Goal: Information Seeking & Learning: Compare options

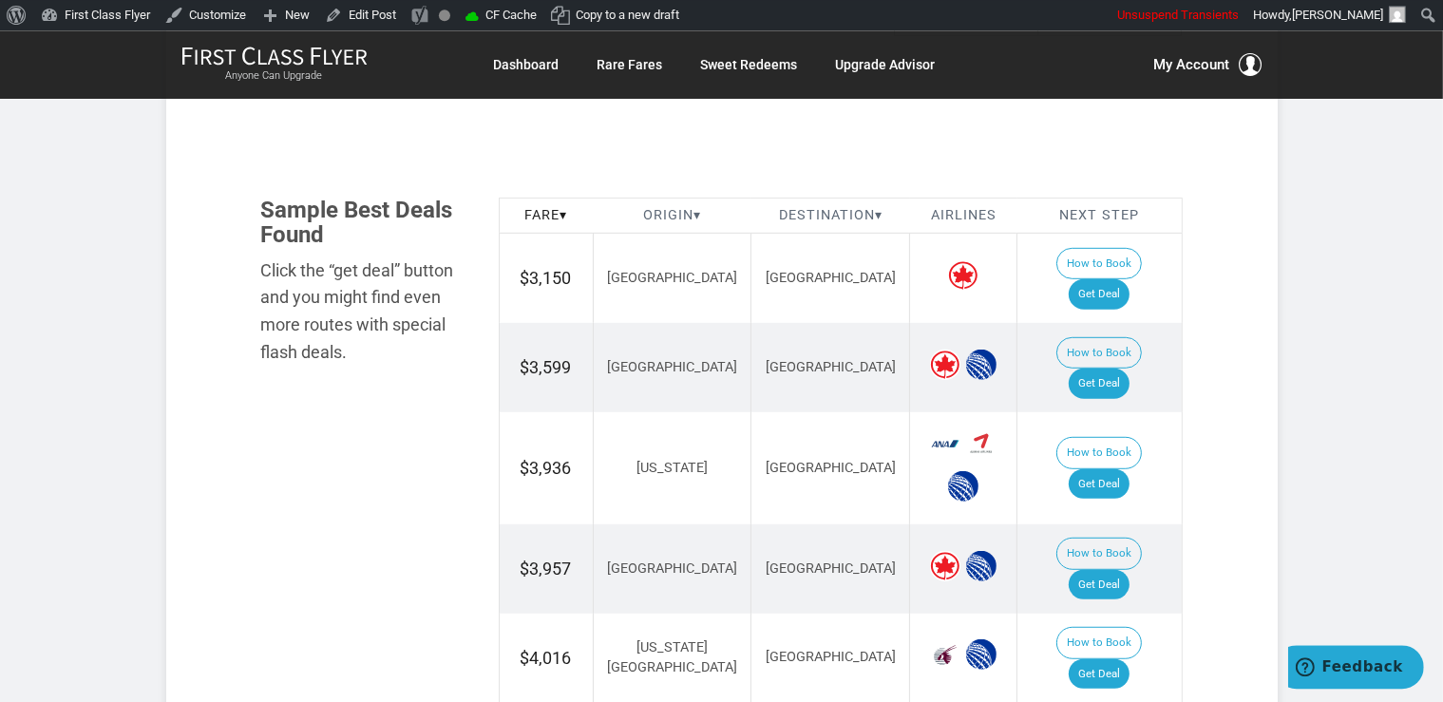
scroll to position [1103, 0]
click at [1118, 278] on link "Get Deal" at bounding box center [1099, 293] width 61 height 30
click at [1129, 368] on link "Get Deal" at bounding box center [1099, 383] width 61 height 30
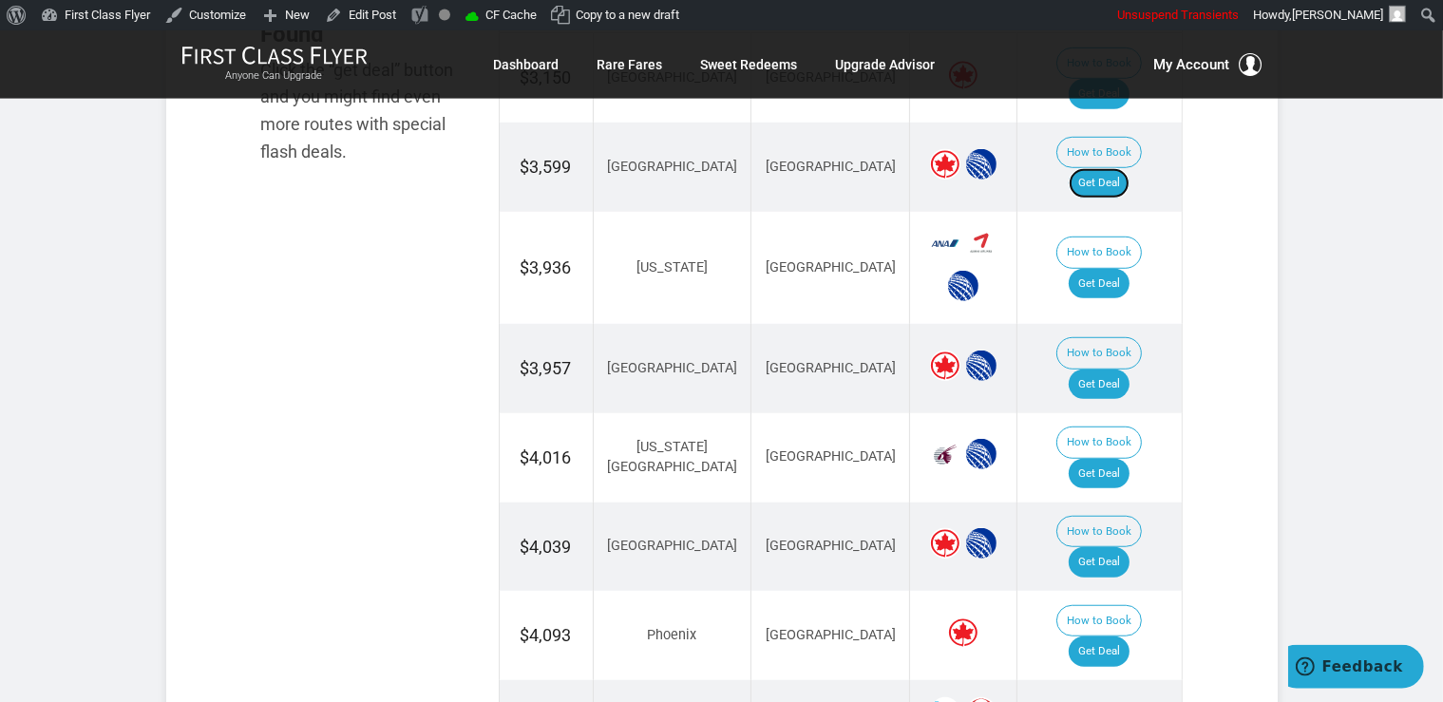
scroll to position [1303, 0]
click at [1098, 546] on link "Get Deal" at bounding box center [1099, 561] width 61 height 30
click at [1100, 369] on link "Get Deal" at bounding box center [1099, 384] width 61 height 30
click at [1106, 268] on link "Get Deal" at bounding box center [1099, 283] width 61 height 30
click at [1108, 458] on link "Get Deal" at bounding box center [1099, 473] width 61 height 30
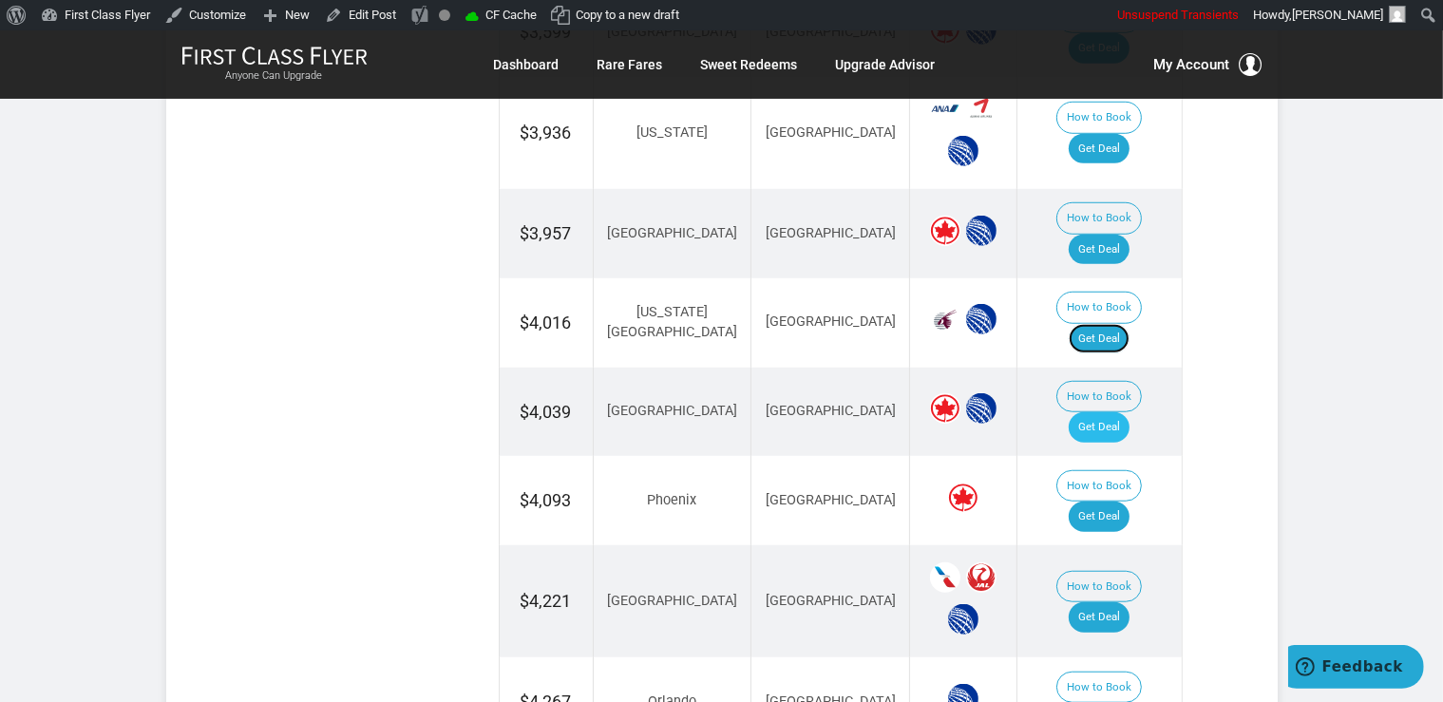
scroll to position [1404, 0]
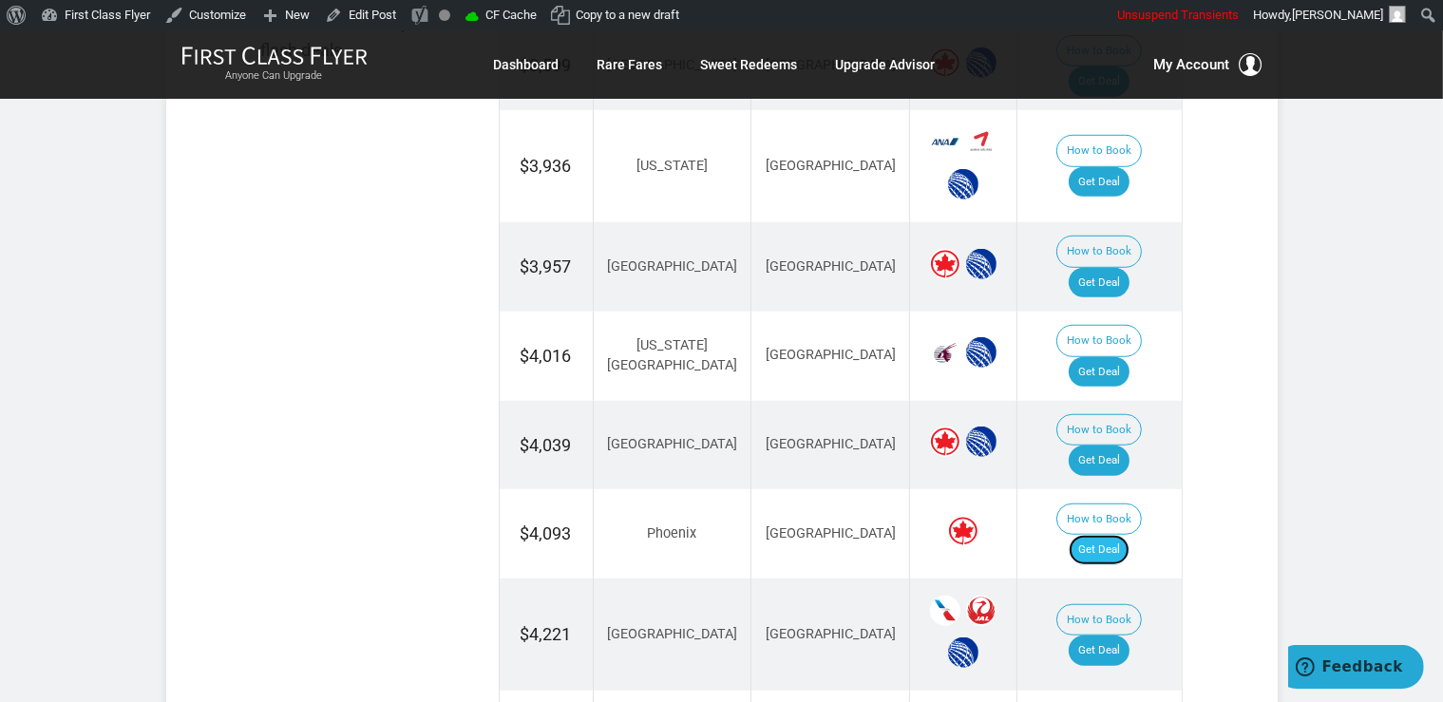
click at [1111, 535] on link "Get Deal" at bounding box center [1099, 550] width 61 height 30
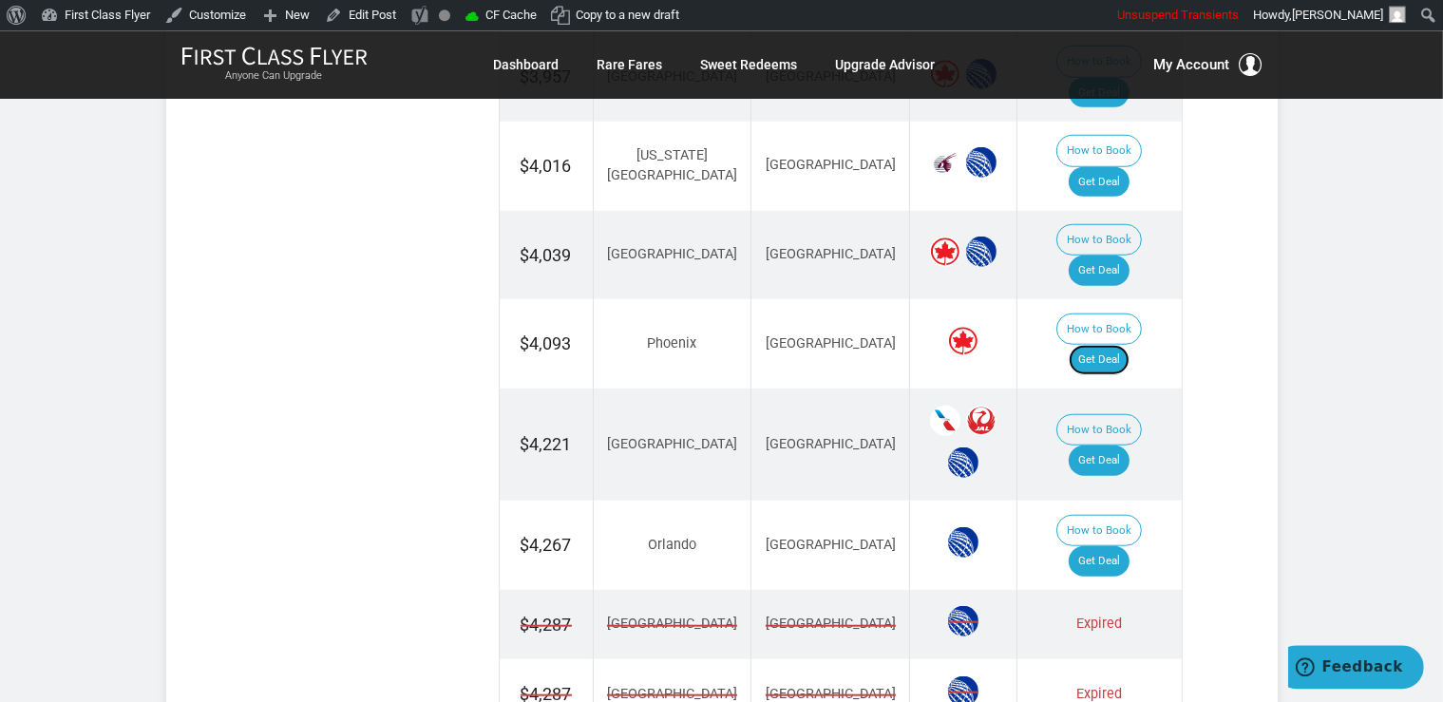
scroll to position [1604, 0]
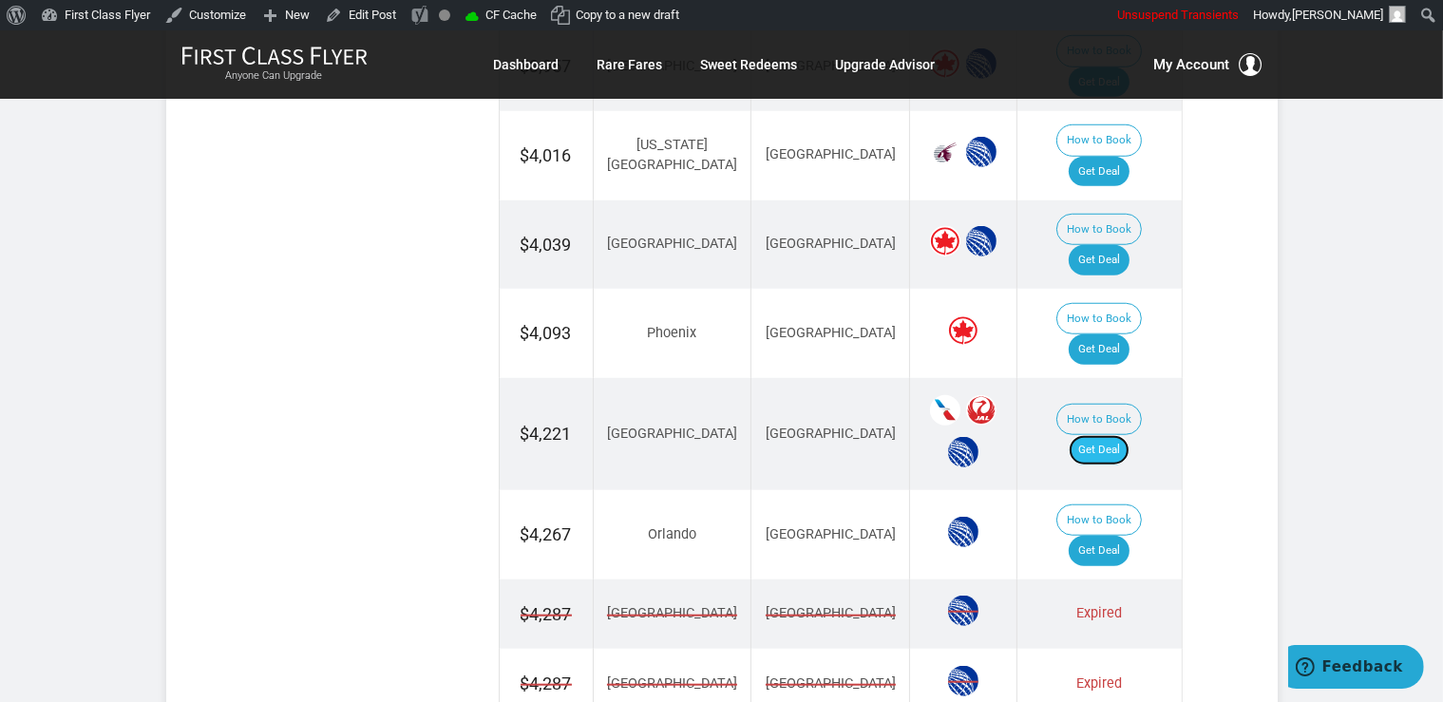
click at [1115, 435] on link "Get Deal" at bounding box center [1099, 450] width 61 height 30
click at [1119, 536] on link "Get Deal" at bounding box center [1099, 551] width 61 height 30
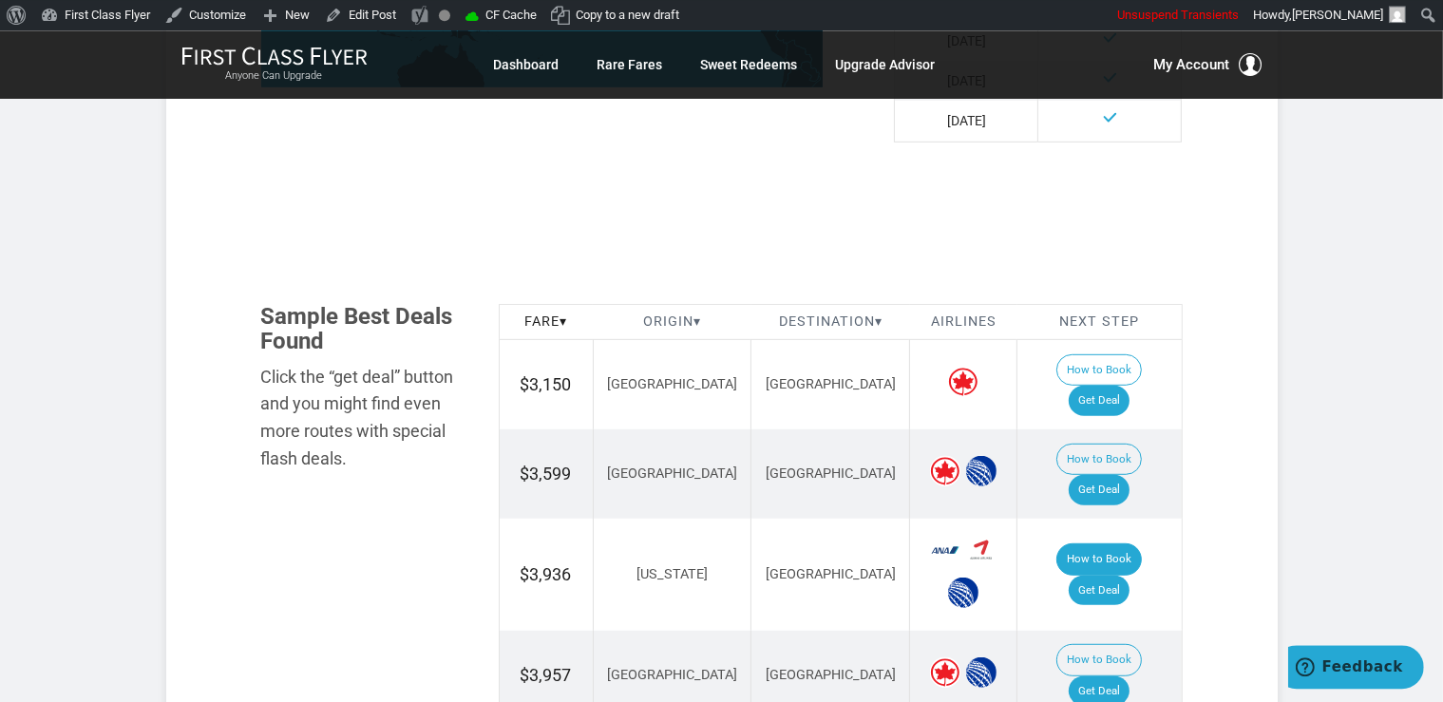
scroll to position [1103, 0]
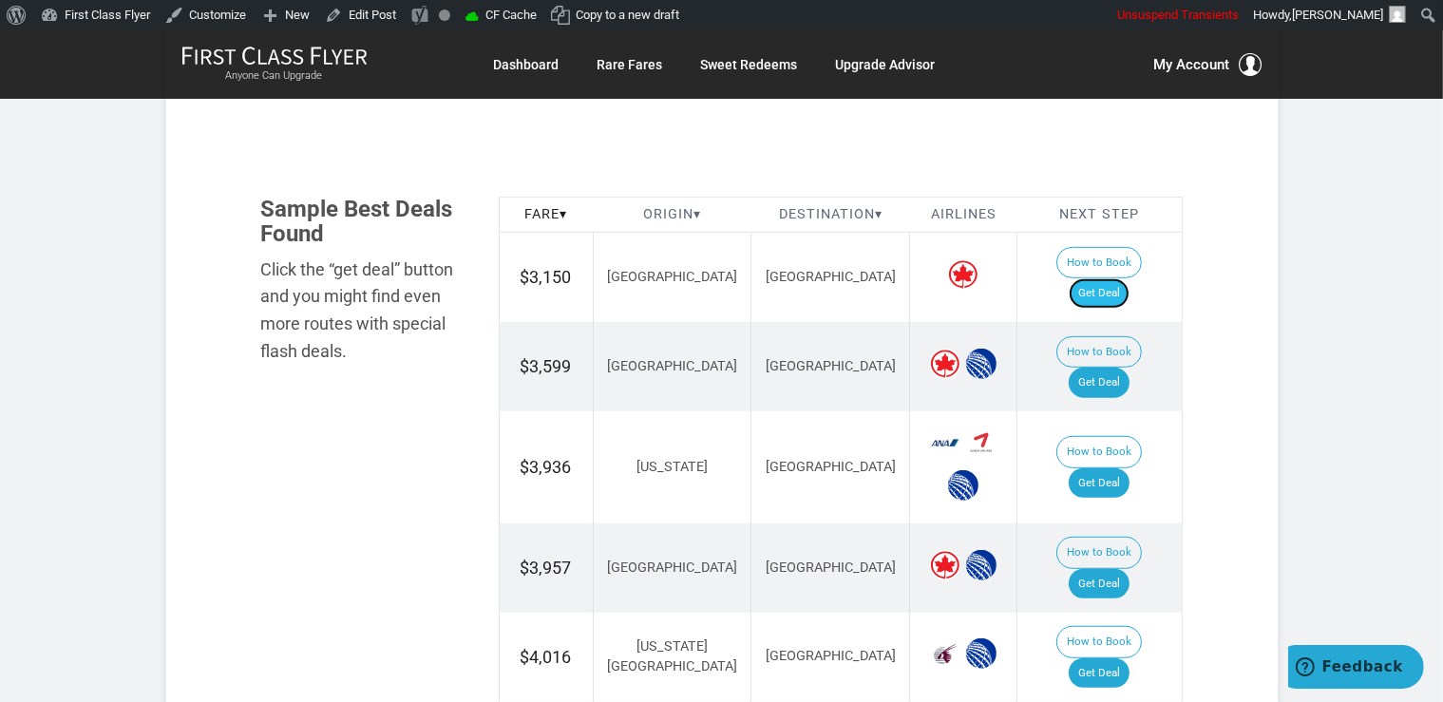
click at [1112, 278] on link "Get Deal" at bounding box center [1099, 293] width 61 height 30
click at [1119, 368] on link "Get Deal" at bounding box center [1099, 383] width 61 height 30
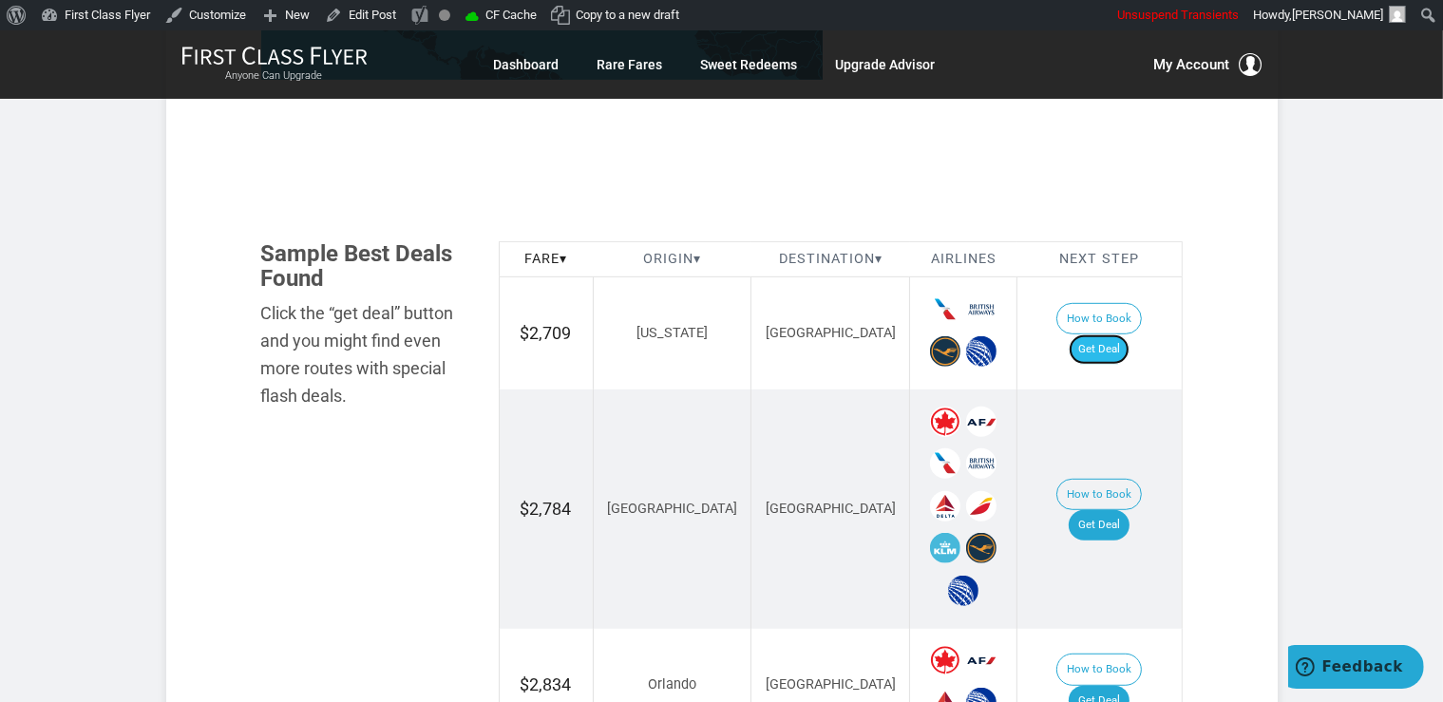
click at [1113, 334] on link "Get Deal" at bounding box center [1099, 349] width 61 height 30
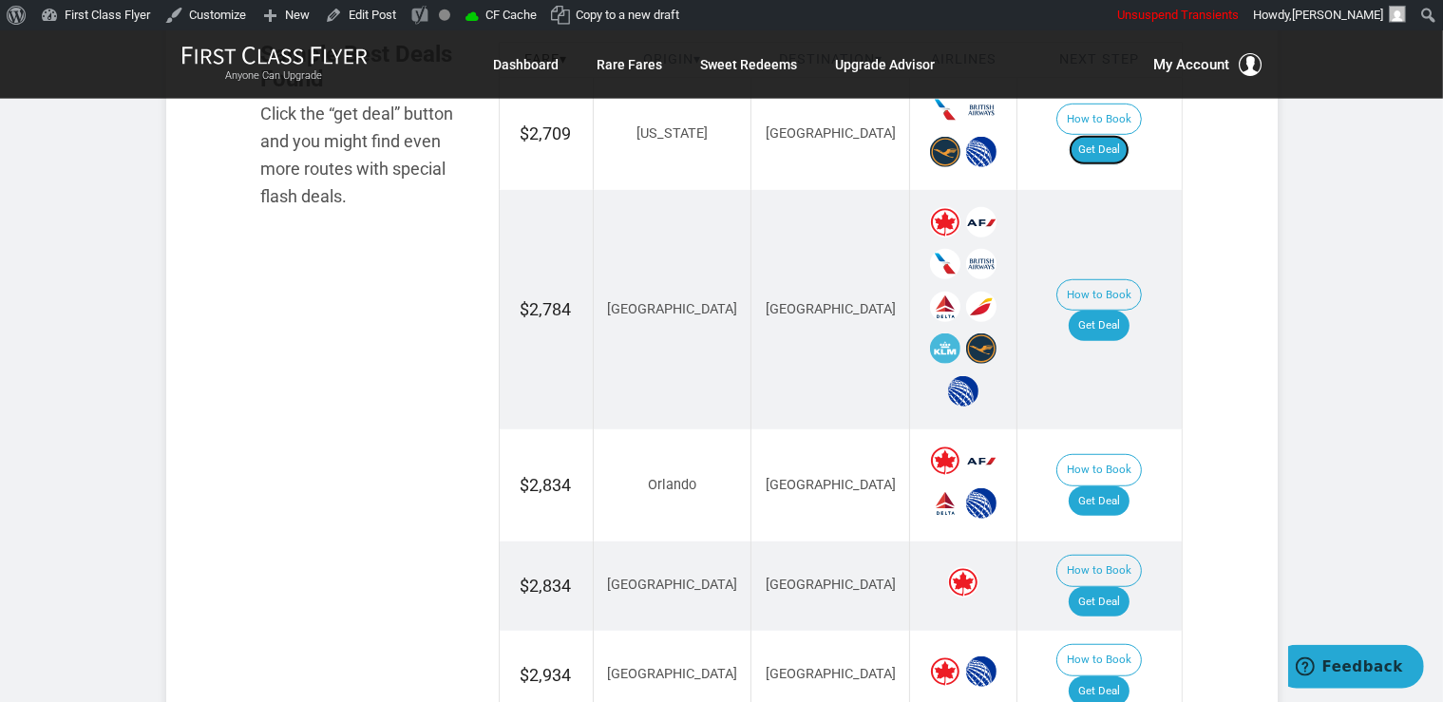
scroll to position [1204, 0]
click at [1112, 313] on link "Get Deal" at bounding box center [1099, 325] width 61 height 30
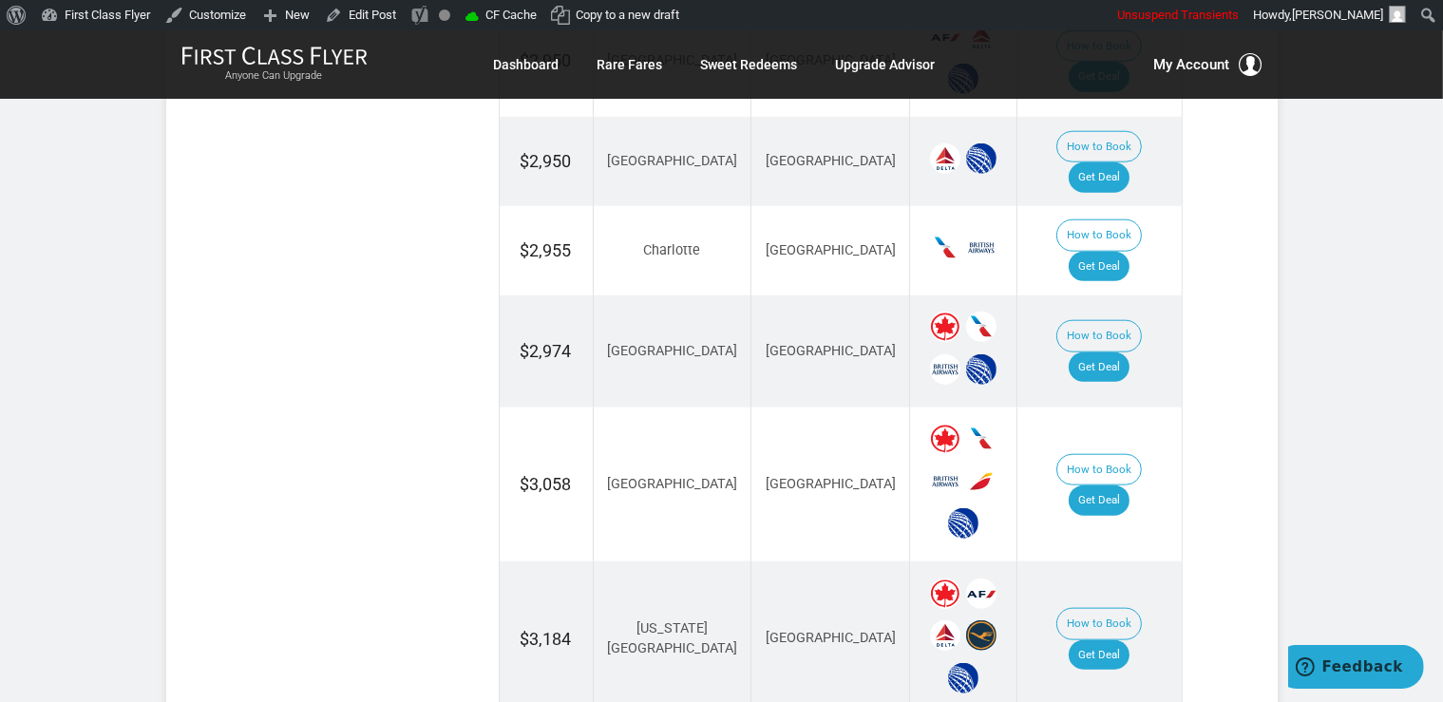
scroll to position [2207, 0]
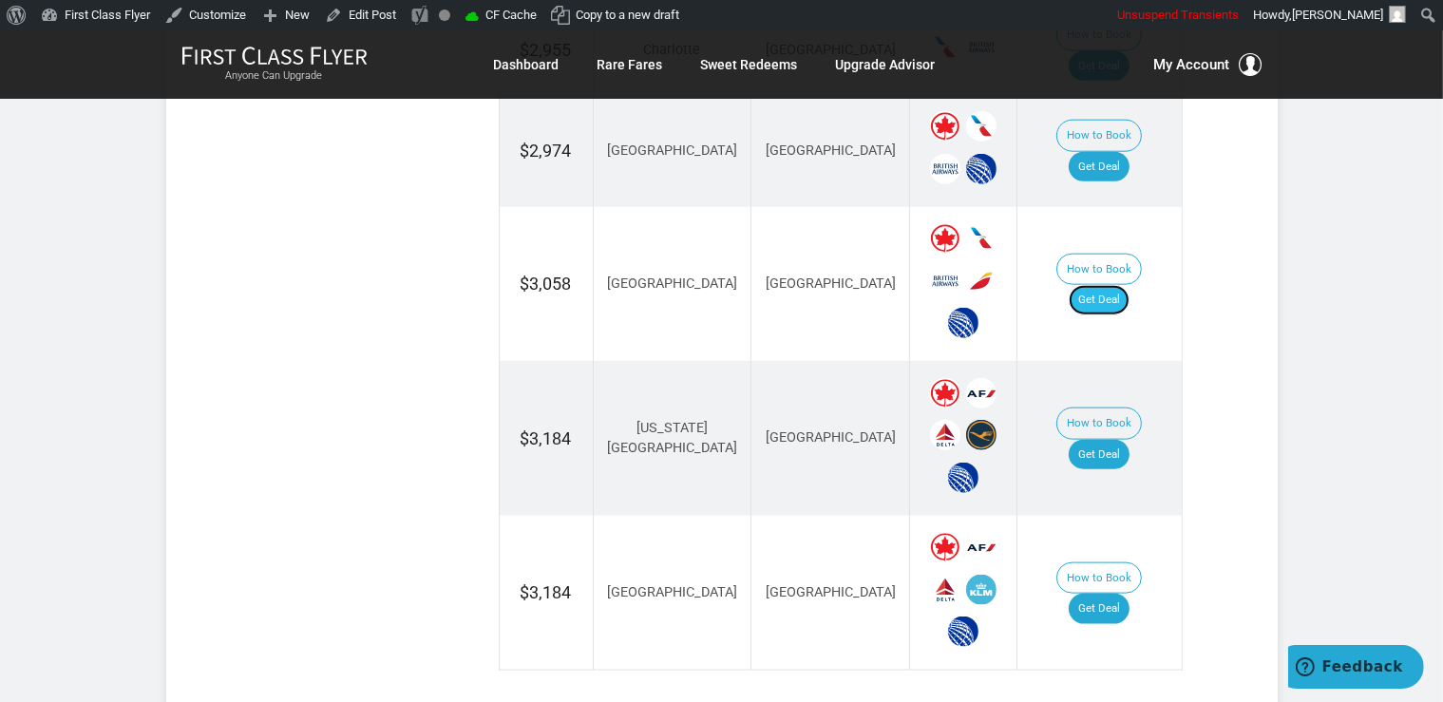
drag, startPoint x: 1108, startPoint y: 169, endPoint x: 1109, endPoint y: 179, distance: 9.5
click at [1108, 285] on link "Get Deal" at bounding box center [1099, 300] width 61 height 30
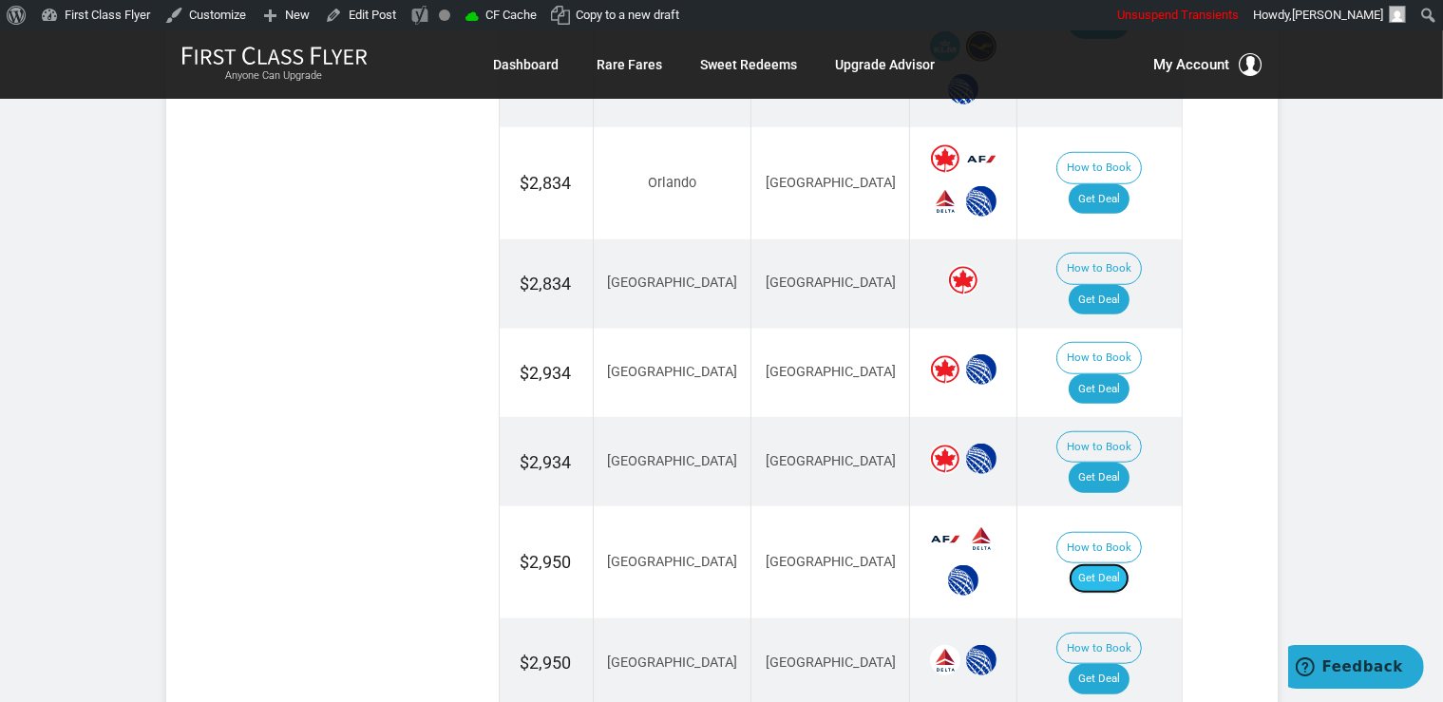
click at [1124, 563] on link "Get Deal" at bounding box center [1099, 578] width 61 height 30
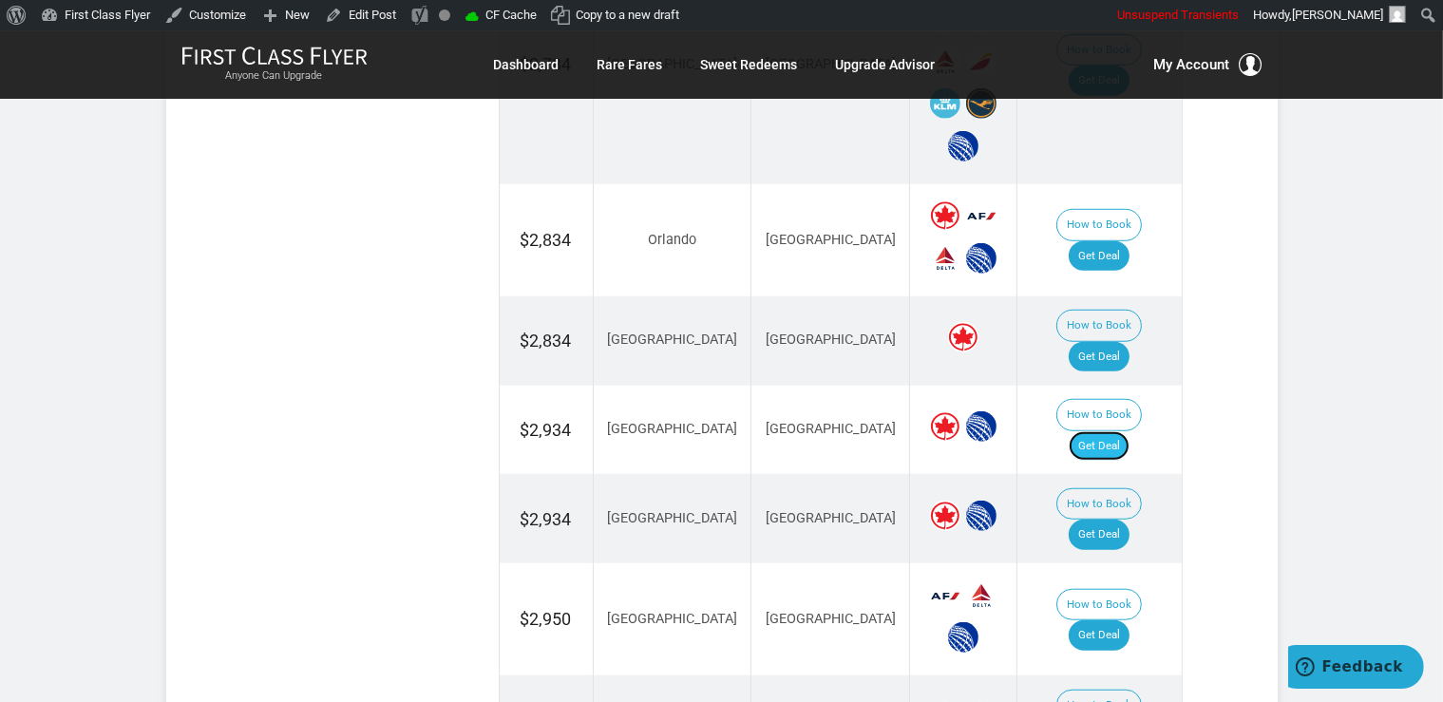
click at [1115, 431] on link "Get Deal" at bounding box center [1099, 446] width 61 height 30
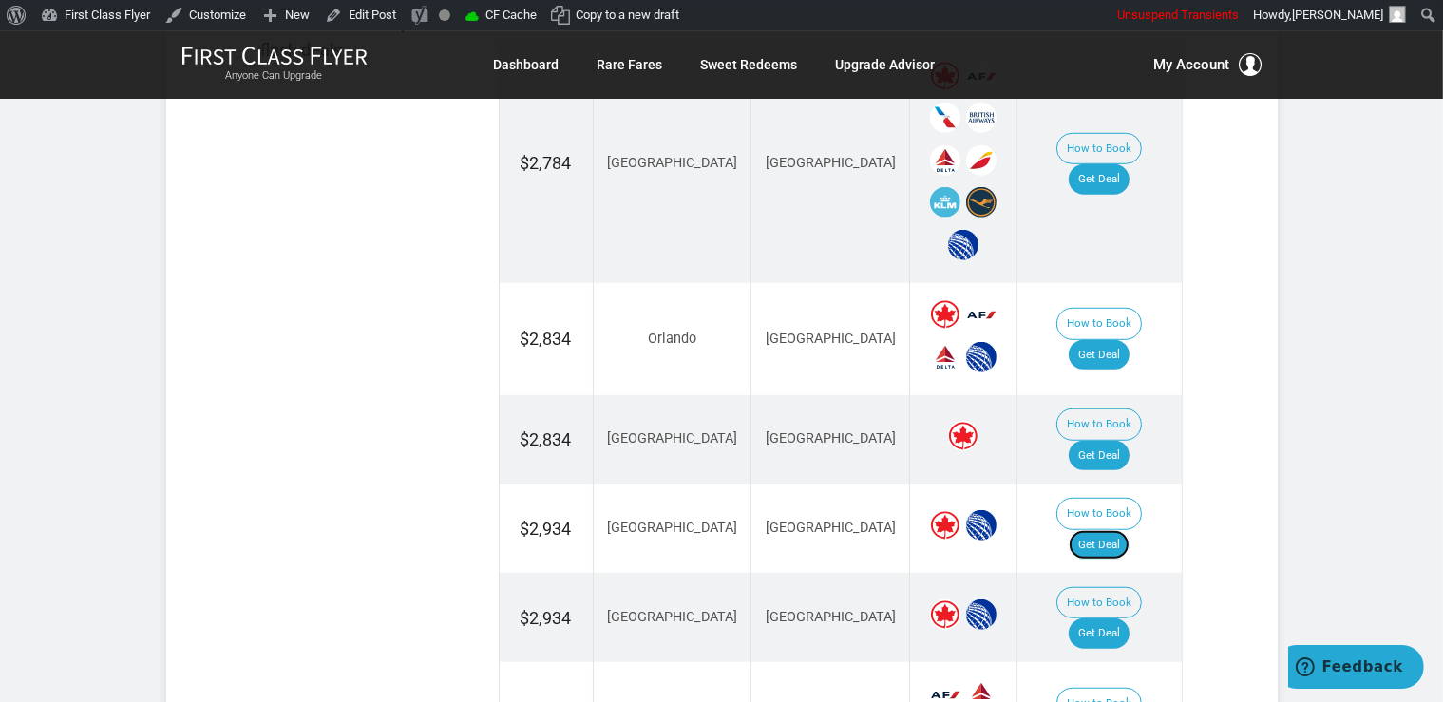
scroll to position [1348, 0]
click at [1129, 341] on link "Get Deal" at bounding box center [1099, 356] width 61 height 30
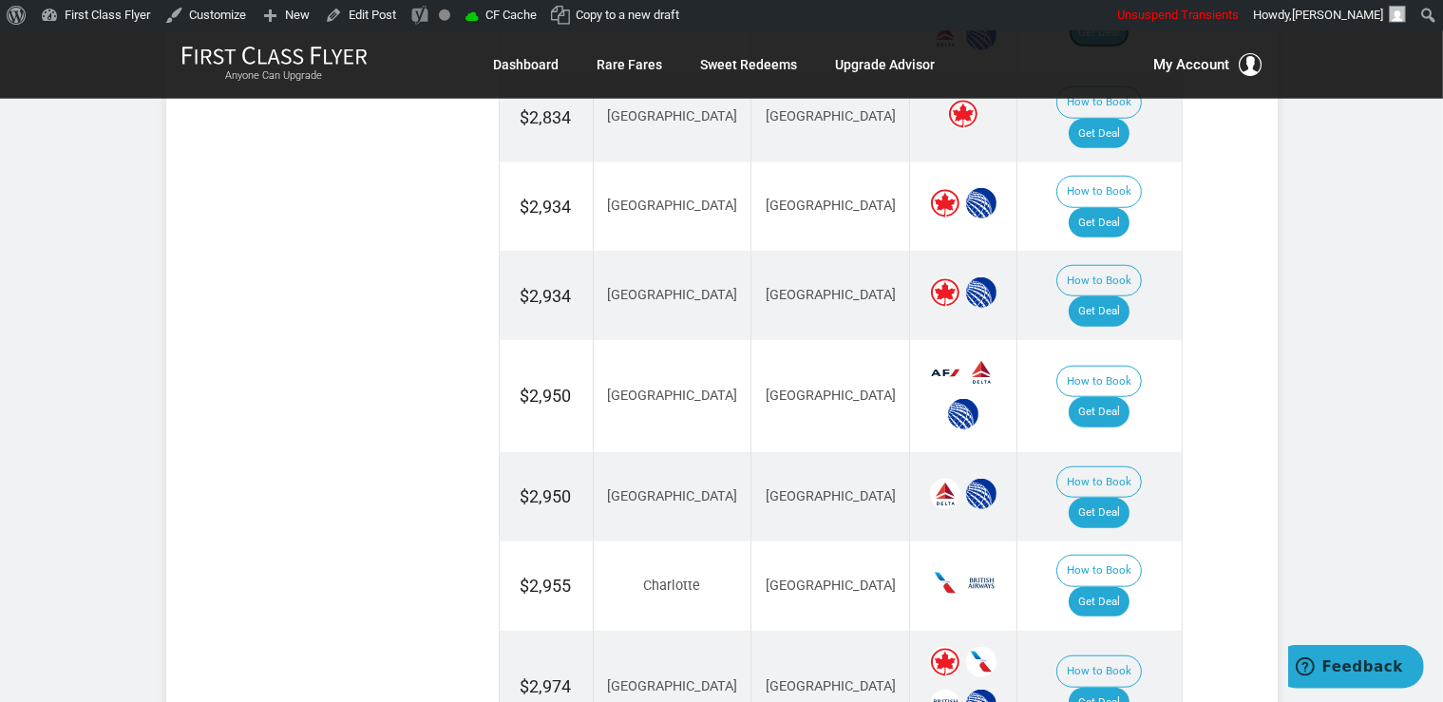
scroll to position [1702, 0]
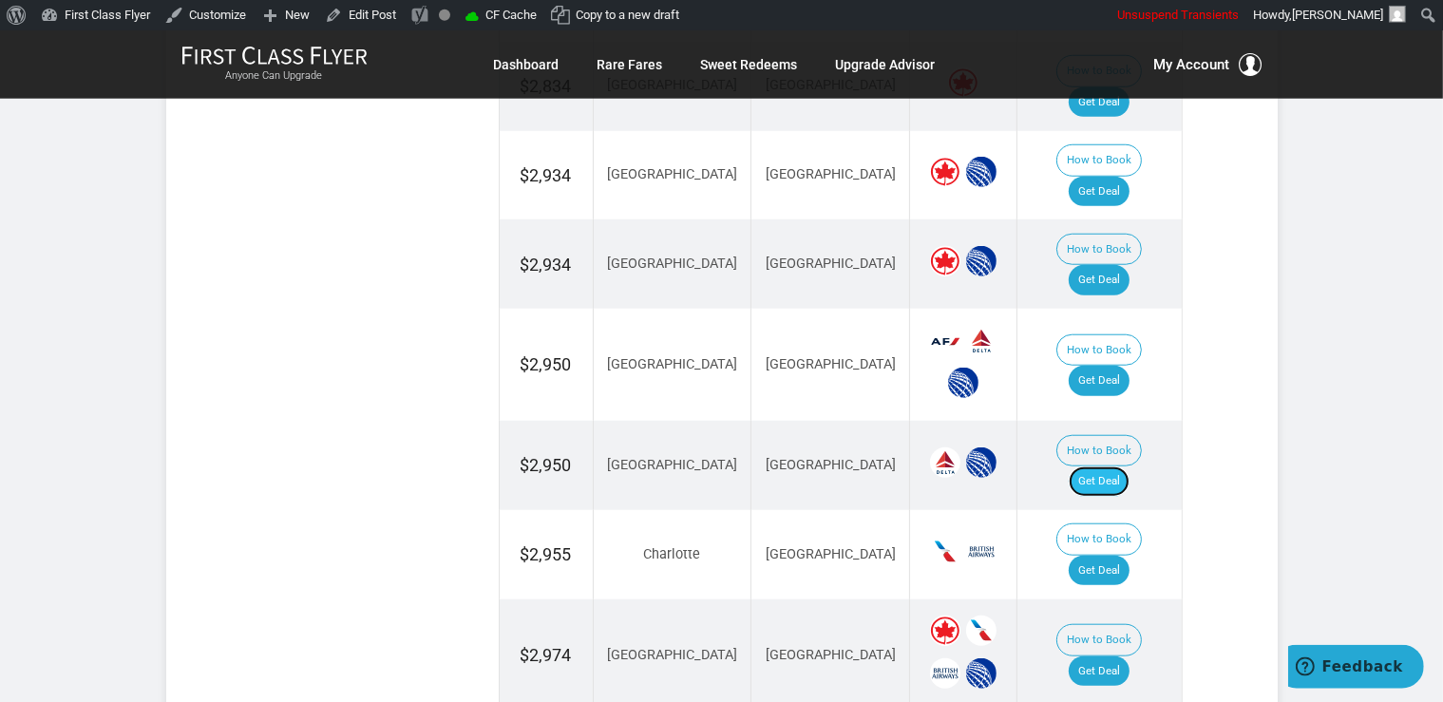
click at [1111, 466] on link "Get Deal" at bounding box center [1099, 481] width 61 height 30
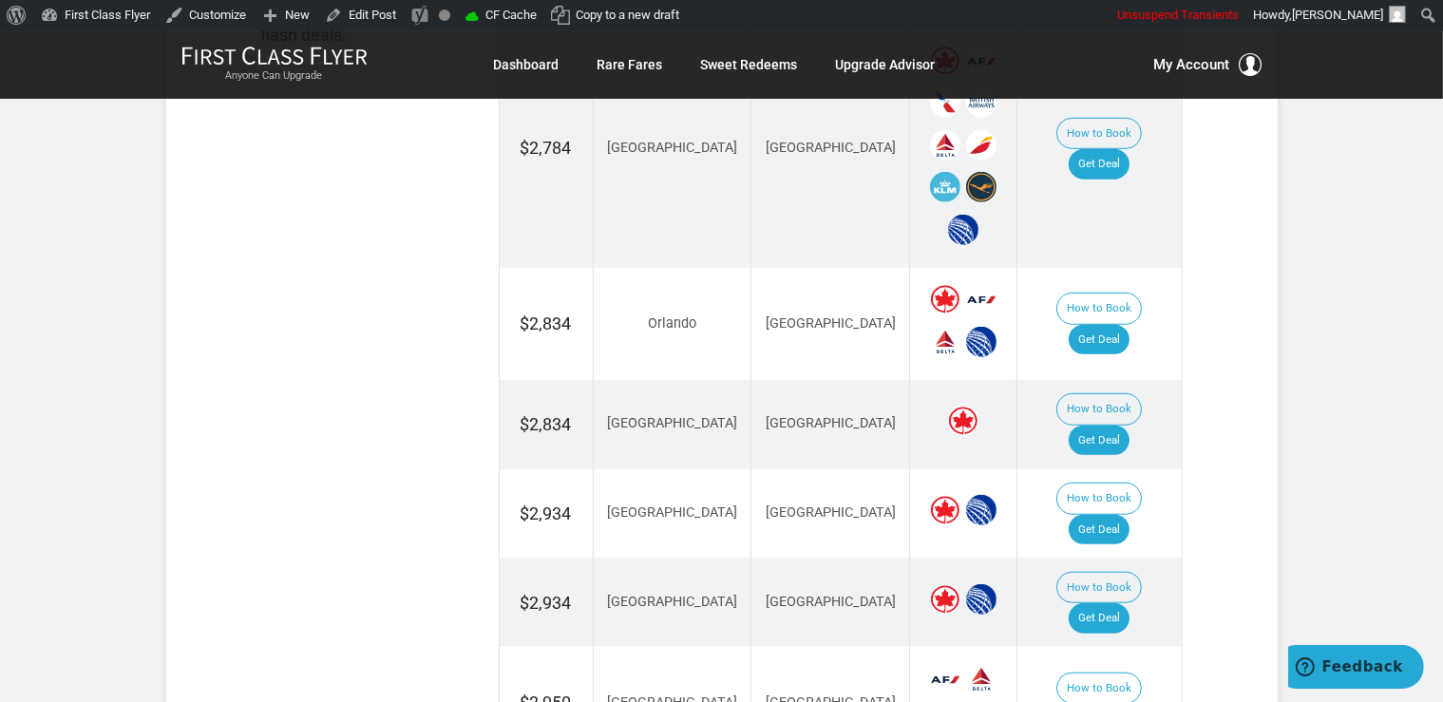
scroll to position [1300, 0]
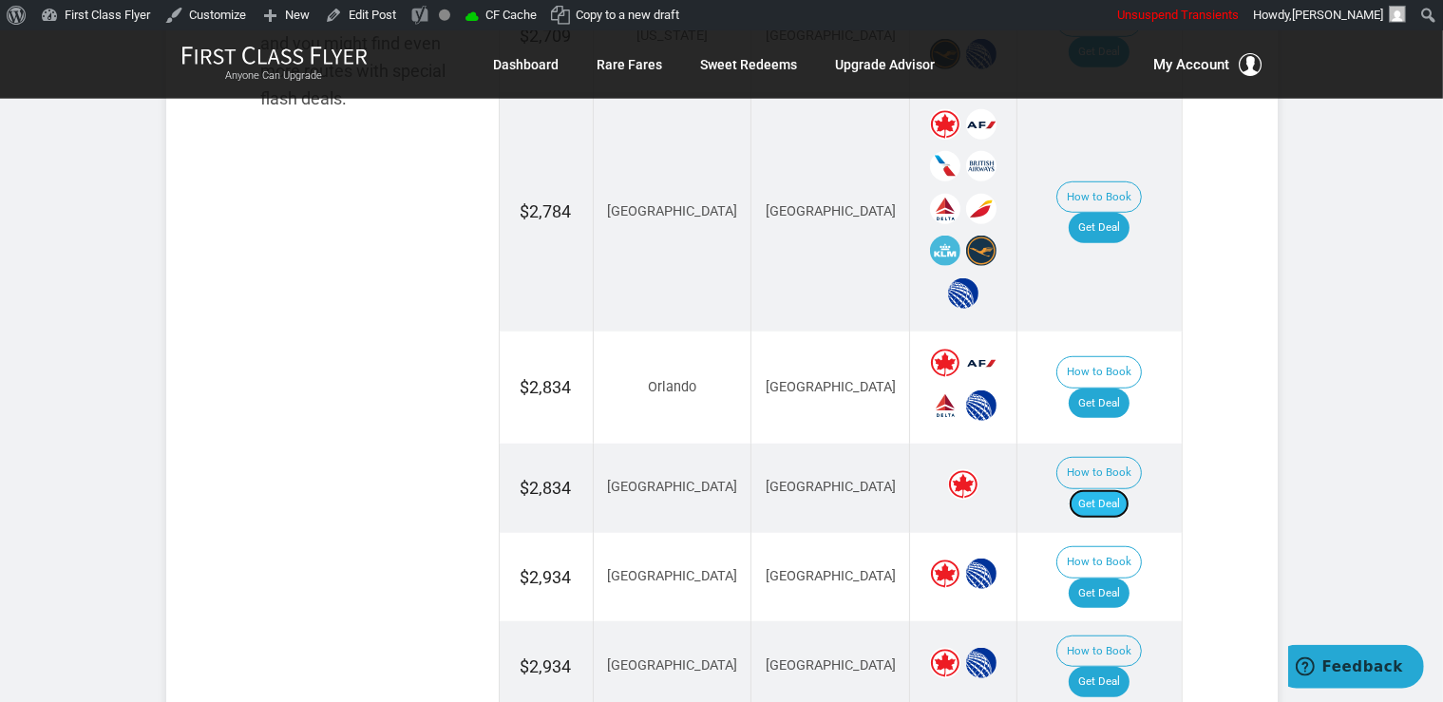
drag, startPoint x: 1111, startPoint y: 471, endPoint x: 1120, endPoint y: 477, distance: 10.3
click at [1111, 489] on link "Get Deal" at bounding box center [1099, 504] width 61 height 30
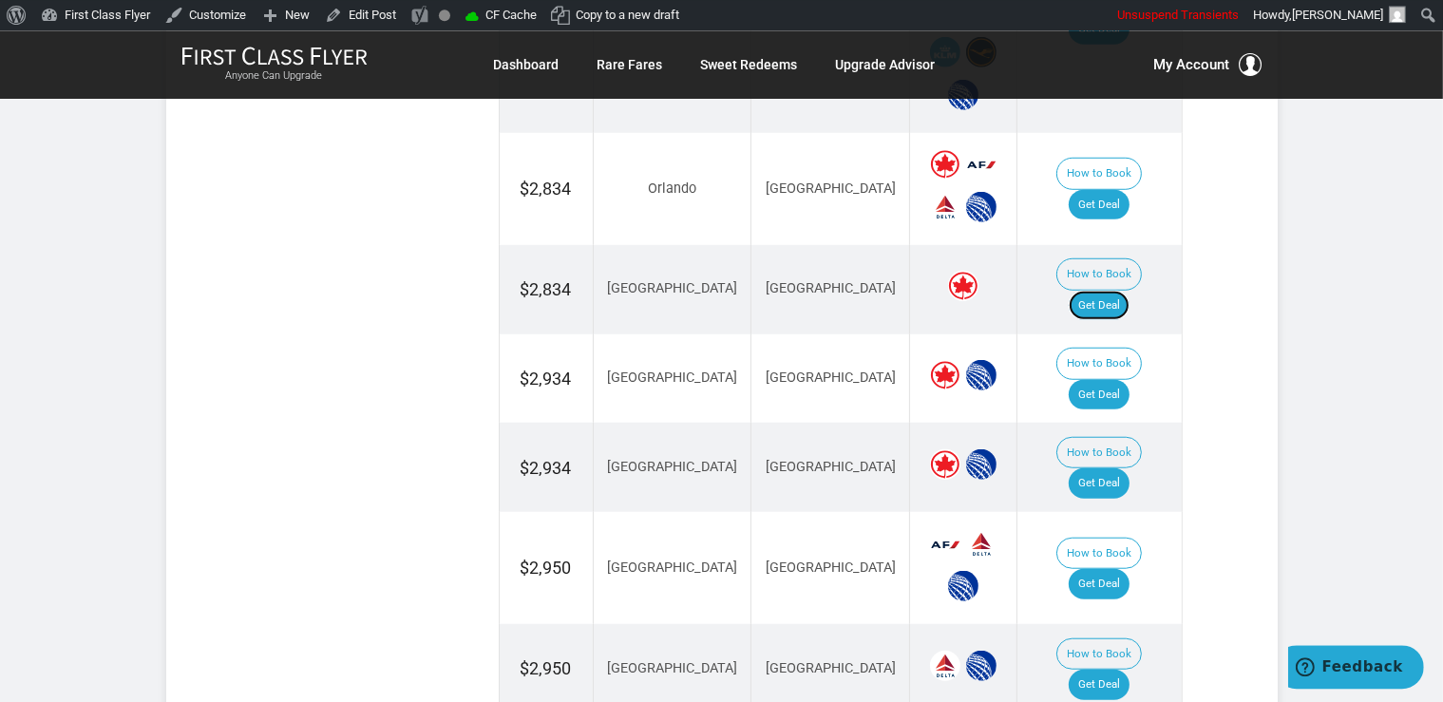
scroll to position [1501, 0]
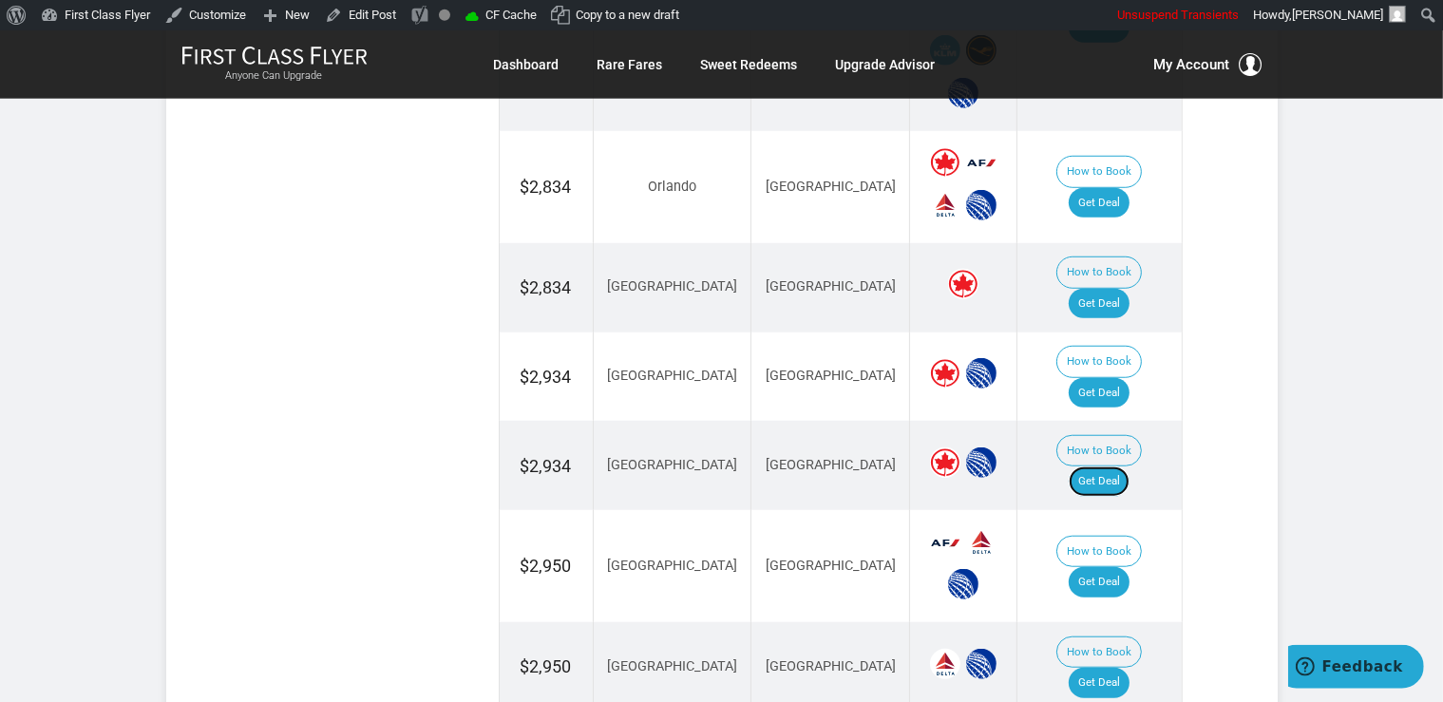
drag, startPoint x: 1123, startPoint y: 400, endPoint x: 1136, endPoint y: 446, distance: 48.4
click at [1122, 466] on link "Get Deal" at bounding box center [1099, 481] width 61 height 30
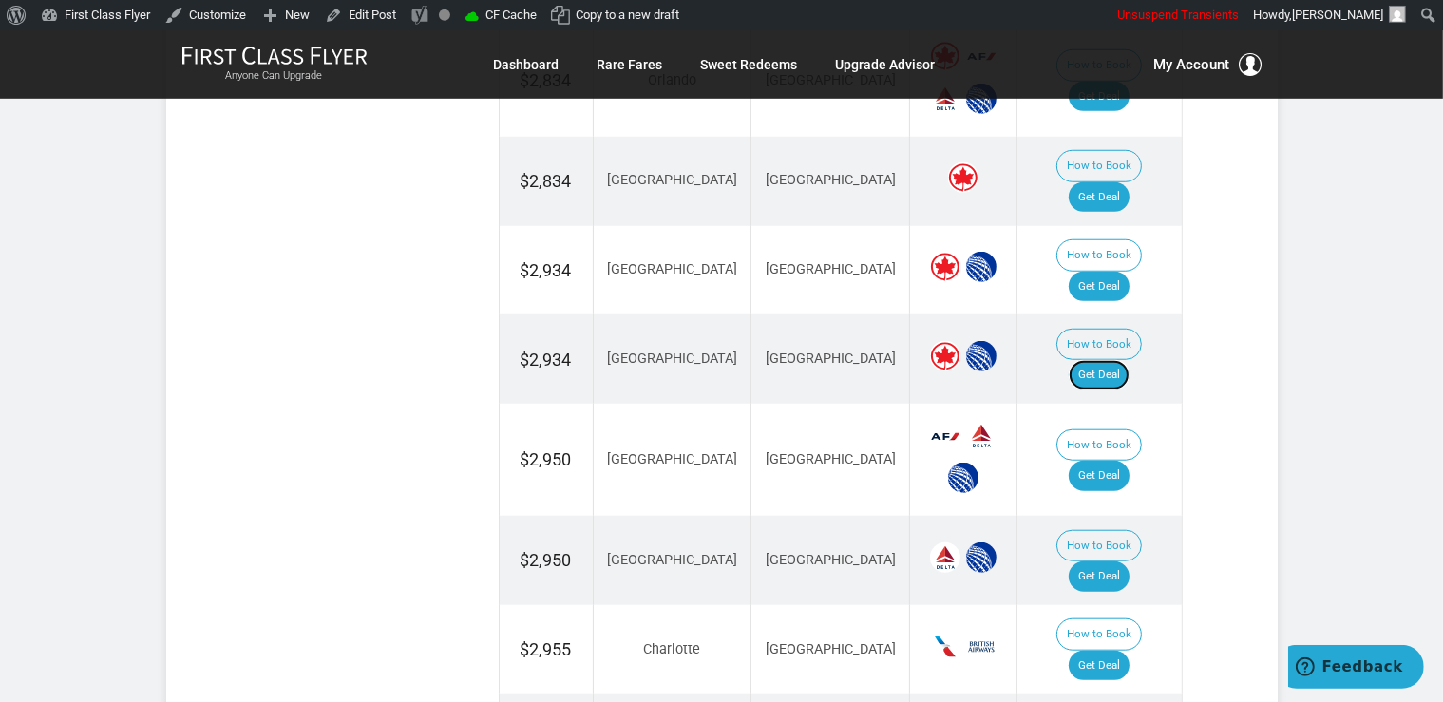
scroll to position [1702, 0]
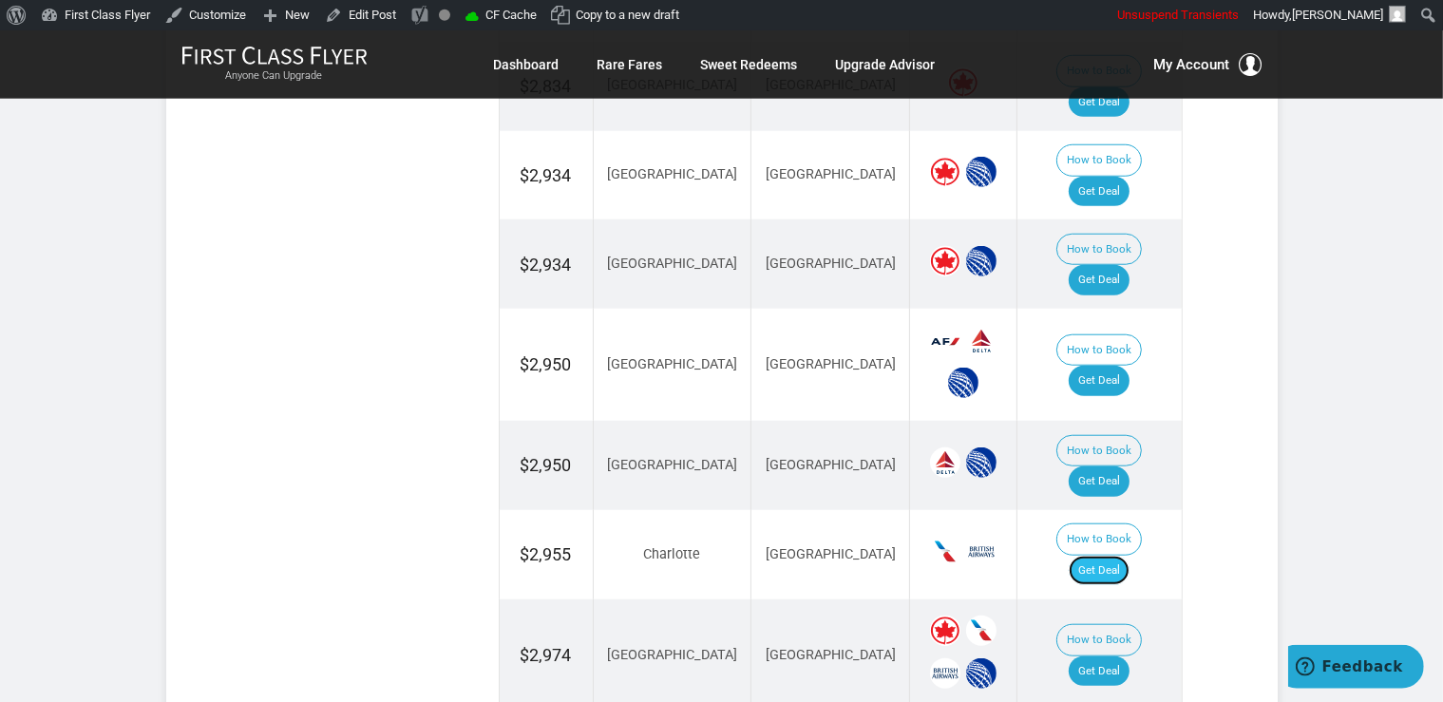
click at [1104, 556] on link "Get Deal" at bounding box center [1099, 571] width 61 height 30
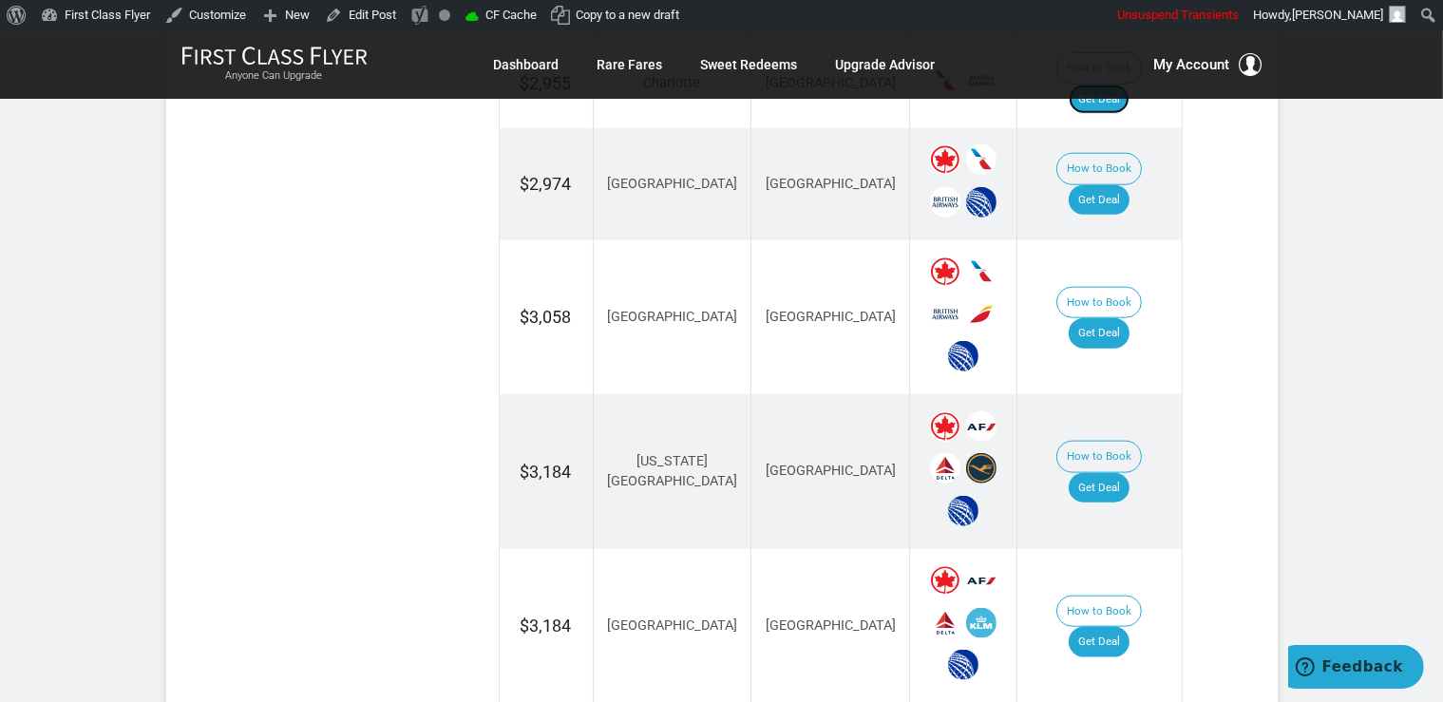
scroll to position [2204, 0]
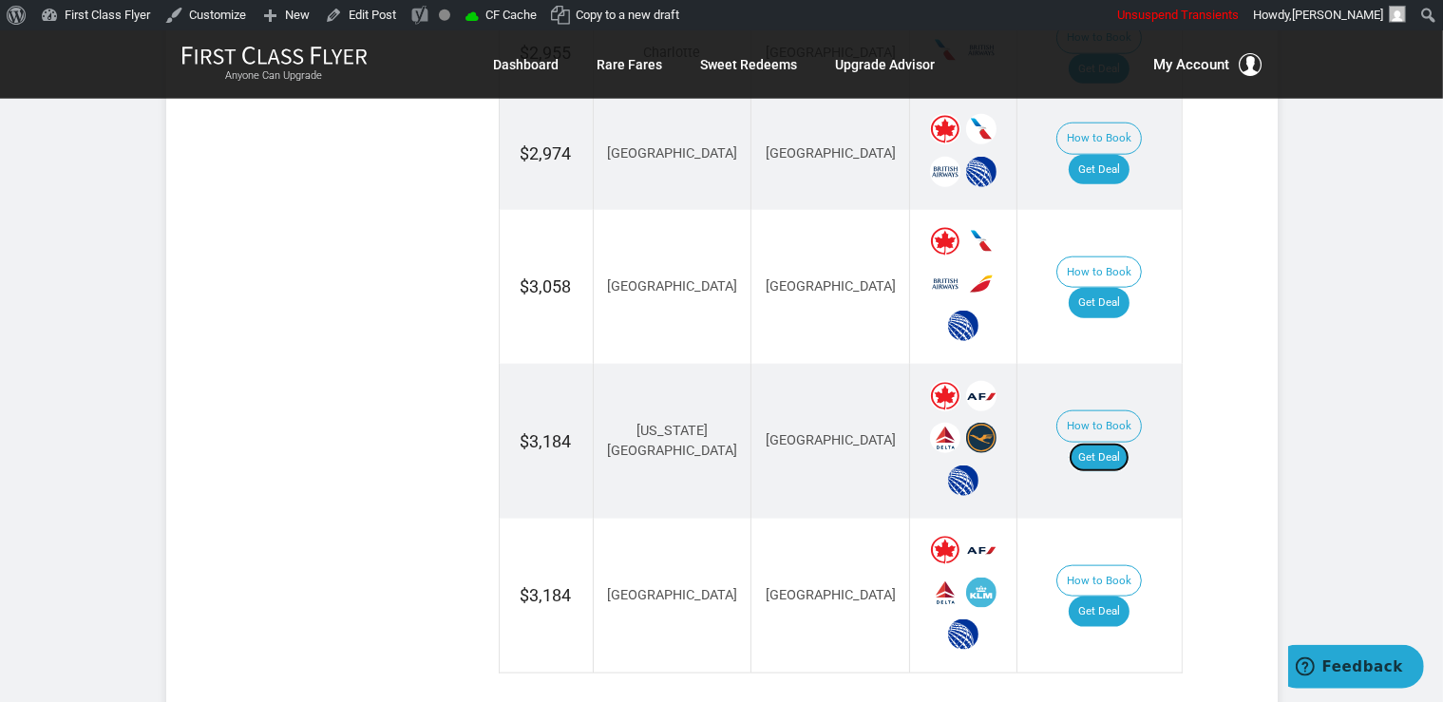
drag, startPoint x: 1107, startPoint y: 309, endPoint x: 1158, endPoint y: 312, distance: 51.4
click at [1107, 443] on link "Get Deal" at bounding box center [1099, 458] width 61 height 30
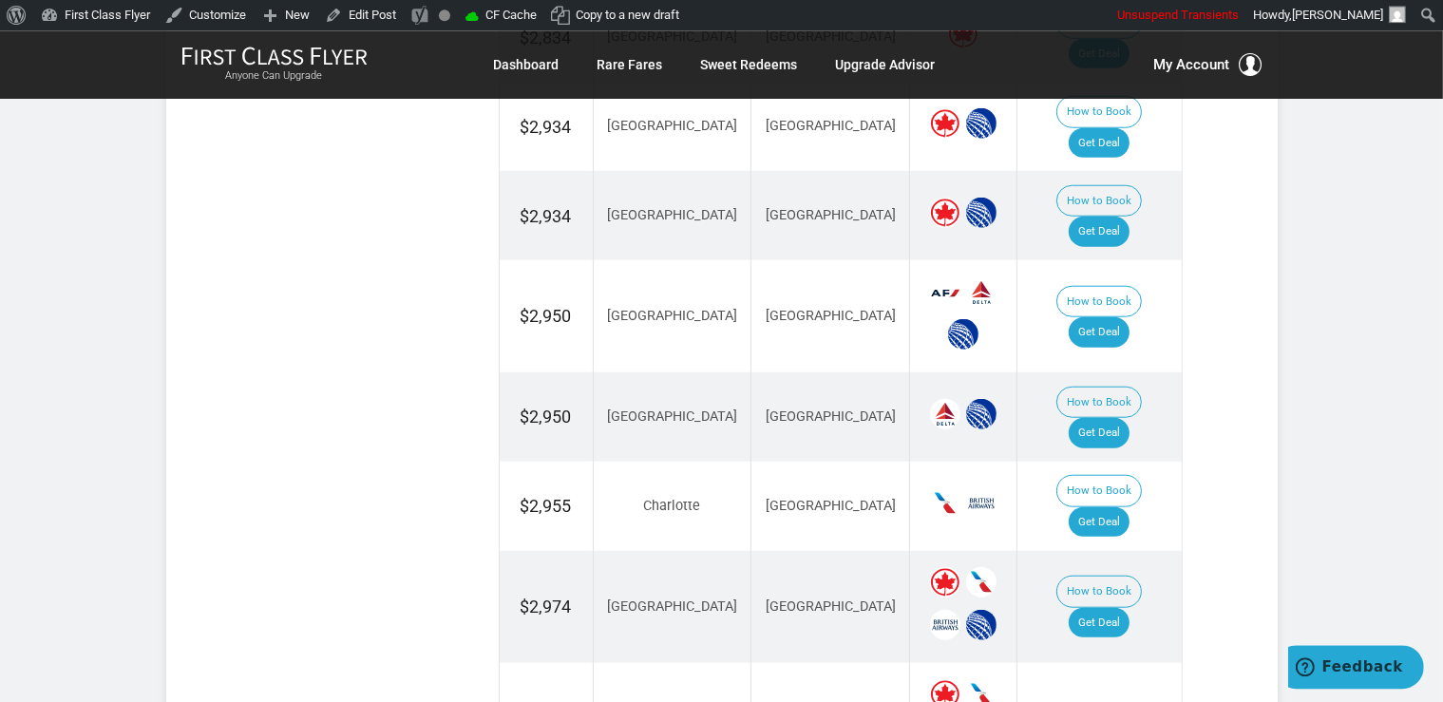
scroll to position [1702, 0]
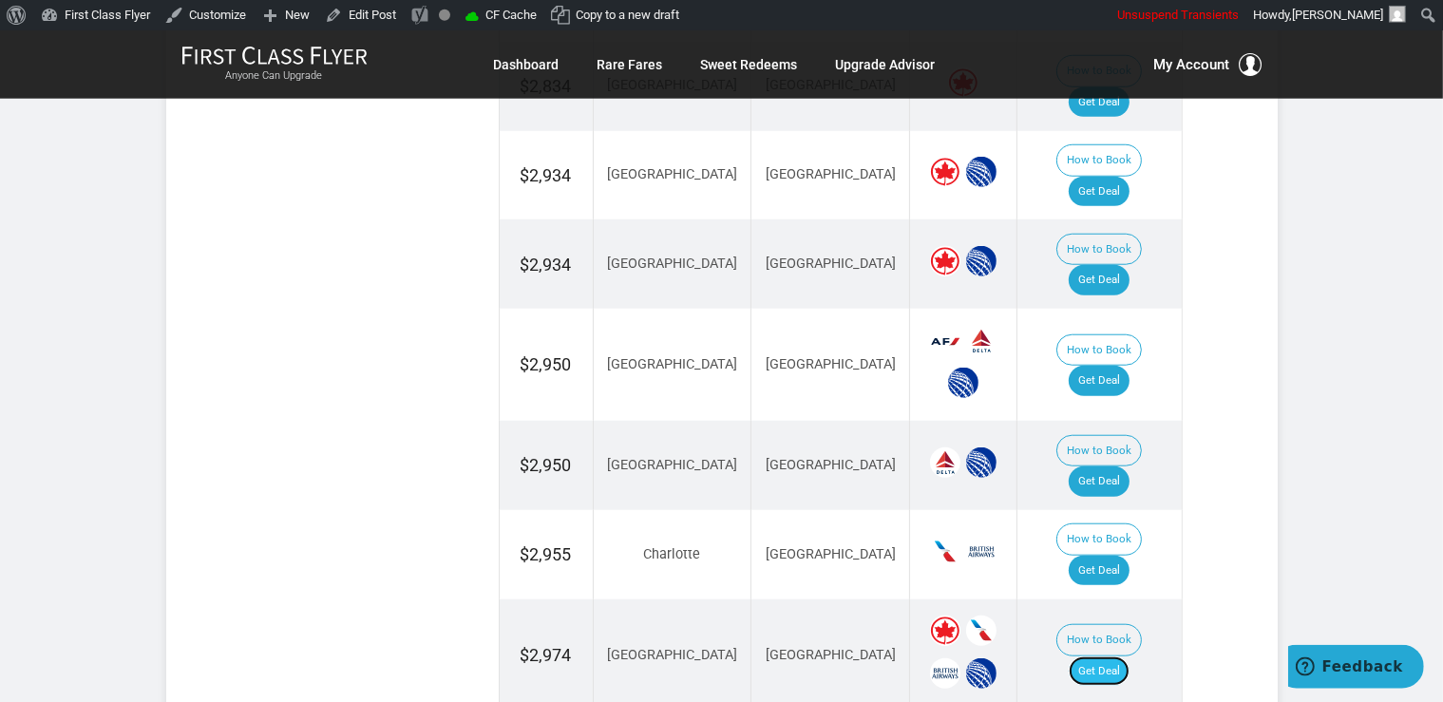
click at [1121, 656] on link "Get Deal" at bounding box center [1099, 671] width 61 height 30
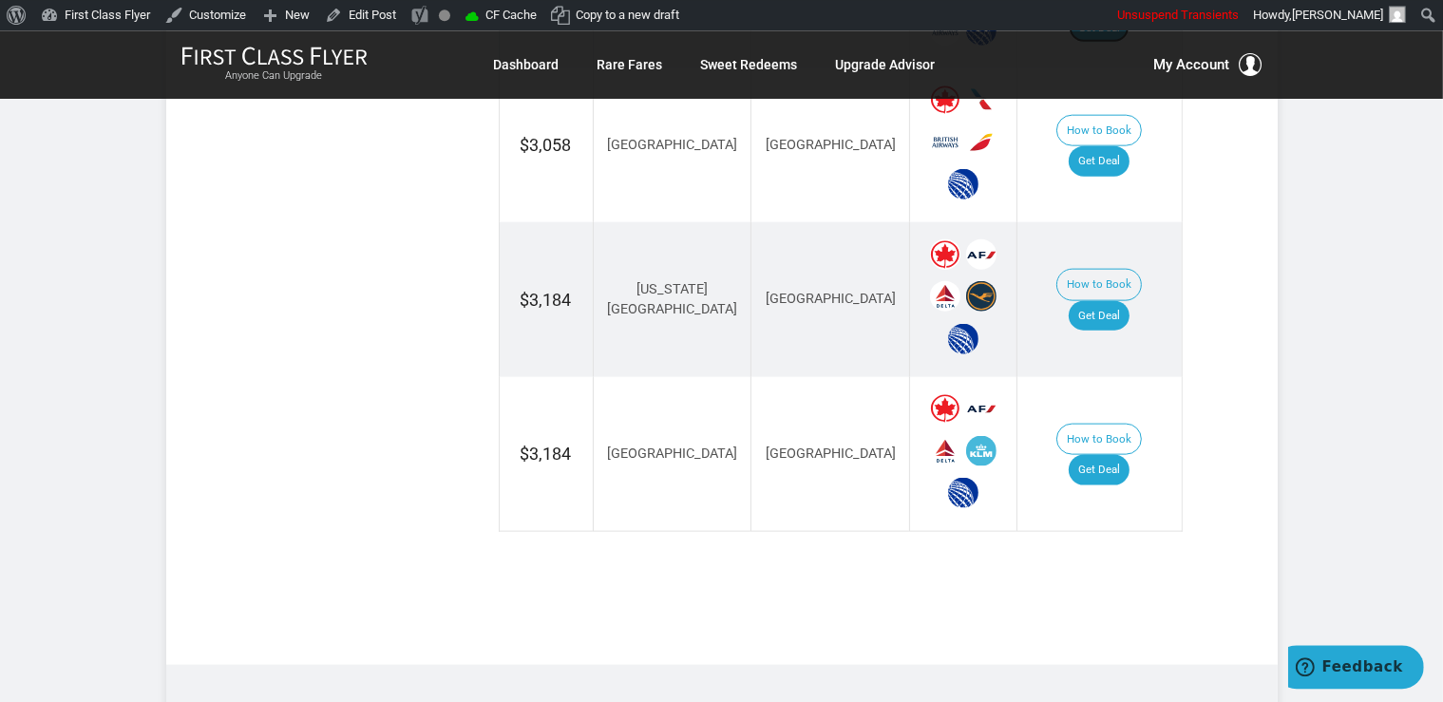
scroll to position [2404, 0]
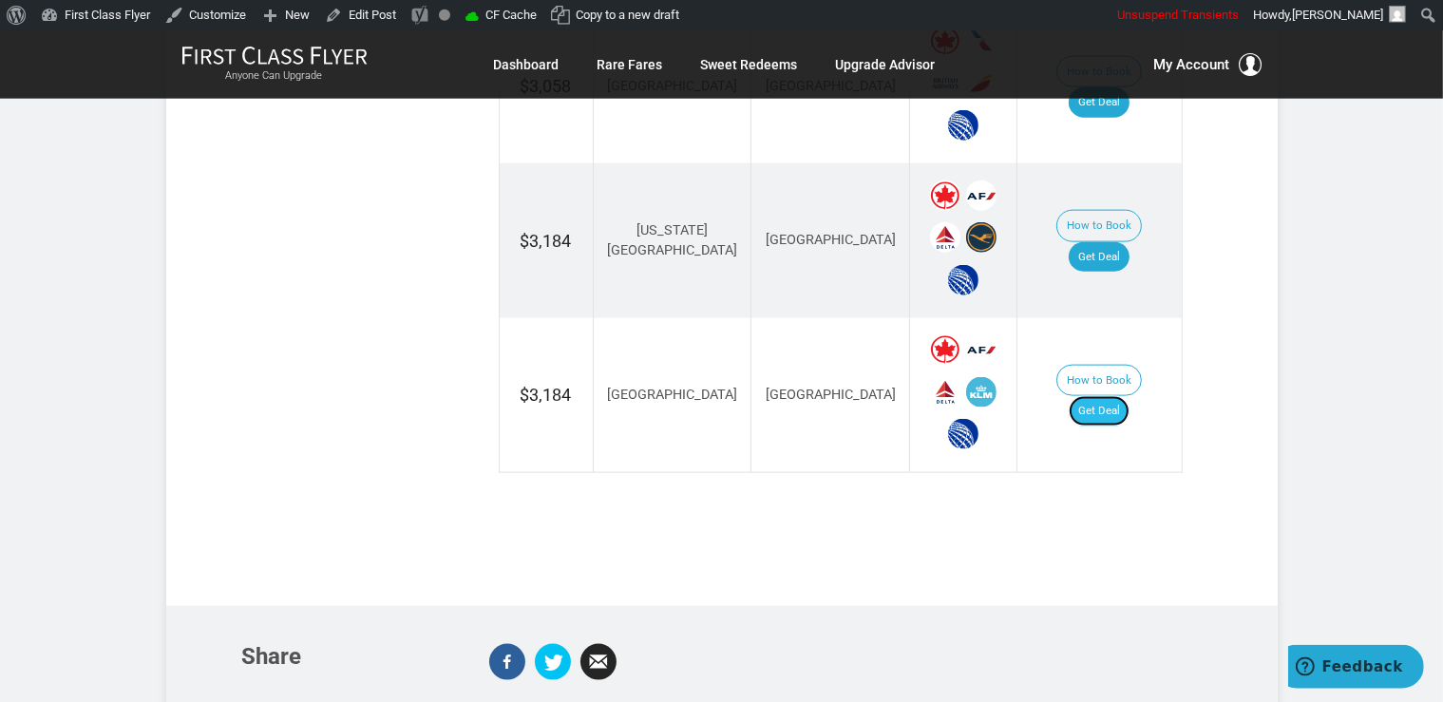
click at [1117, 396] on link "Get Deal" at bounding box center [1099, 411] width 61 height 30
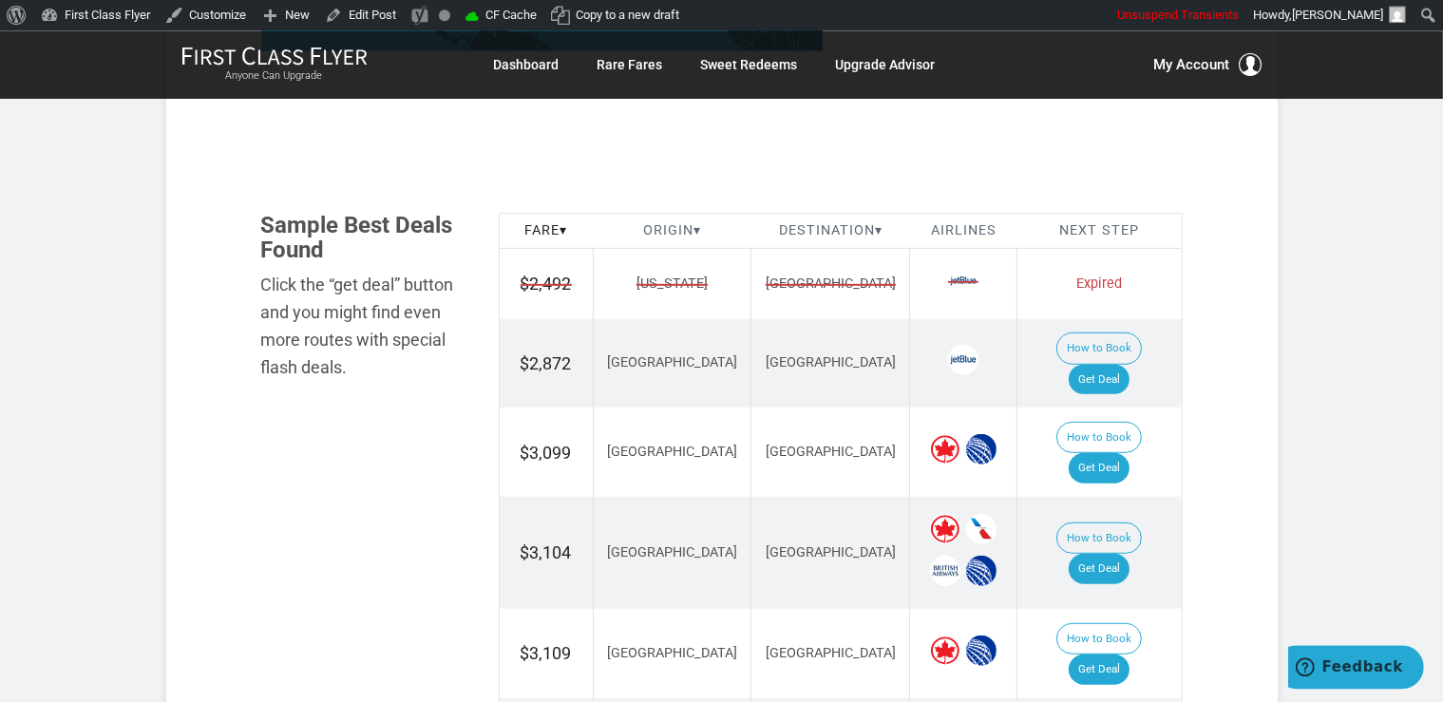
scroll to position [1003, 0]
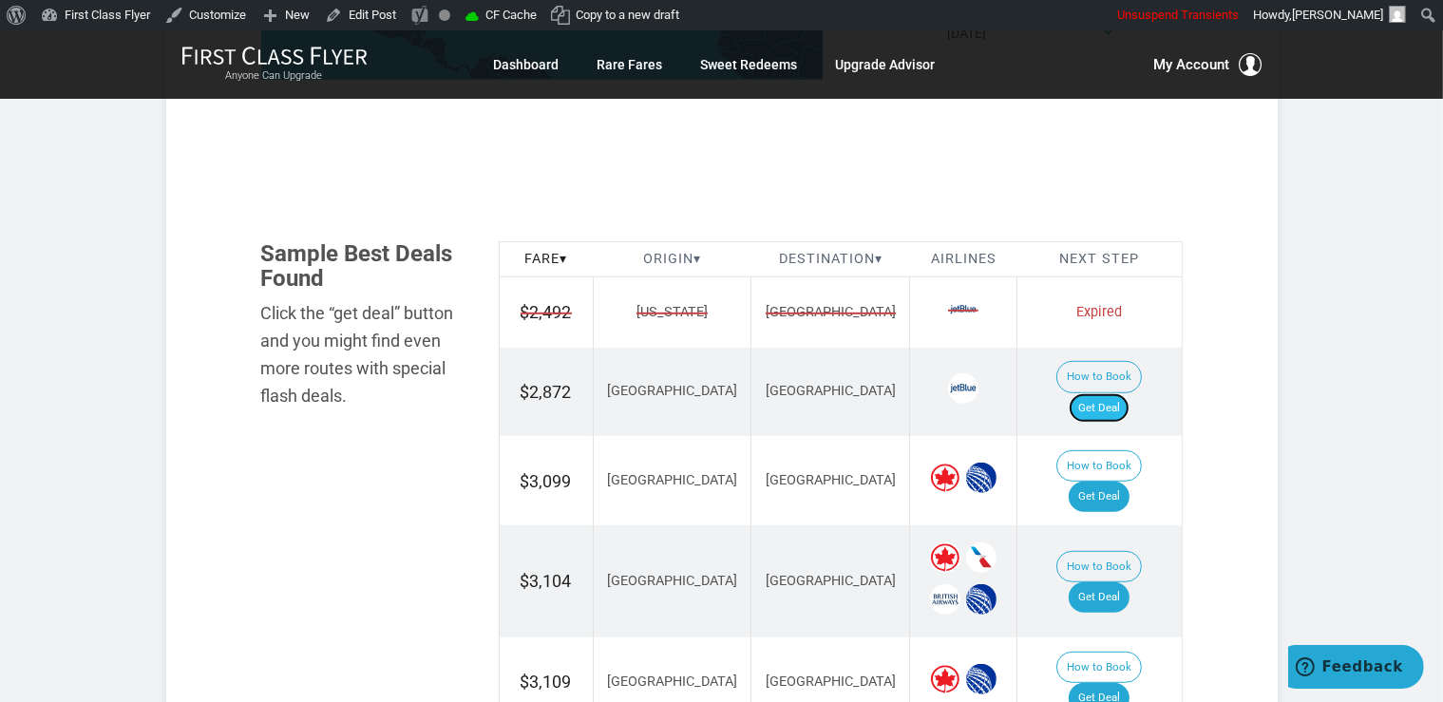
click at [1129, 393] on link "Get Deal" at bounding box center [1099, 408] width 61 height 30
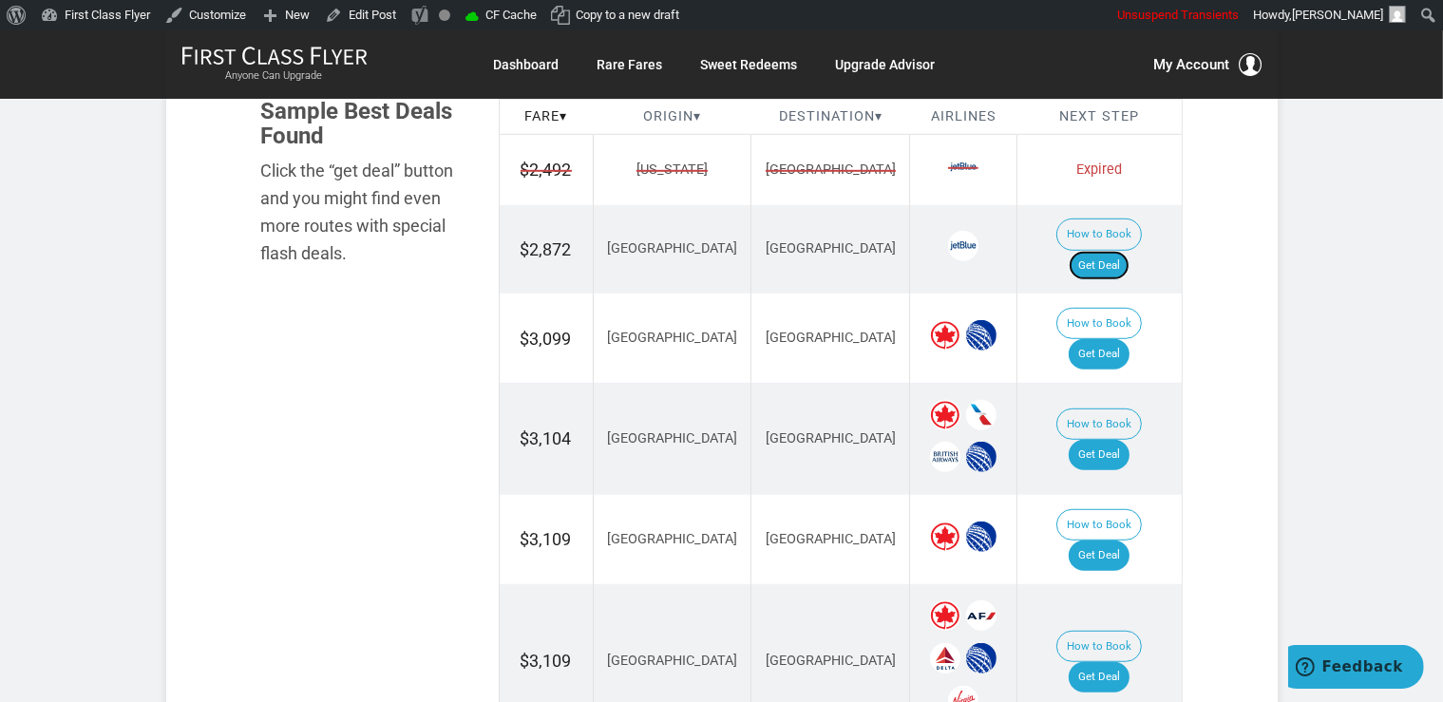
scroll to position [1204, 0]
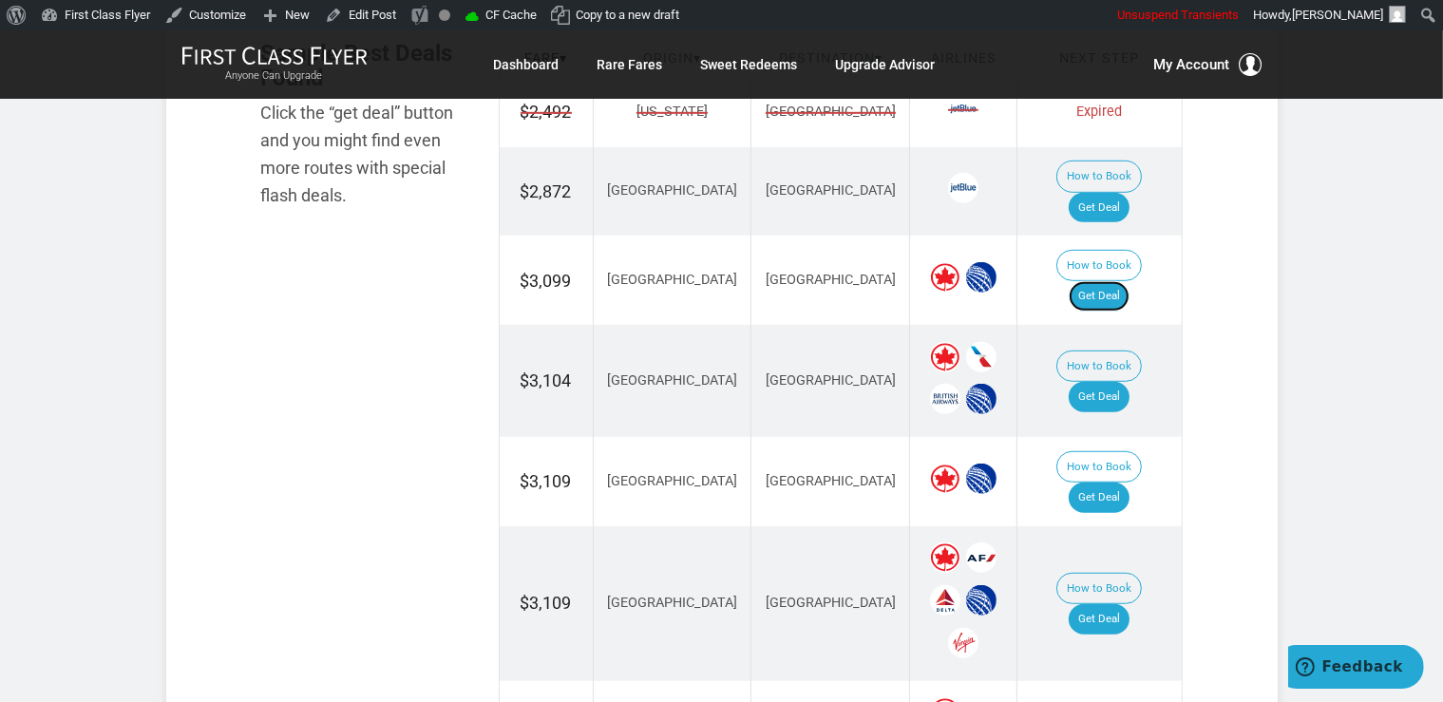
drag, startPoint x: 1114, startPoint y: 250, endPoint x: 1134, endPoint y: 265, distance: 25.1
click at [1114, 281] on link "Get Deal" at bounding box center [1099, 296] width 61 height 30
click at [1129, 382] on link "Get Deal" at bounding box center [1099, 397] width 61 height 30
click at [1097, 382] on link "Get Deal" at bounding box center [1099, 397] width 61 height 30
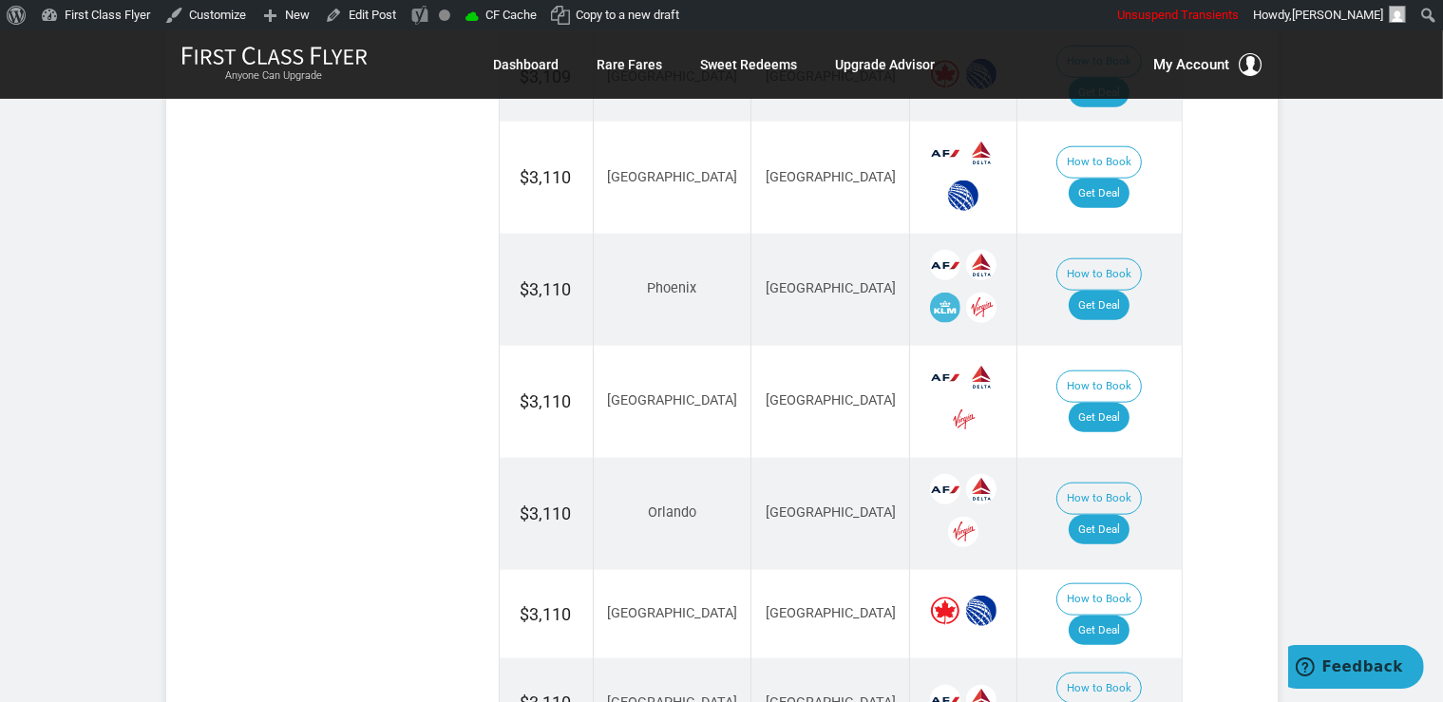
scroll to position [2306, 0]
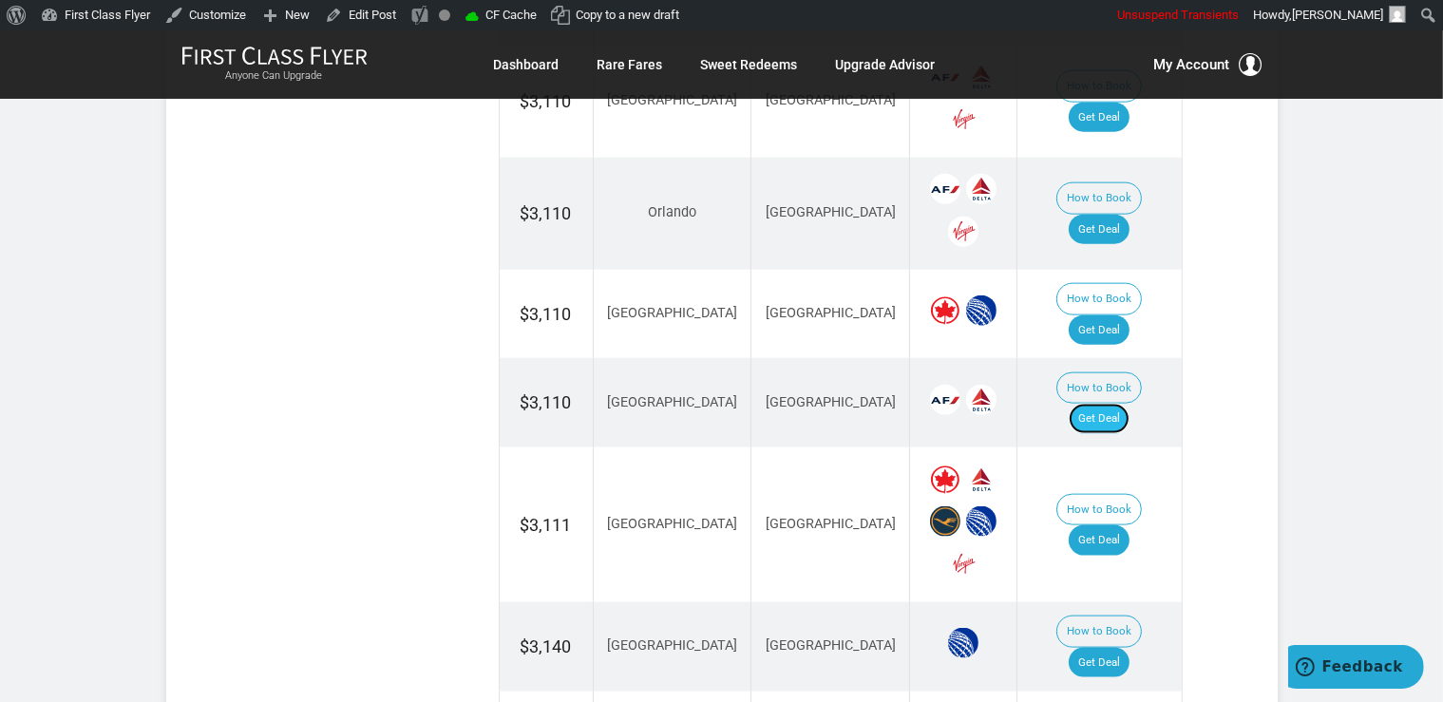
click at [1129, 404] on link "Get Deal" at bounding box center [1099, 419] width 61 height 30
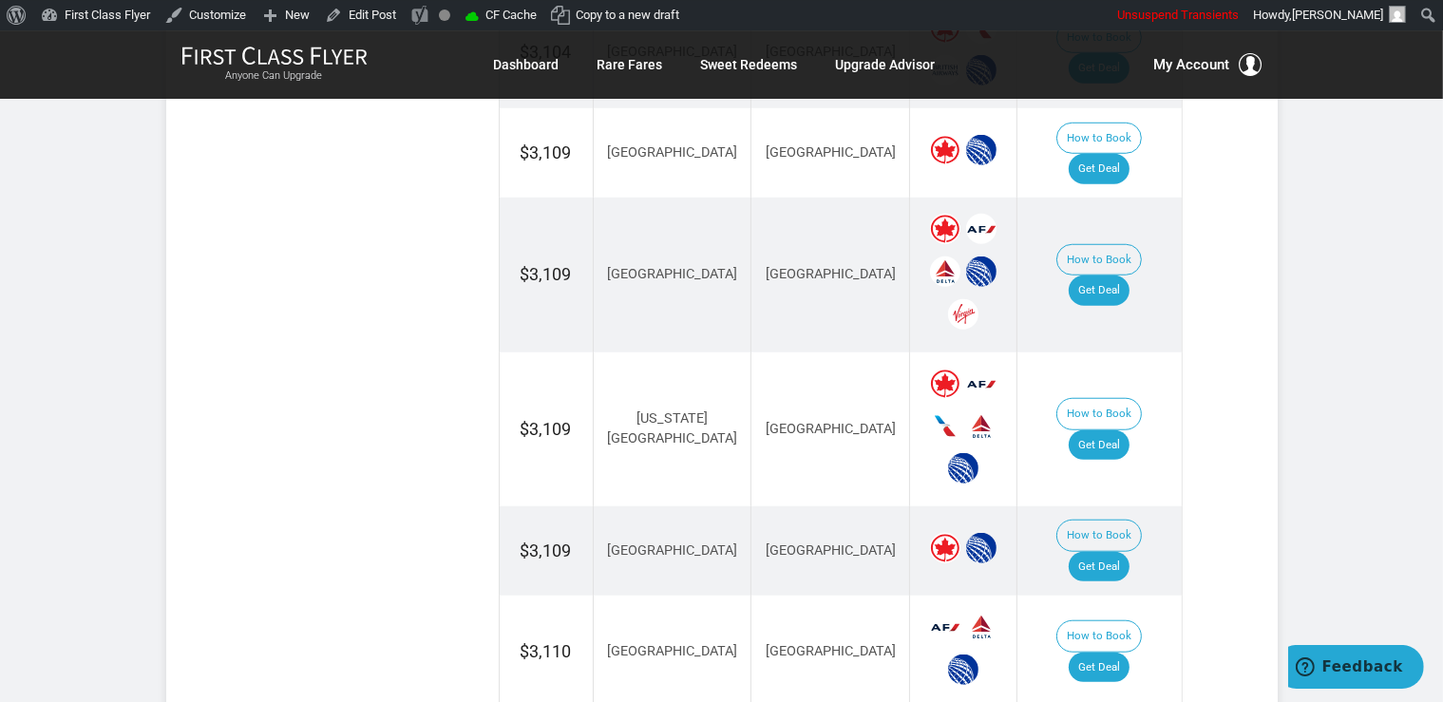
scroll to position [1505, 0]
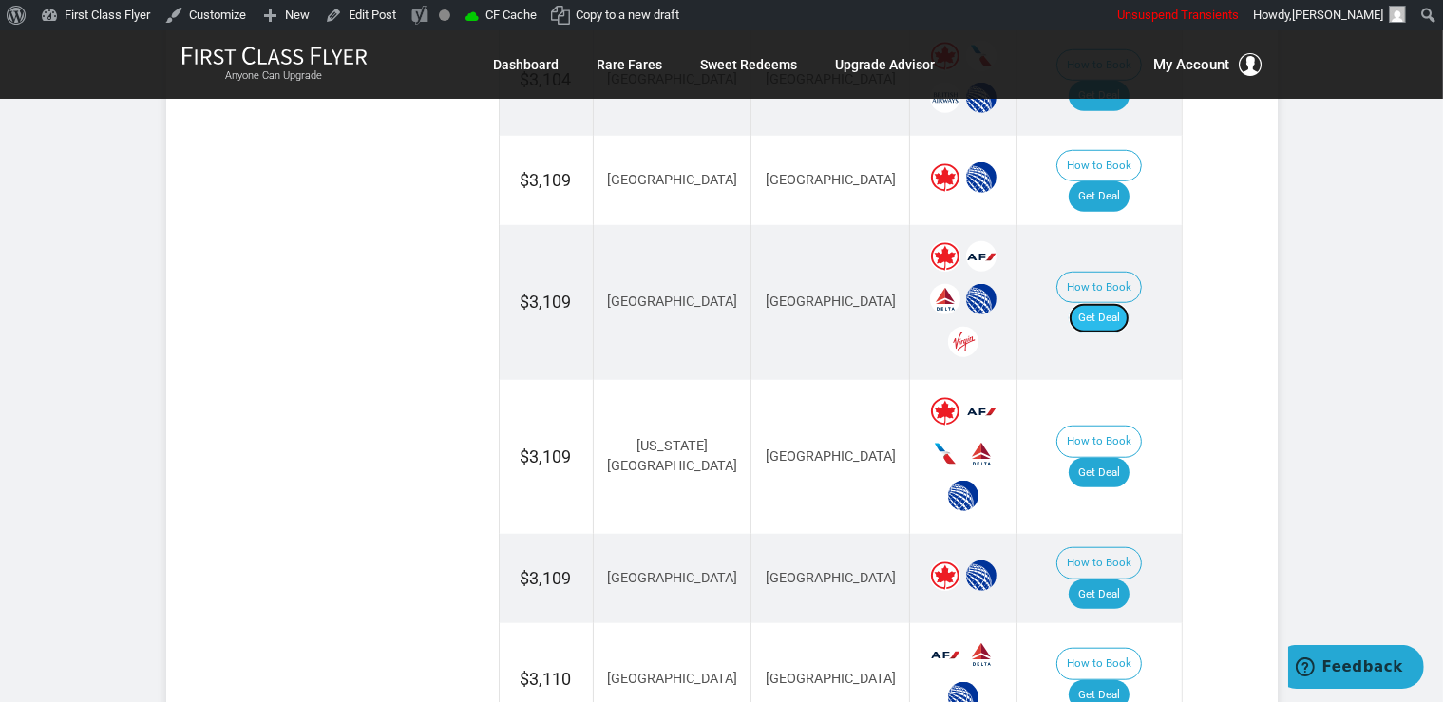
click at [1122, 303] on link "Get Deal" at bounding box center [1099, 318] width 61 height 30
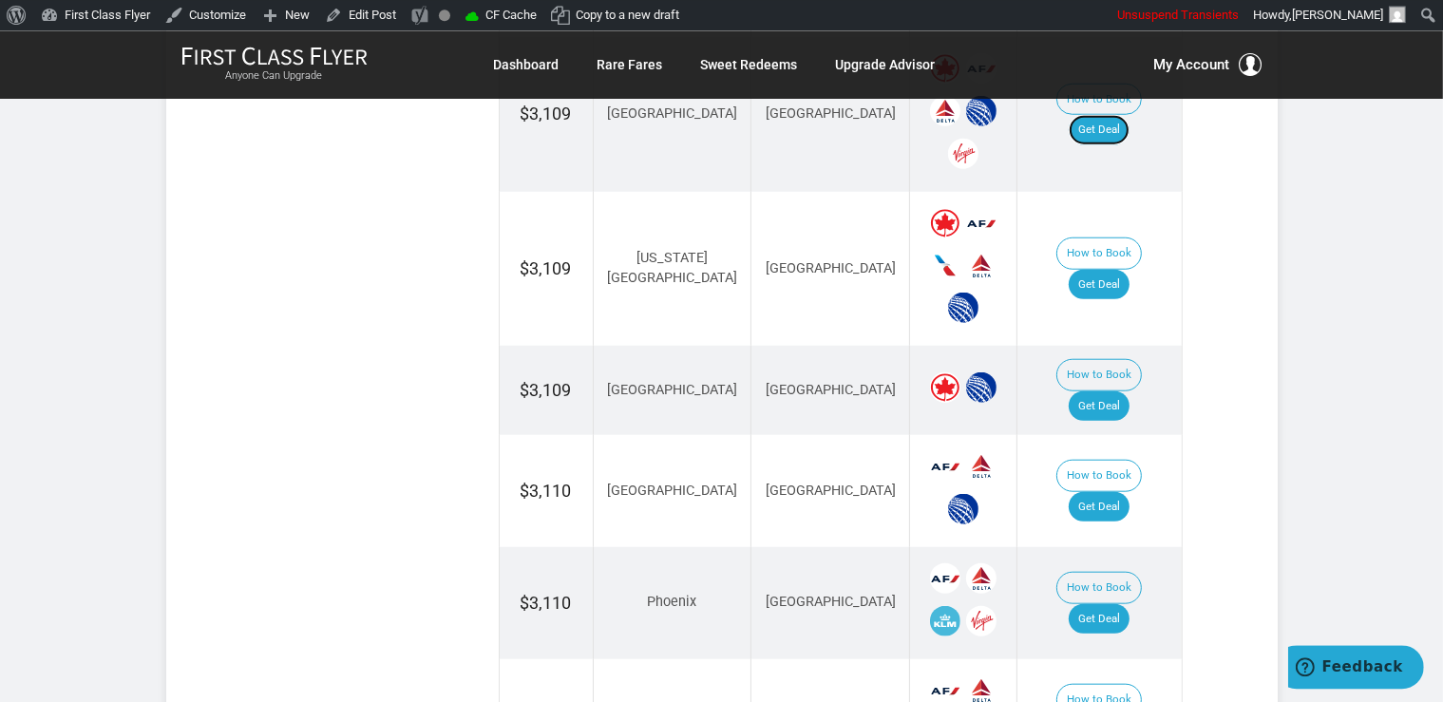
scroll to position [1705, 0]
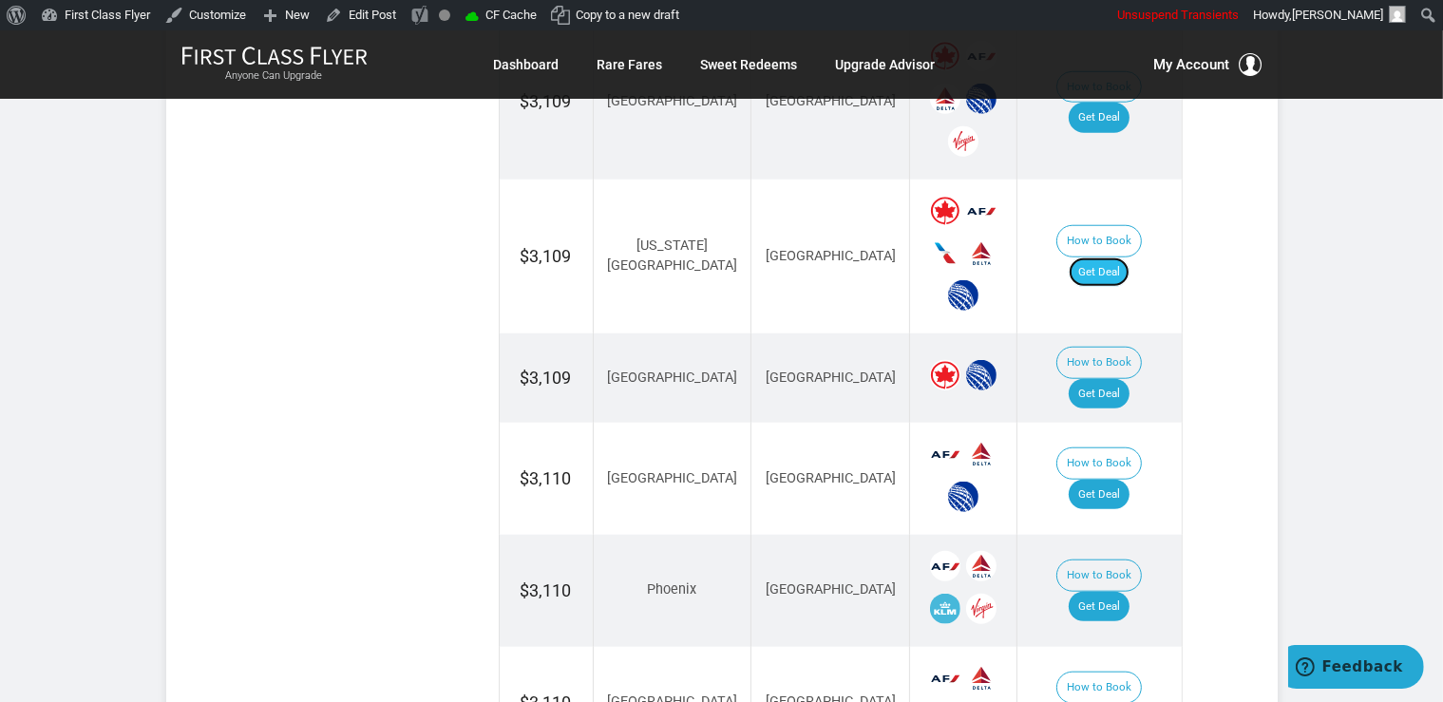
click at [1125, 257] on link "Get Deal" at bounding box center [1099, 272] width 61 height 30
click at [1120, 257] on link "Get Deal" at bounding box center [1099, 272] width 61 height 30
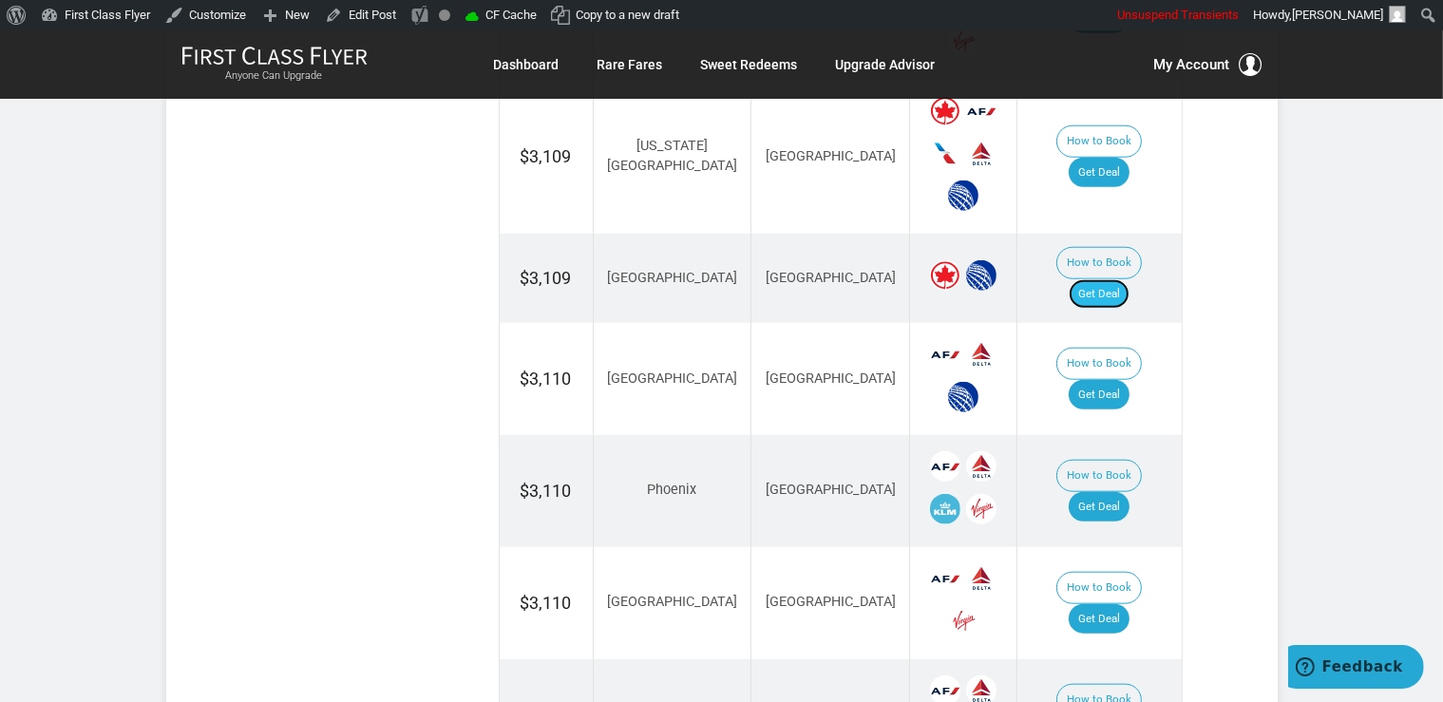
click at [1109, 279] on link "Get Deal" at bounding box center [1099, 294] width 61 height 30
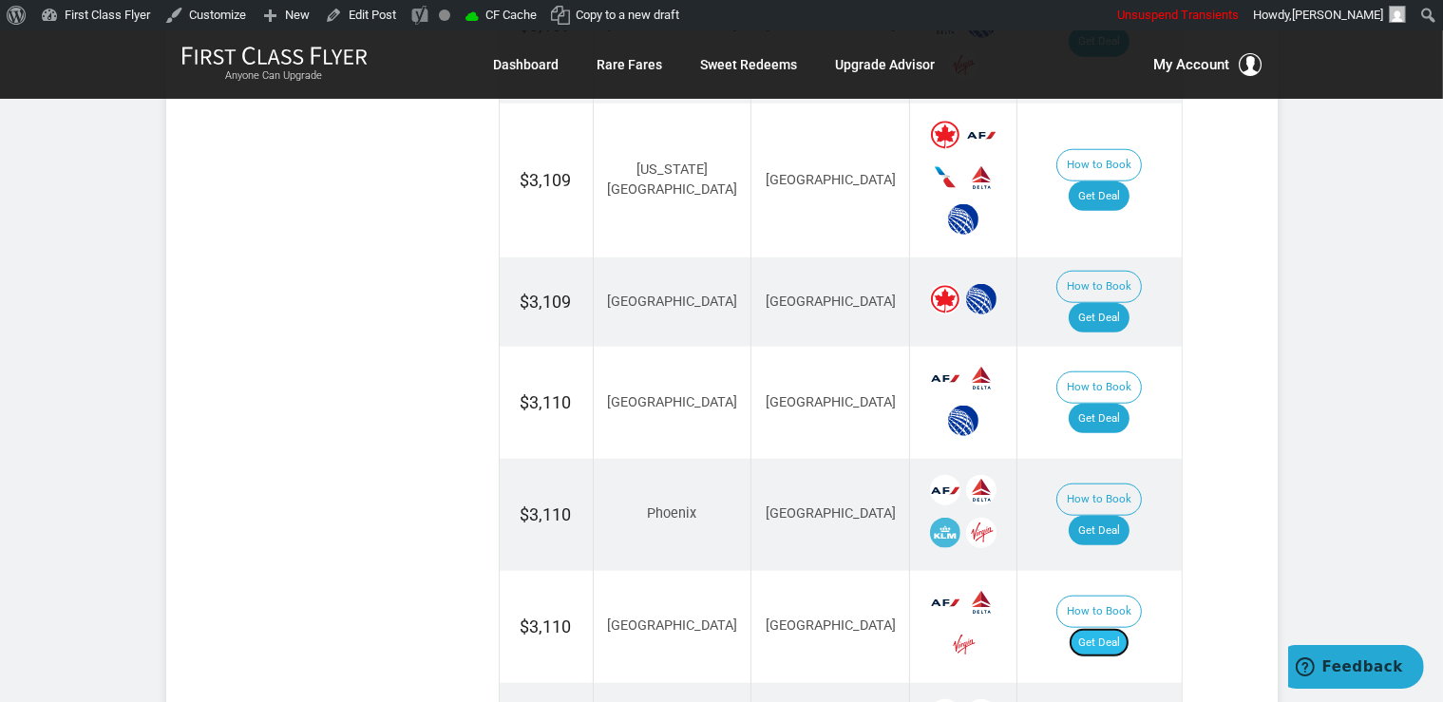
click at [1120, 628] on link "Get Deal" at bounding box center [1099, 643] width 61 height 30
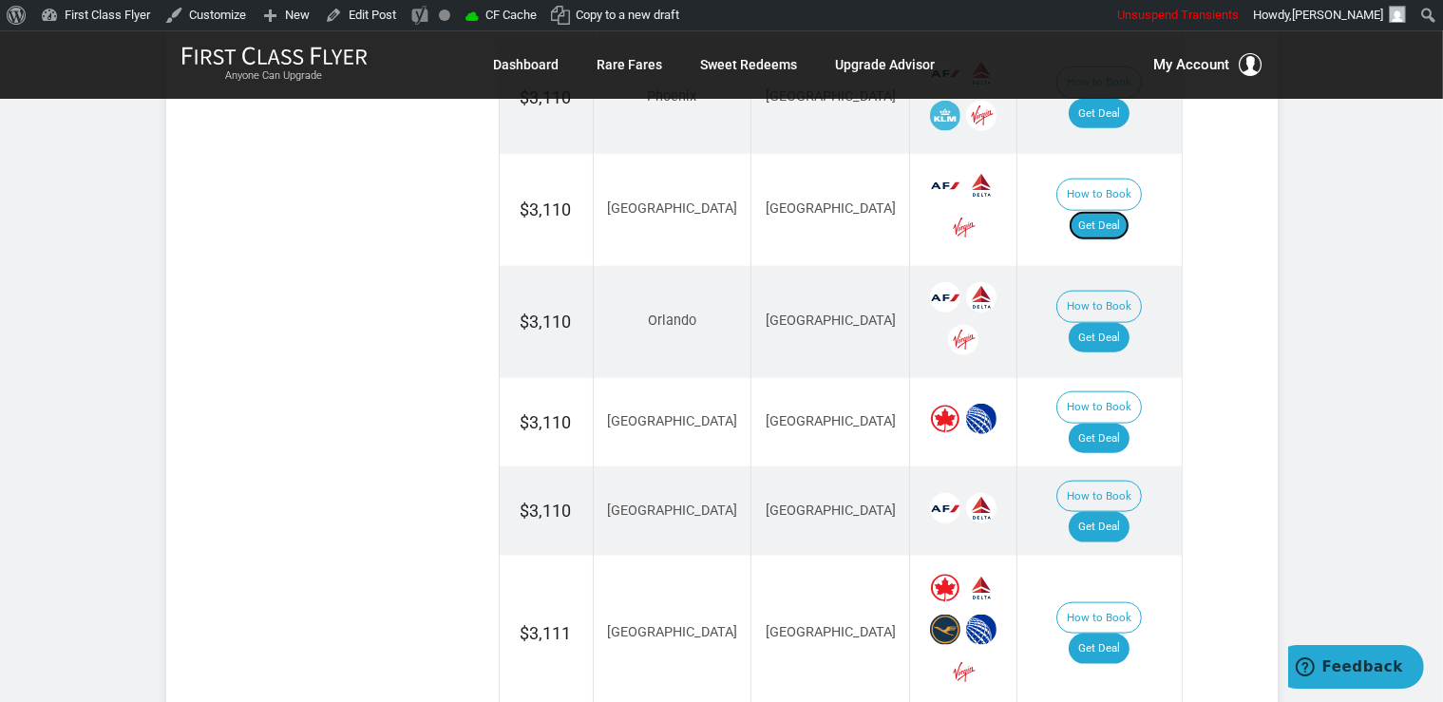
scroll to position [2182, 0]
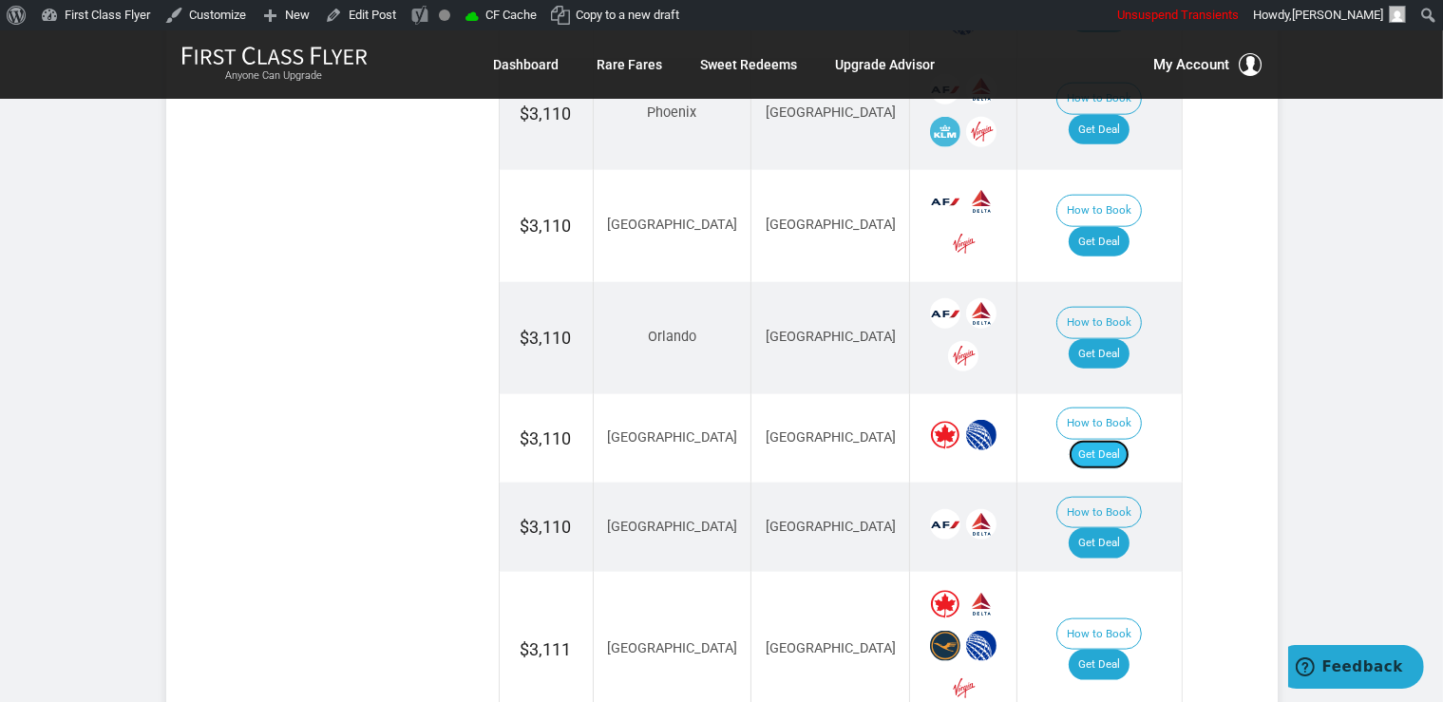
click at [1112, 440] on link "Get Deal" at bounding box center [1099, 455] width 61 height 30
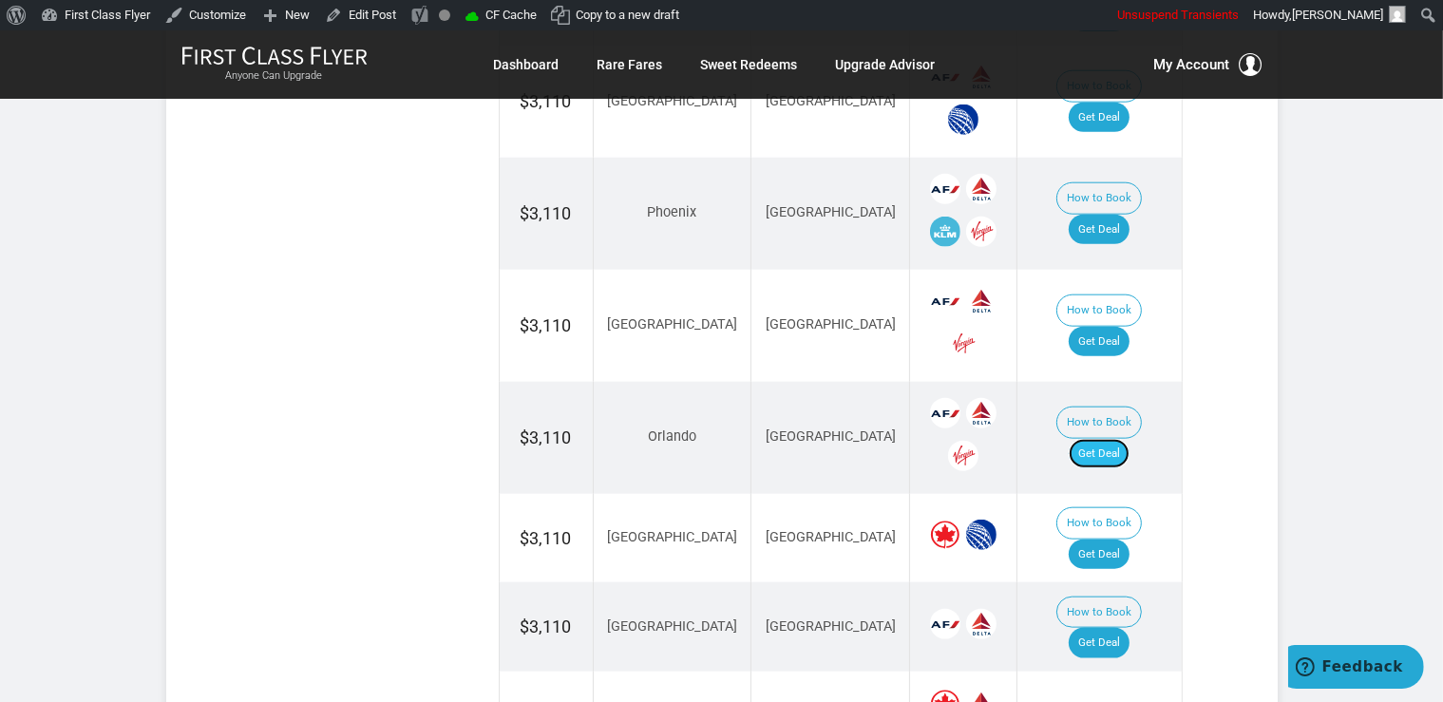
click at [1112, 439] on link "Get Deal" at bounding box center [1099, 454] width 61 height 30
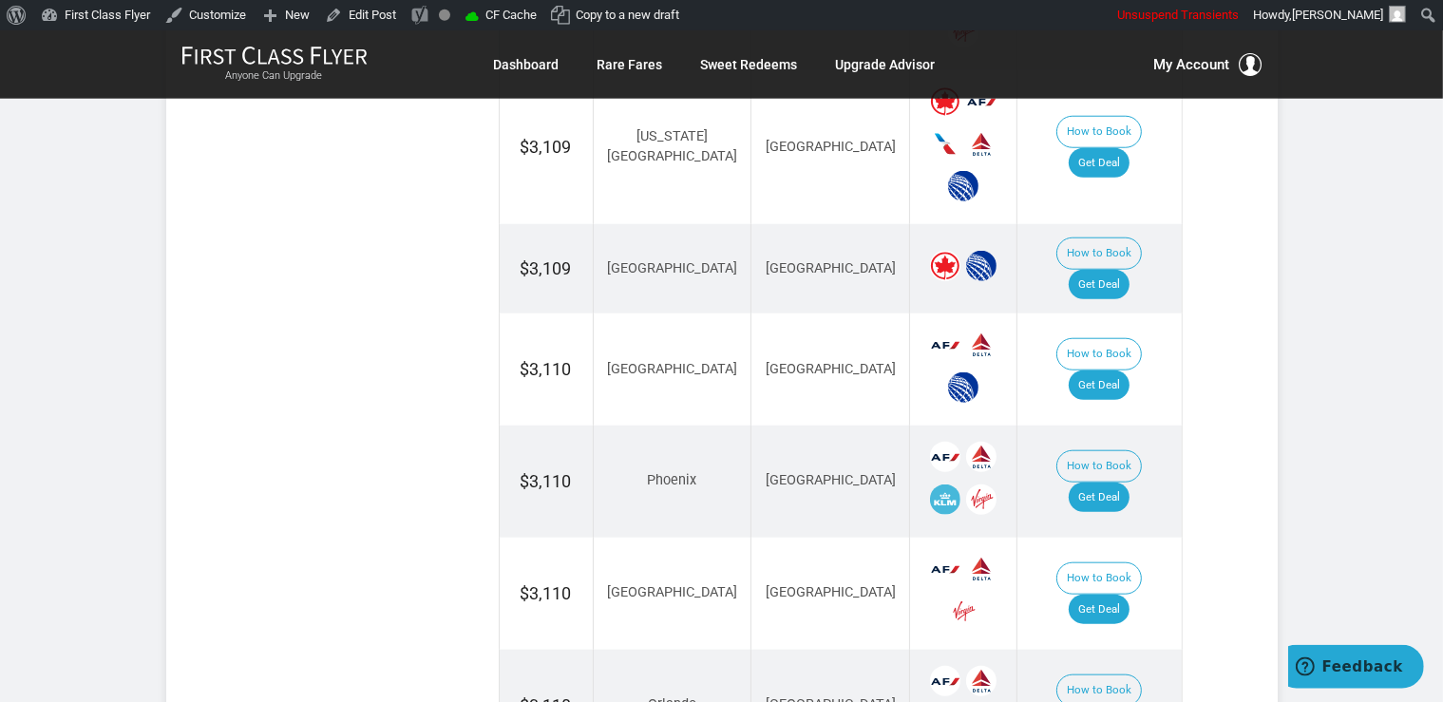
scroll to position [1781, 0]
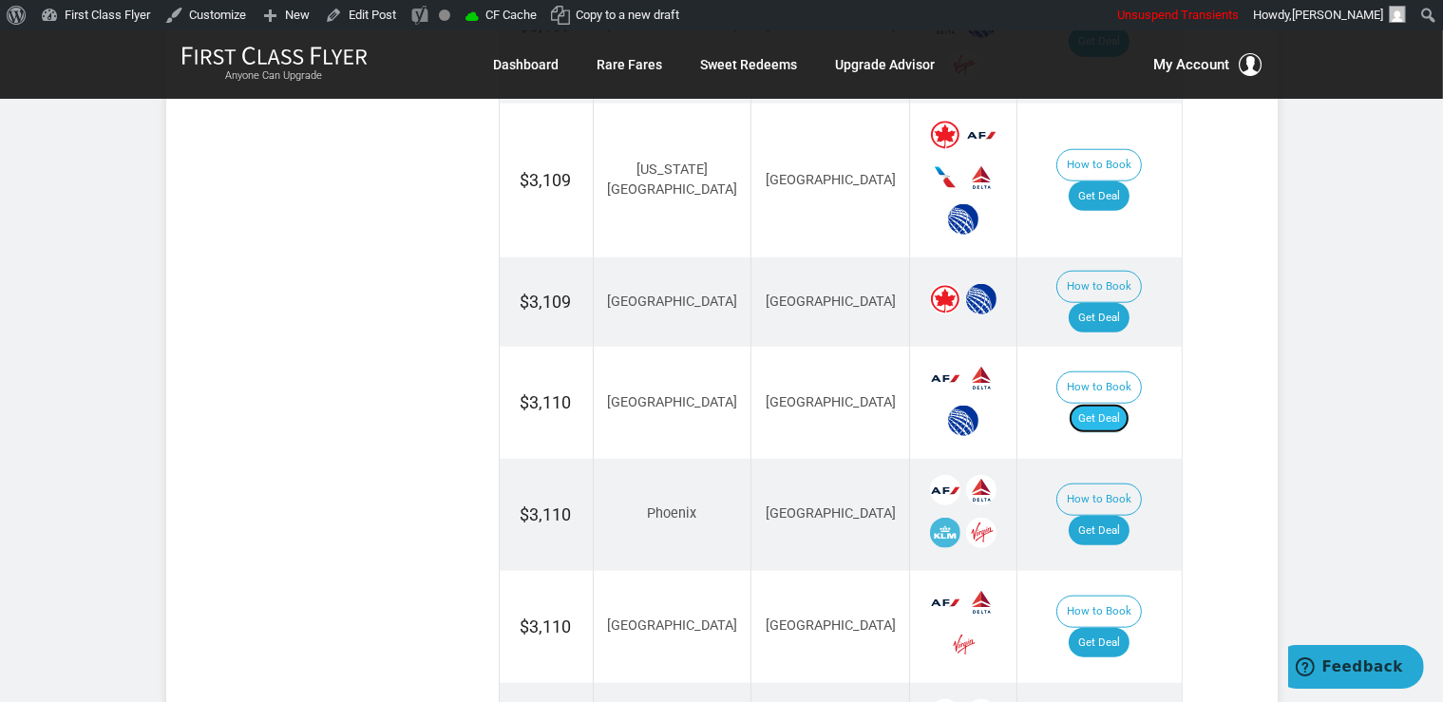
click at [1110, 404] on link "Get Deal" at bounding box center [1099, 419] width 61 height 30
click at [1126, 516] on link "Get Deal" at bounding box center [1099, 531] width 61 height 30
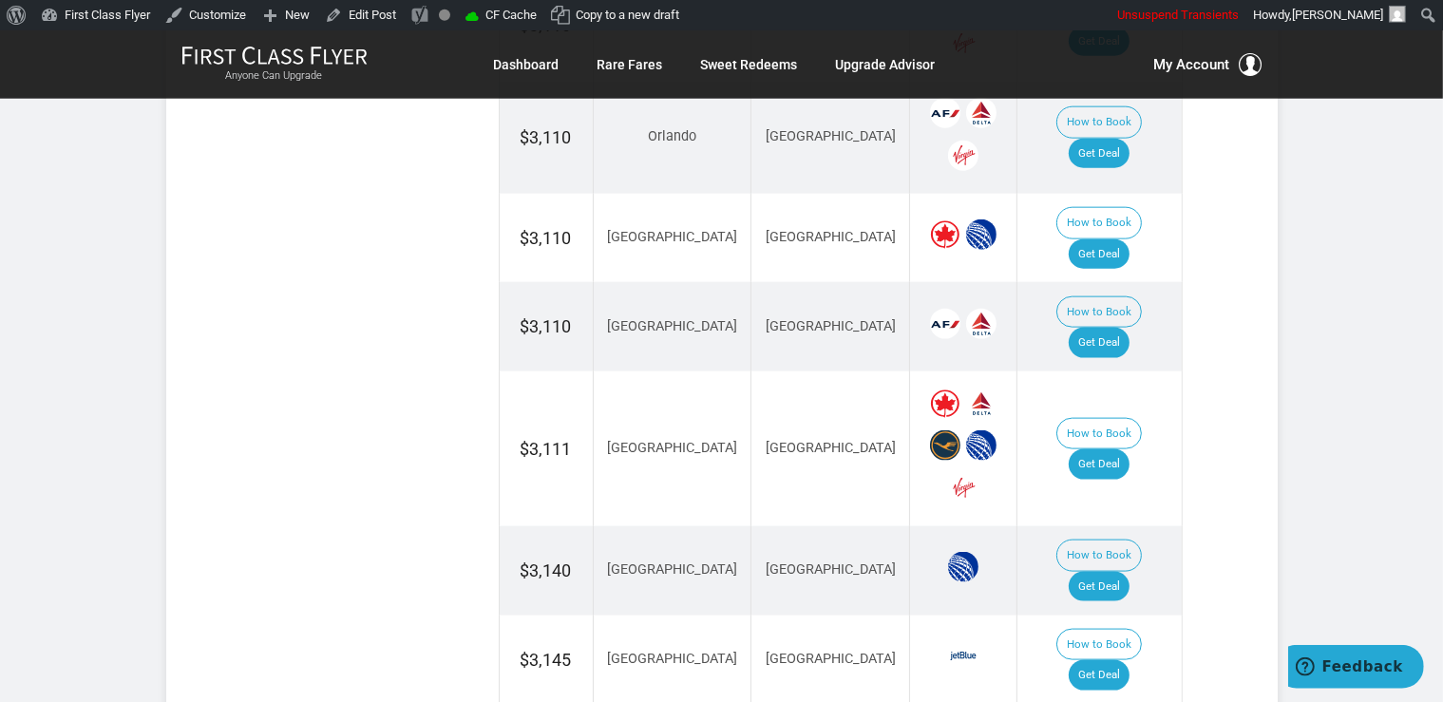
scroll to position [2382, 0]
click at [1105, 572] on link "Get Deal" at bounding box center [1099, 587] width 61 height 30
click at [1102, 572] on link "Get Deal" at bounding box center [1099, 587] width 61 height 30
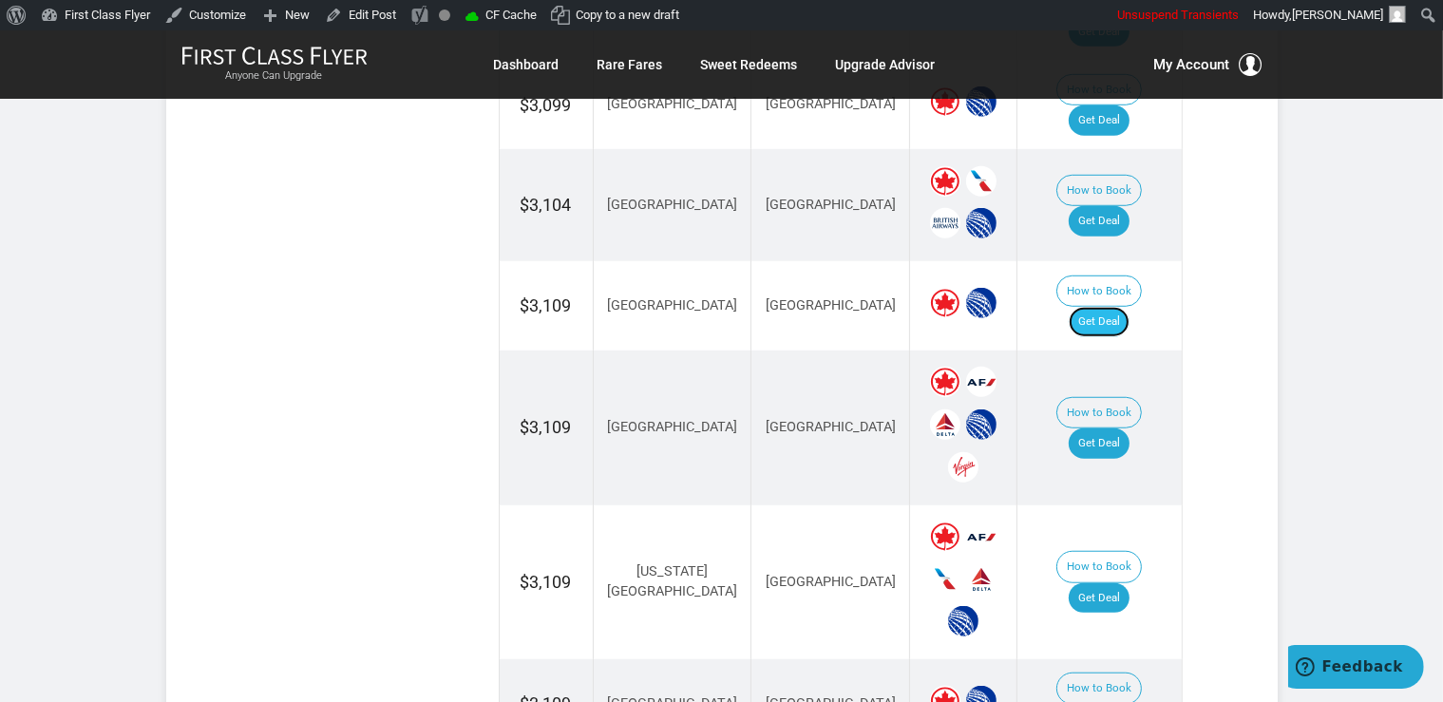
click at [1127, 307] on link "Get Deal" at bounding box center [1099, 322] width 61 height 30
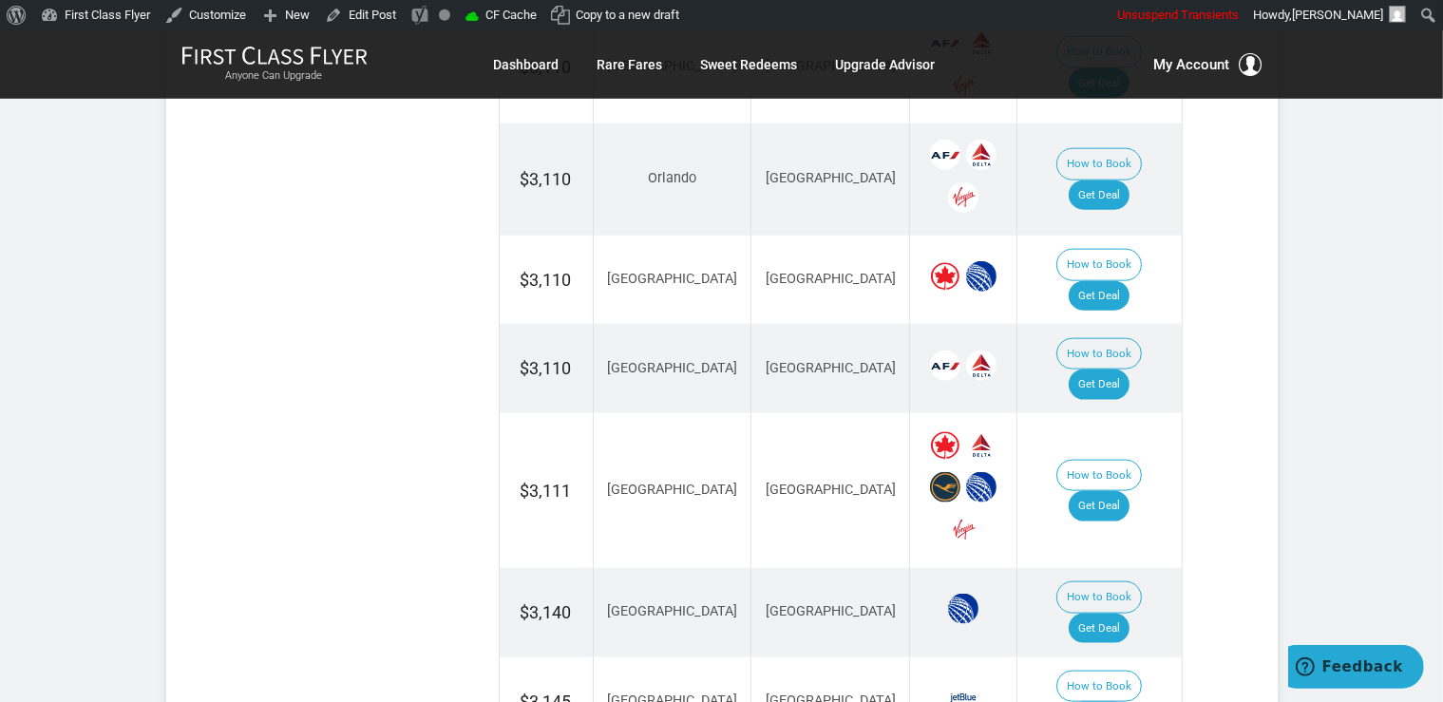
scroll to position [2379, 0]
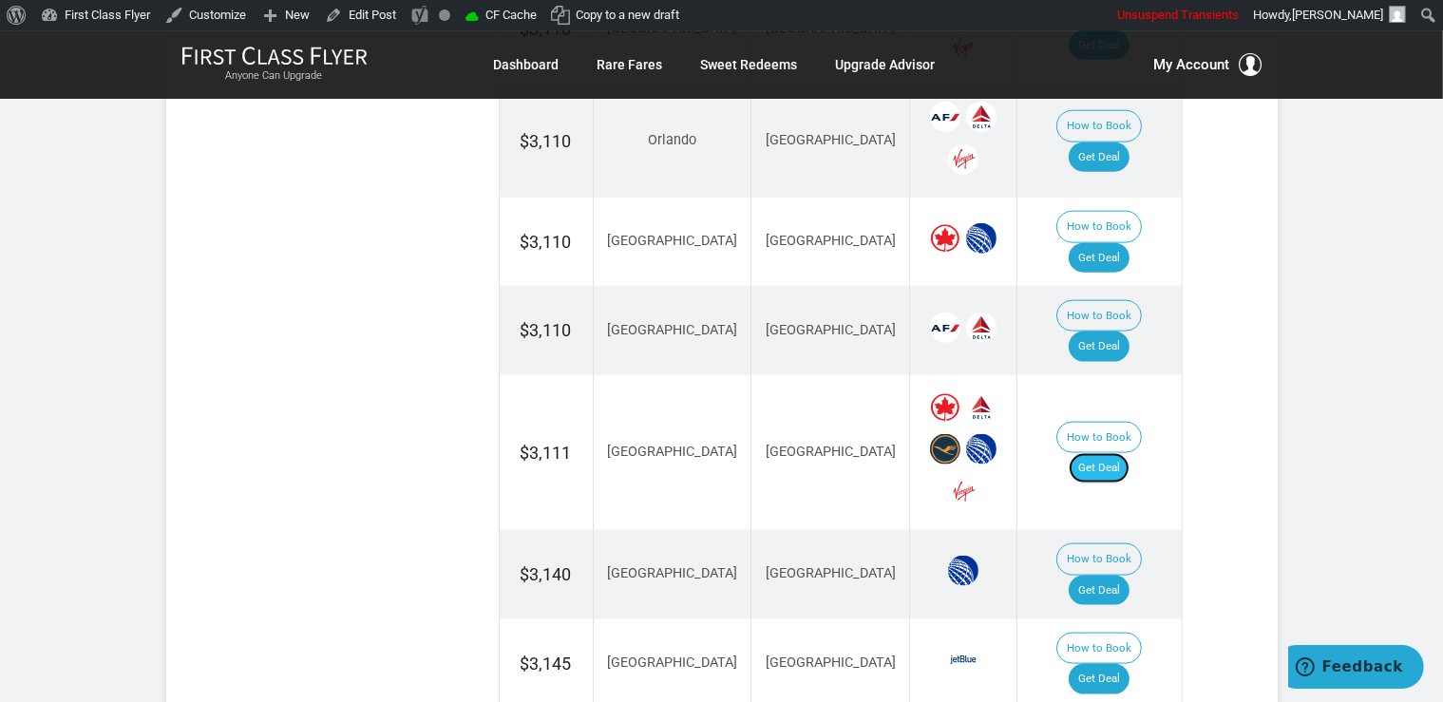
click at [1116, 453] on link "Get Deal" at bounding box center [1099, 468] width 61 height 30
click at [1115, 619] on td "How to Book Get Deal" at bounding box center [1099, 663] width 164 height 89
click at [1117, 664] on link "Get Deal" at bounding box center [1099, 679] width 61 height 30
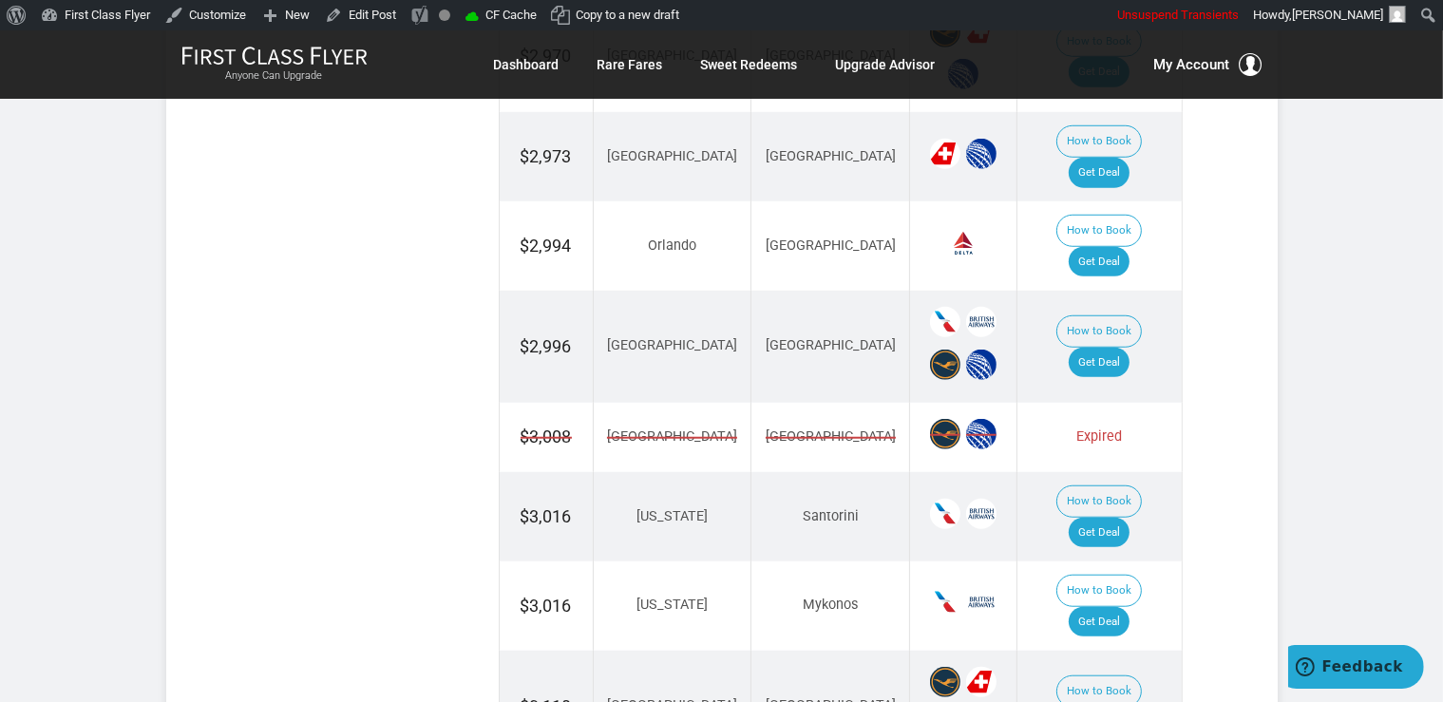
scroll to position [1705, 0]
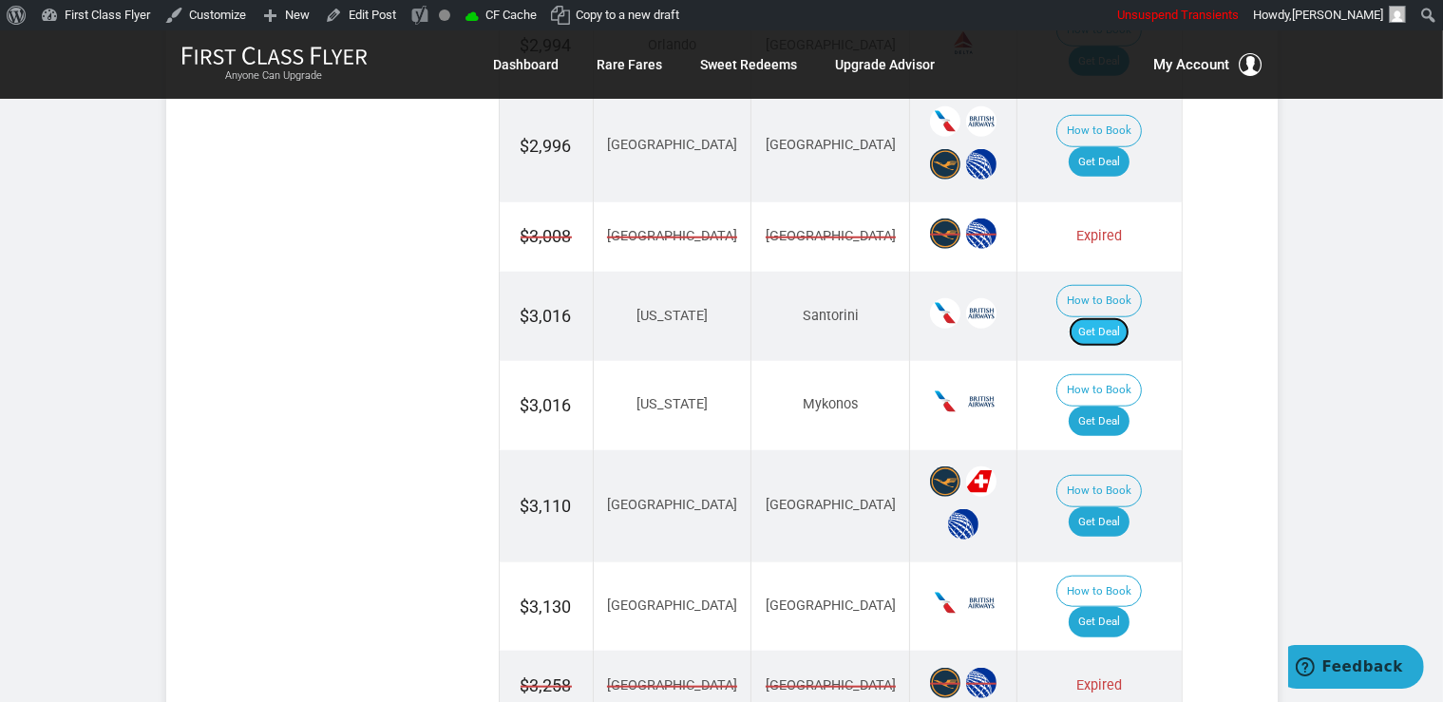
click at [1117, 317] on link "Get Deal" at bounding box center [1099, 332] width 61 height 30
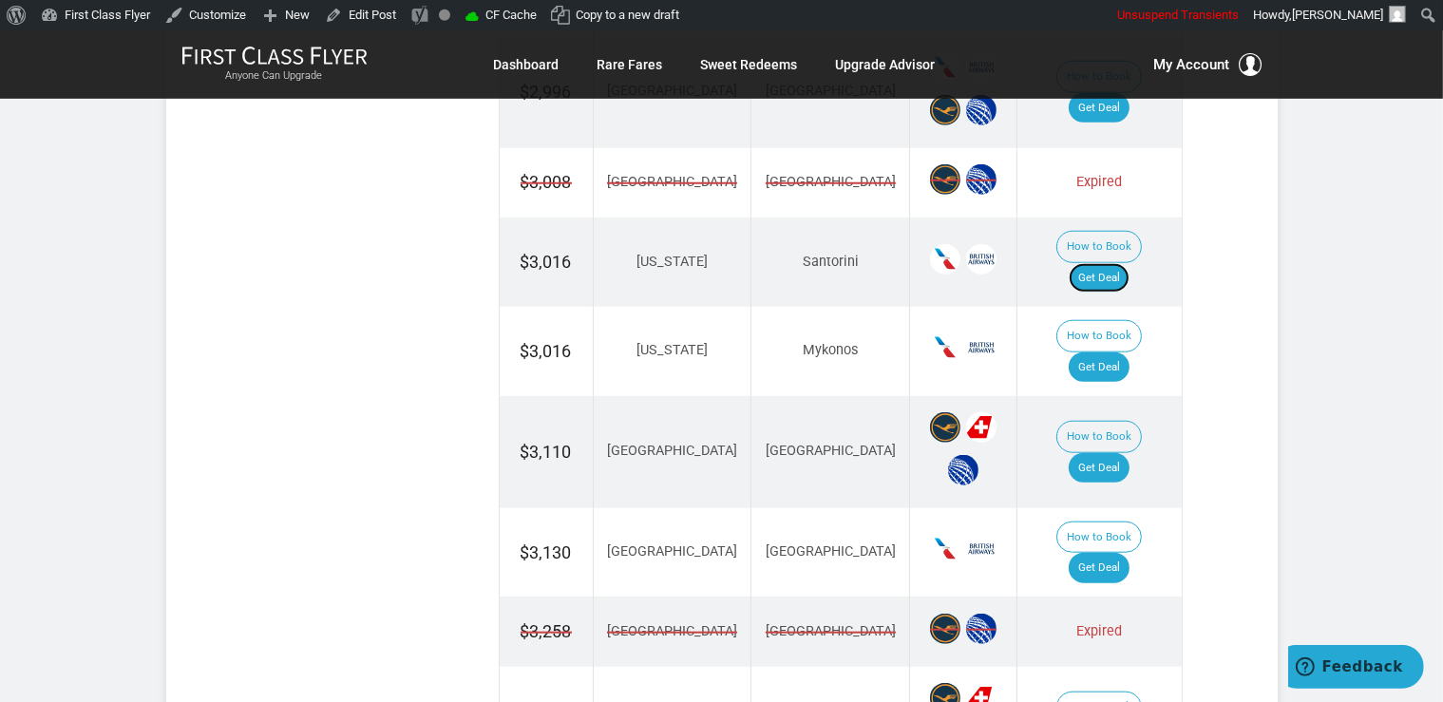
scroll to position [1805, 0]
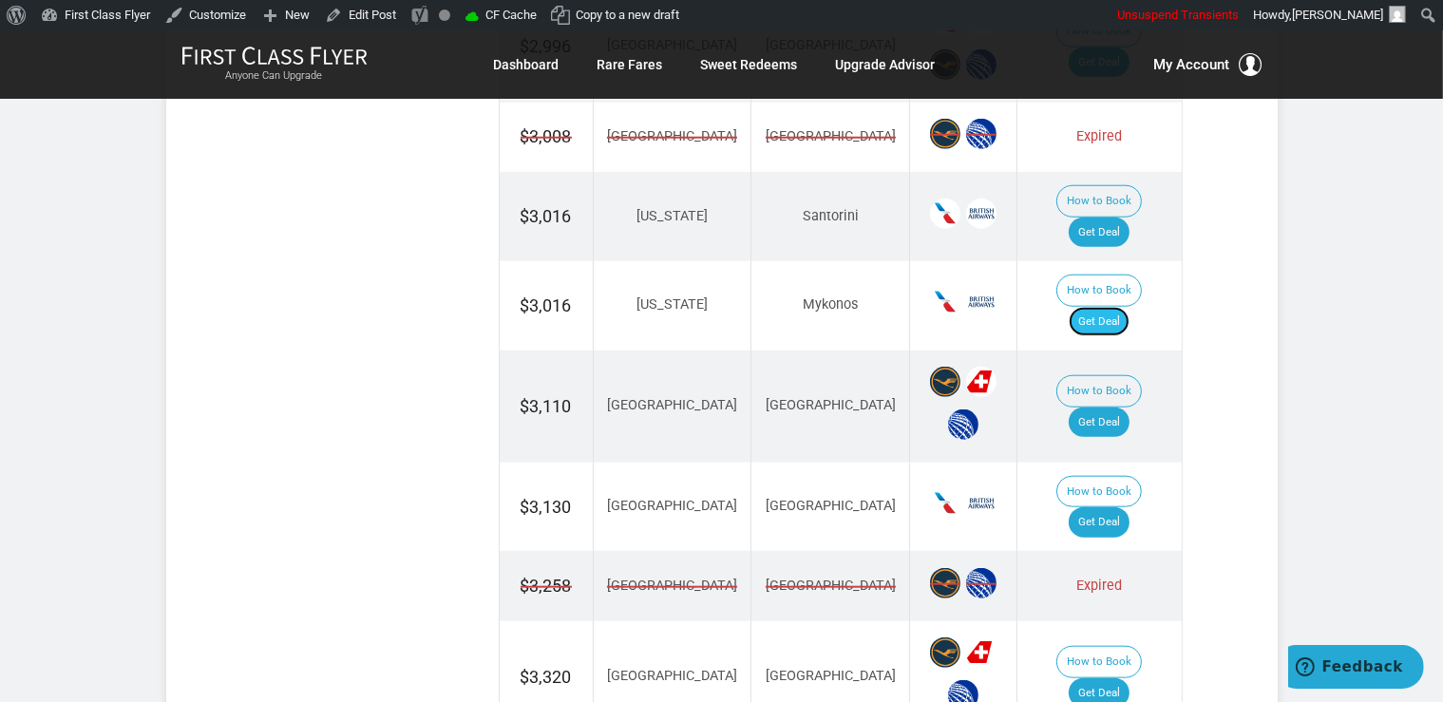
click at [1129, 307] on link "Get Deal" at bounding box center [1099, 322] width 61 height 30
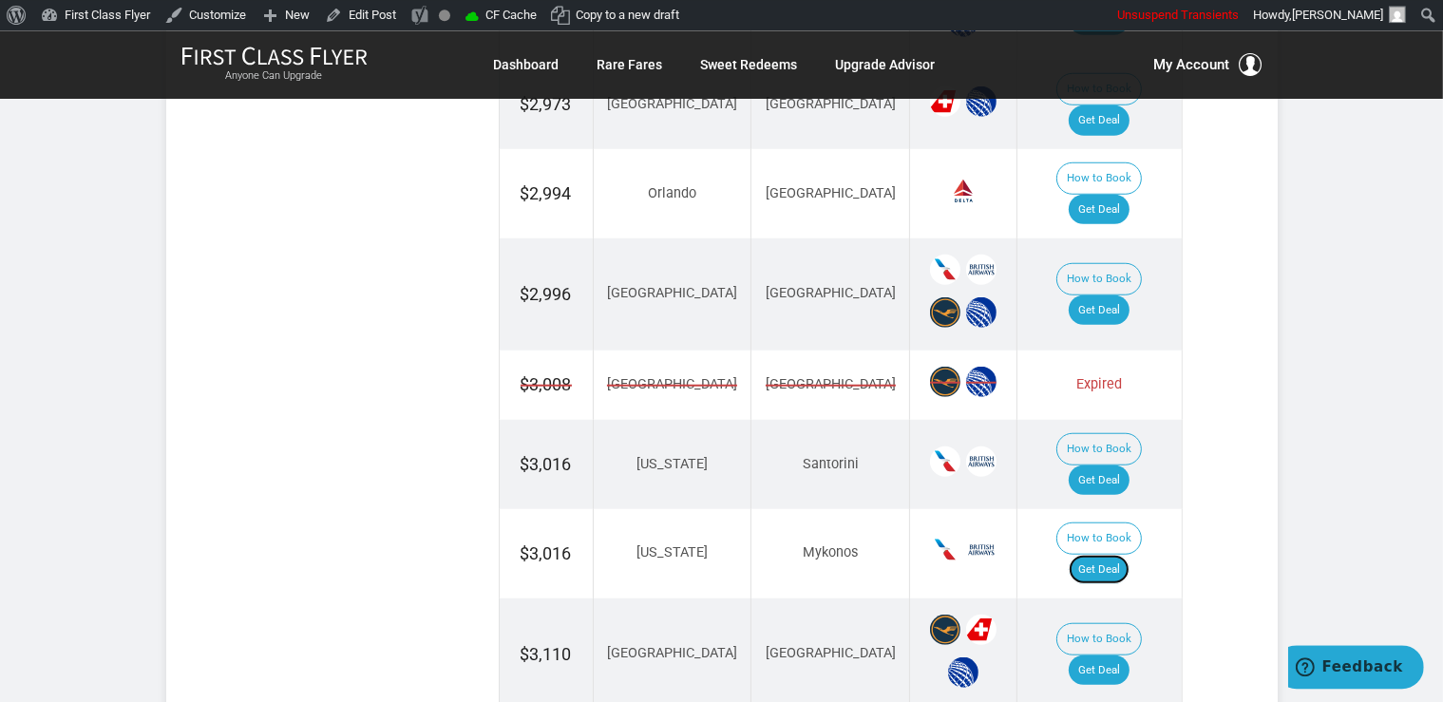
scroll to position [1404, 0]
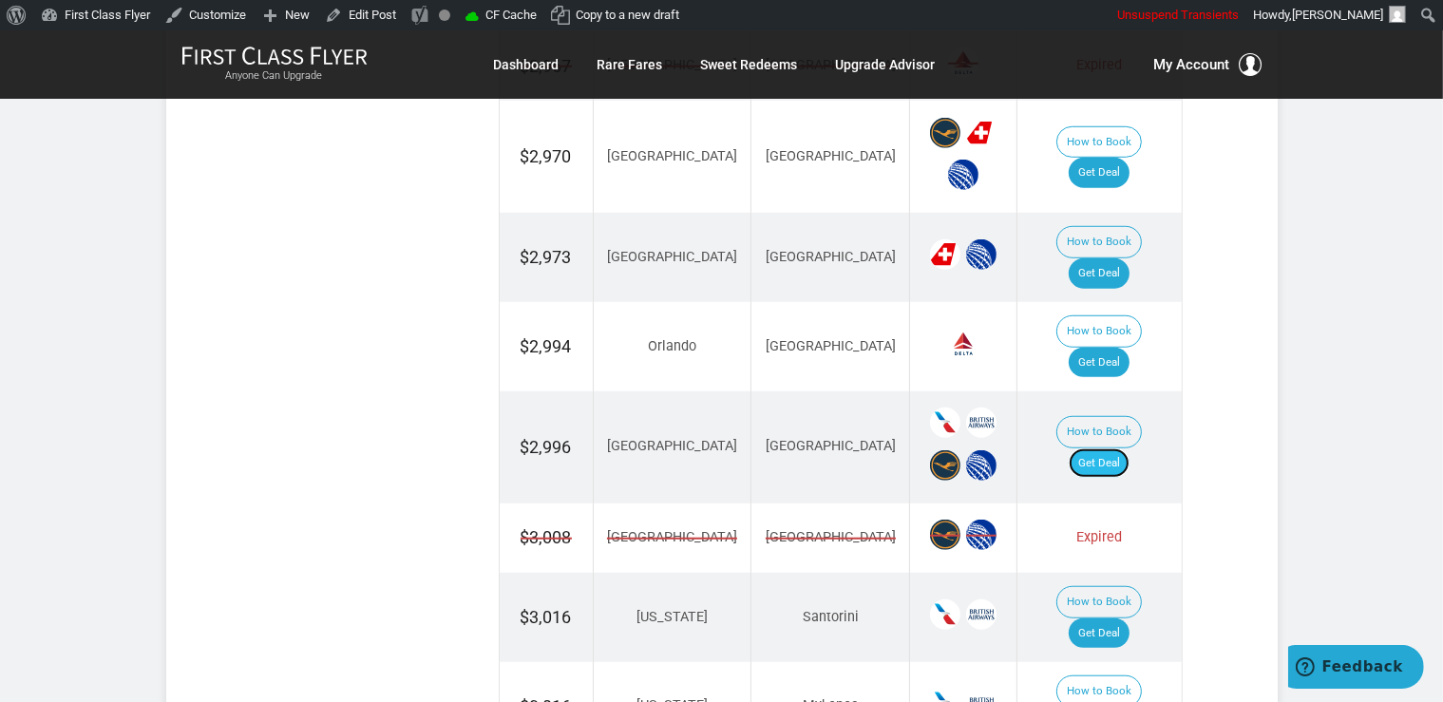
click at [1115, 448] on link "Get Deal" at bounding box center [1099, 463] width 61 height 30
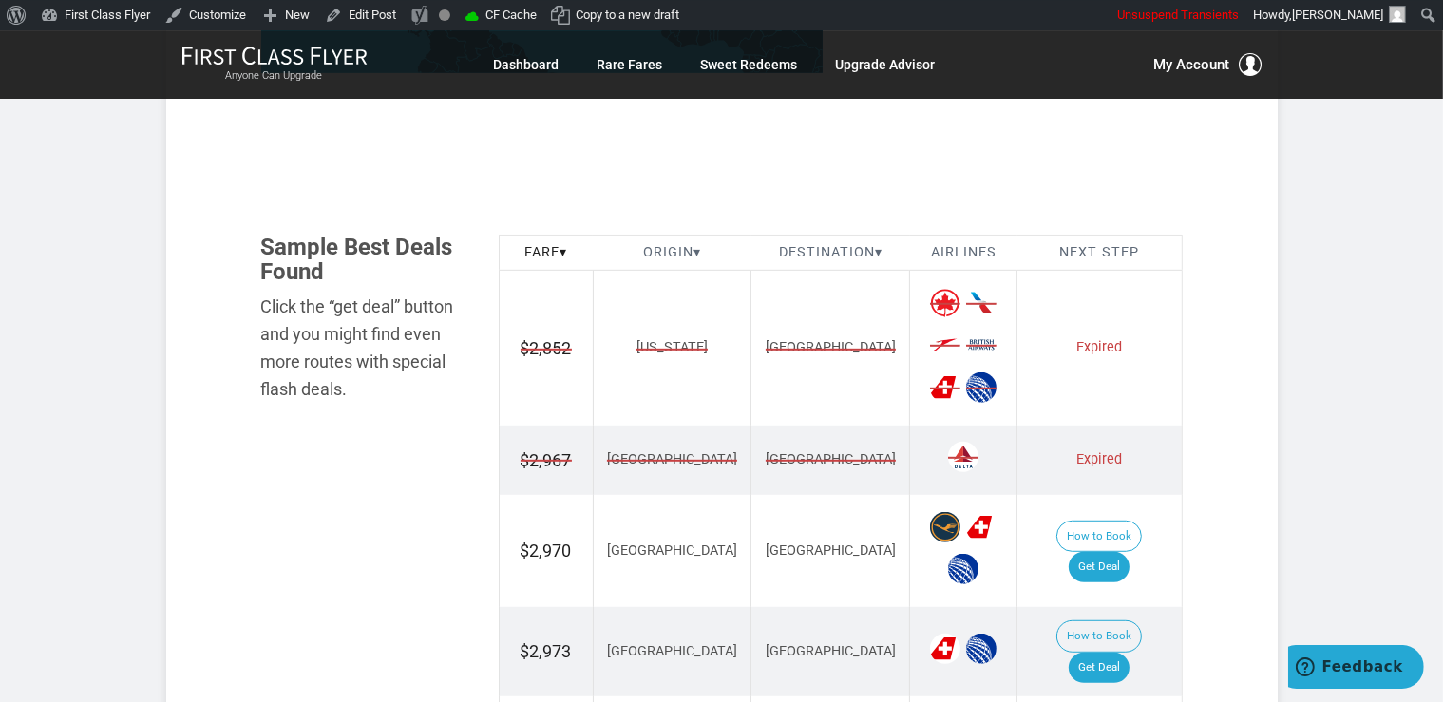
scroll to position [1204, 0]
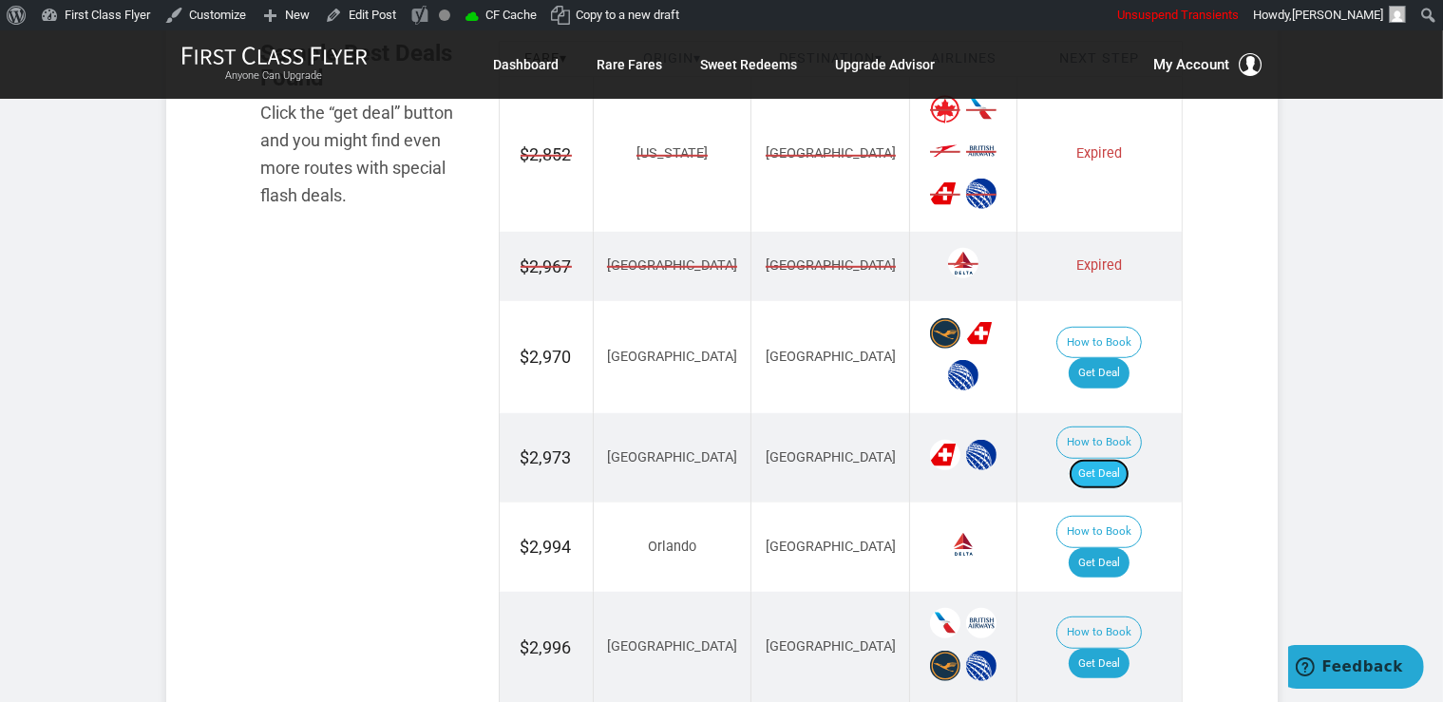
click at [1106, 459] on link "Get Deal" at bounding box center [1099, 474] width 61 height 30
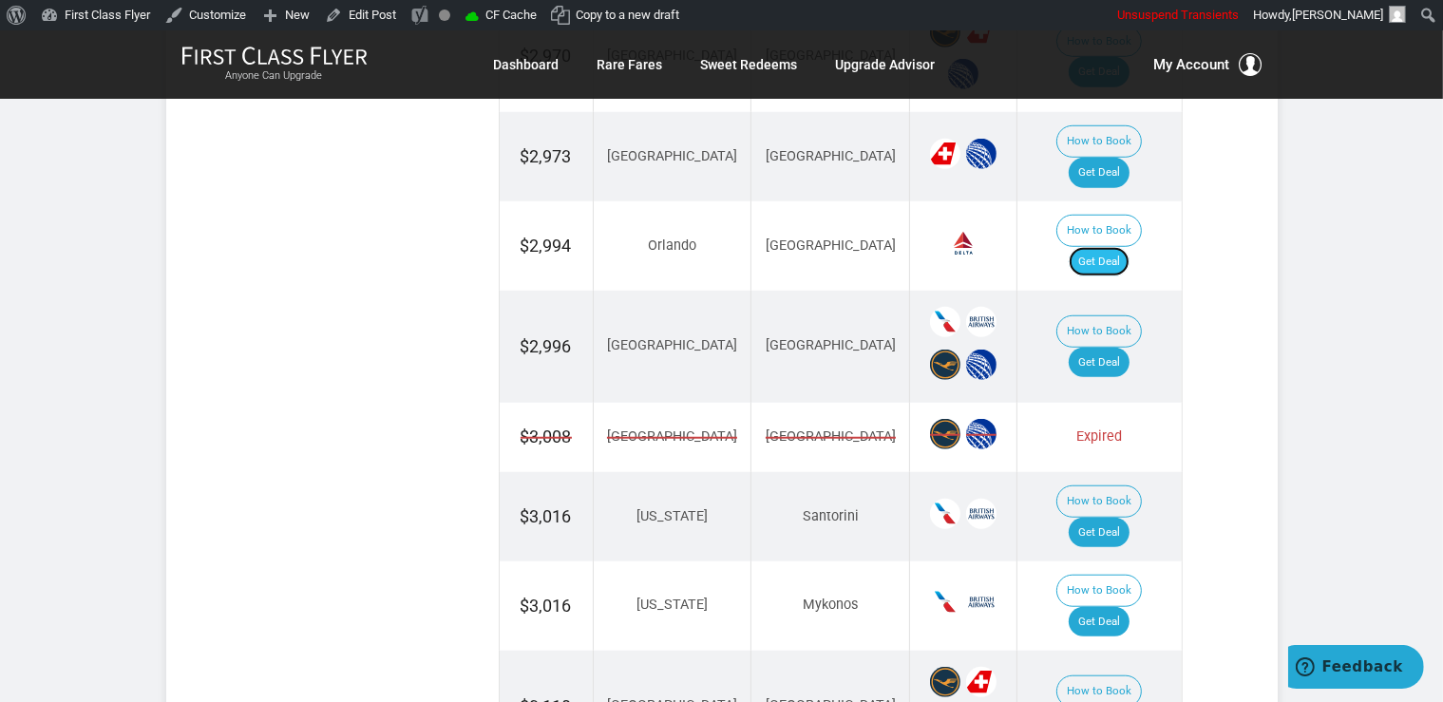
click at [1119, 247] on link "Get Deal" at bounding box center [1099, 262] width 61 height 30
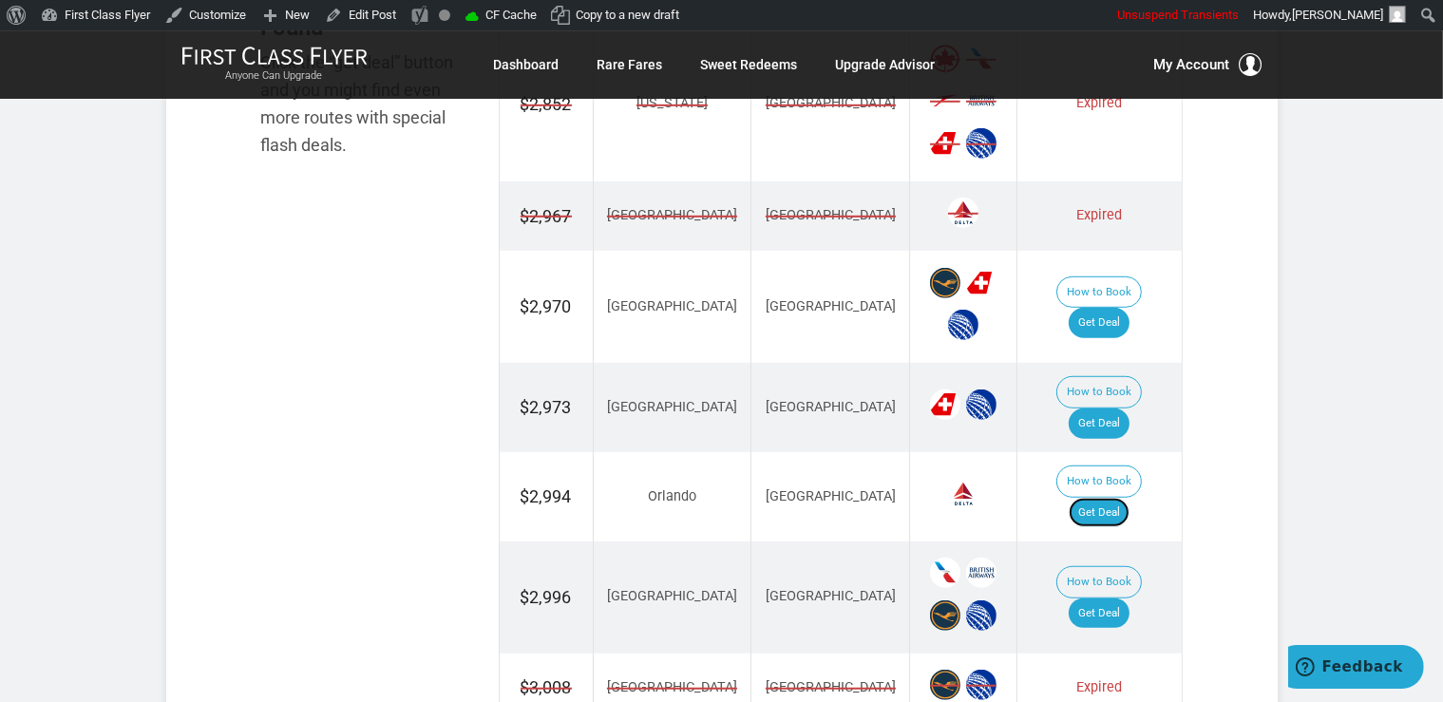
scroll to position [1247, 0]
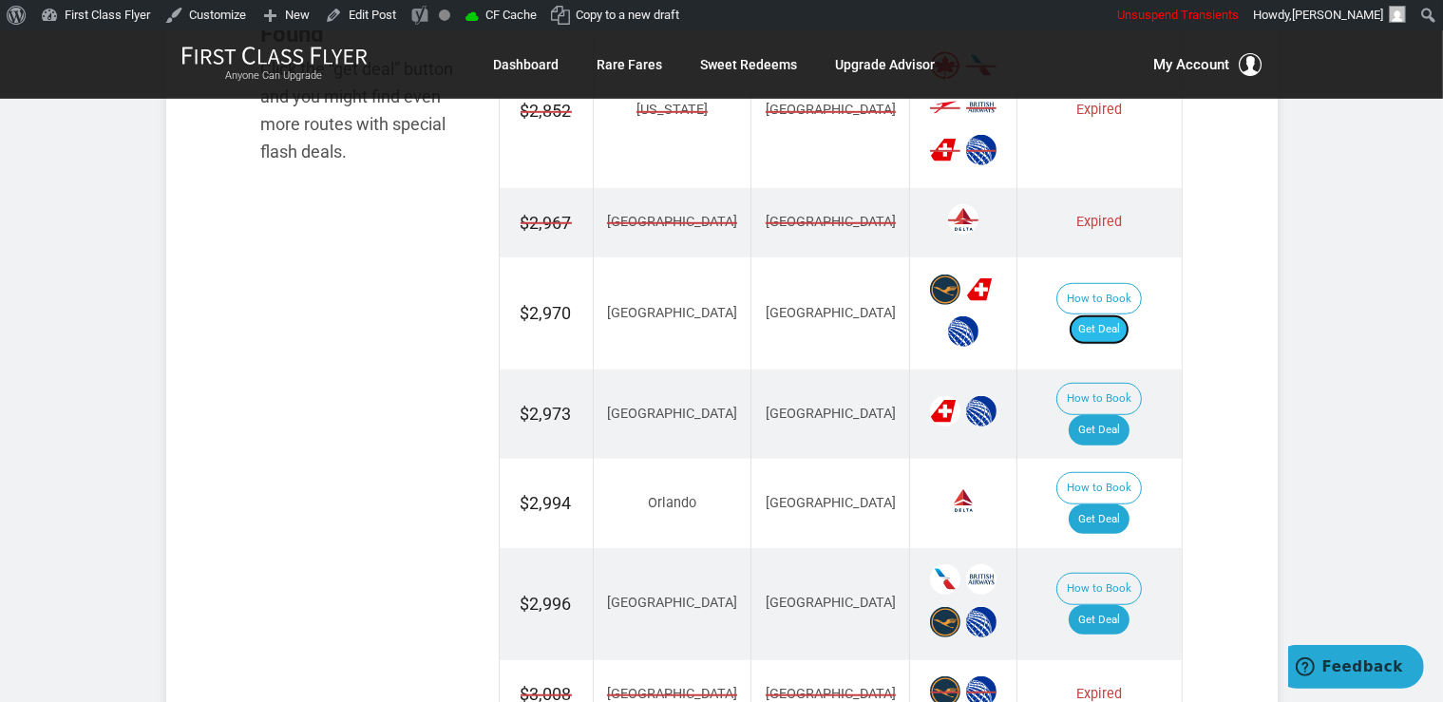
click at [1122, 314] on link "Get Deal" at bounding box center [1099, 329] width 61 height 30
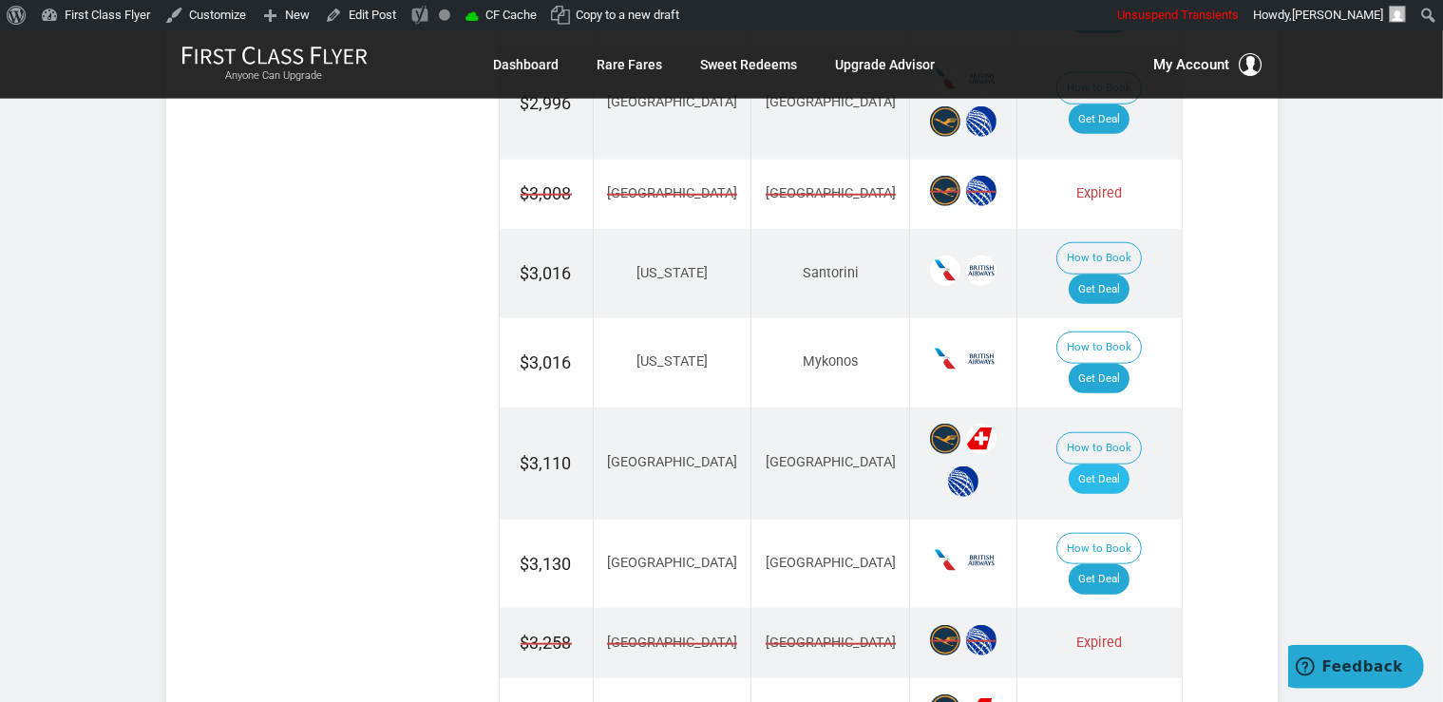
scroll to position [1749, 0]
click at [1113, 464] on link "Get Deal" at bounding box center [1099, 479] width 61 height 30
click at [1122, 563] on link "Get Deal" at bounding box center [1099, 578] width 61 height 30
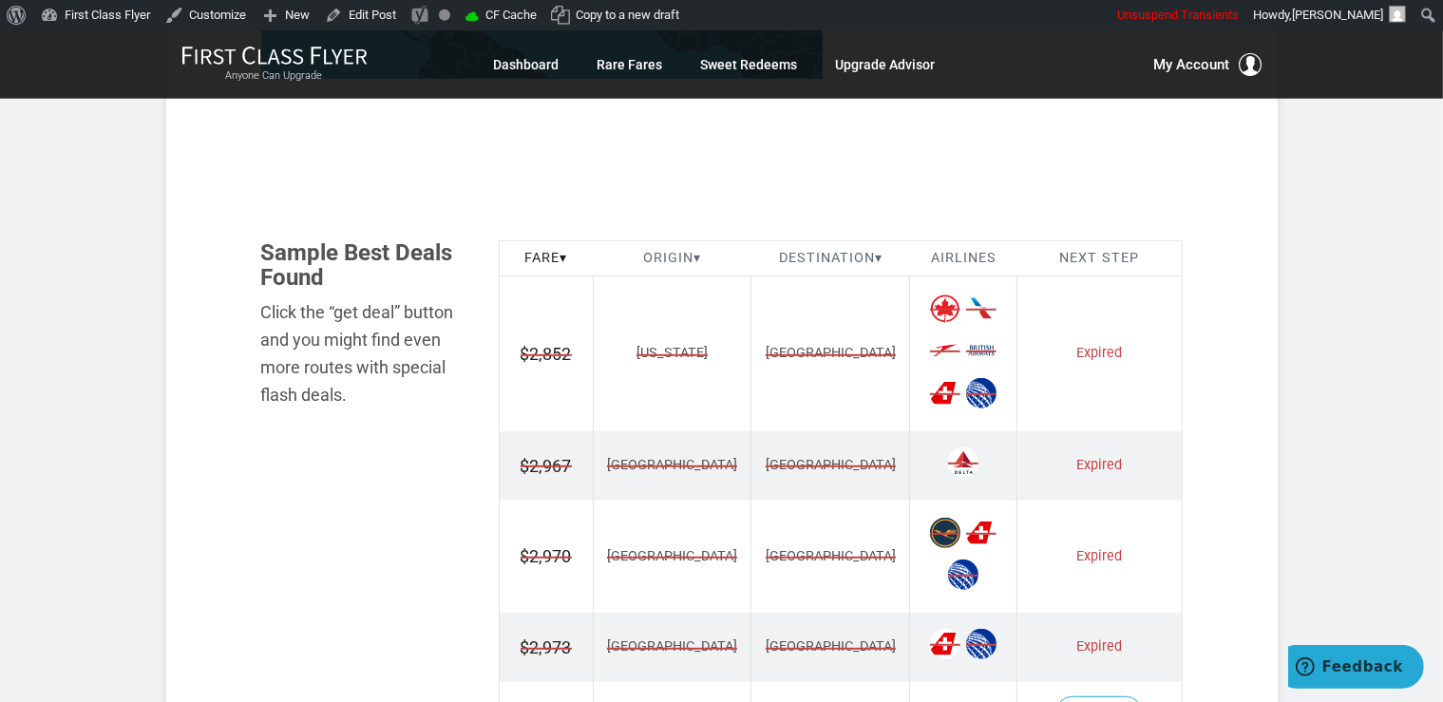
scroll to position [960, 0]
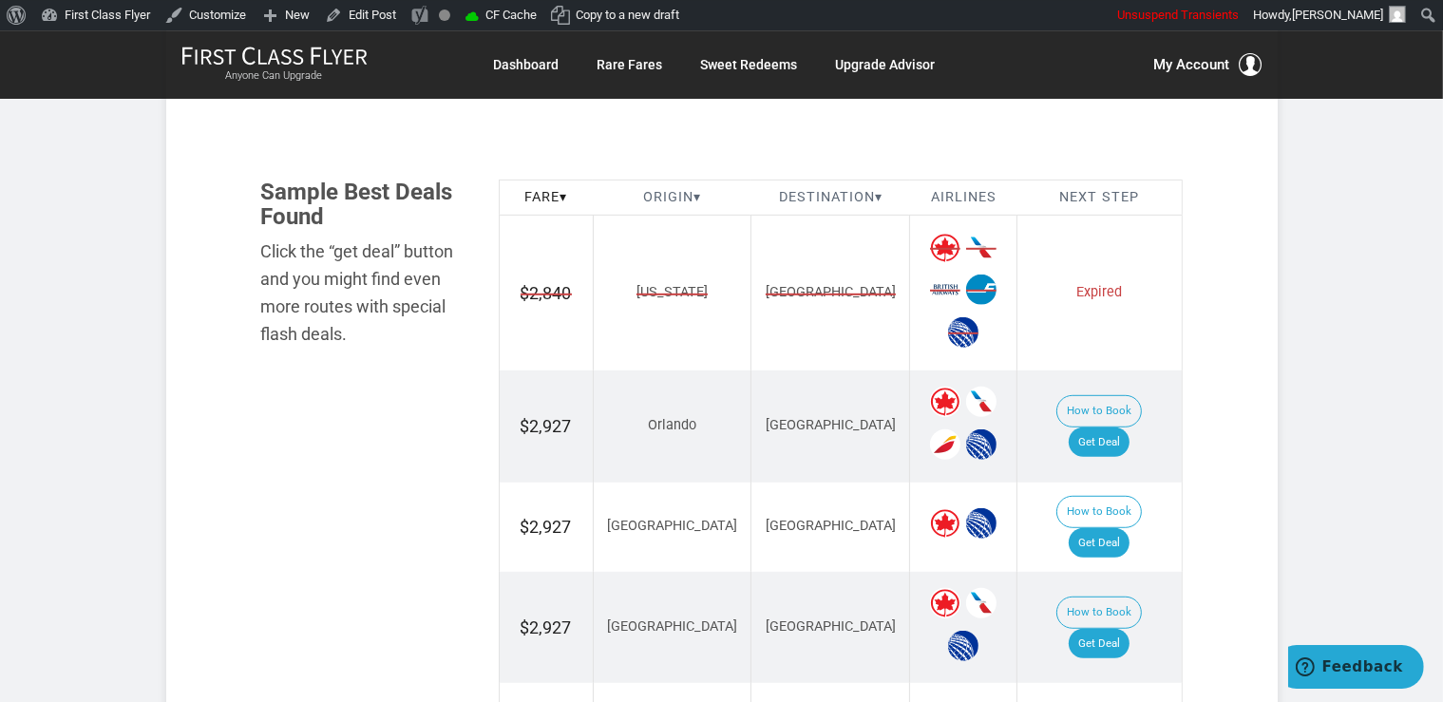
scroll to position [1103, 0]
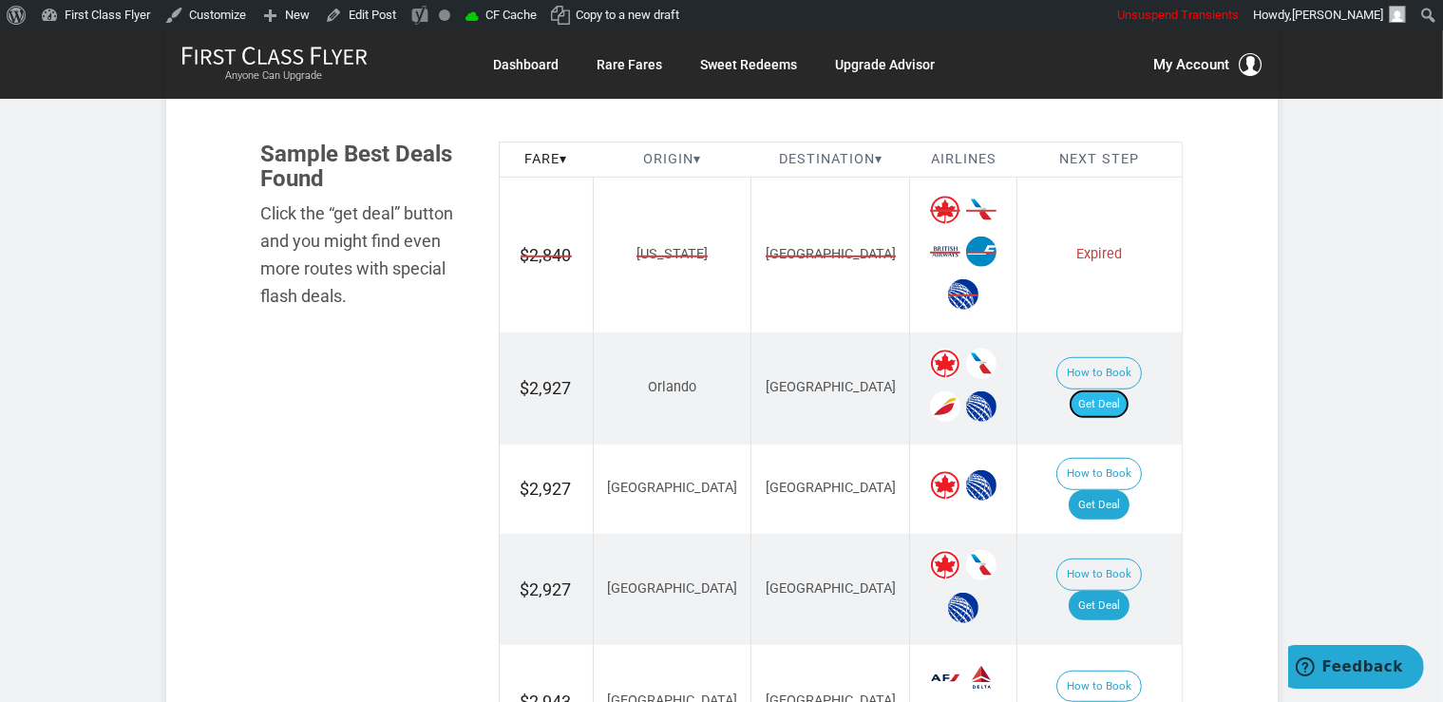
click at [1127, 389] on link "Get Deal" at bounding box center [1099, 404] width 61 height 30
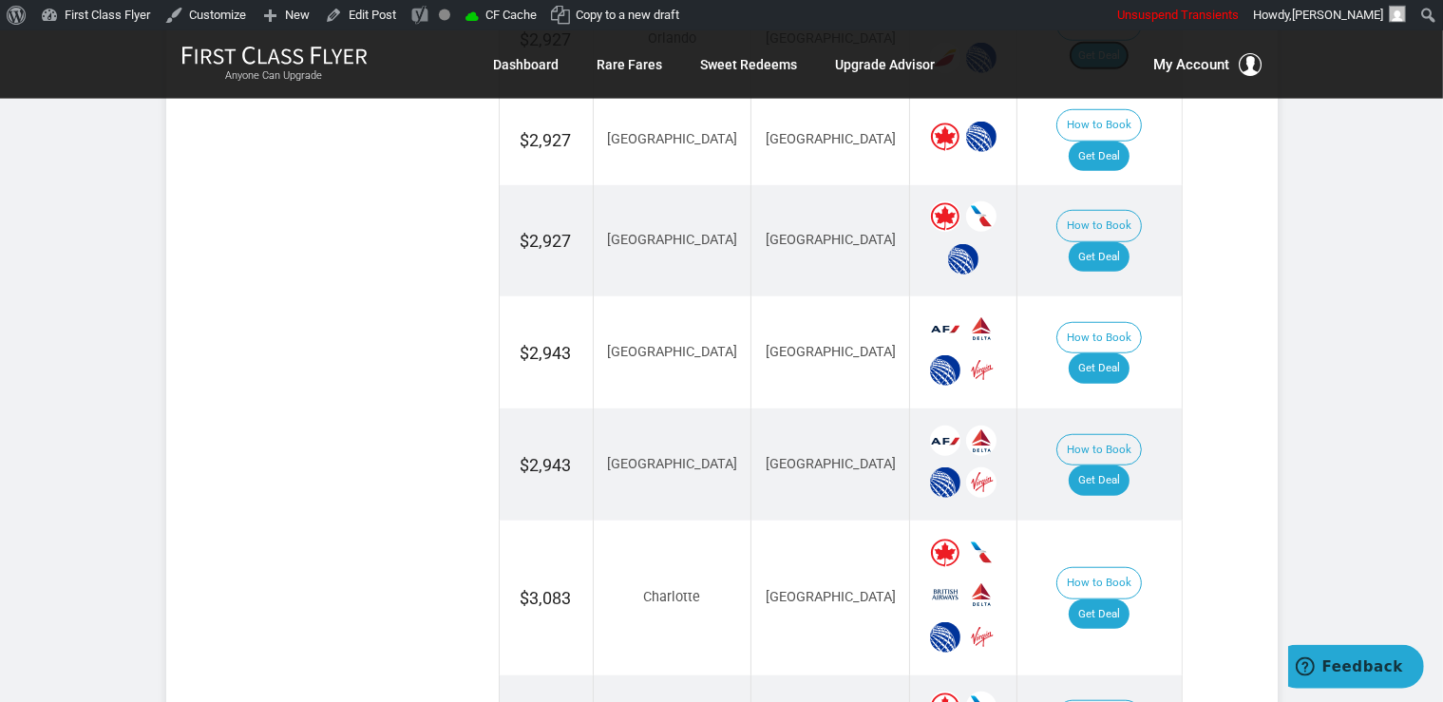
scroll to position [1505, 0]
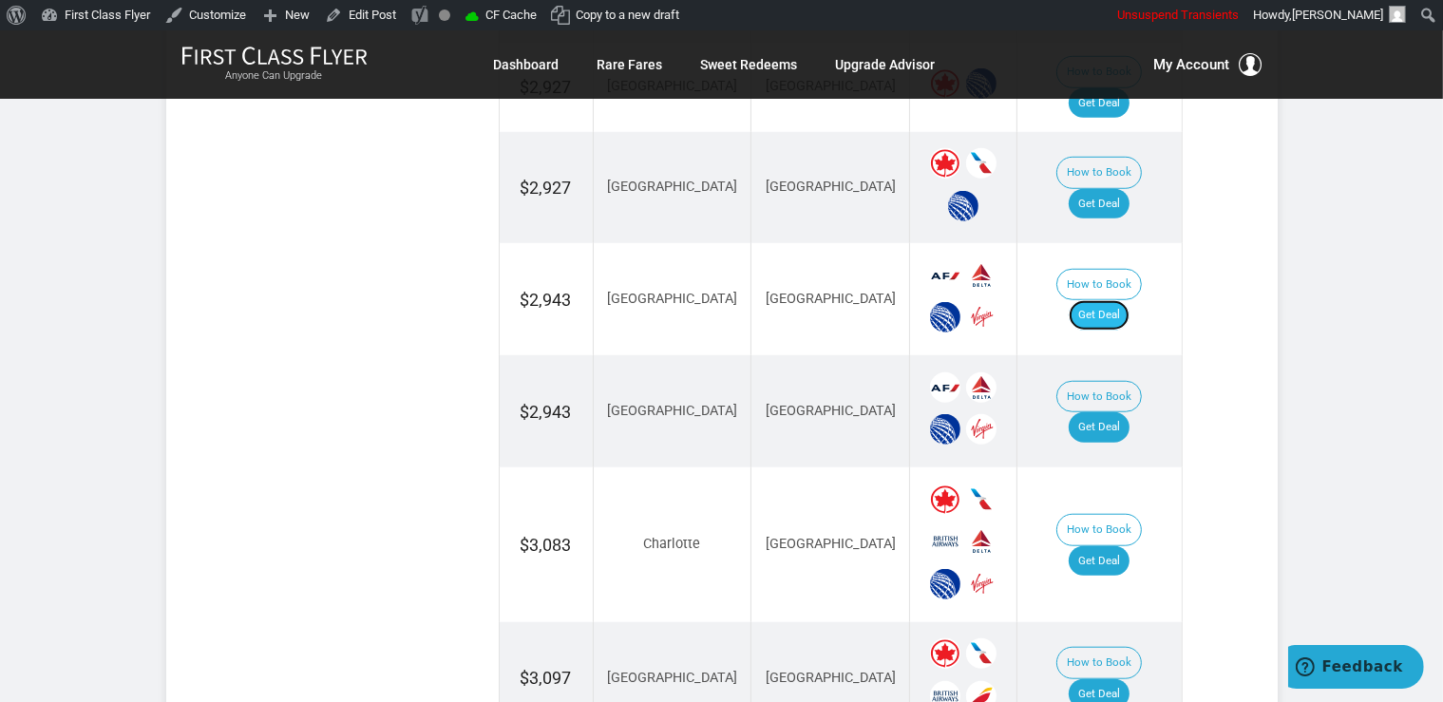
click at [1115, 300] on link "Get Deal" at bounding box center [1099, 315] width 61 height 30
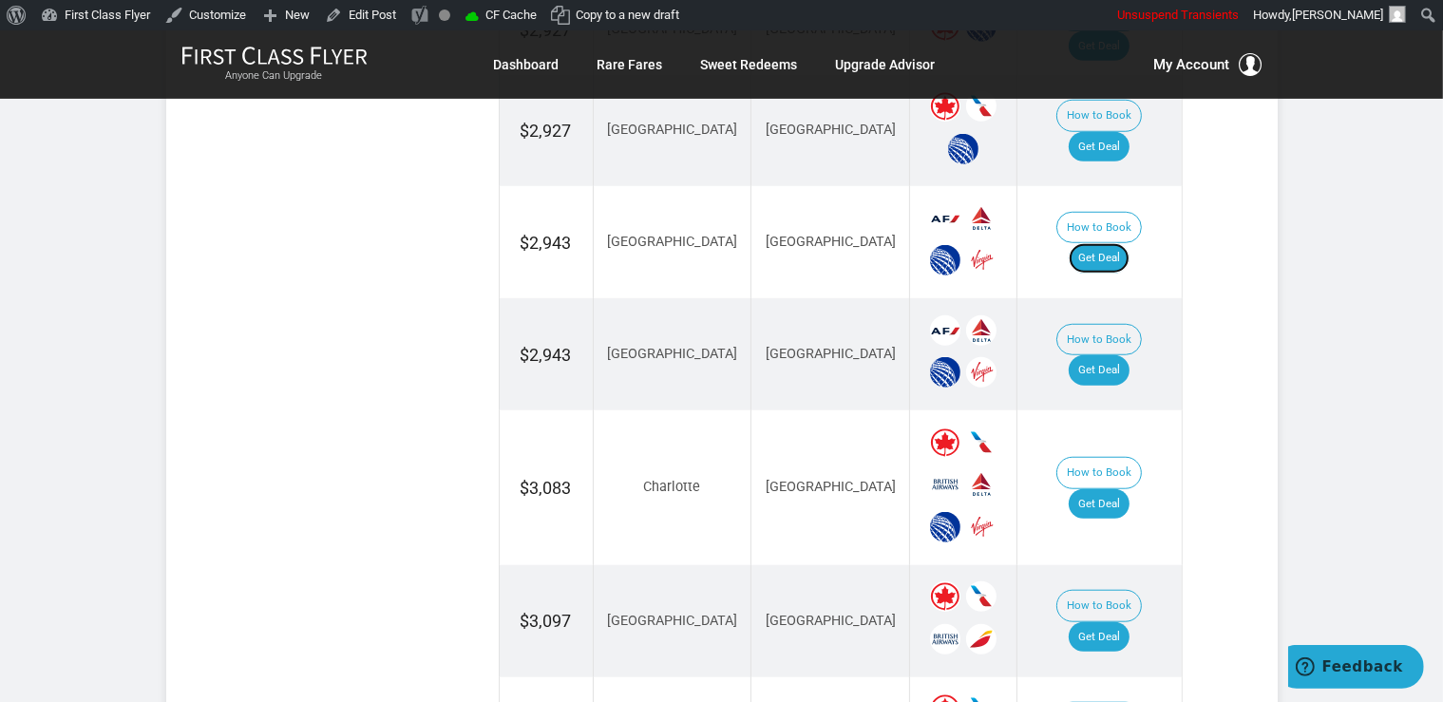
scroll to position [1604, 0]
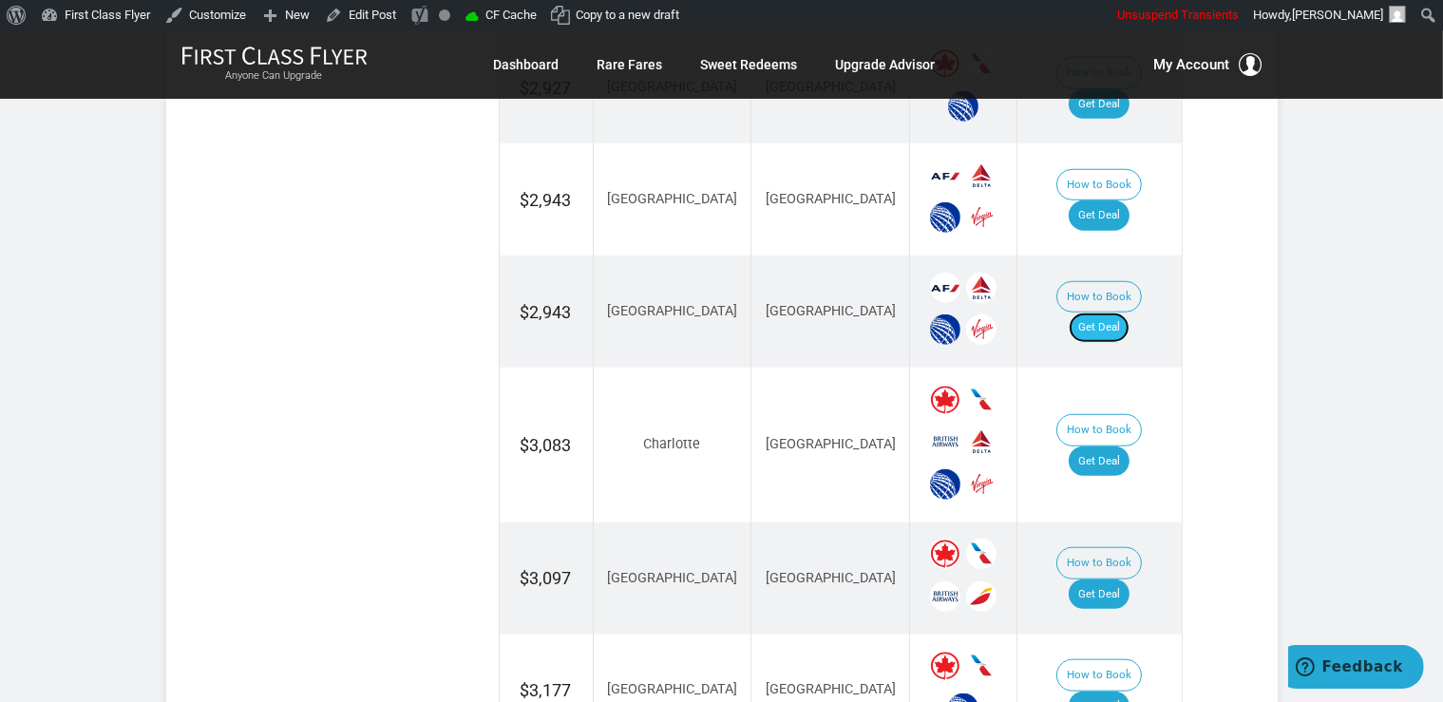
click at [1124, 313] on link "Get Deal" at bounding box center [1099, 328] width 61 height 30
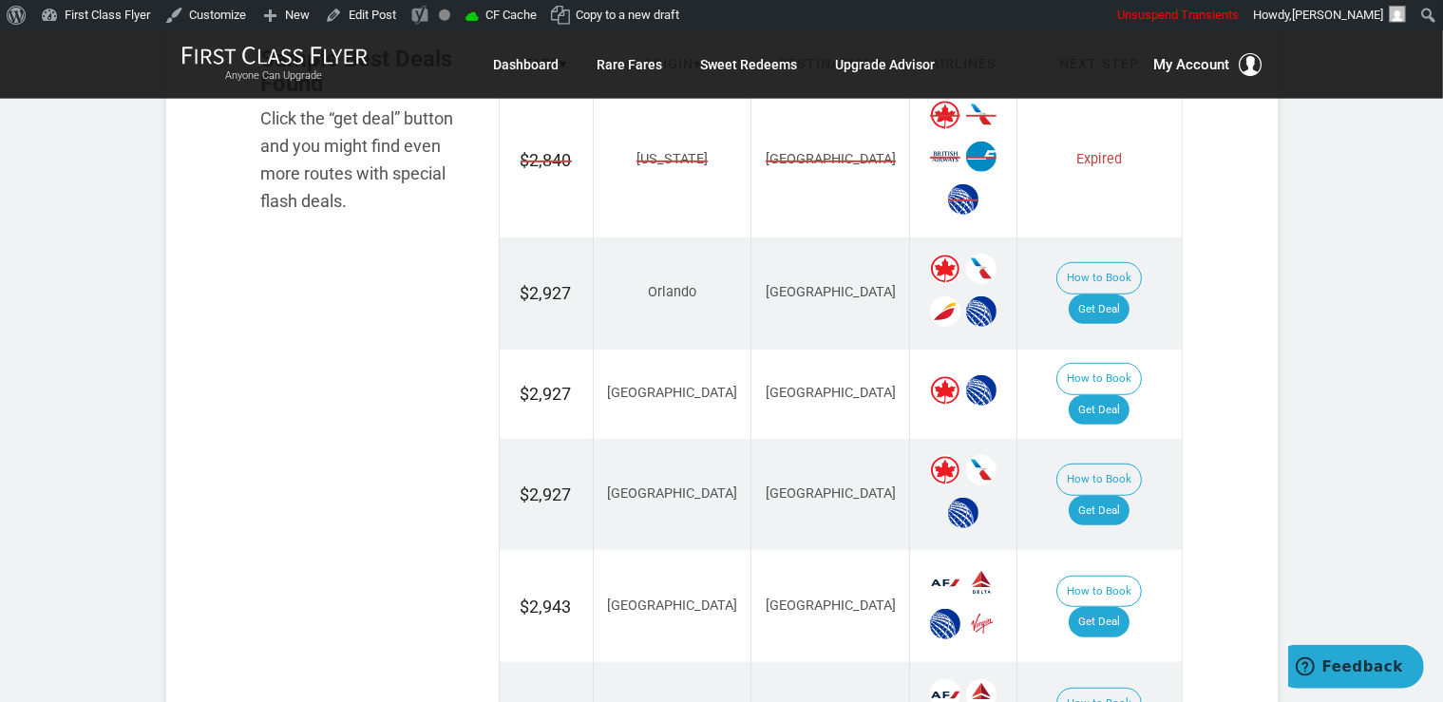
scroll to position [1103, 0]
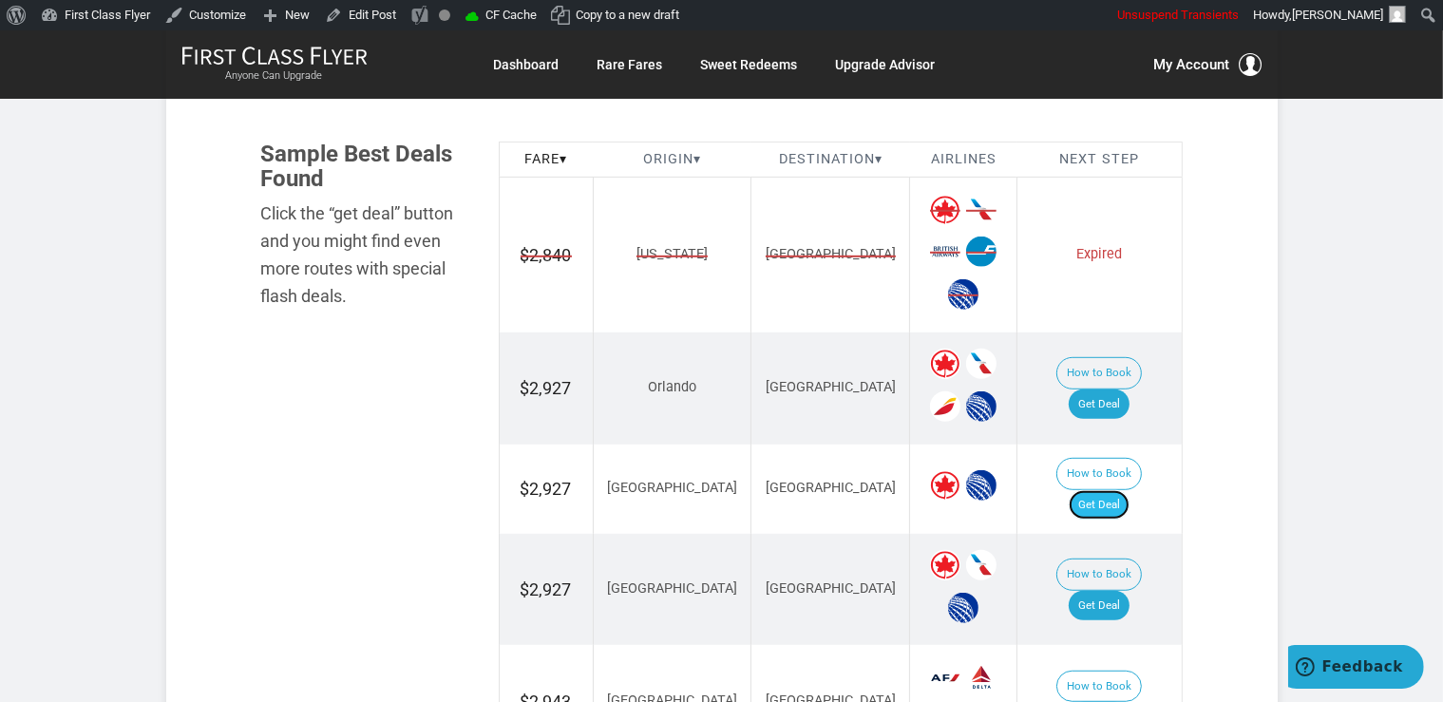
click at [1119, 490] on link "Get Deal" at bounding box center [1099, 505] width 61 height 30
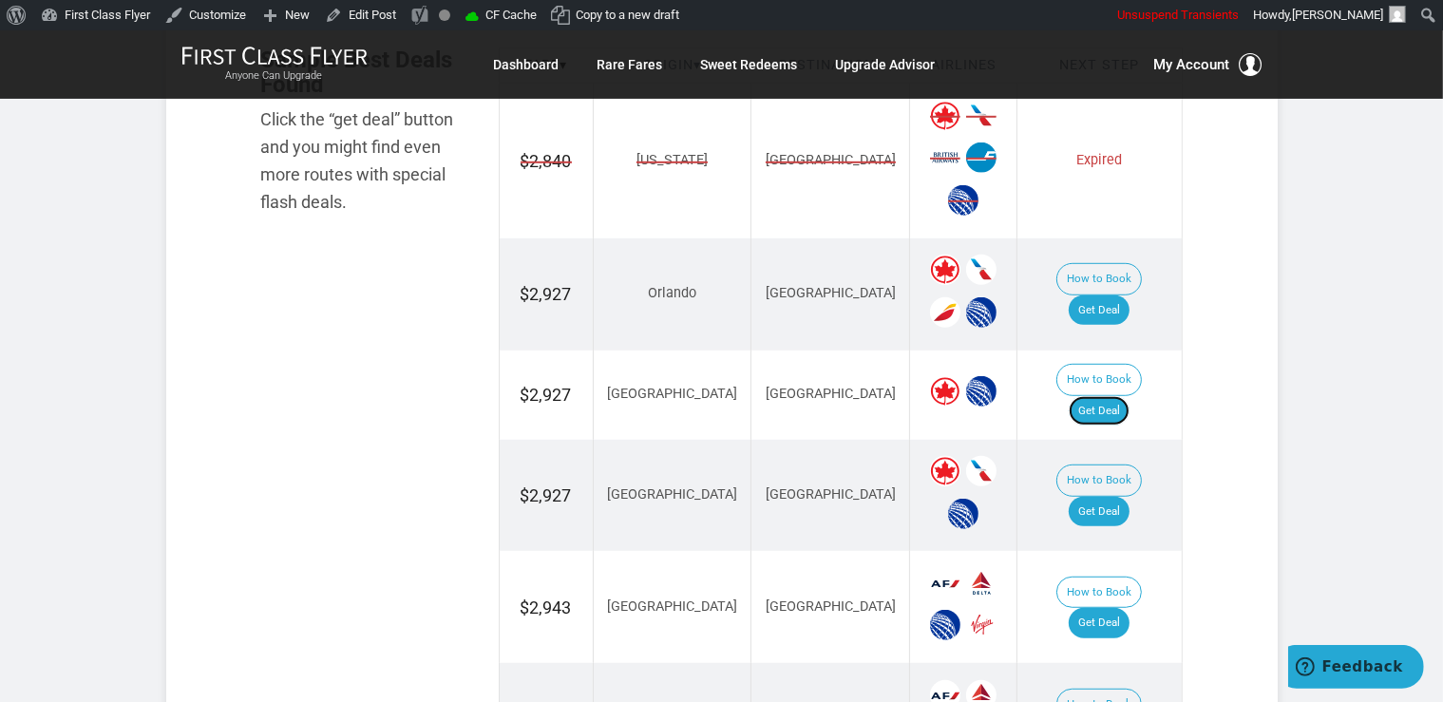
scroll to position [1303, 0]
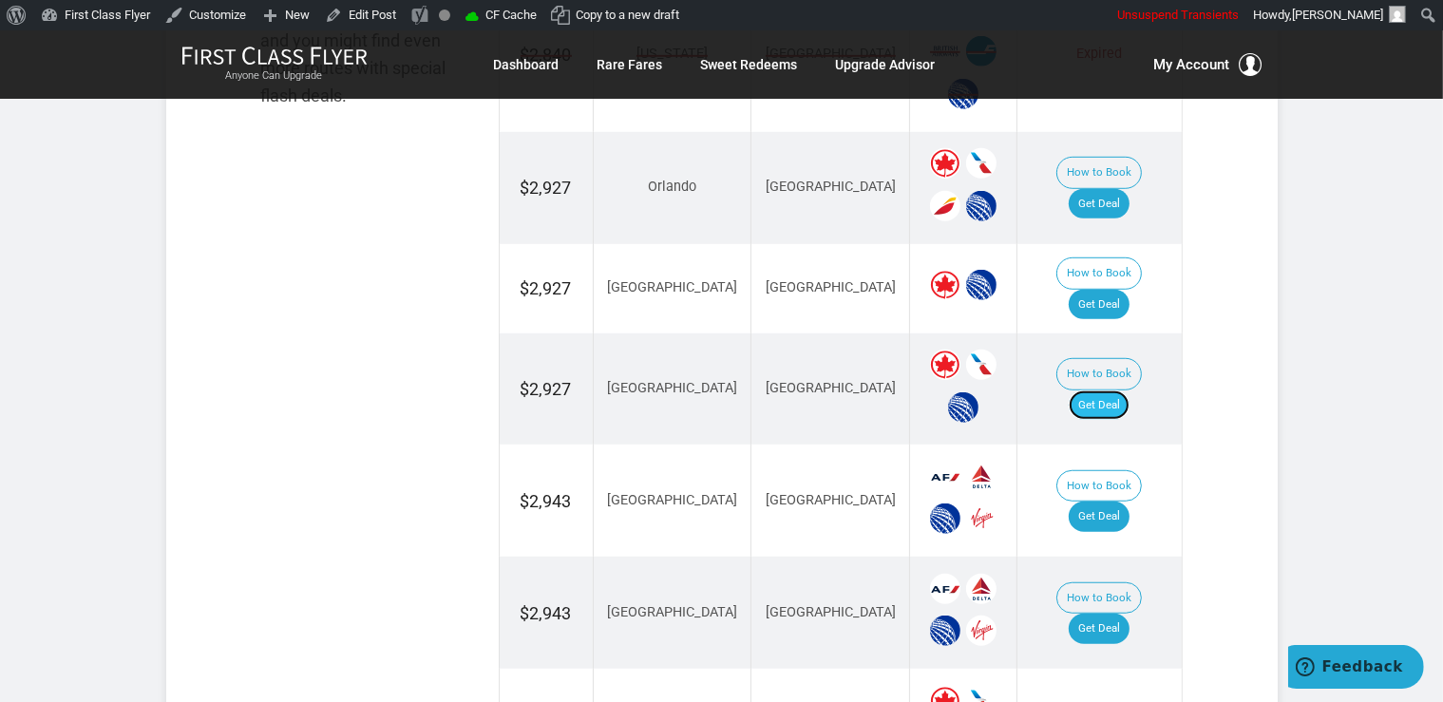
click at [1123, 390] on link "Get Deal" at bounding box center [1099, 405] width 61 height 30
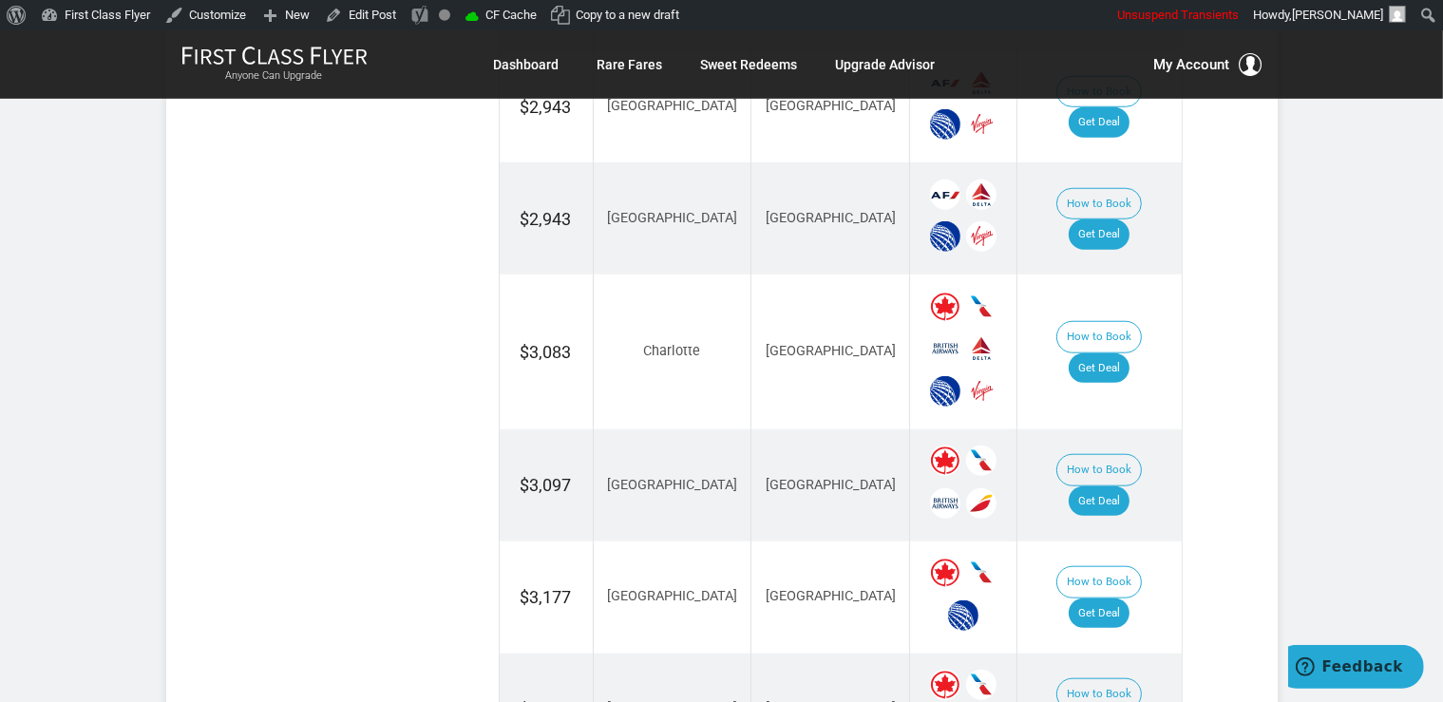
scroll to position [1705, 0]
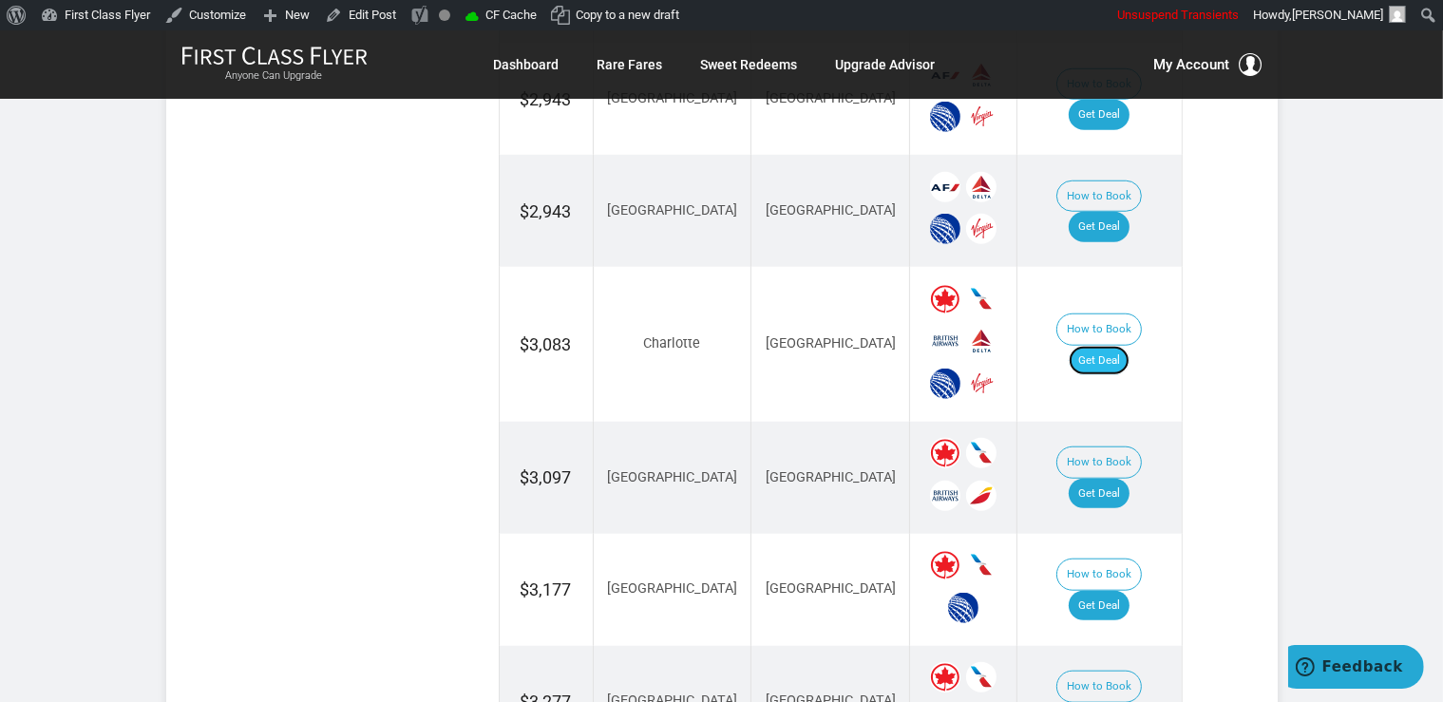
click at [1124, 346] on link "Get Deal" at bounding box center [1099, 361] width 61 height 30
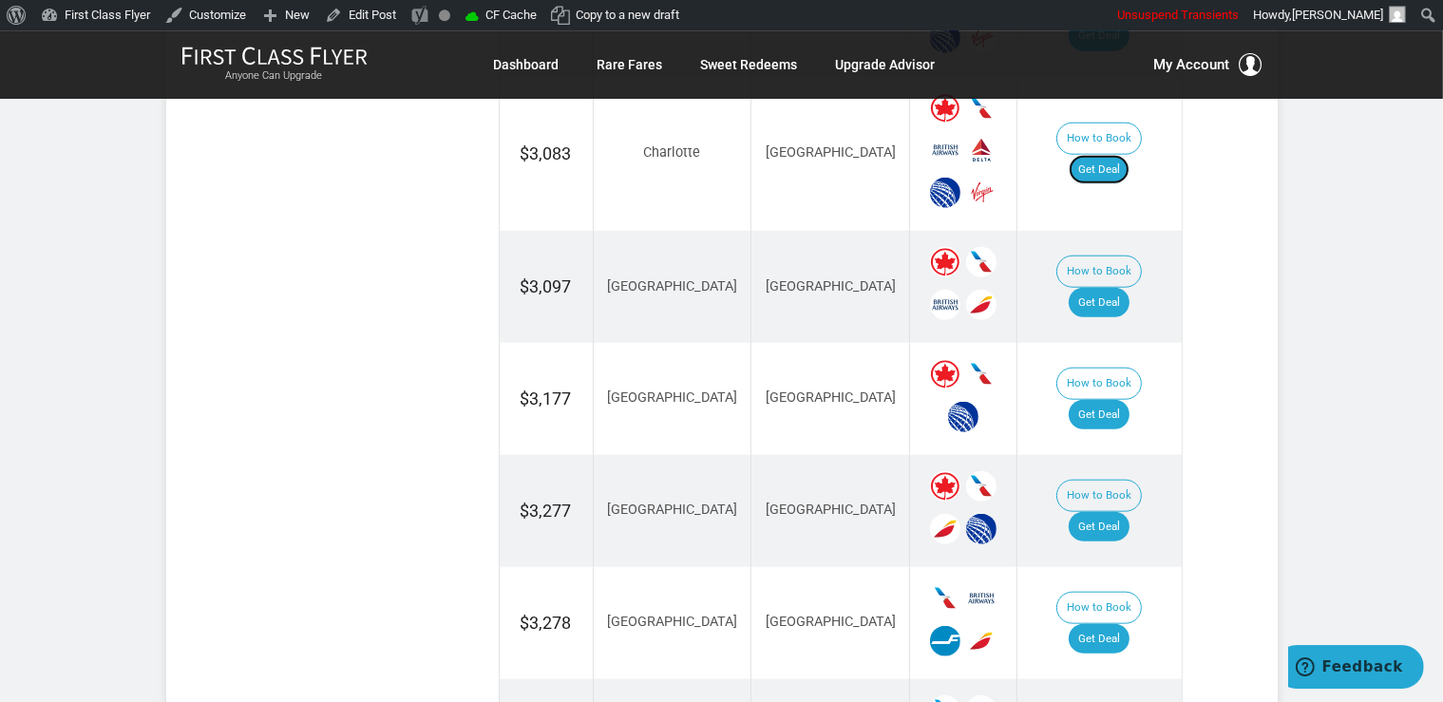
scroll to position [1906, 0]
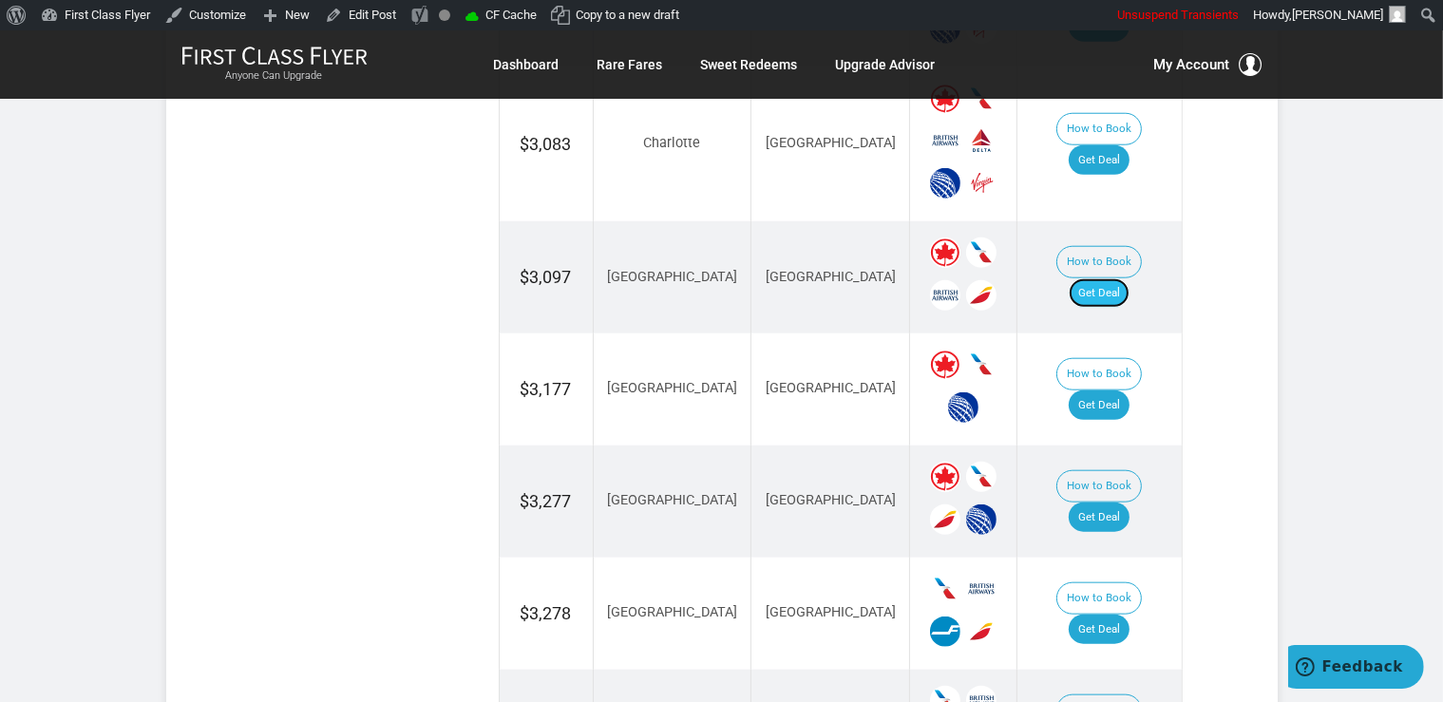
click at [1109, 278] on link "Get Deal" at bounding box center [1099, 293] width 61 height 30
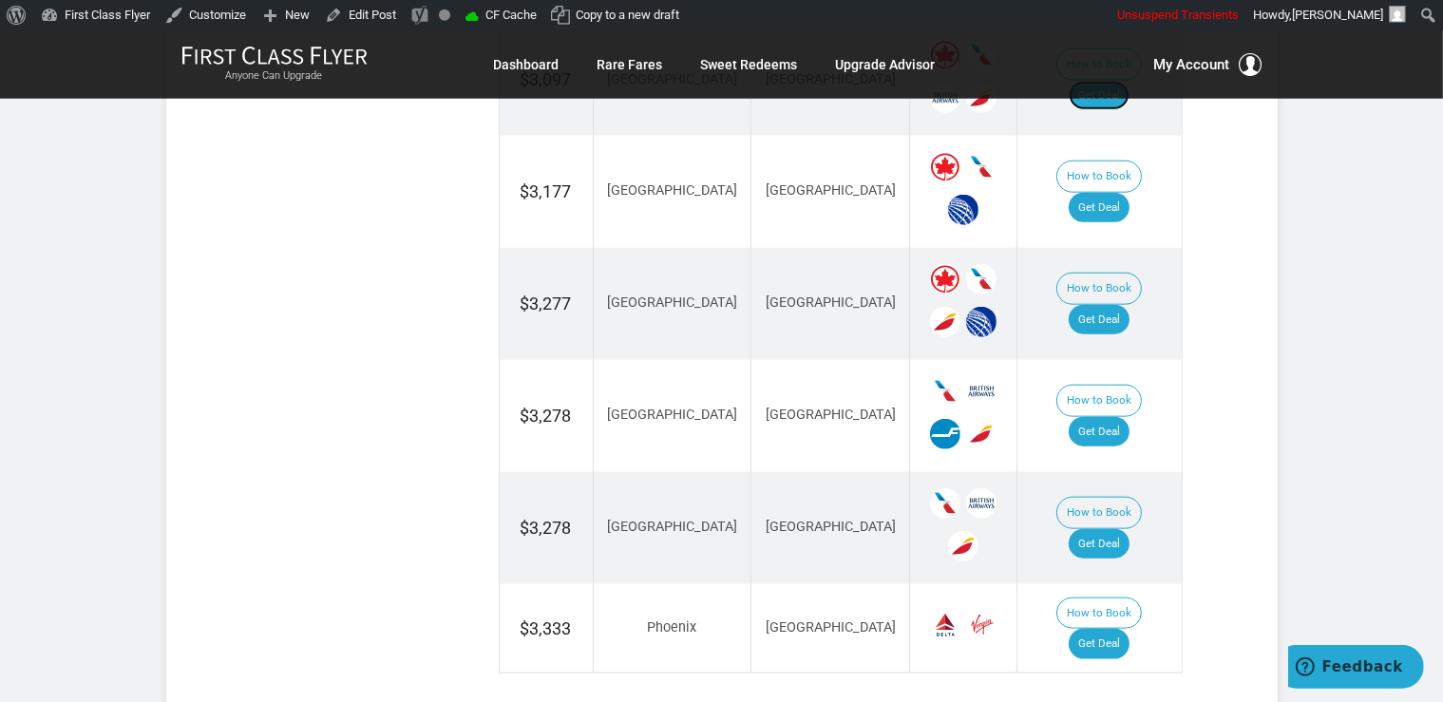
scroll to position [2106, 0]
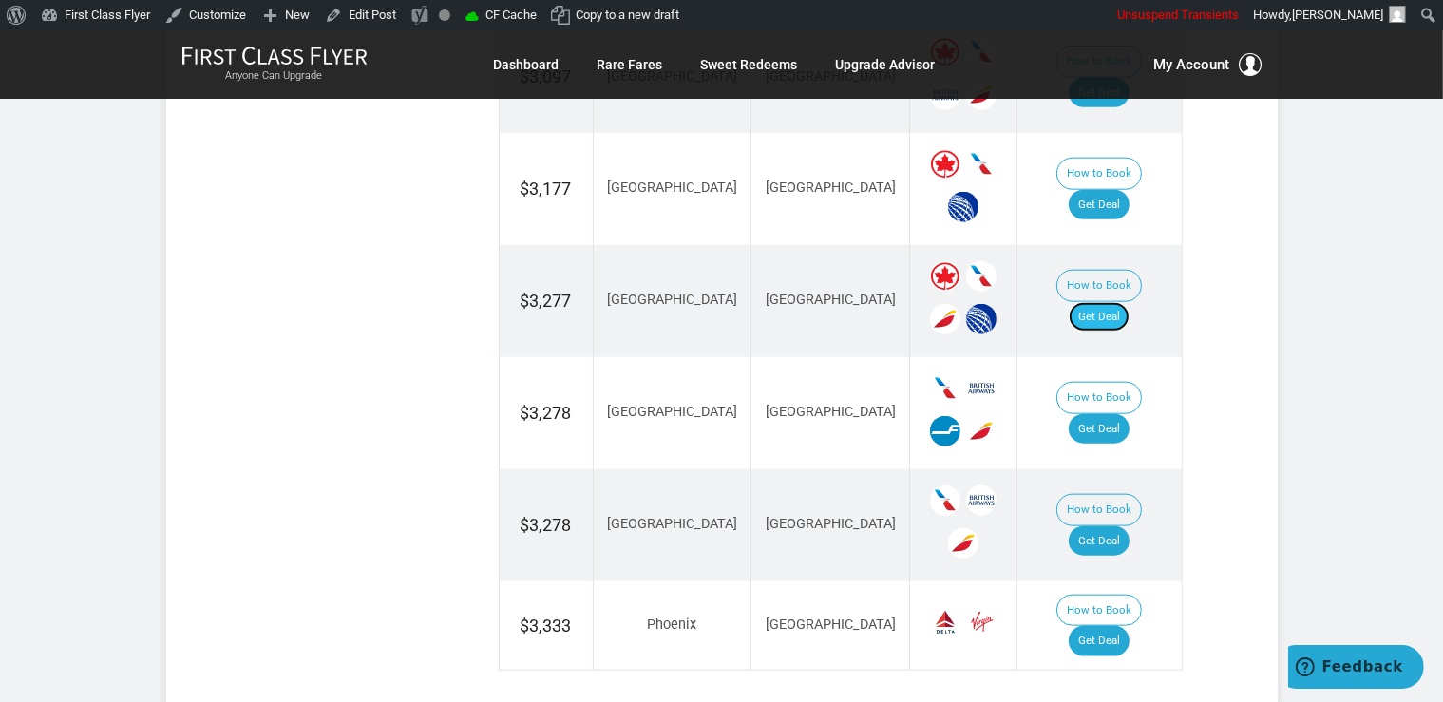
click link "Get Deal"
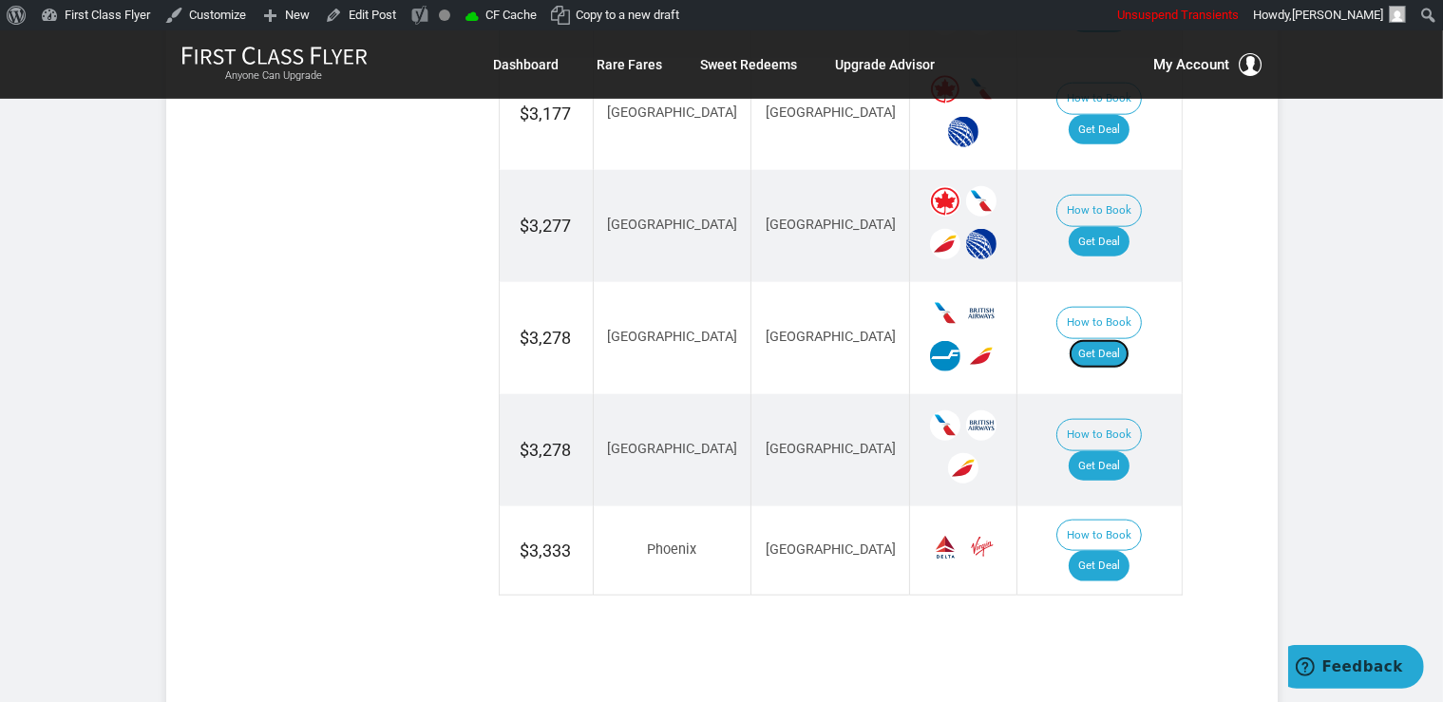
scroll to position [2207, 0]
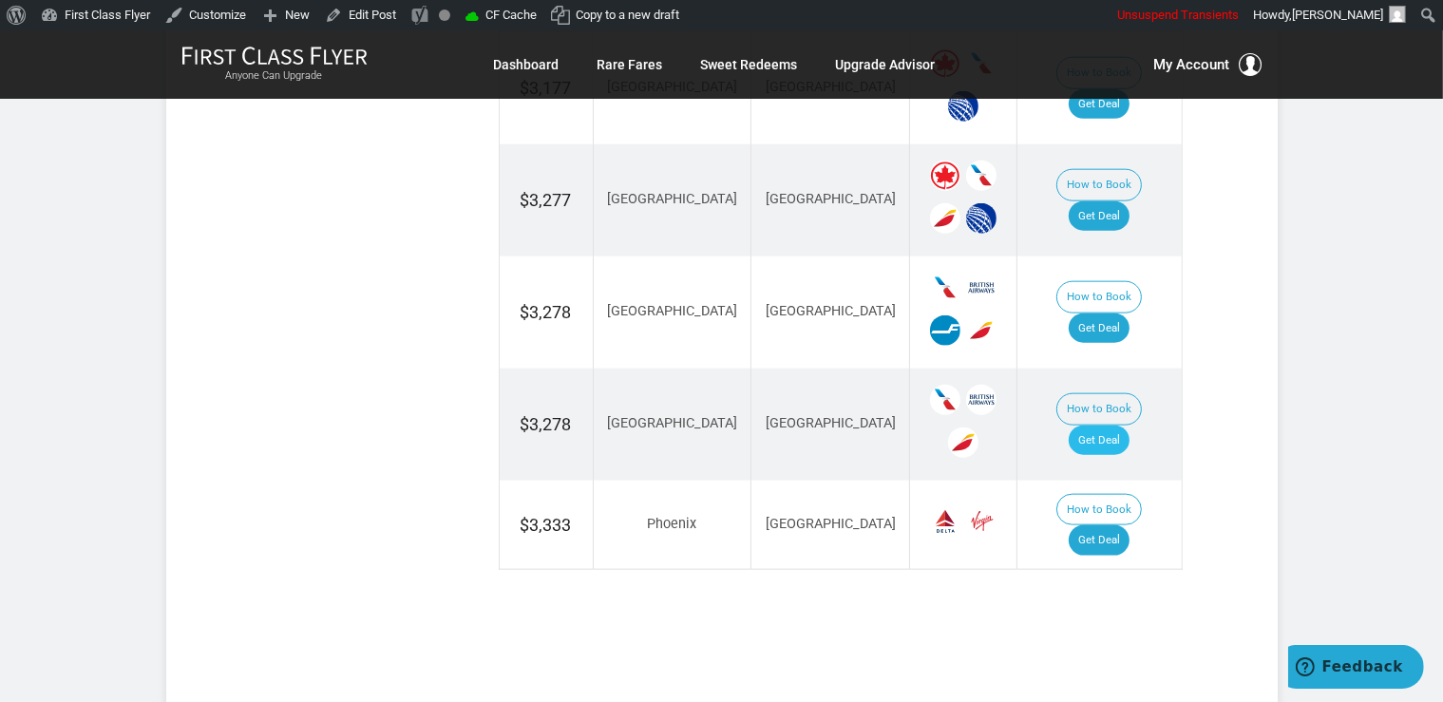
click td "How to Book Get Deal"
click link "Get Deal"
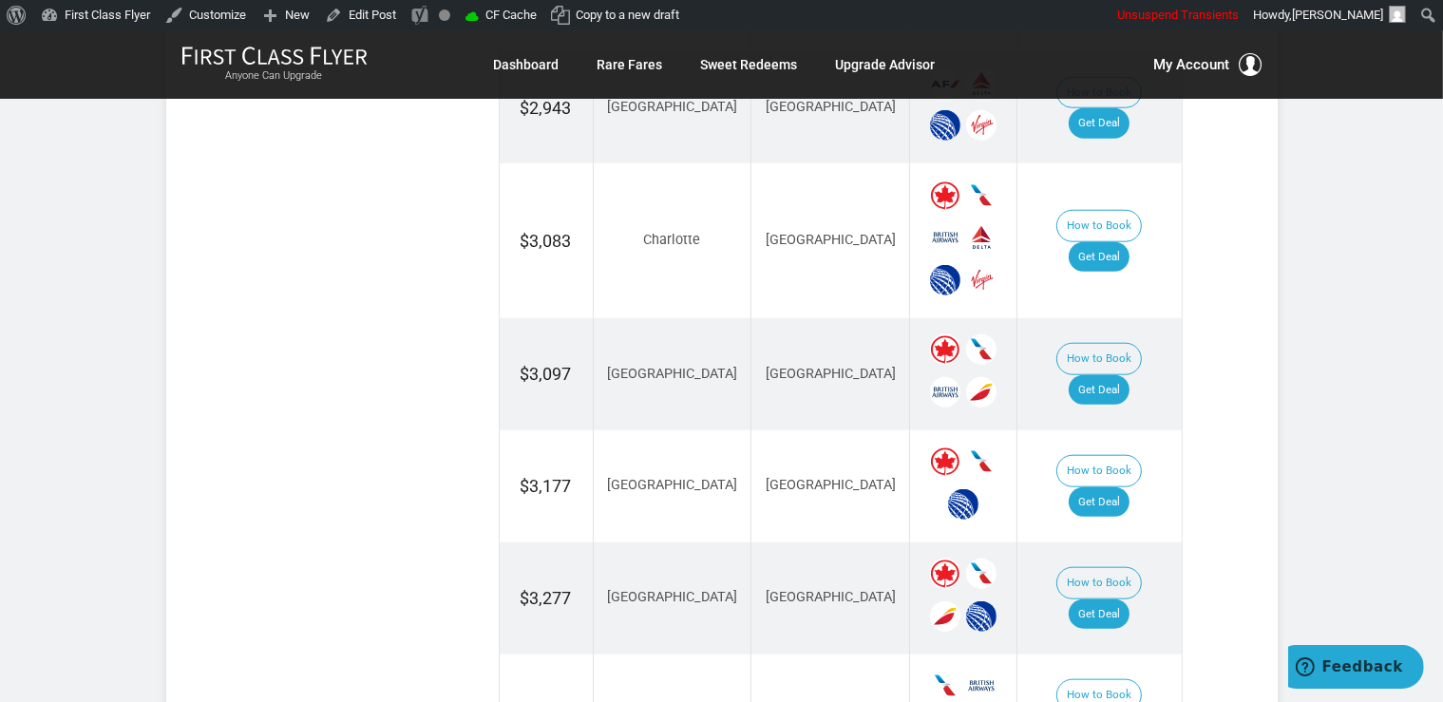
scroll to position [1805, 0]
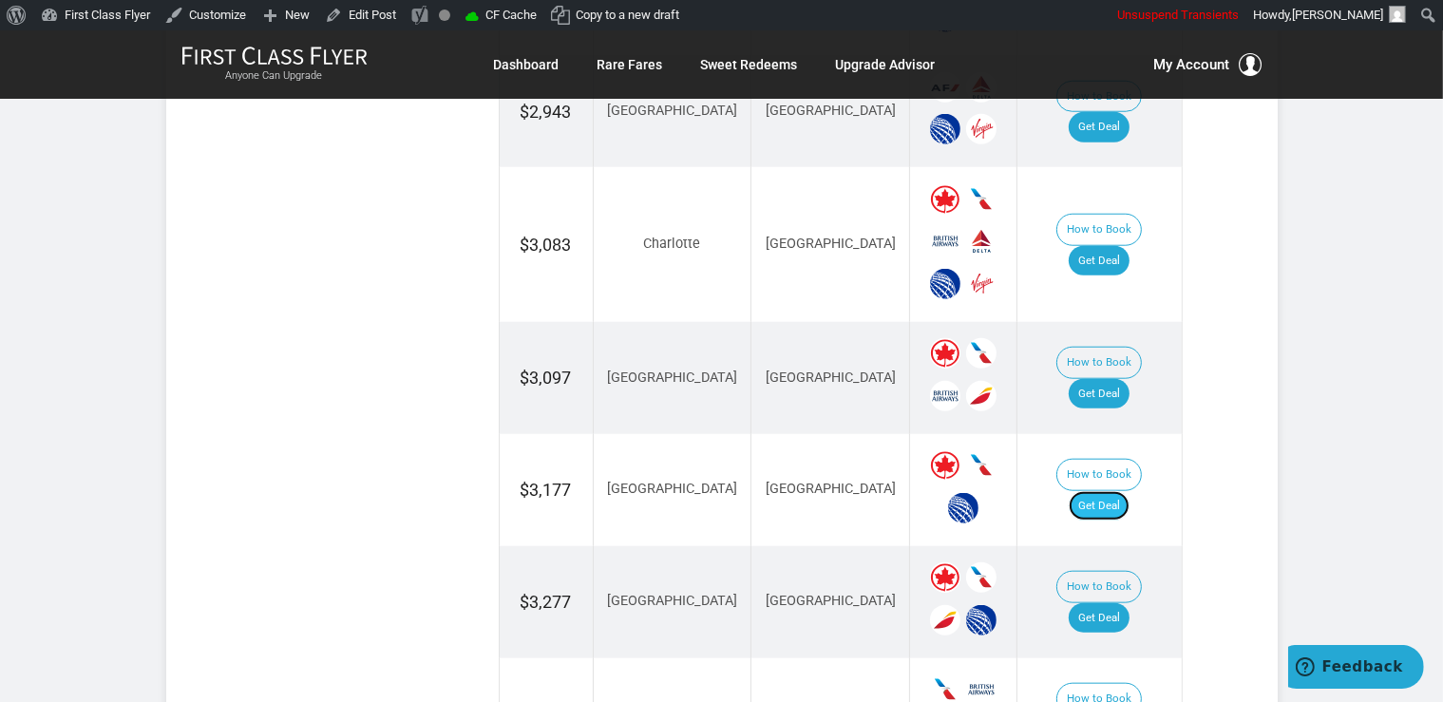
click link "Get Deal"
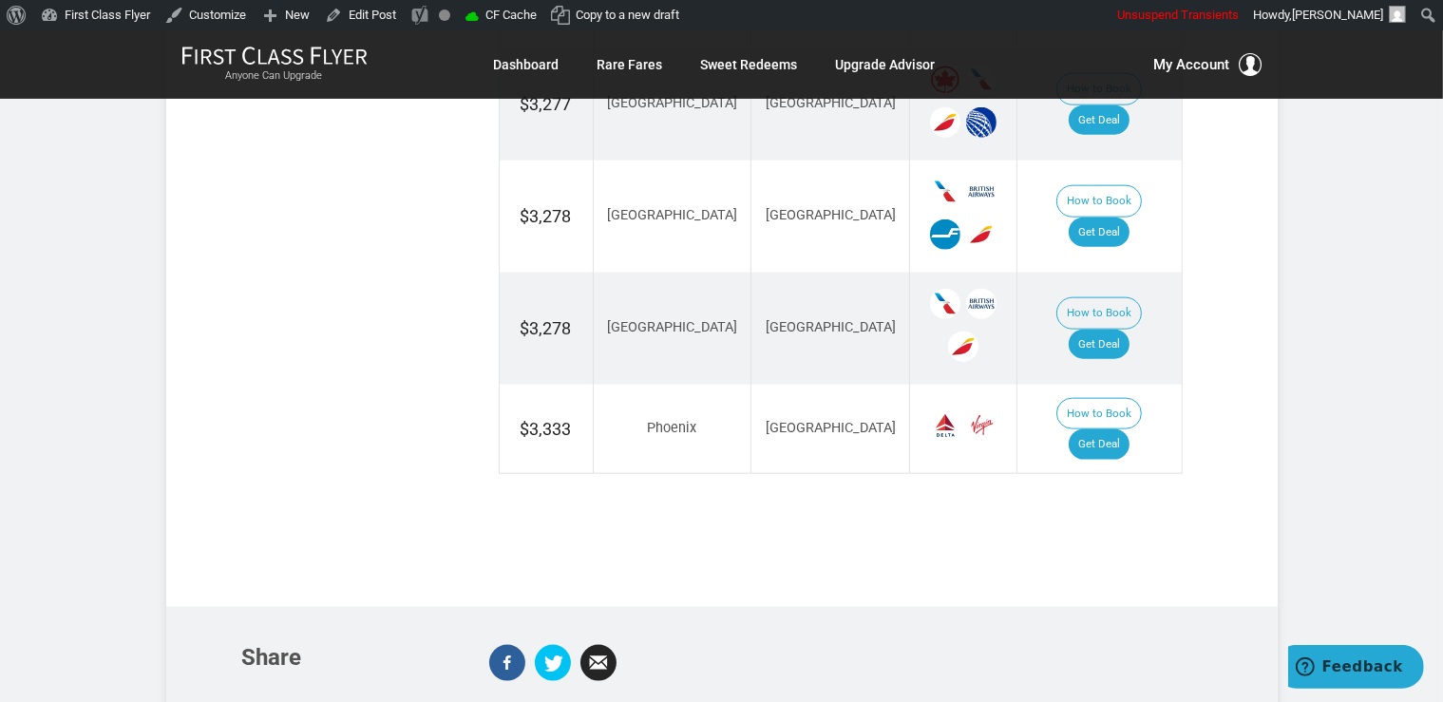
scroll to position [2306, 0]
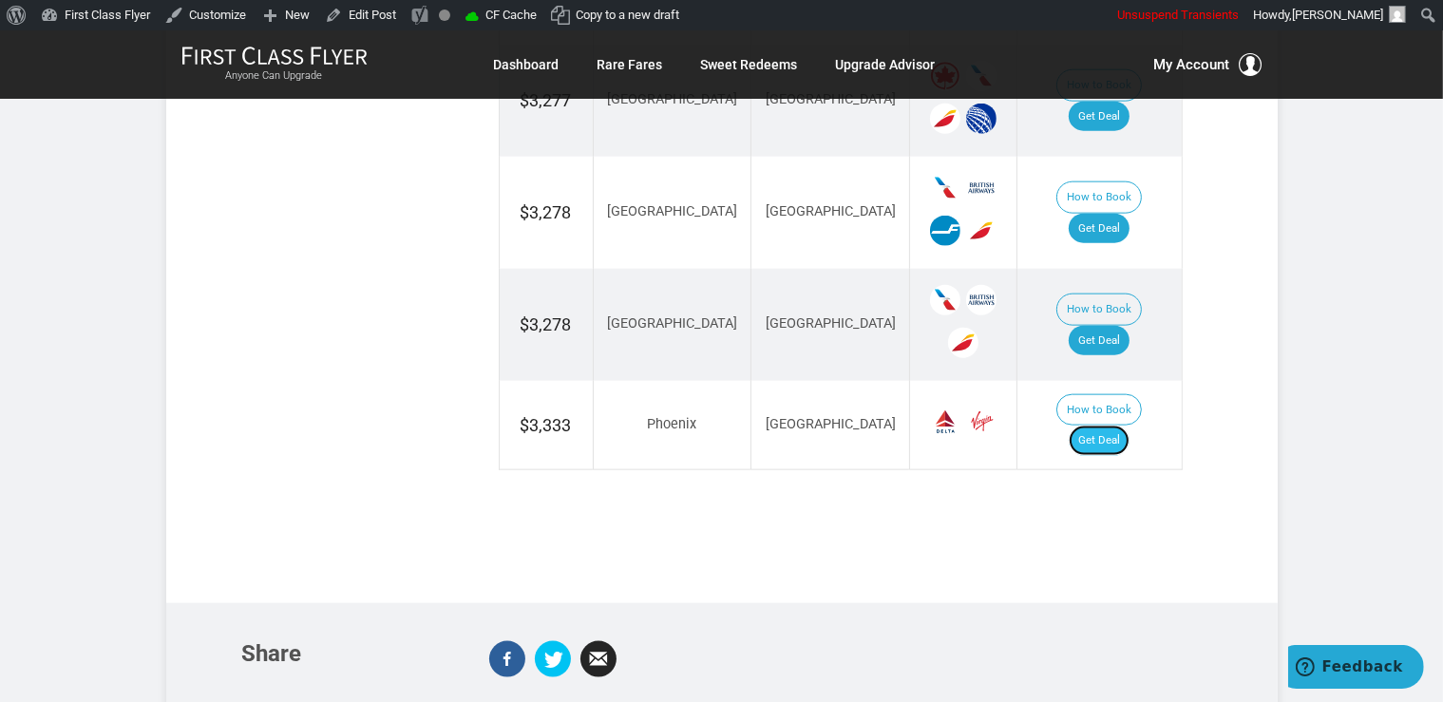
click link "Get Deal"
drag, startPoint x: 1100, startPoint y: 369, endPoint x: 1108, endPoint y: 348, distance: 22.2
click link "Get Deal"
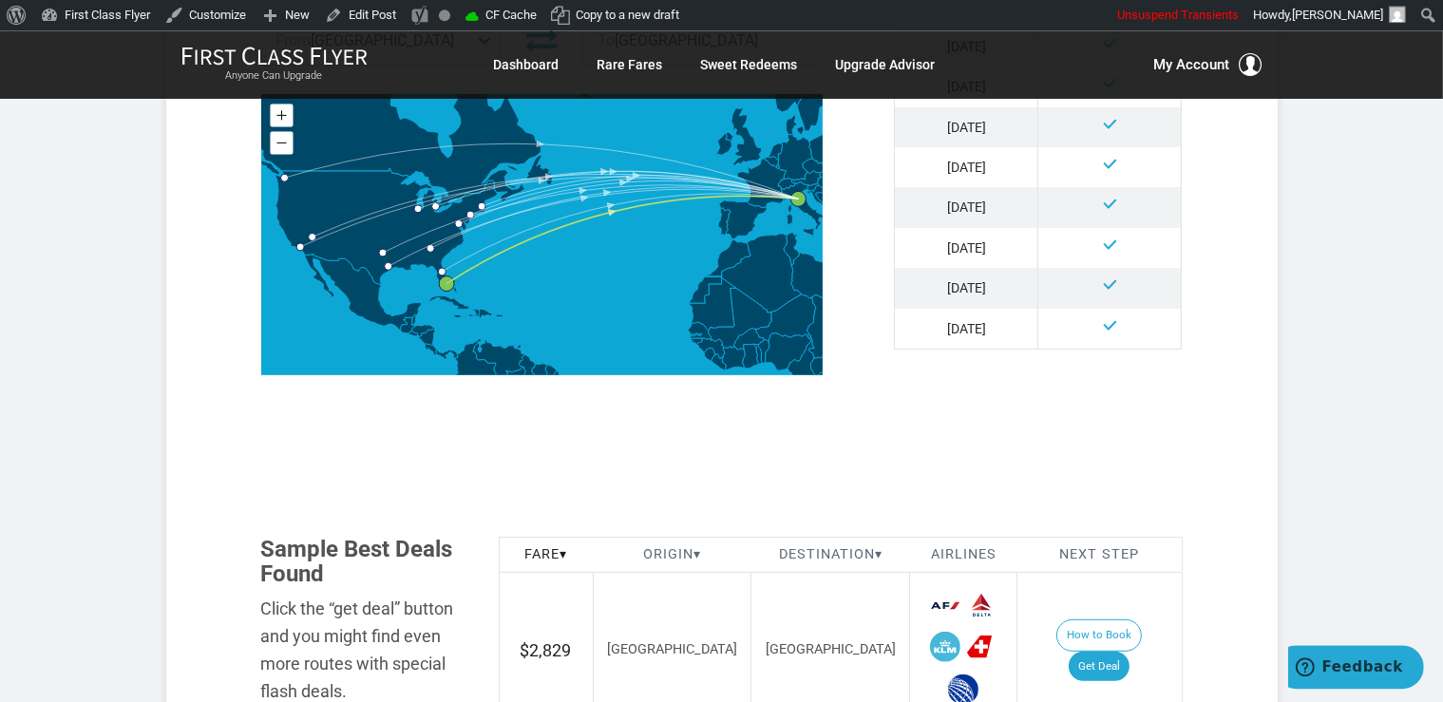
scroll to position [1103, 0]
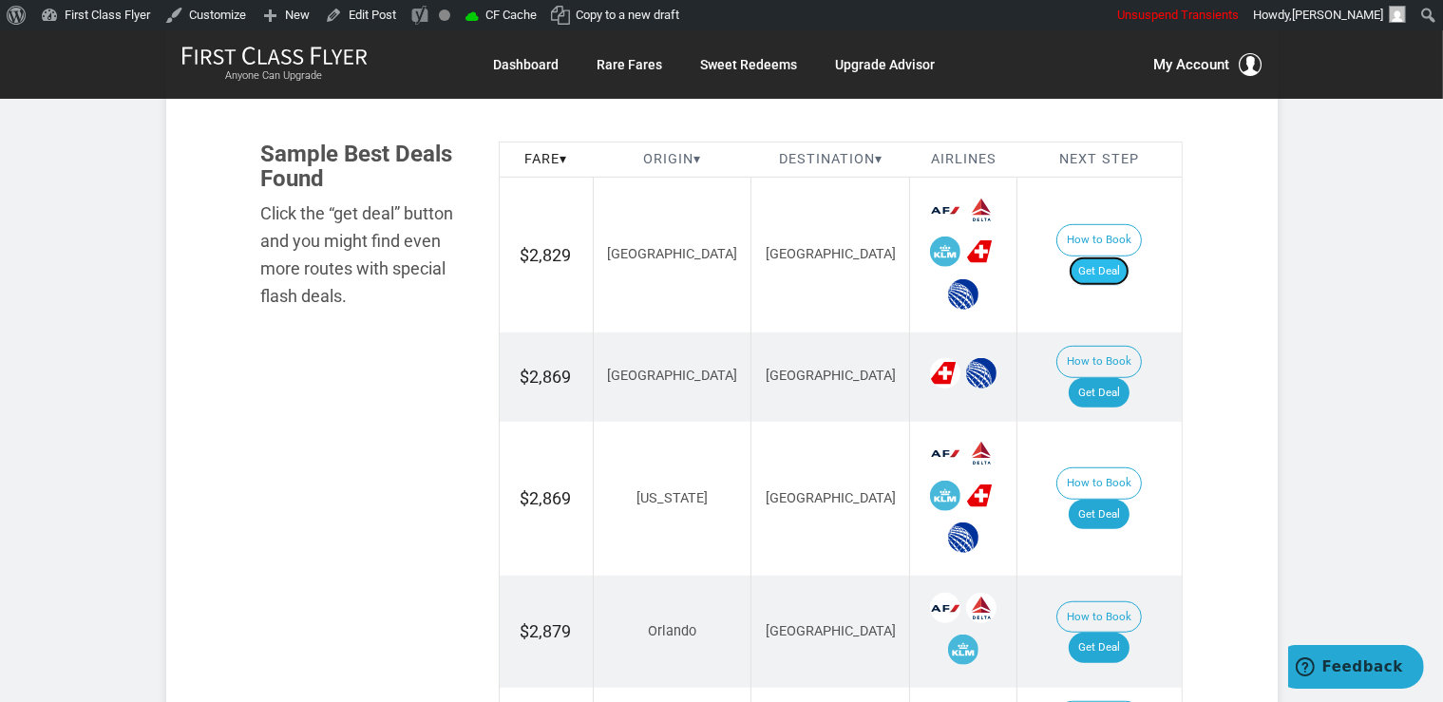
click at [1116, 258] on link "Get Deal" at bounding box center [1099, 271] width 61 height 30
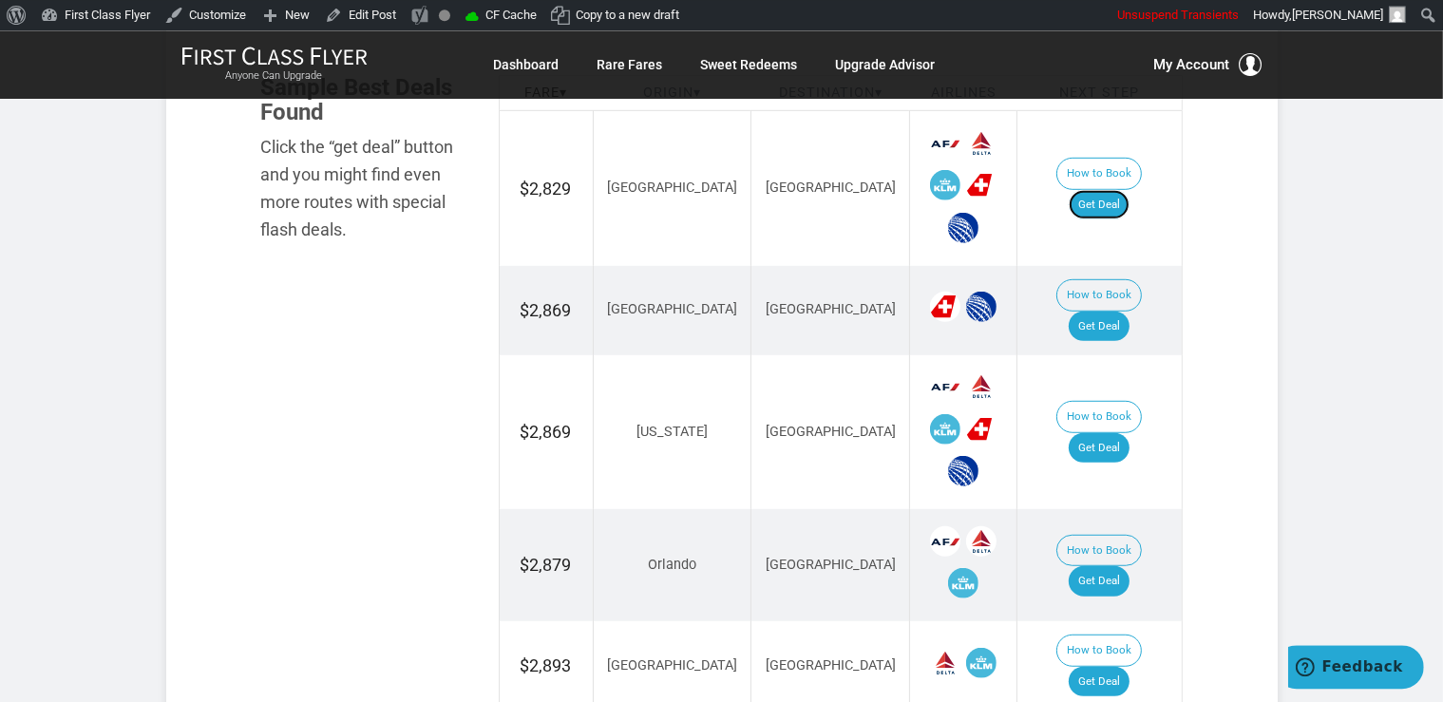
scroll to position [1204, 0]
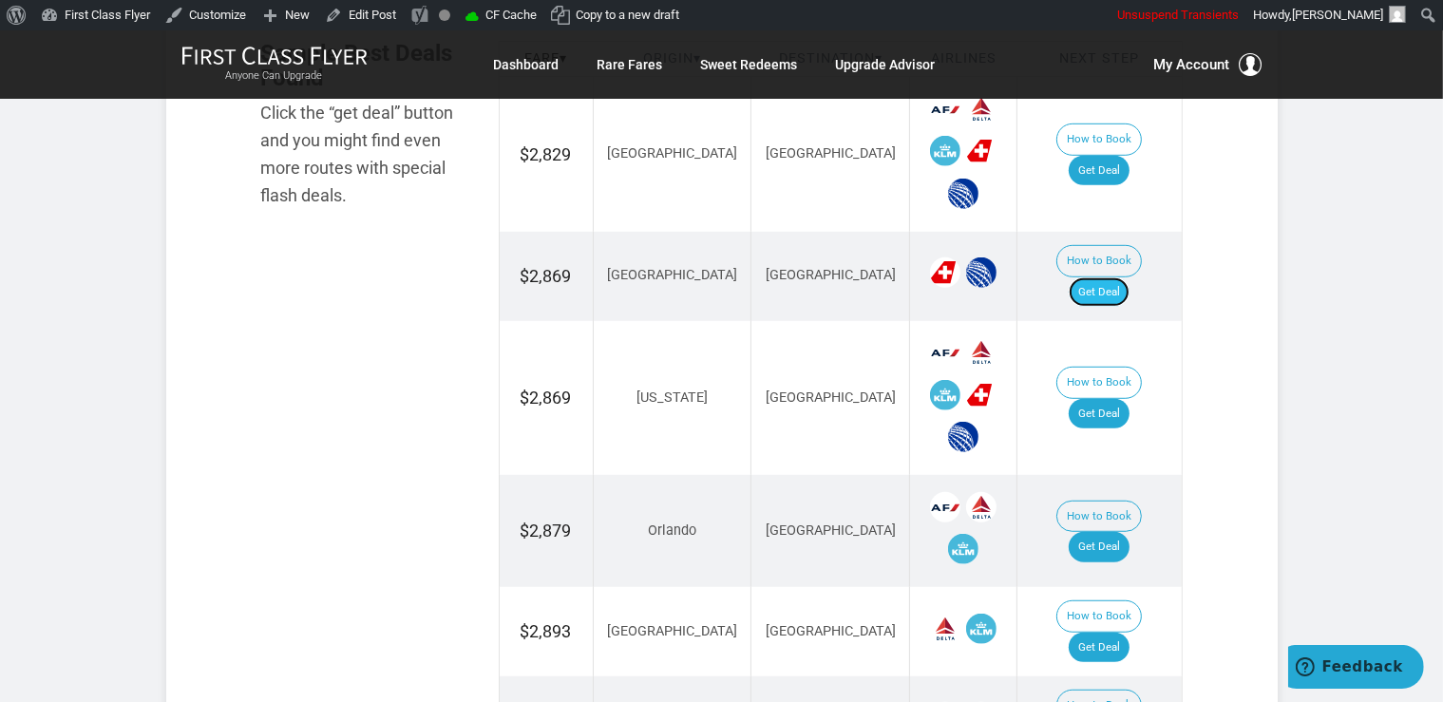
click at [1115, 277] on link "Get Deal" at bounding box center [1099, 292] width 61 height 30
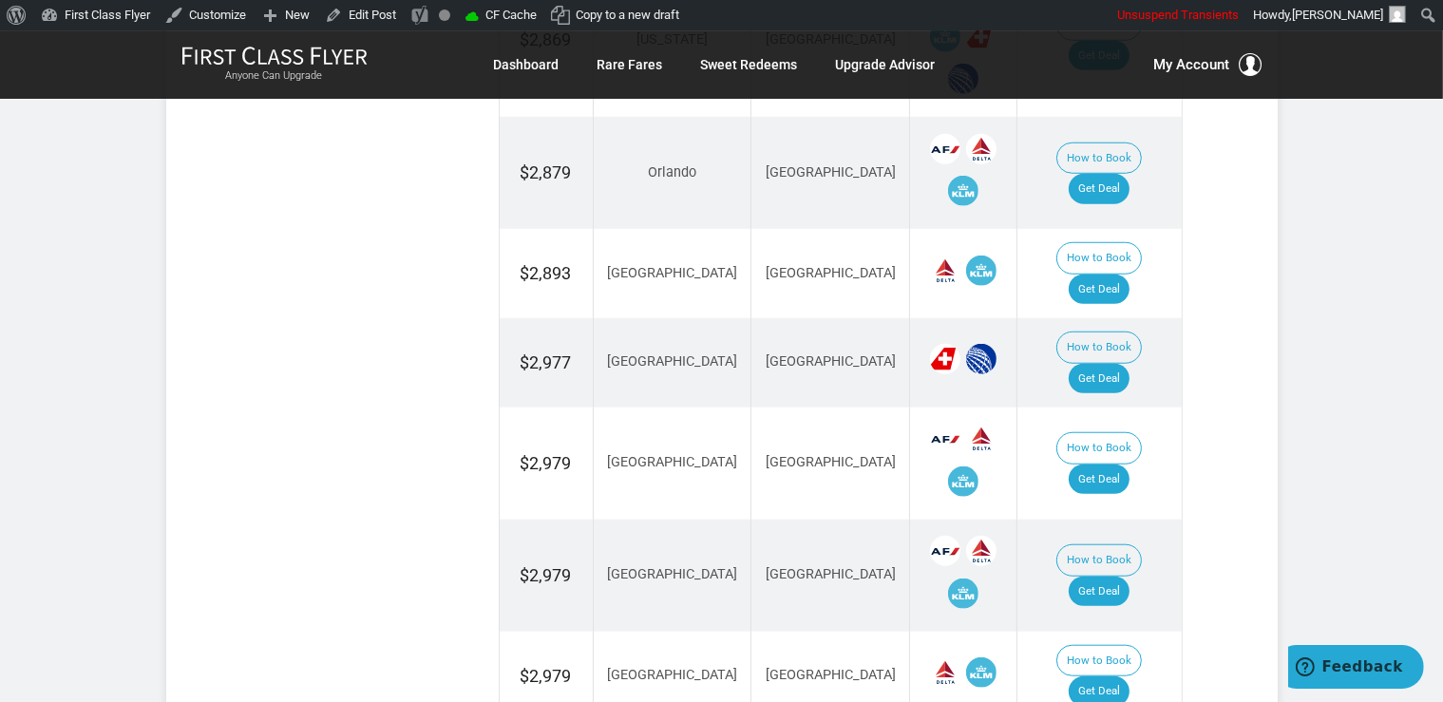
scroll to position [1604, 0]
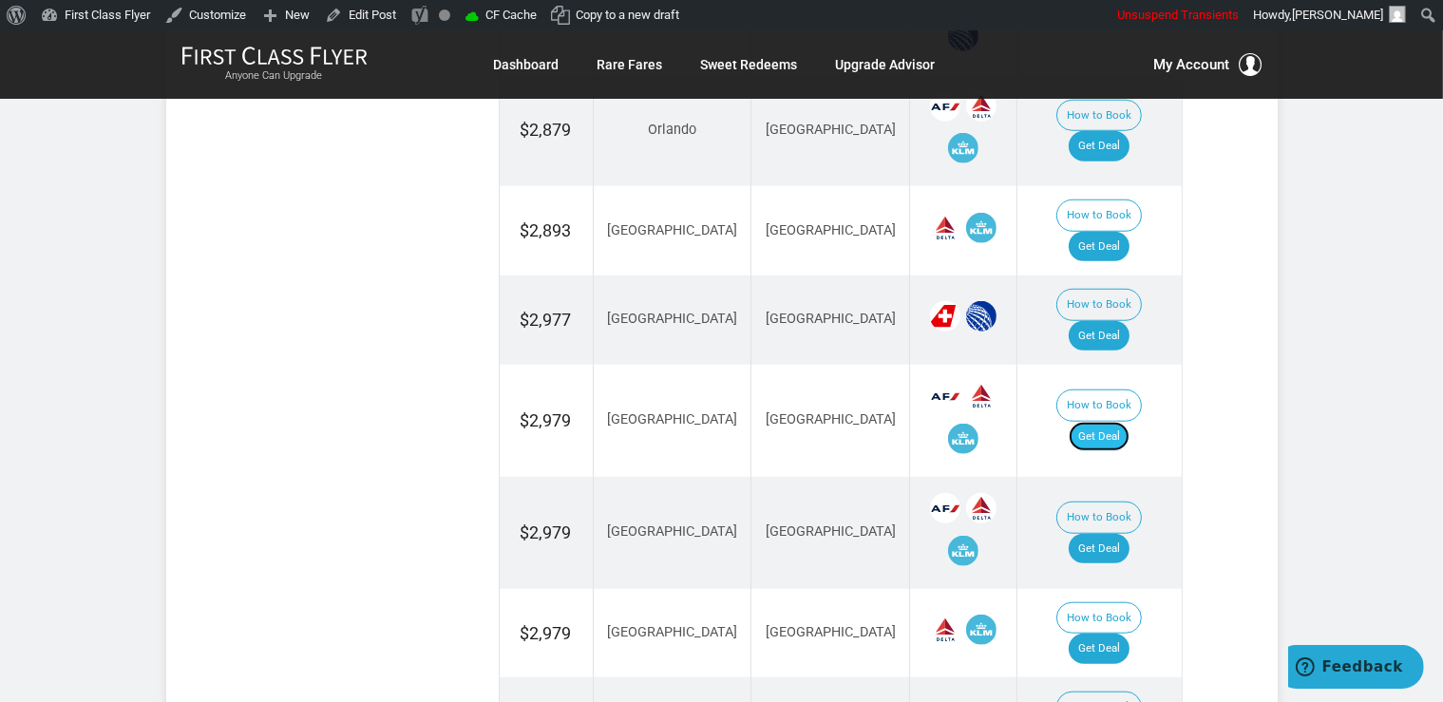
click at [1109, 422] on link "Get Deal" at bounding box center [1099, 437] width 61 height 30
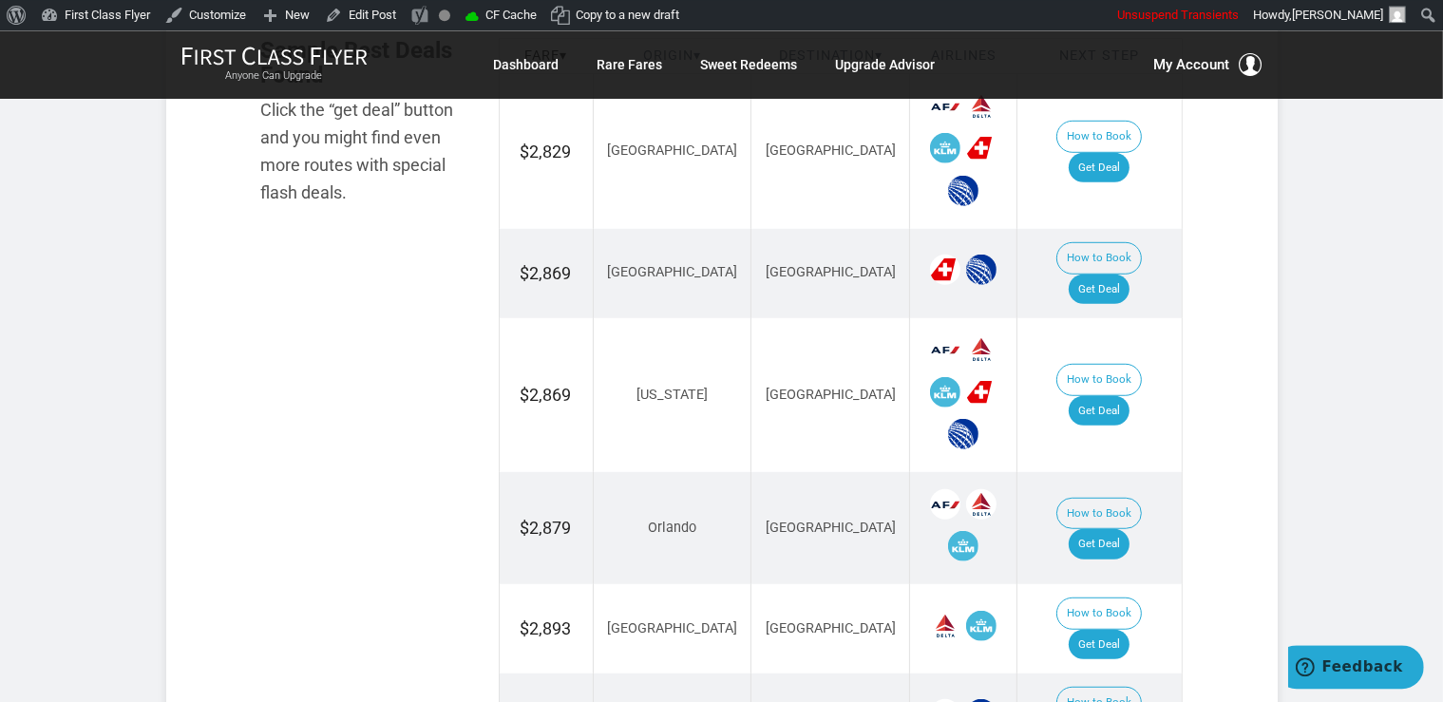
scroll to position [1204, 0]
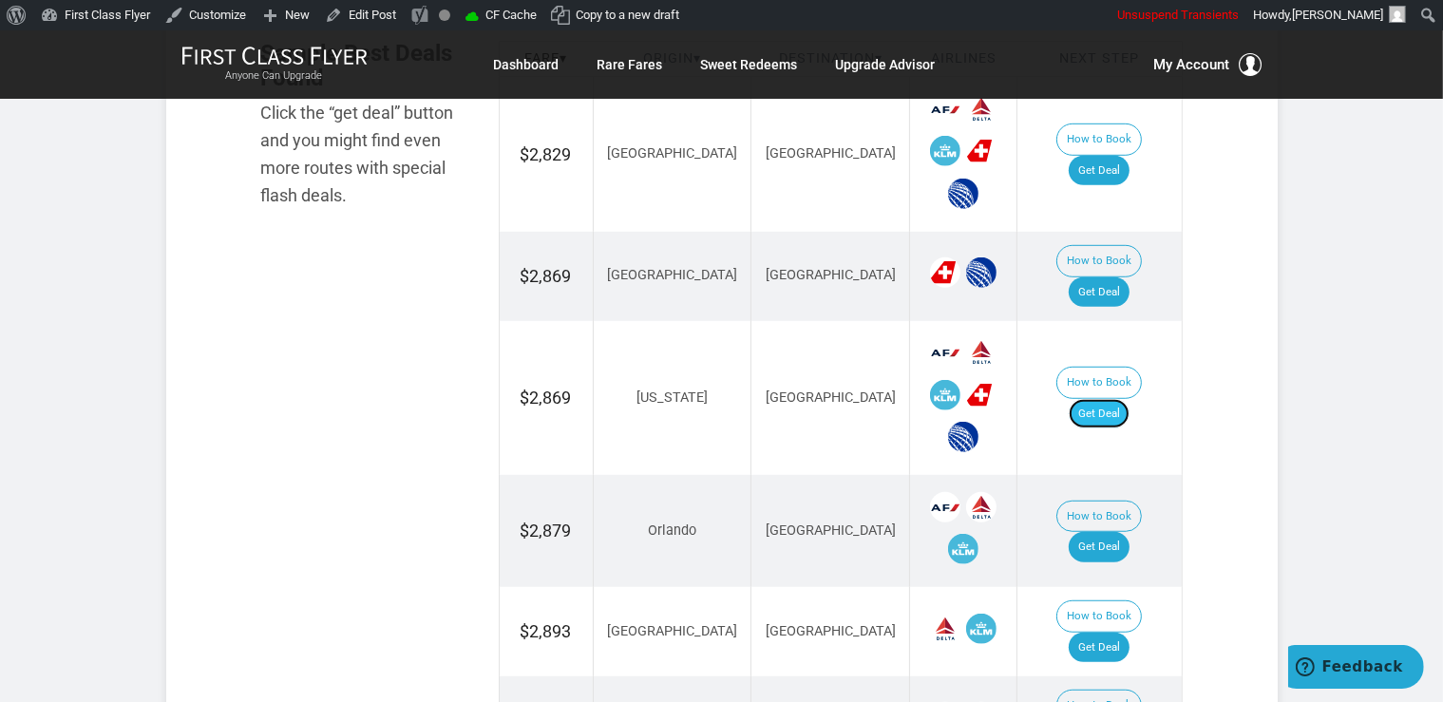
click at [1098, 399] on link "Get Deal" at bounding box center [1099, 414] width 61 height 30
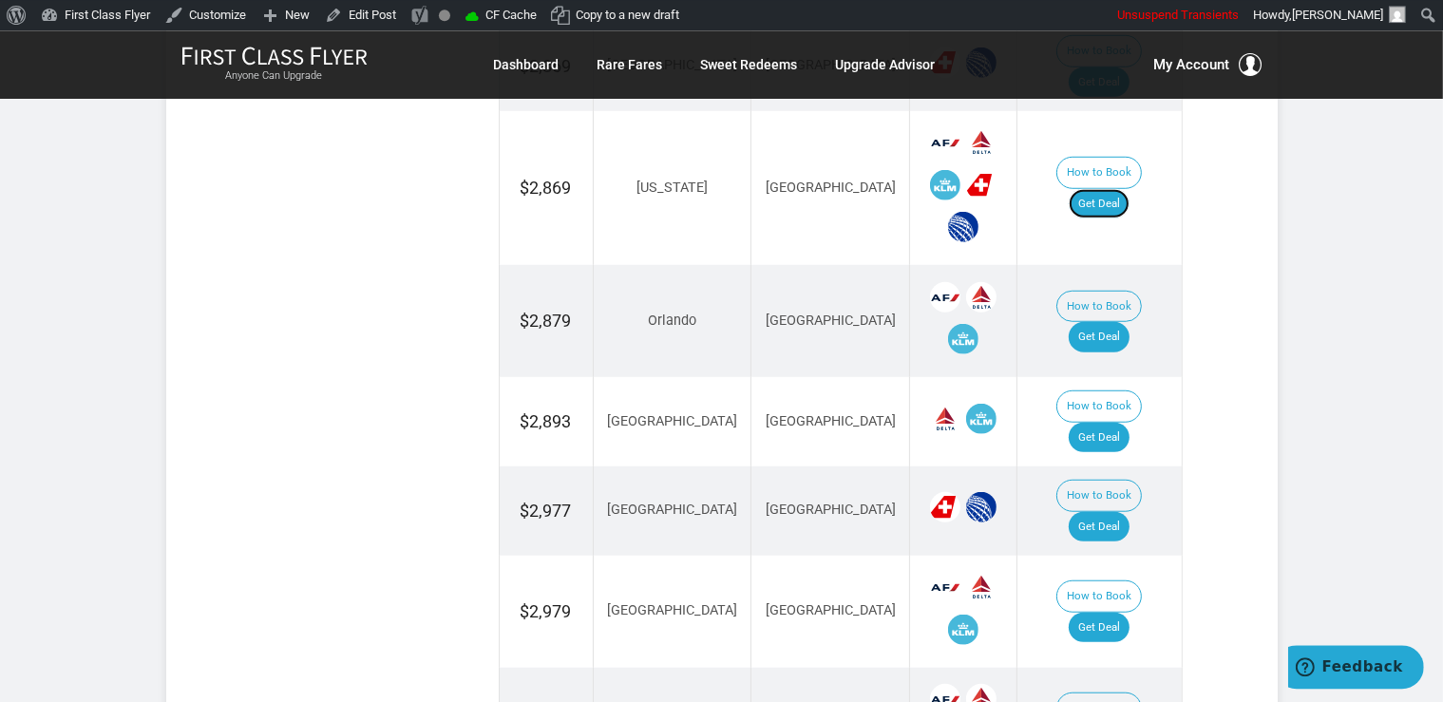
scroll to position [1604, 0]
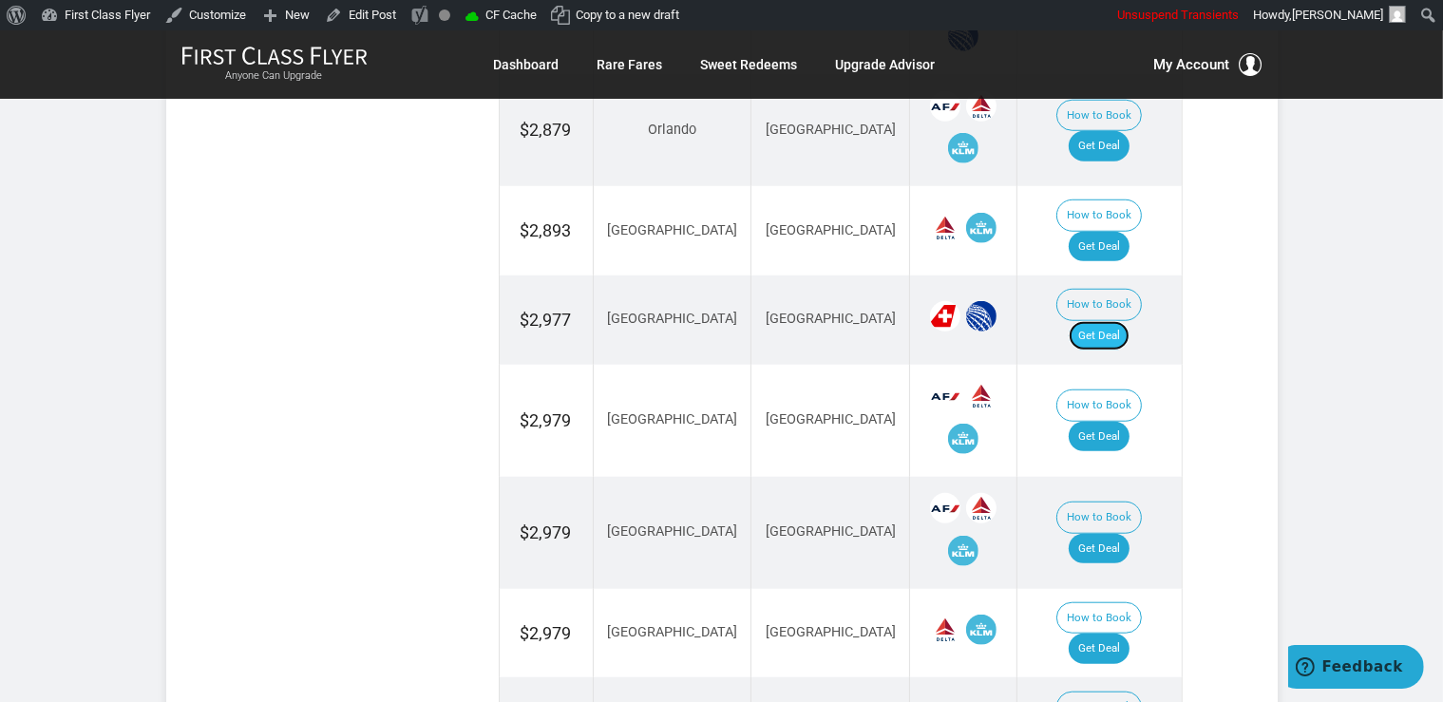
click at [1115, 321] on link "Get Deal" at bounding box center [1099, 336] width 61 height 30
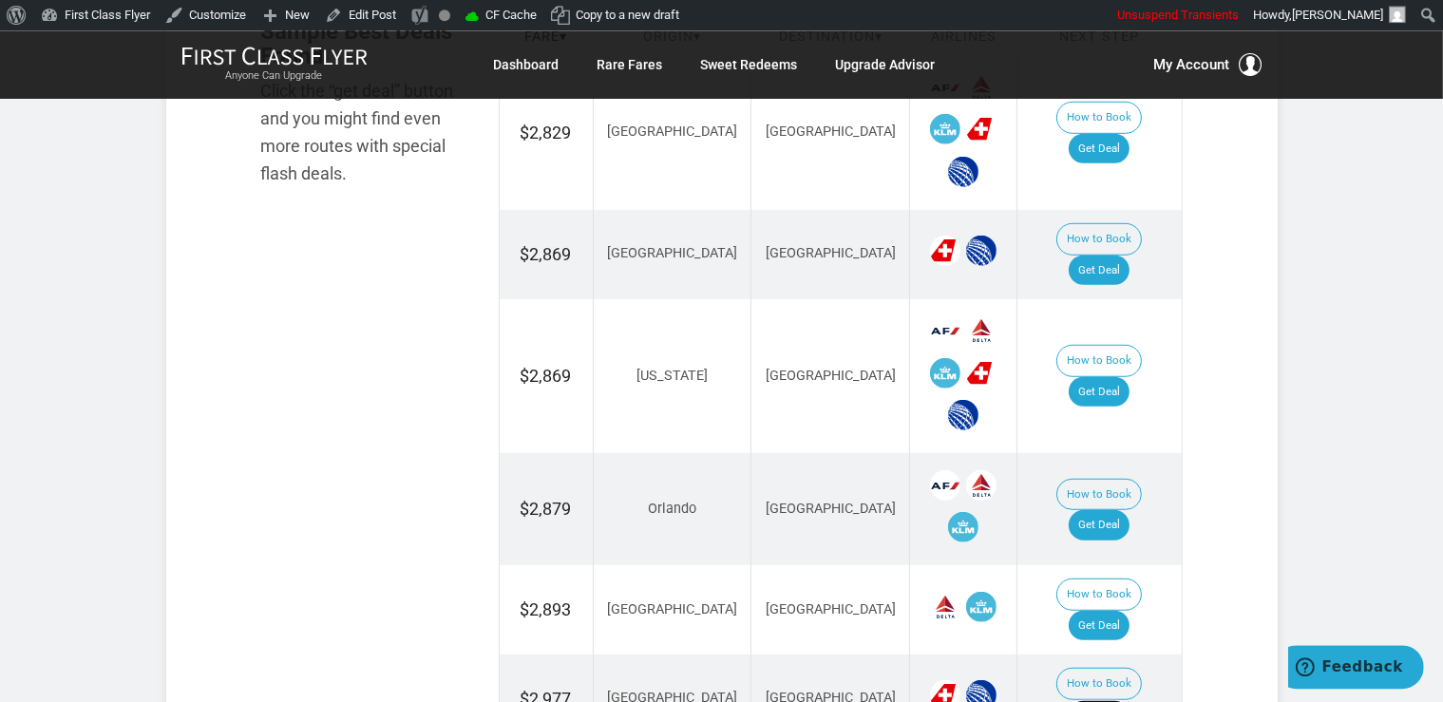
scroll to position [1204, 0]
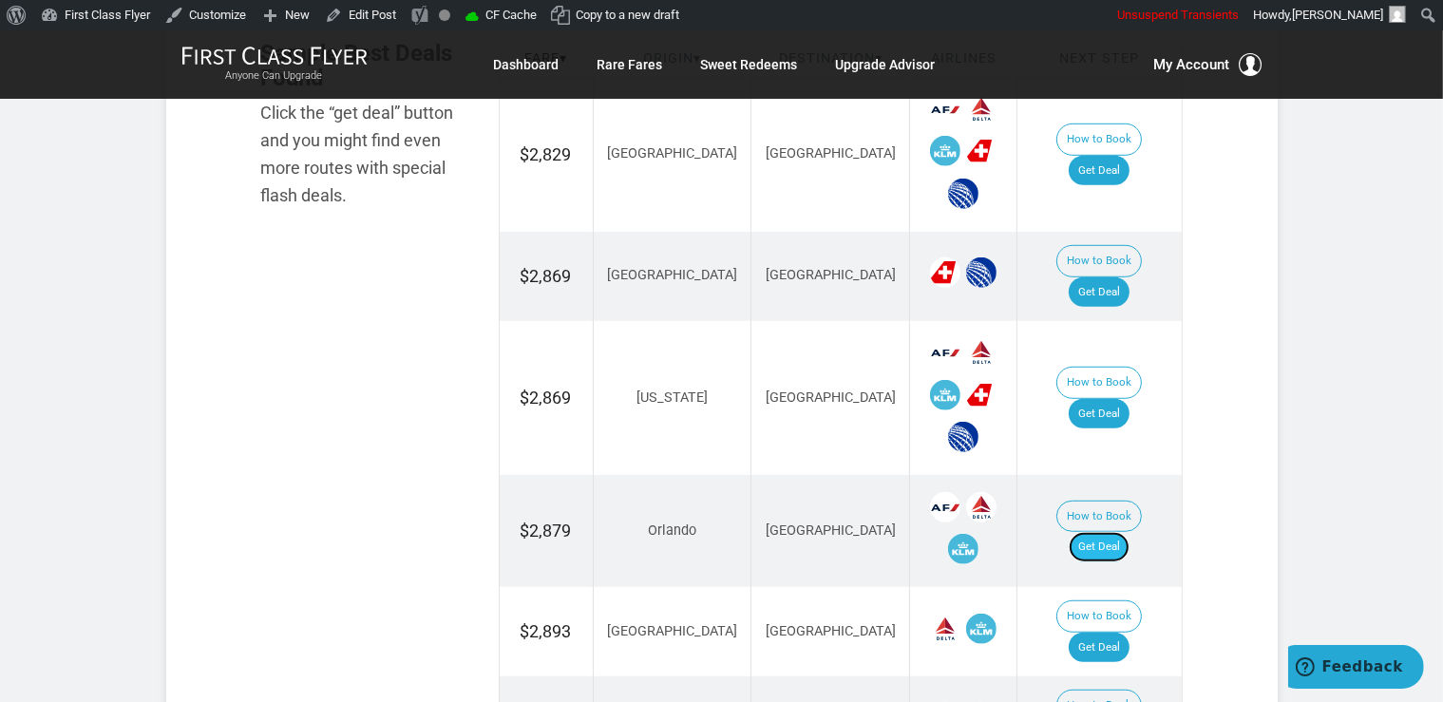
click at [1122, 532] on link "Get Deal" at bounding box center [1099, 547] width 61 height 30
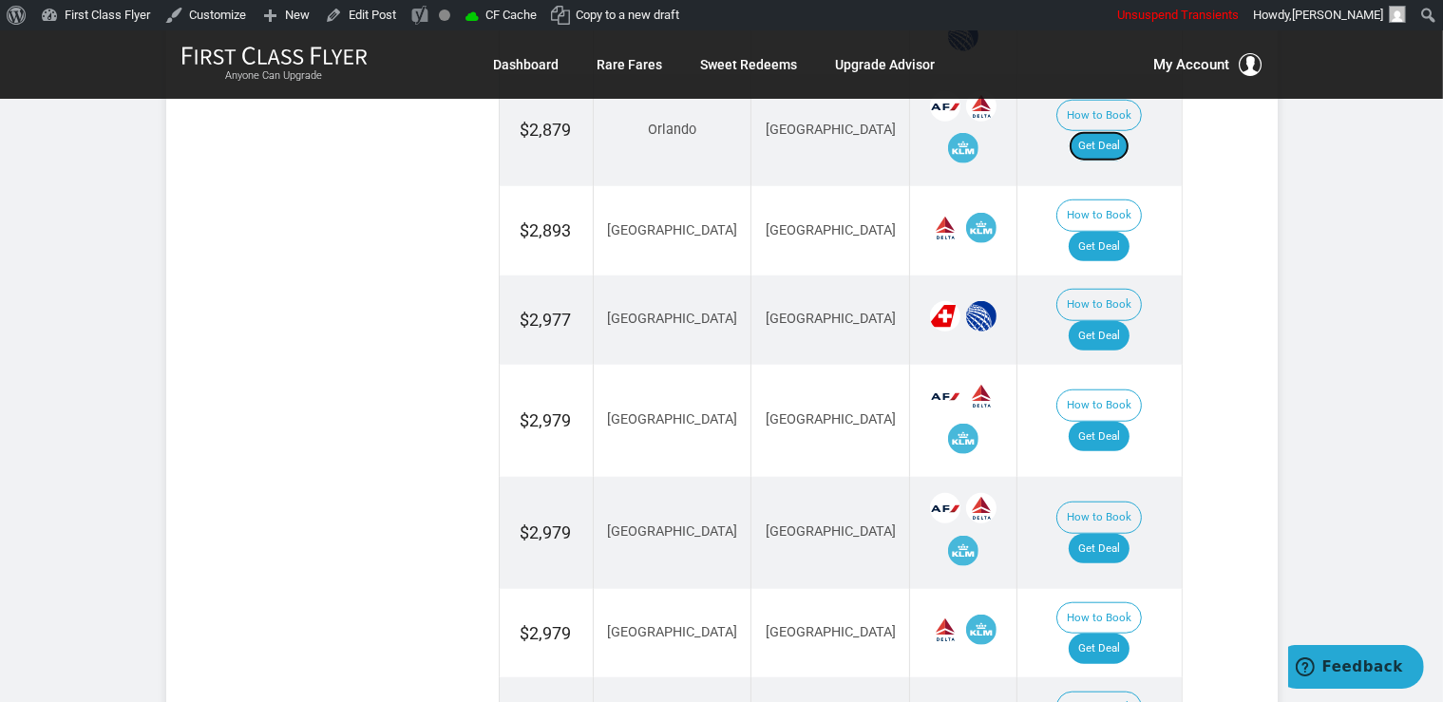
scroll to position [1805, 0]
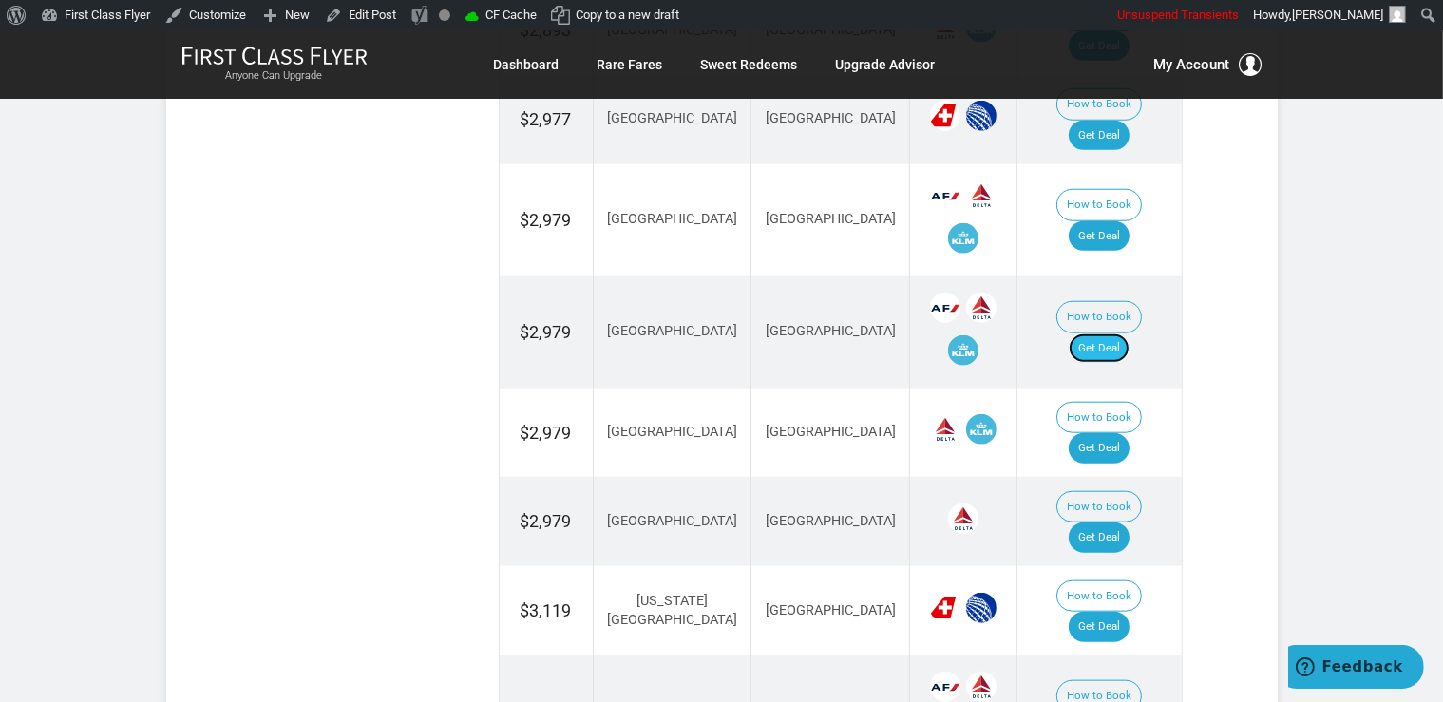
click at [1101, 333] on link "Get Deal" at bounding box center [1099, 348] width 61 height 30
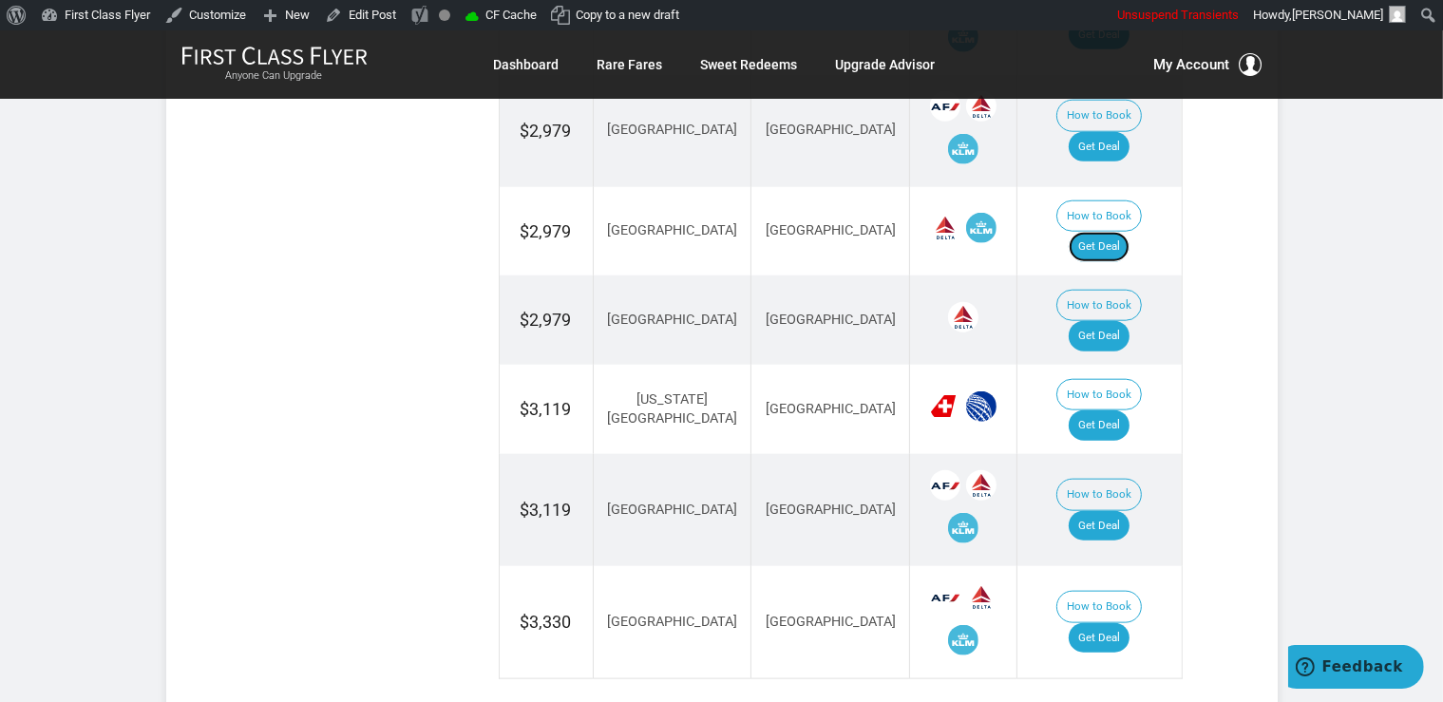
click at [1110, 232] on link "Get Deal" at bounding box center [1099, 247] width 61 height 30
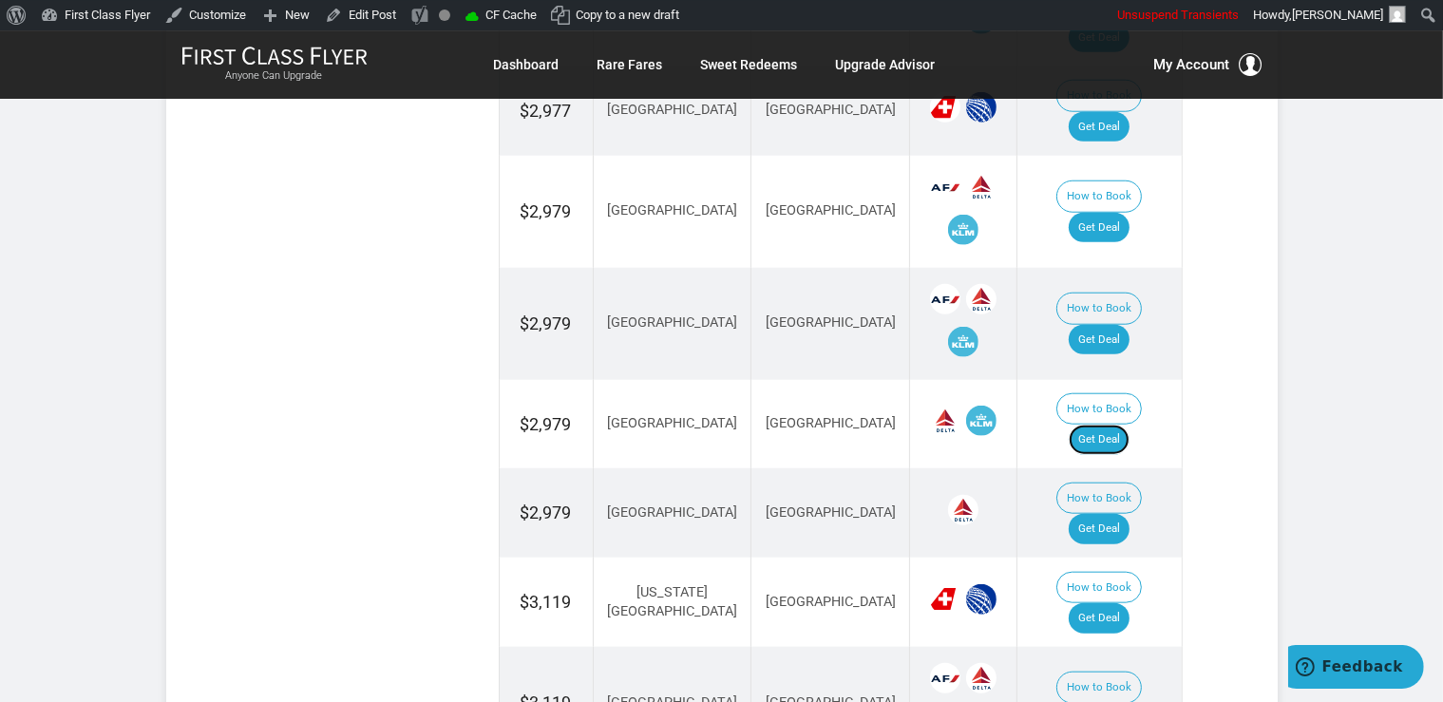
scroll to position [1705, 0]
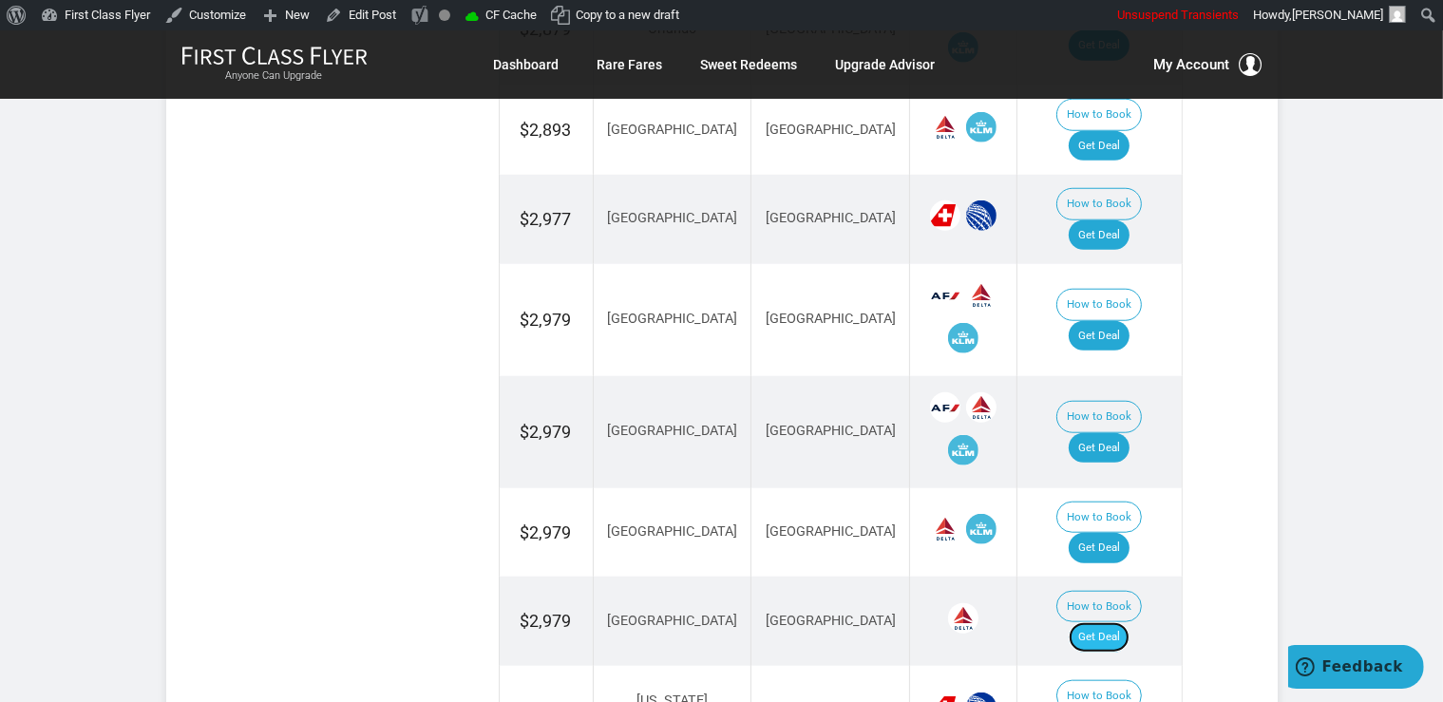
click at [1114, 622] on link "Get Deal" at bounding box center [1099, 637] width 61 height 30
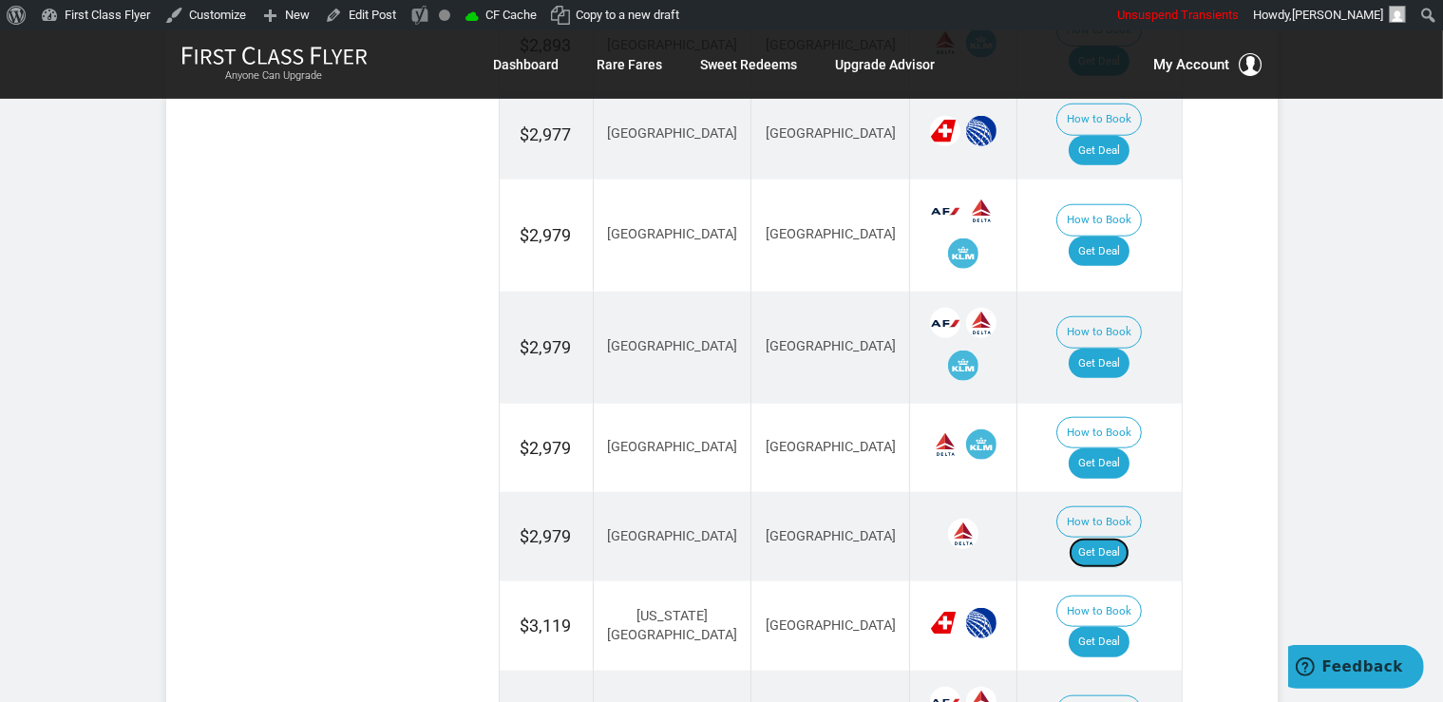
scroll to position [1906, 0]
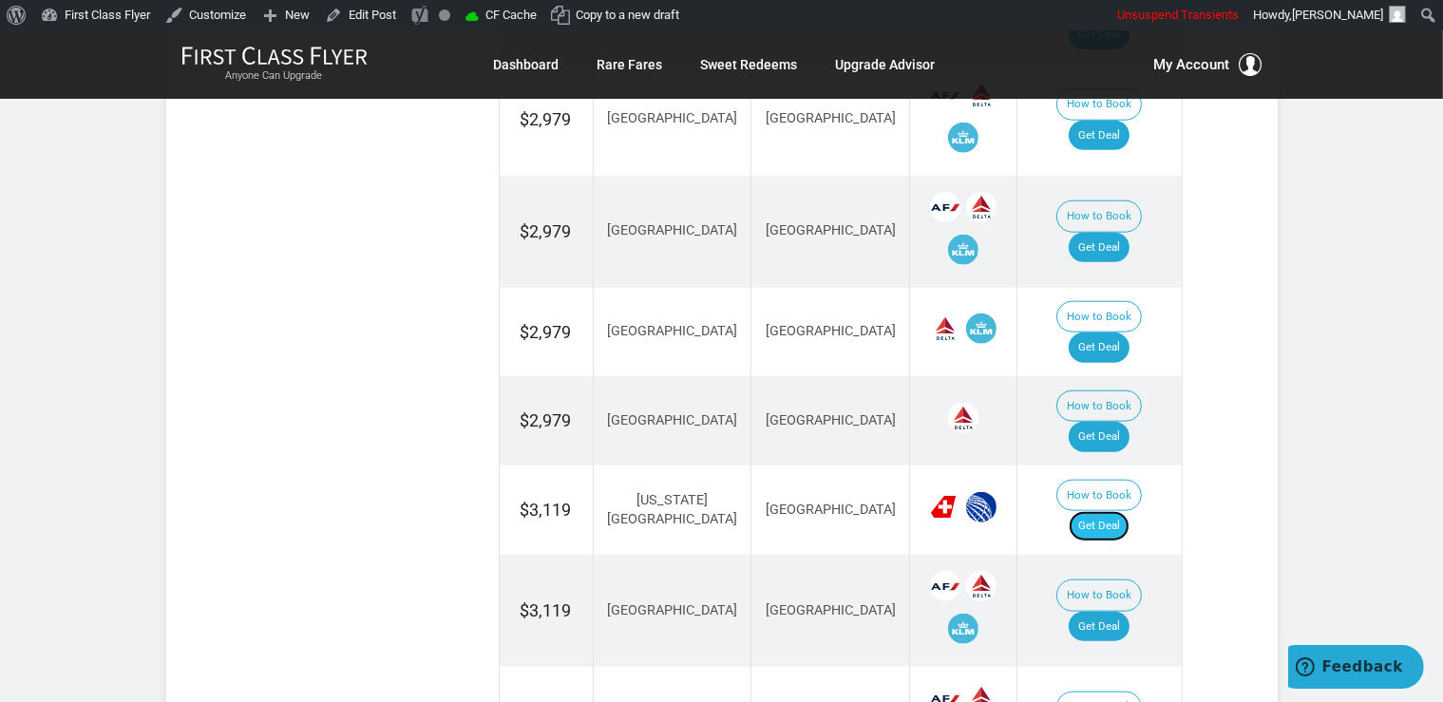
drag, startPoint x: 1115, startPoint y: 392, endPoint x: 1131, endPoint y: 391, distance: 16.2
click at [1115, 511] on link "Get Deal" at bounding box center [1099, 526] width 61 height 30
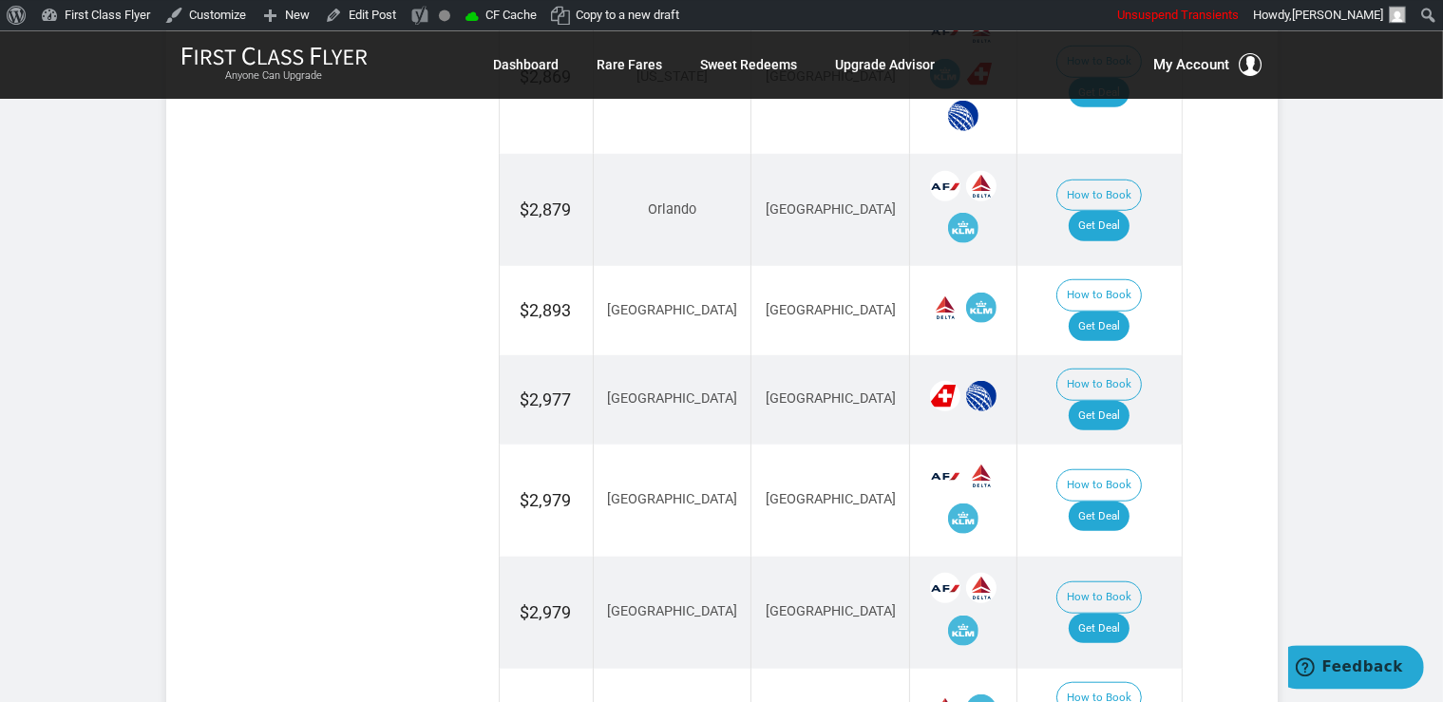
scroll to position [1404, 0]
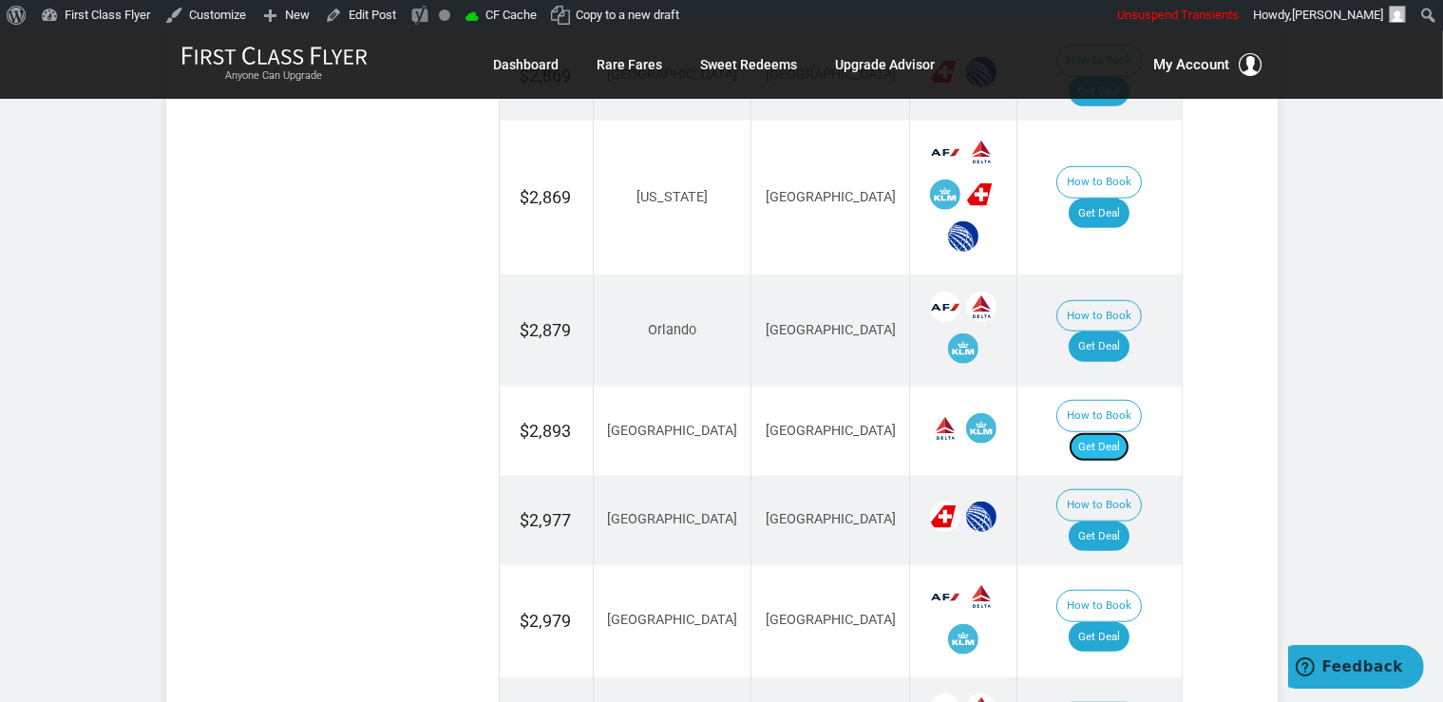
click at [1126, 432] on link "Get Deal" at bounding box center [1099, 447] width 61 height 30
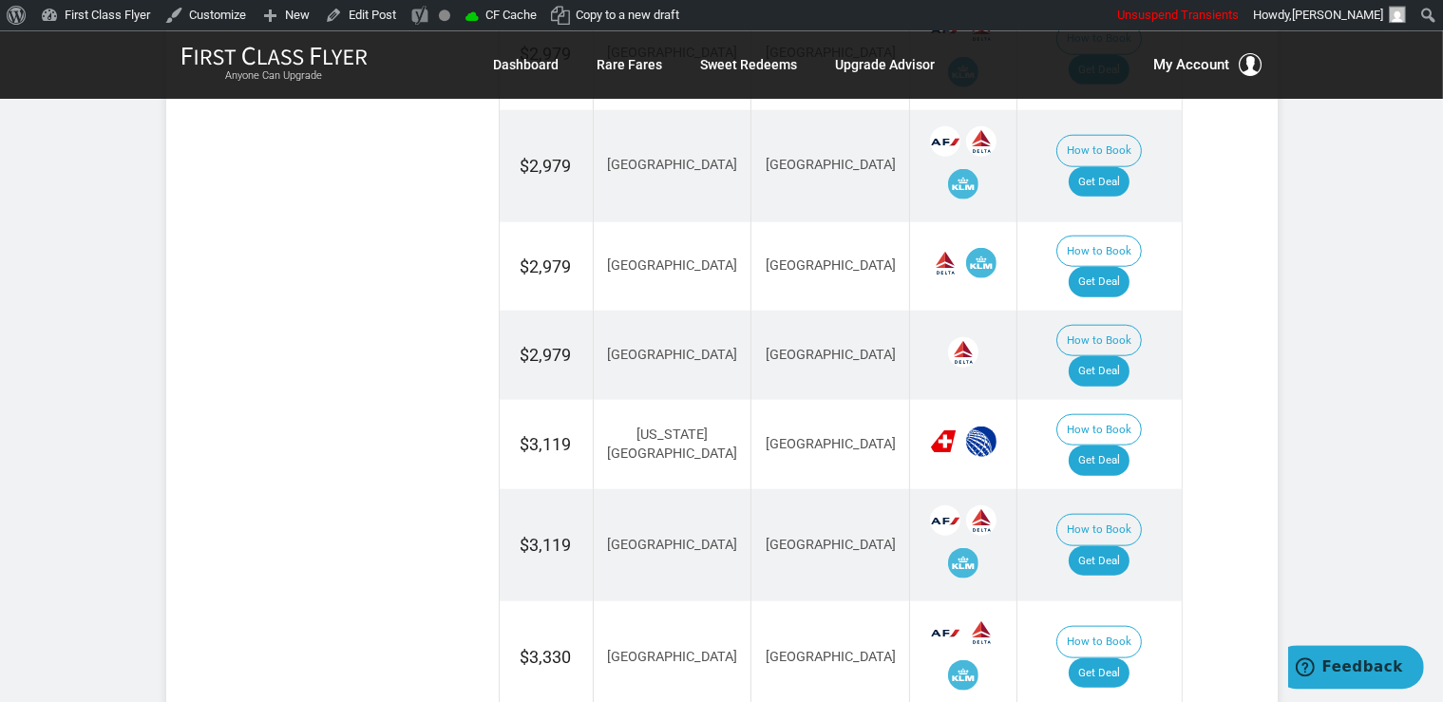
scroll to position [2006, 0]
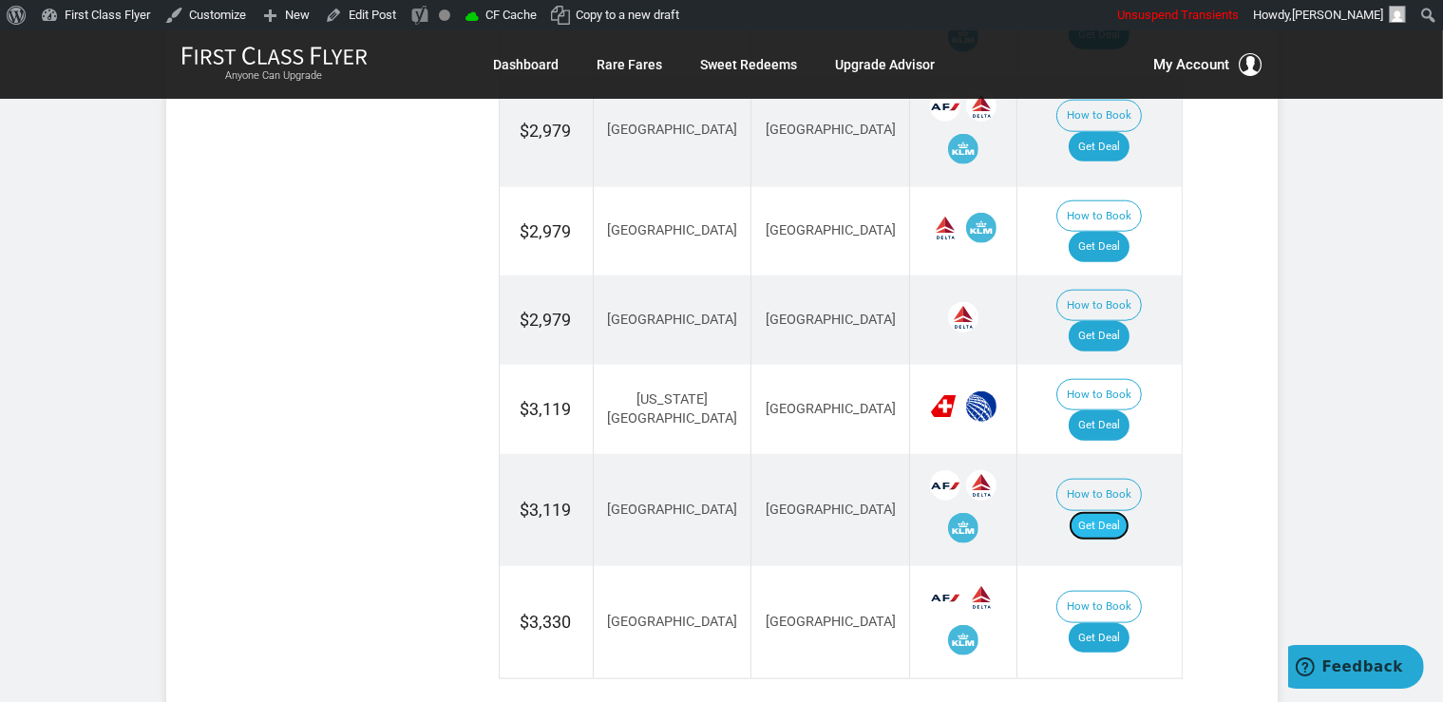
click at [1108, 511] on link "Get Deal" at bounding box center [1099, 526] width 61 height 30
click at [1119, 623] on link "Get Deal" at bounding box center [1099, 638] width 61 height 30
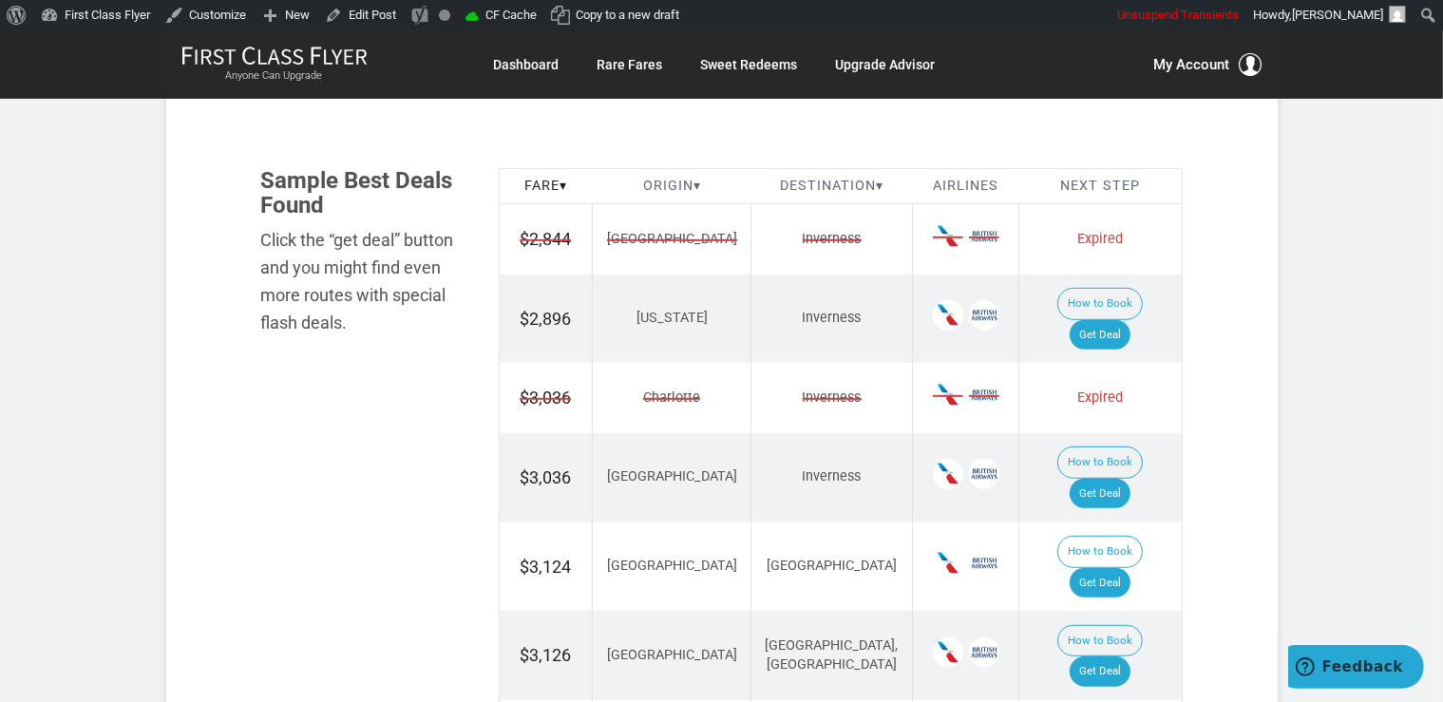
scroll to position [1103, 0]
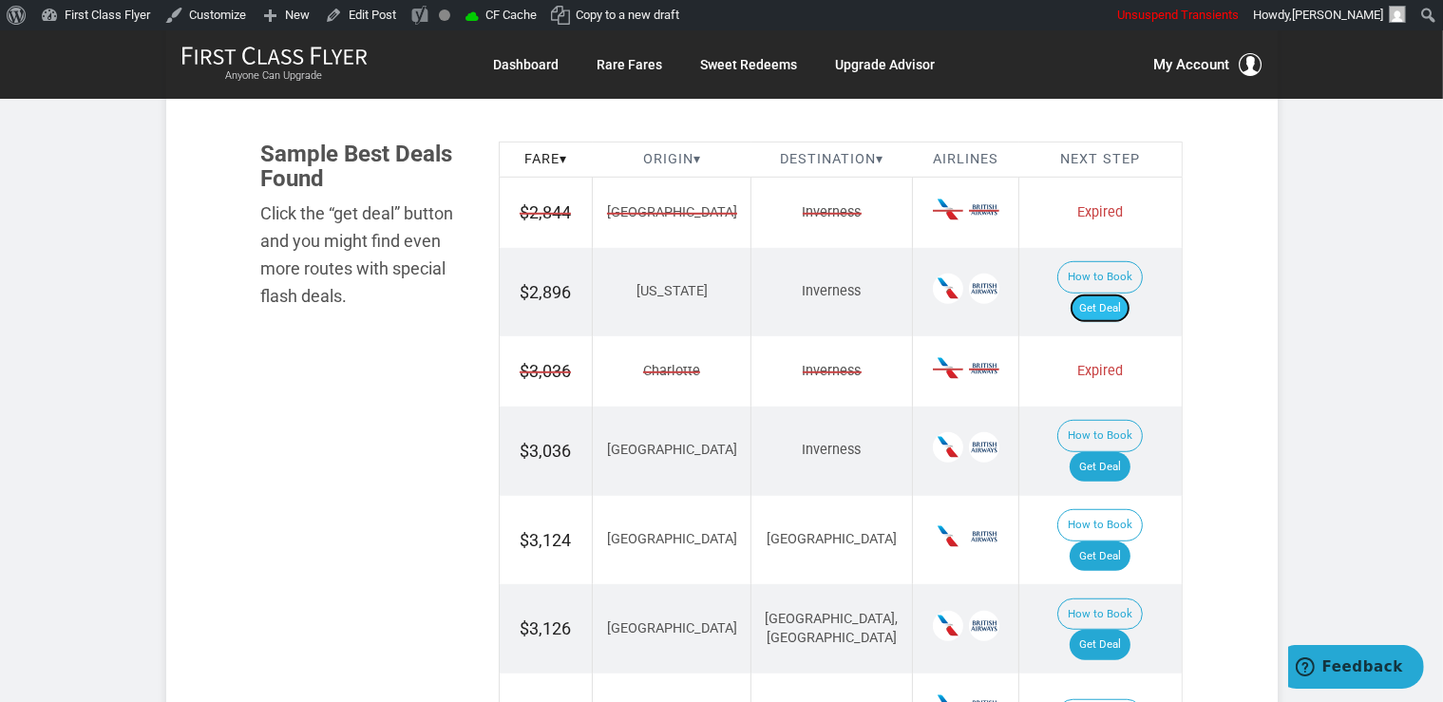
click at [1111, 294] on link "Get Deal" at bounding box center [1100, 309] width 61 height 30
click at [1105, 452] on link "Get Deal" at bounding box center [1100, 467] width 61 height 30
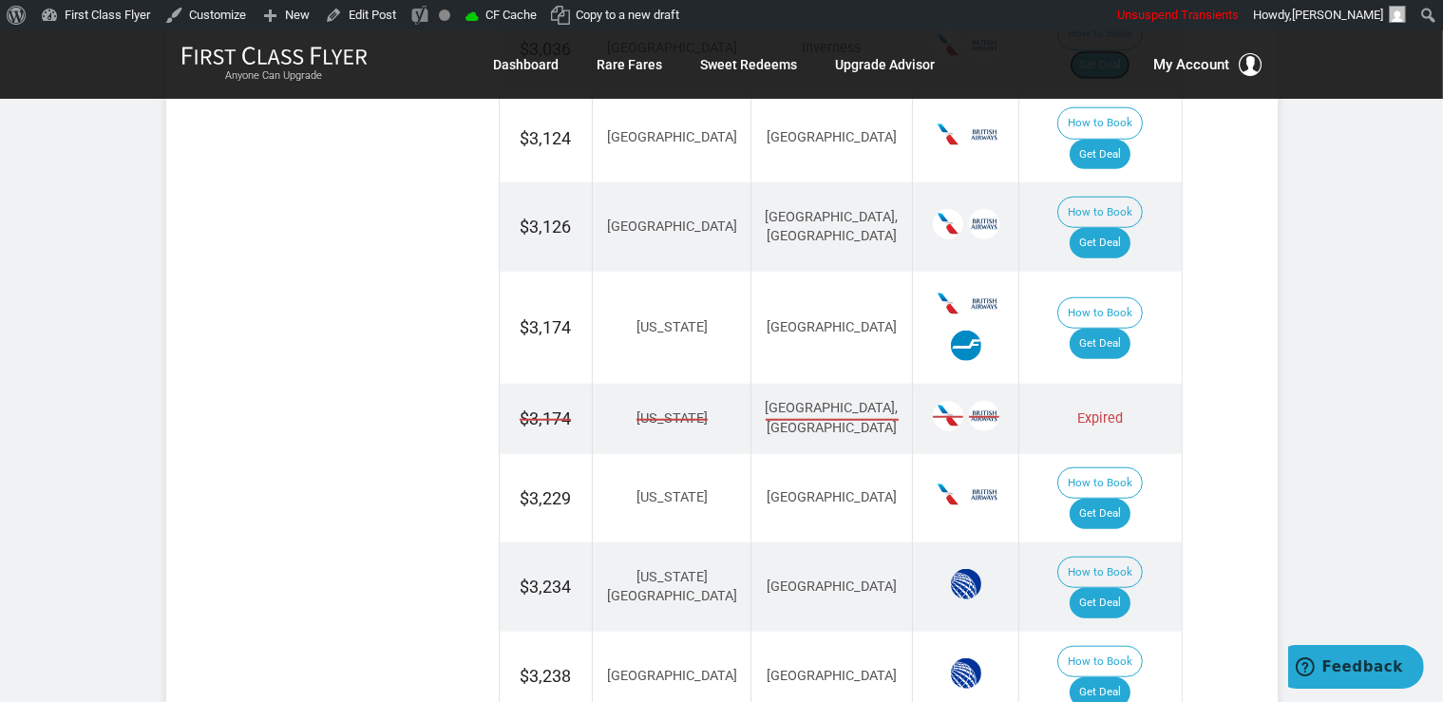
scroll to position [1404, 0]
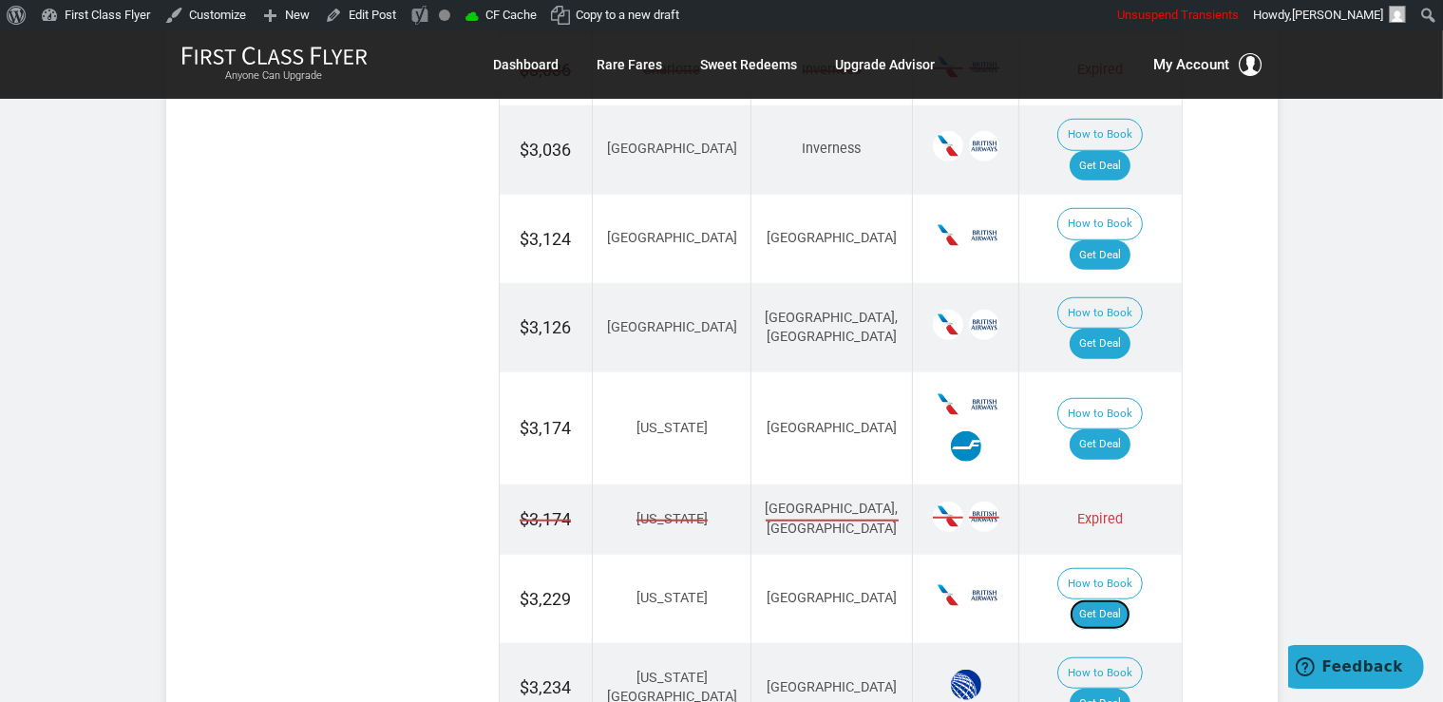
drag, startPoint x: 1106, startPoint y: 490, endPoint x: 1123, endPoint y: 484, distance: 18.0
click at [1106, 599] on link "Get Deal" at bounding box center [1100, 614] width 61 height 30
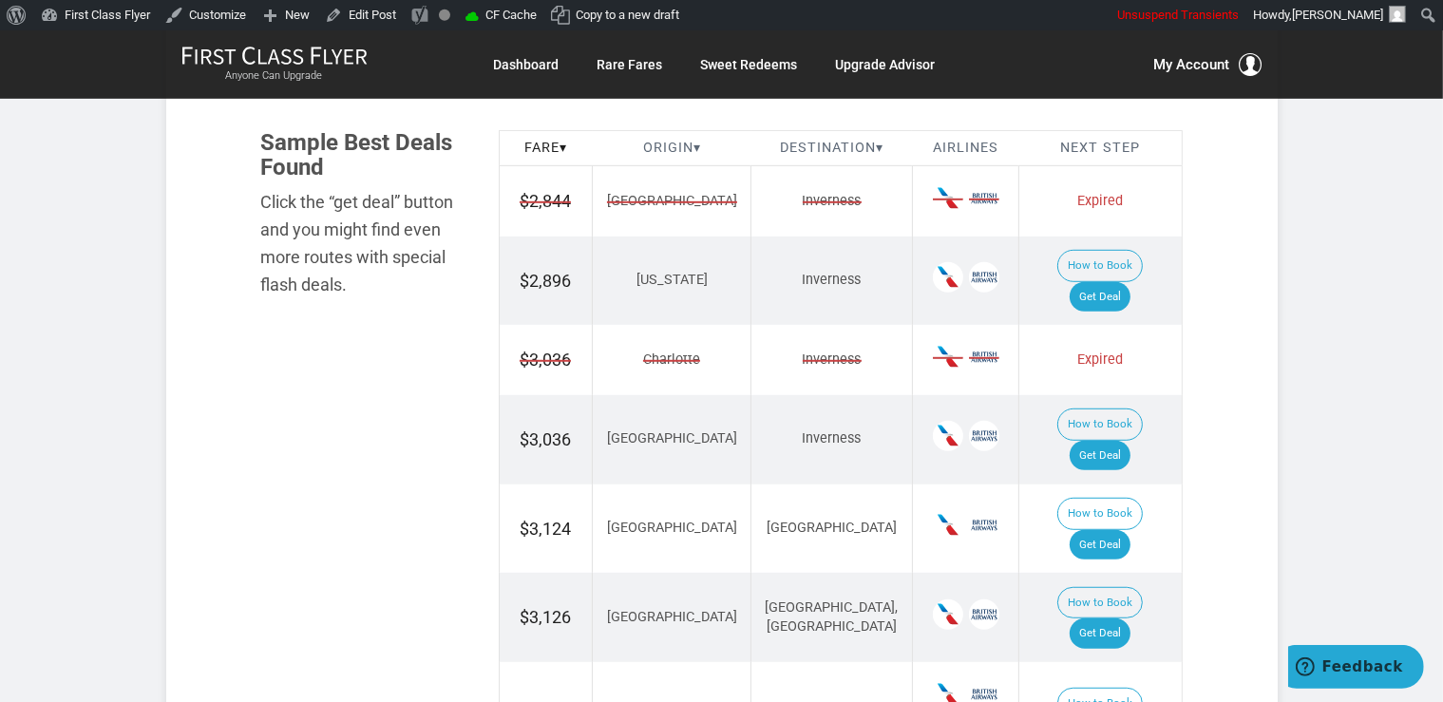
scroll to position [1204, 0]
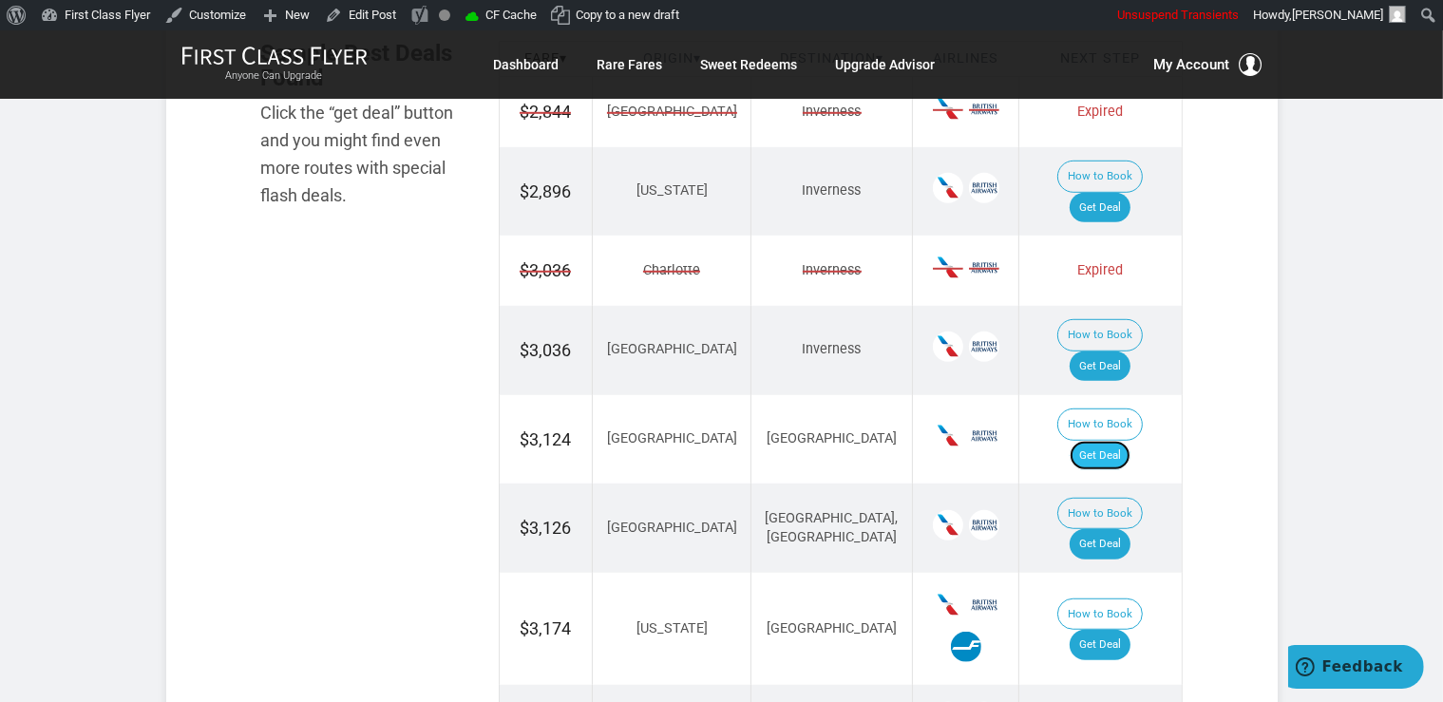
click at [1119, 441] on link "Get Deal" at bounding box center [1100, 456] width 61 height 30
click at [1119, 529] on link "Get Deal" at bounding box center [1100, 544] width 61 height 30
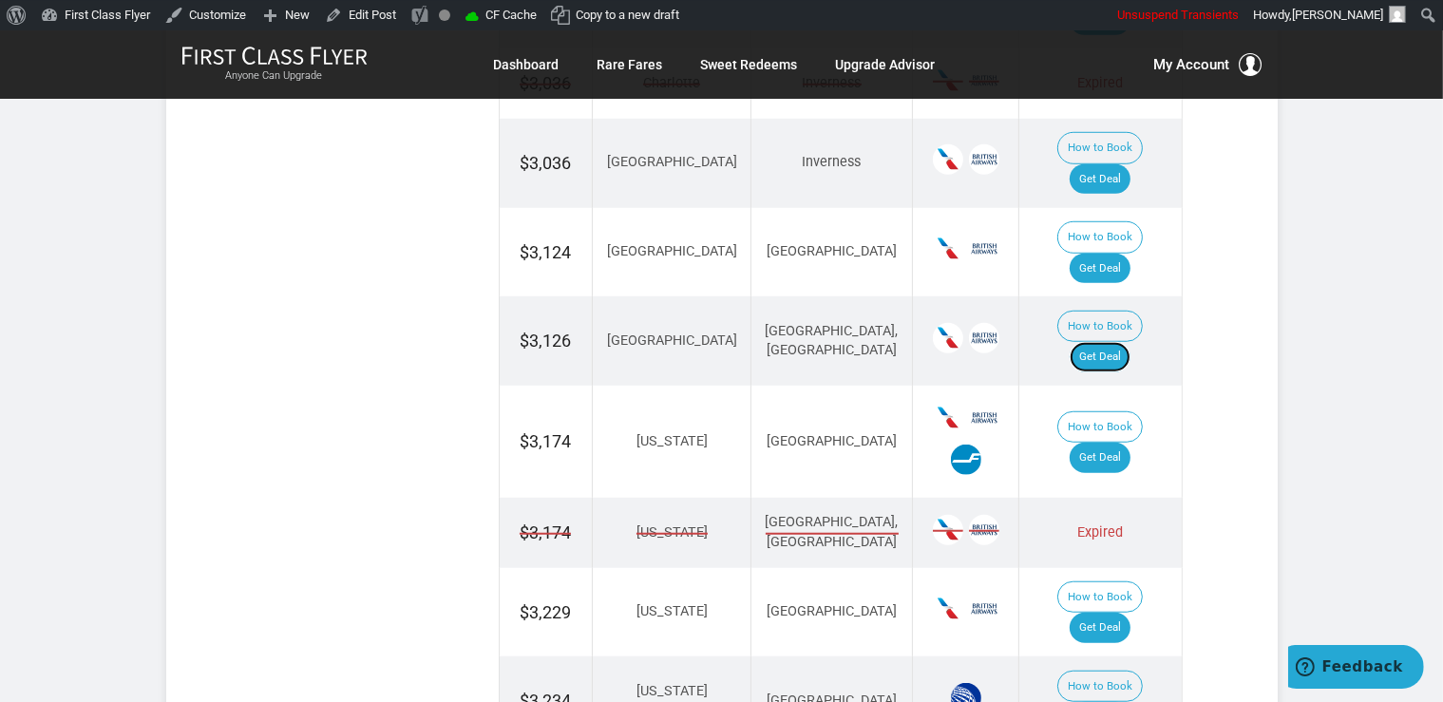
scroll to position [1404, 0]
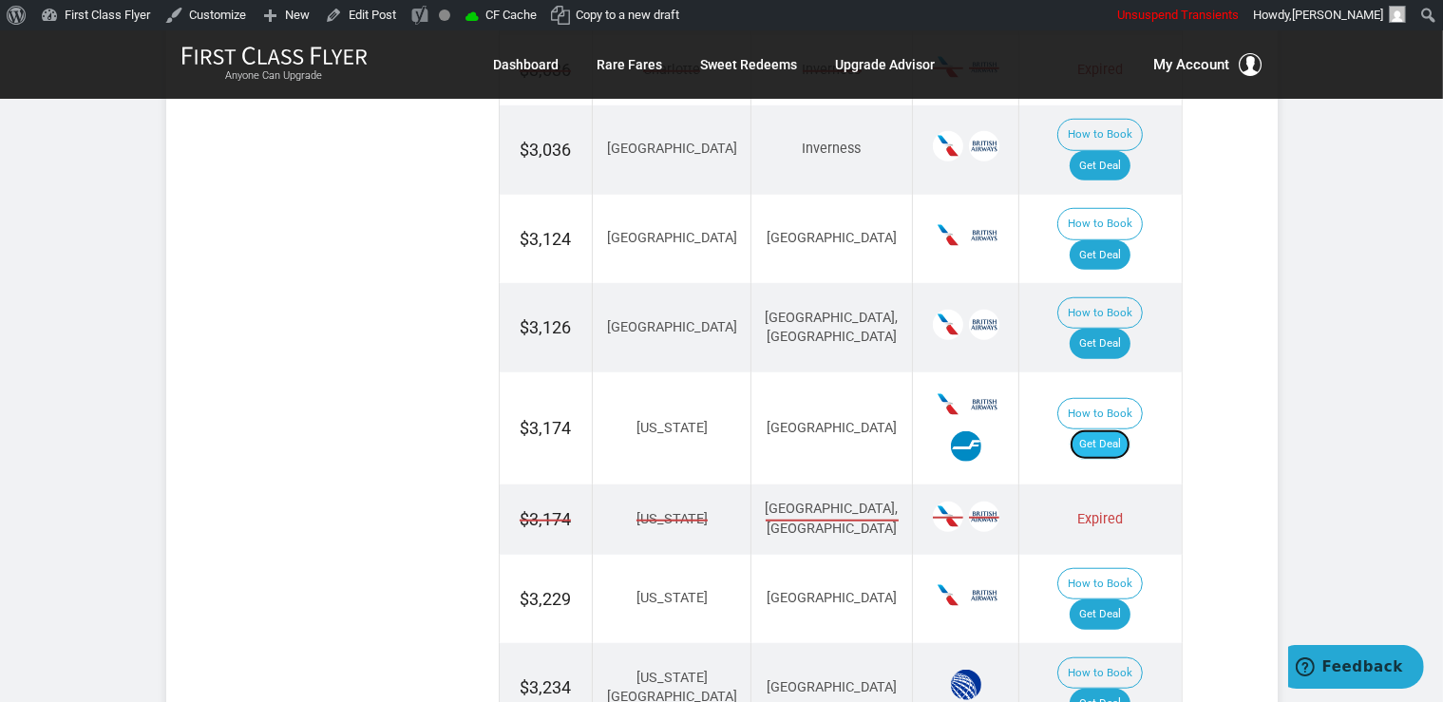
click at [1109, 429] on link "Get Deal" at bounding box center [1100, 444] width 61 height 30
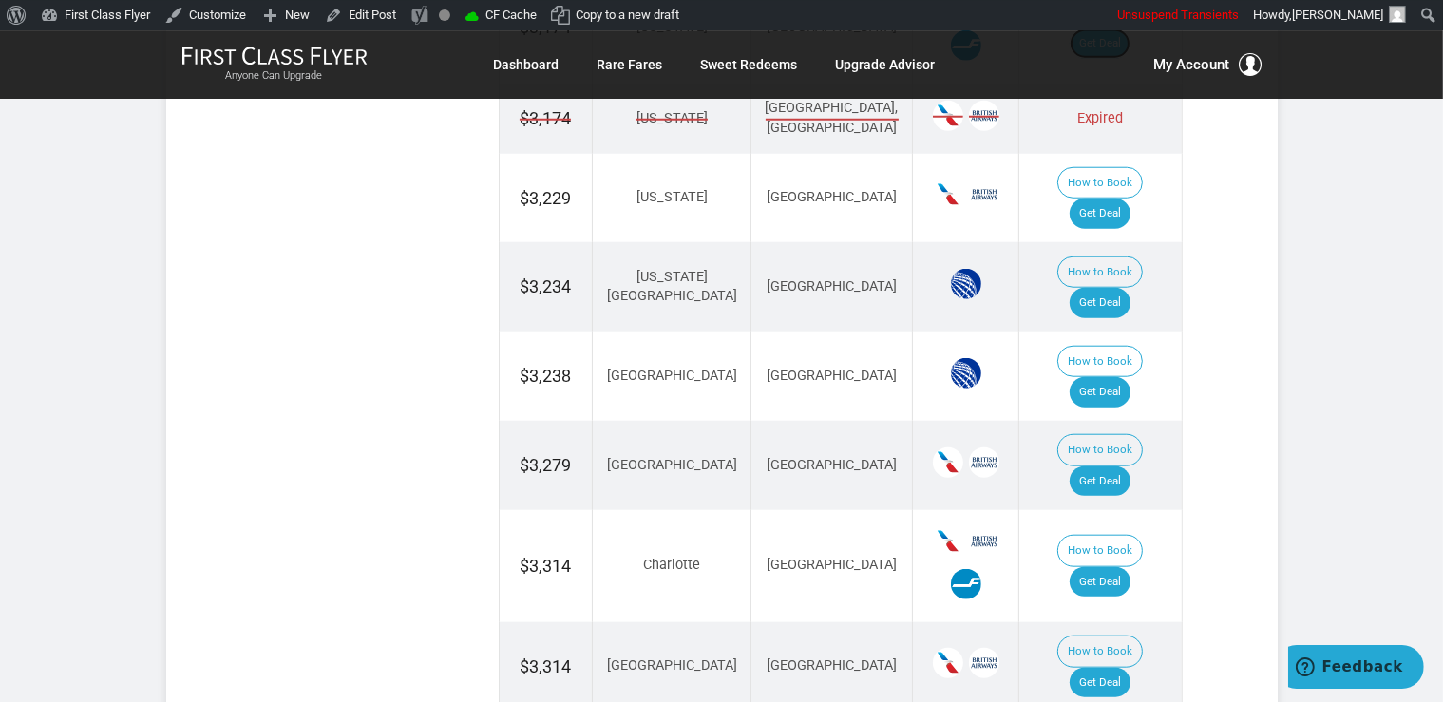
scroll to position [1805, 0]
click at [1099, 377] on link "Get Deal" at bounding box center [1100, 392] width 61 height 30
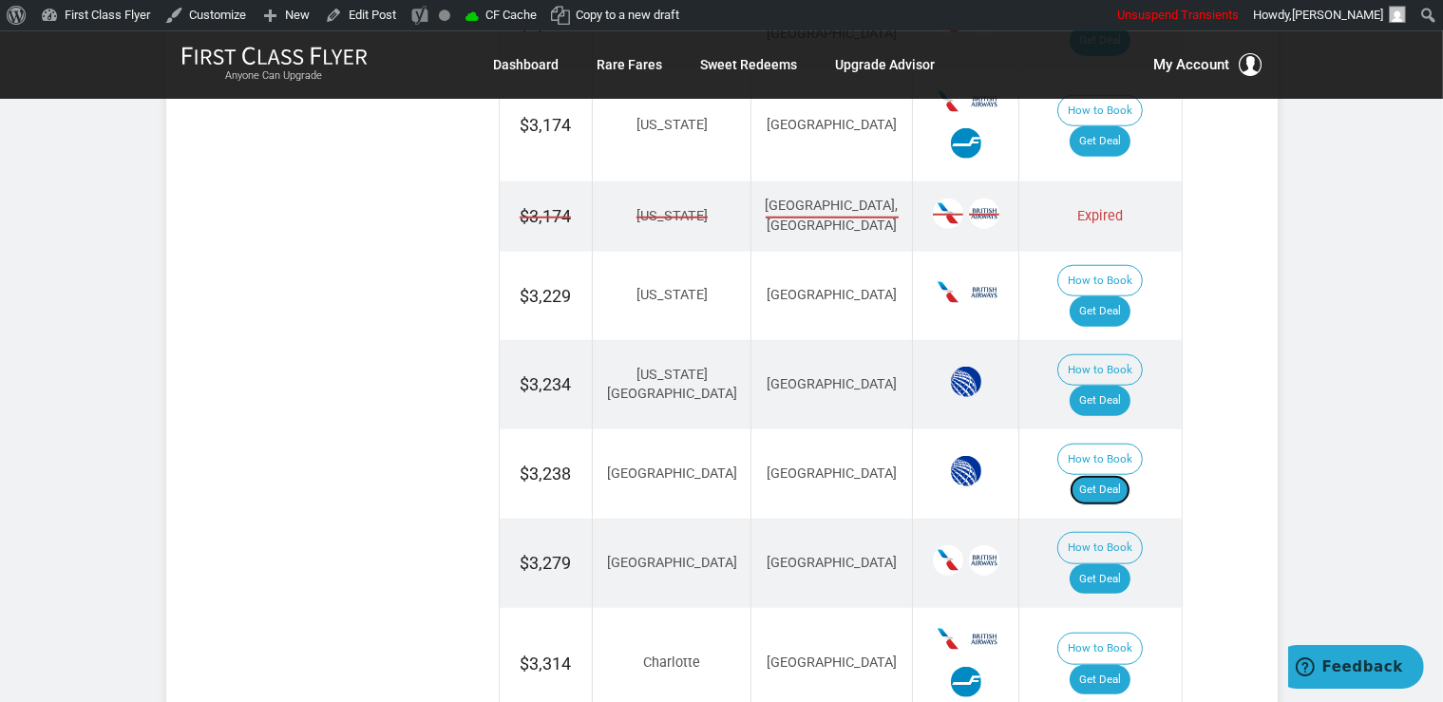
scroll to position [1705, 0]
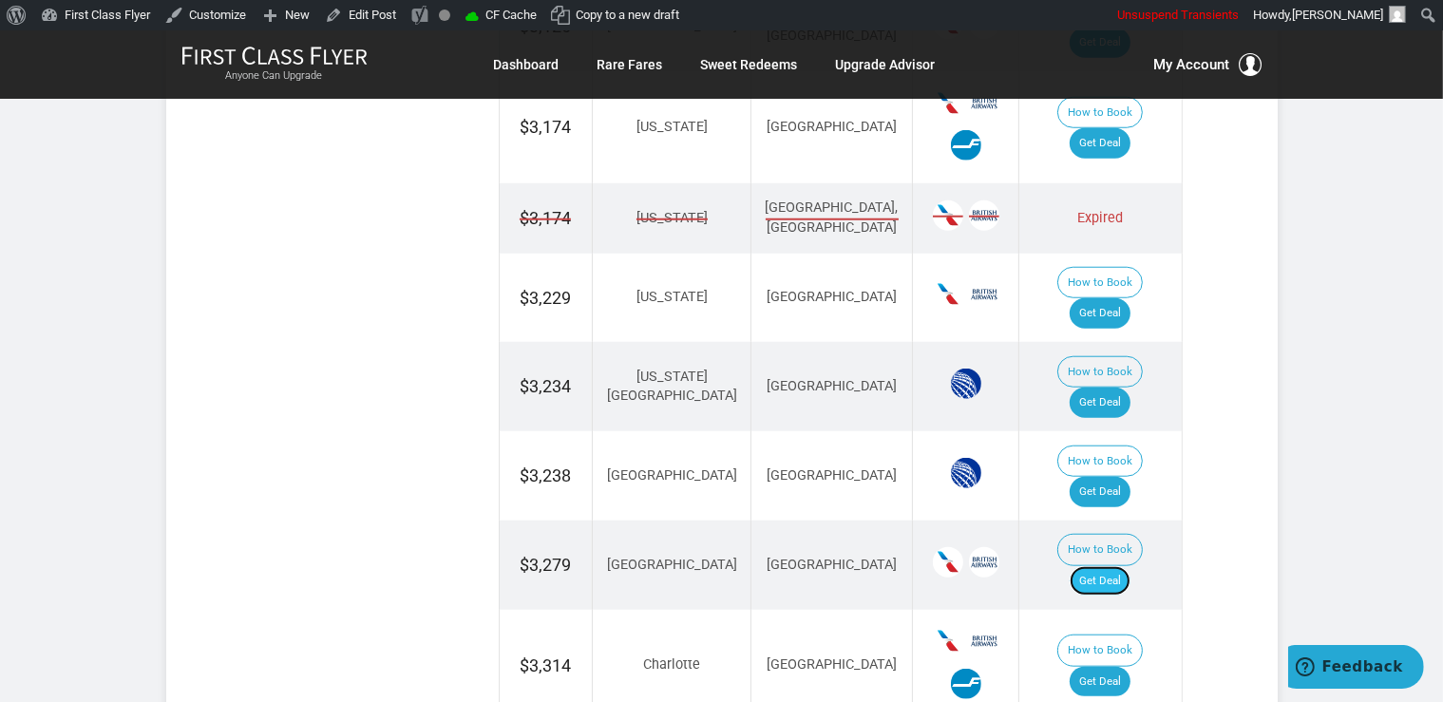
click at [1111, 566] on link "Get Deal" at bounding box center [1100, 581] width 61 height 30
click at [1111, 388] on link "Get Deal" at bounding box center [1100, 403] width 61 height 30
click at [1119, 667] on link "Get Deal" at bounding box center [1100, 682] width 61 height 30
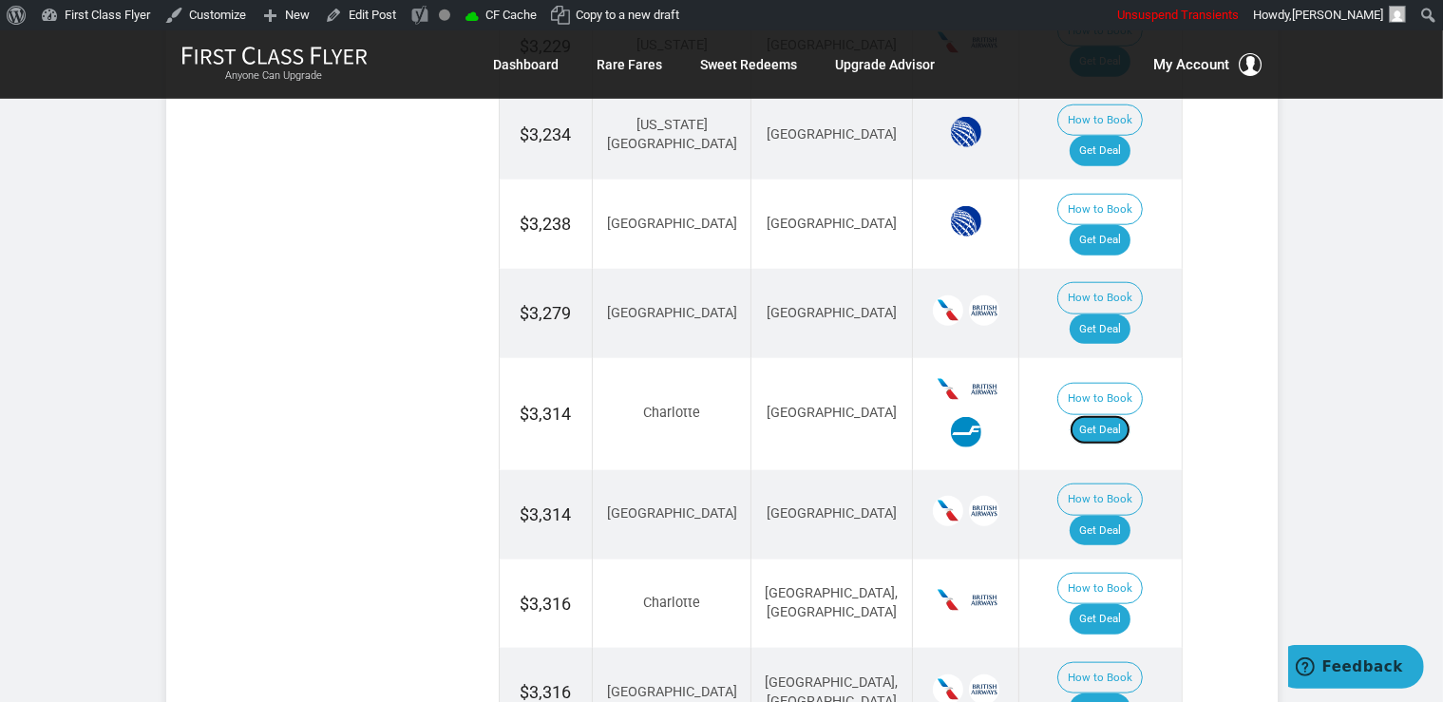
scroll to position [2006, 0]
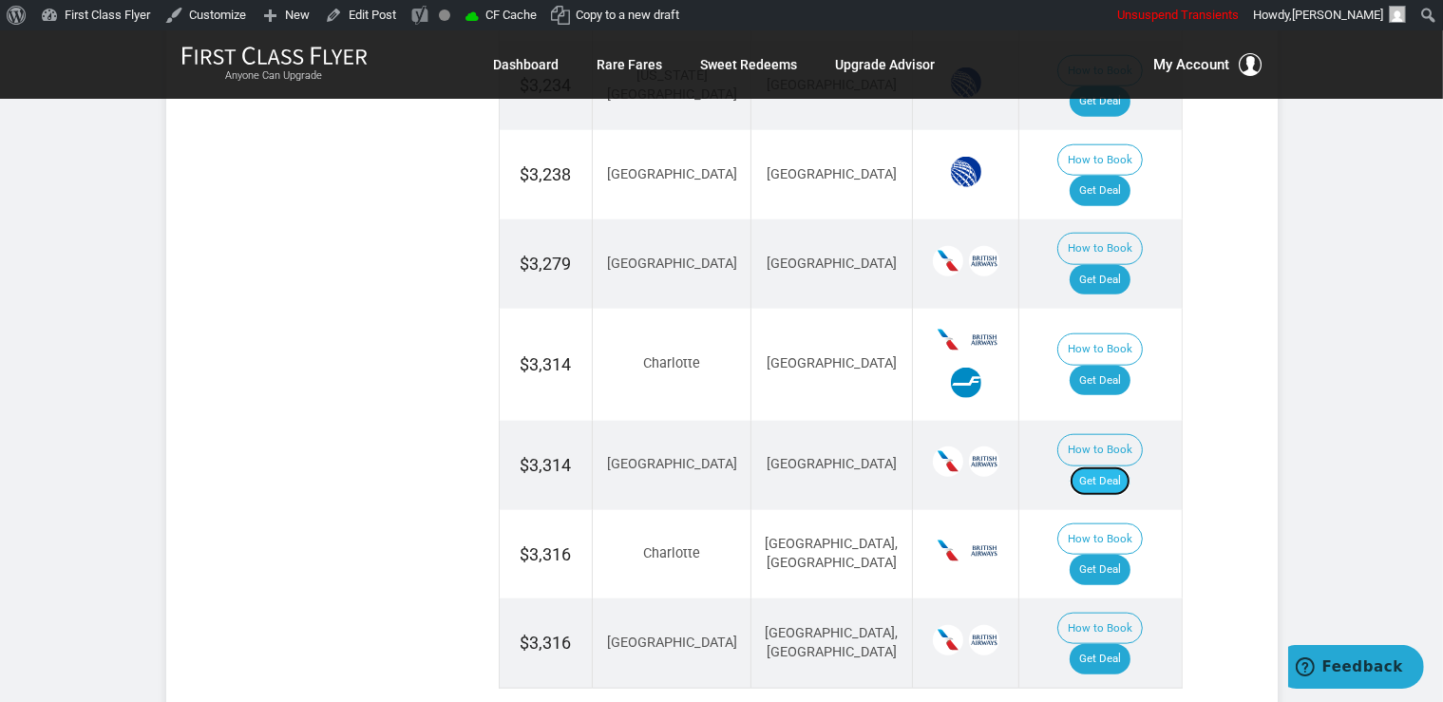
click at [1105, 466] on link "Get Deal" at bounding box center [1100, 481] width 61 height 30
click at [1095, 555] on link "Get Deal" at bounding box center [1100, 570] width 61 height 30
click at [1106, 644] on link "Get Deal" at bounding box center [1100, 659] width 61 height 30
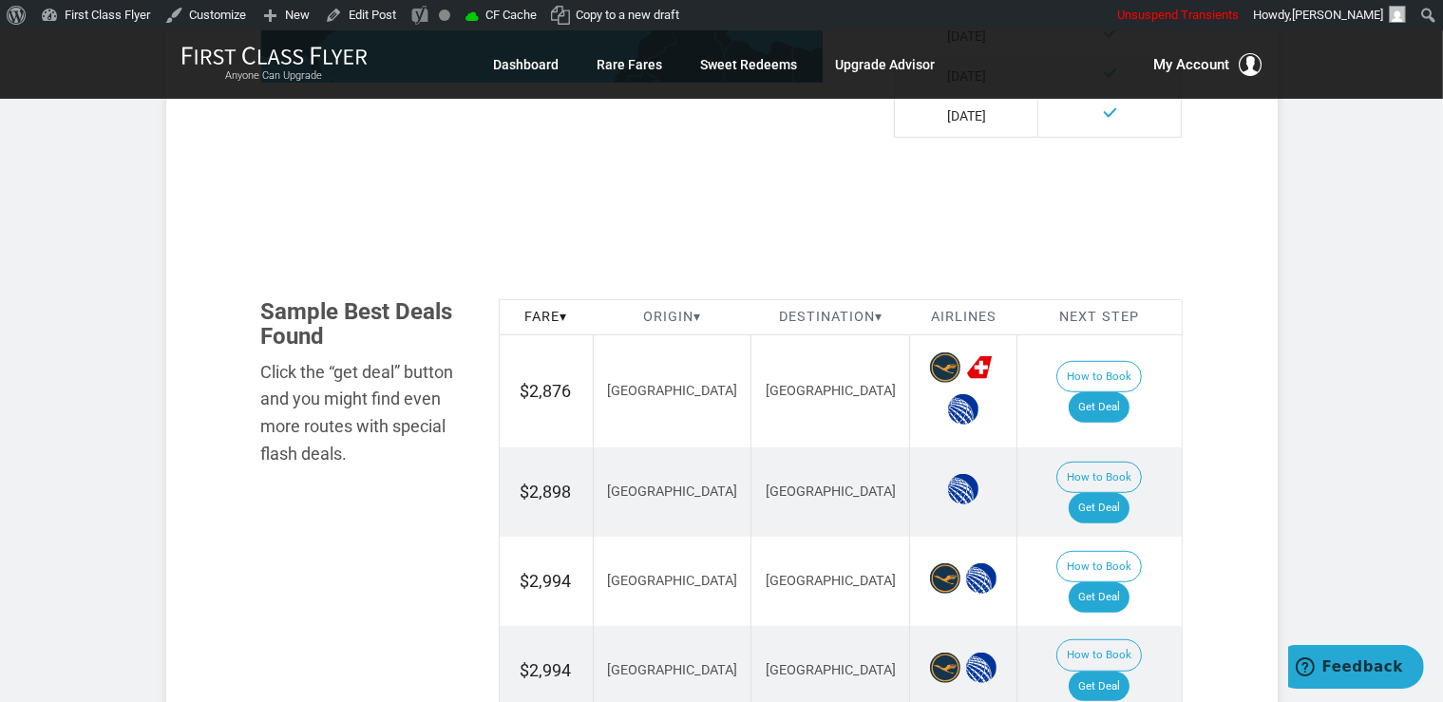
scroll to position [1003, 0]
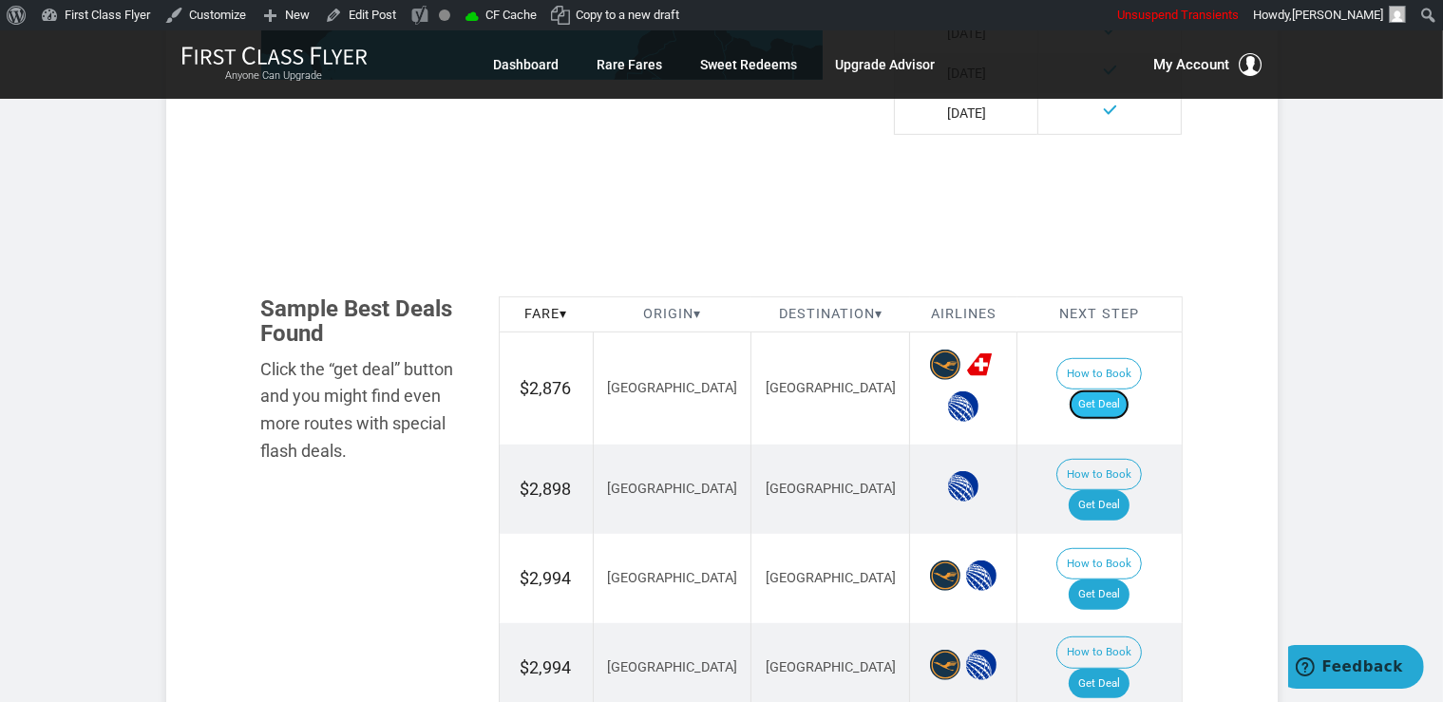
click at [1129, 395] on link "Get Deal" at bounding box center [1099, 404] width 61 height 30
drag, startPoint x: 1119, startPoint y: 389, endPoint x: 1117, endPoint y: 379, distance: 10.6
click at [1118, 389] on link "Get Deal" at bounding box center [1099, 404] width 61 height 30
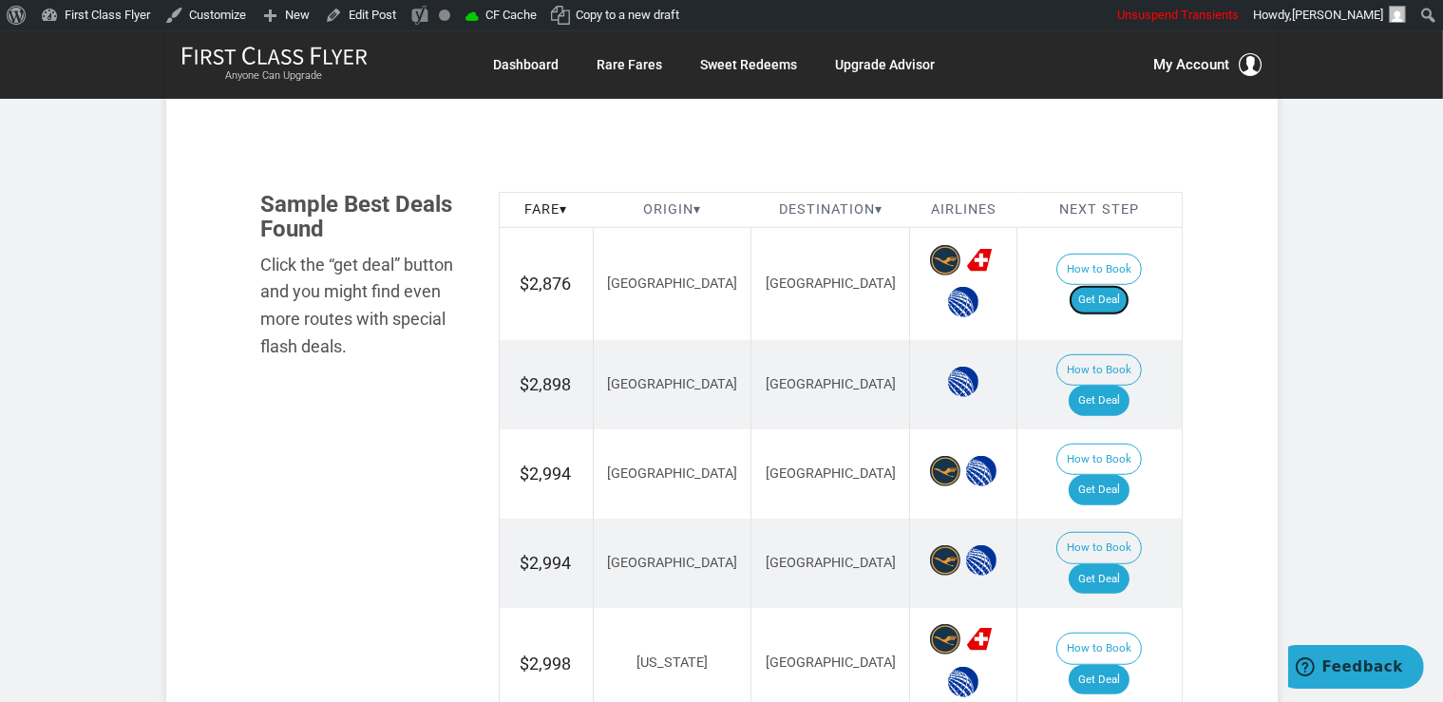
scroll to position [1303, 0]
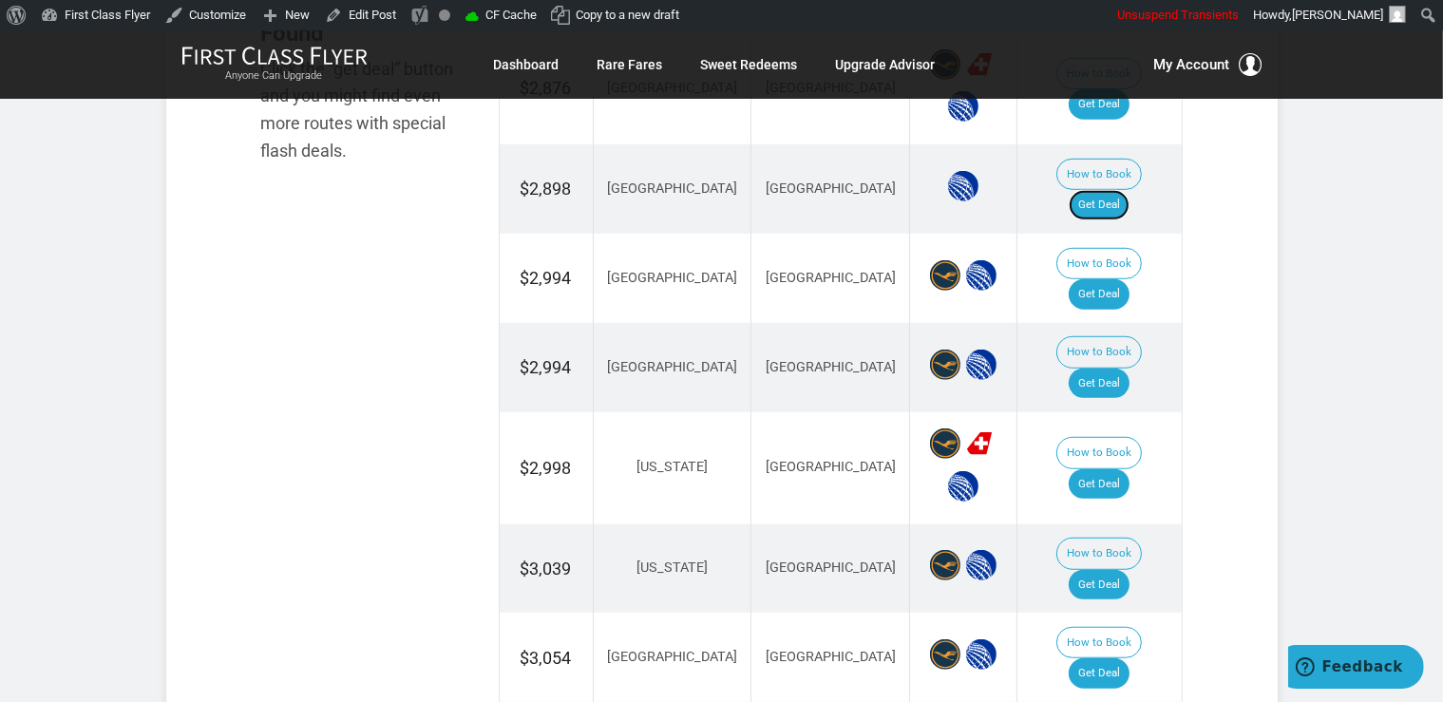
click at [1115, 190] on link "Get Deal" at bounding box center [1099, 205] width 61 height 30
click at [1110, 469] on link "Get Deal" at bounding box center [1099, 484] width 61 height 30
click at [1099, 190] on link "Get Deal" at bounding box center [1099, 205] width 61 height 30
click at [1127, 469] on link "Get Deal" at bounding box center [1099, 484] width 61 height 30
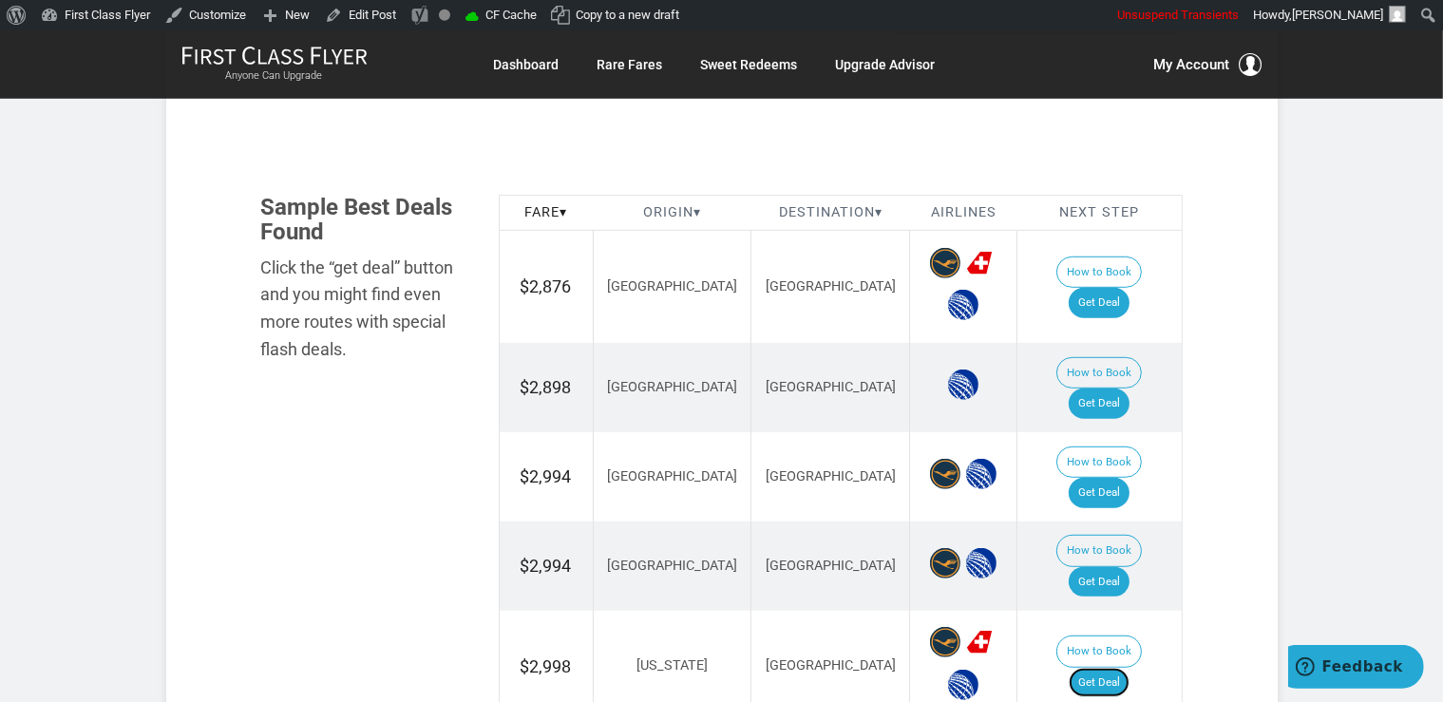
scroll to position [1103, 0]
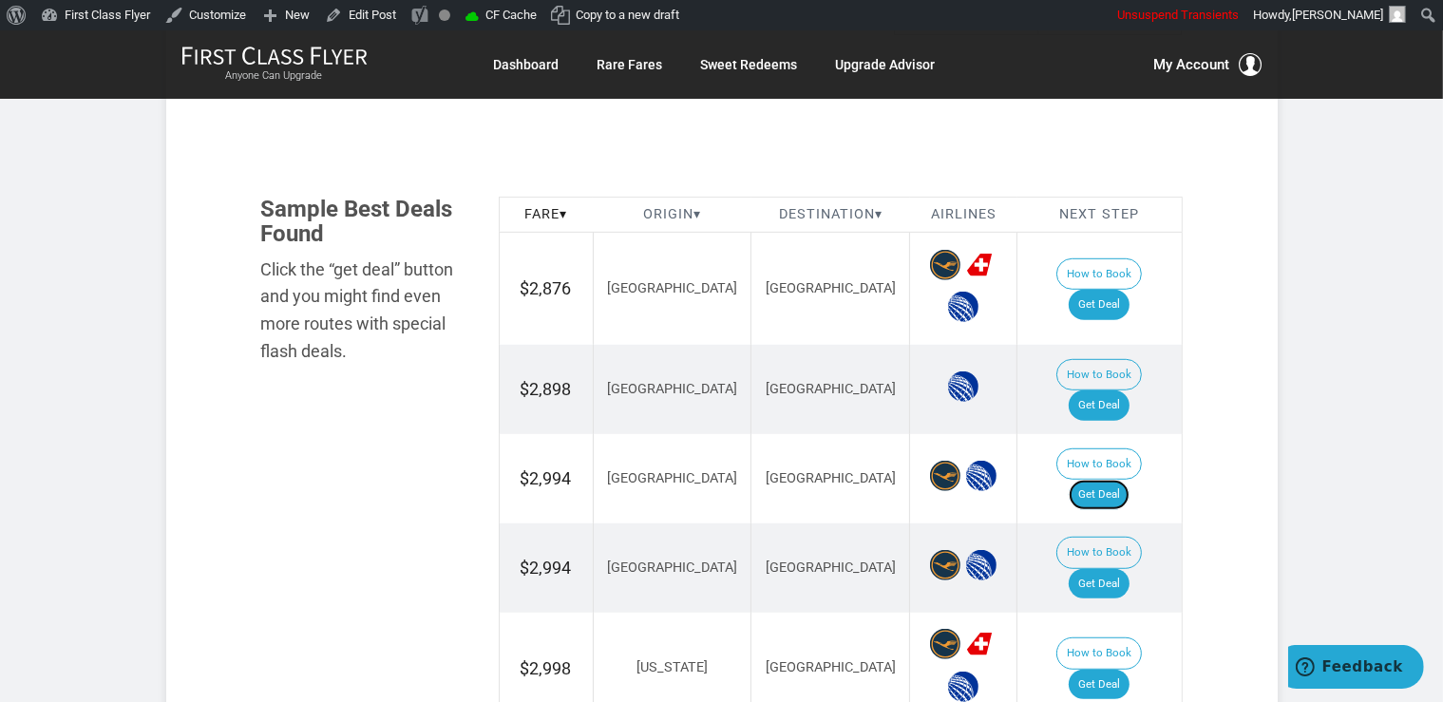
click at [1111, 480] on link "Get Deal" at bounding box center [1099, 495] width 61 height 30
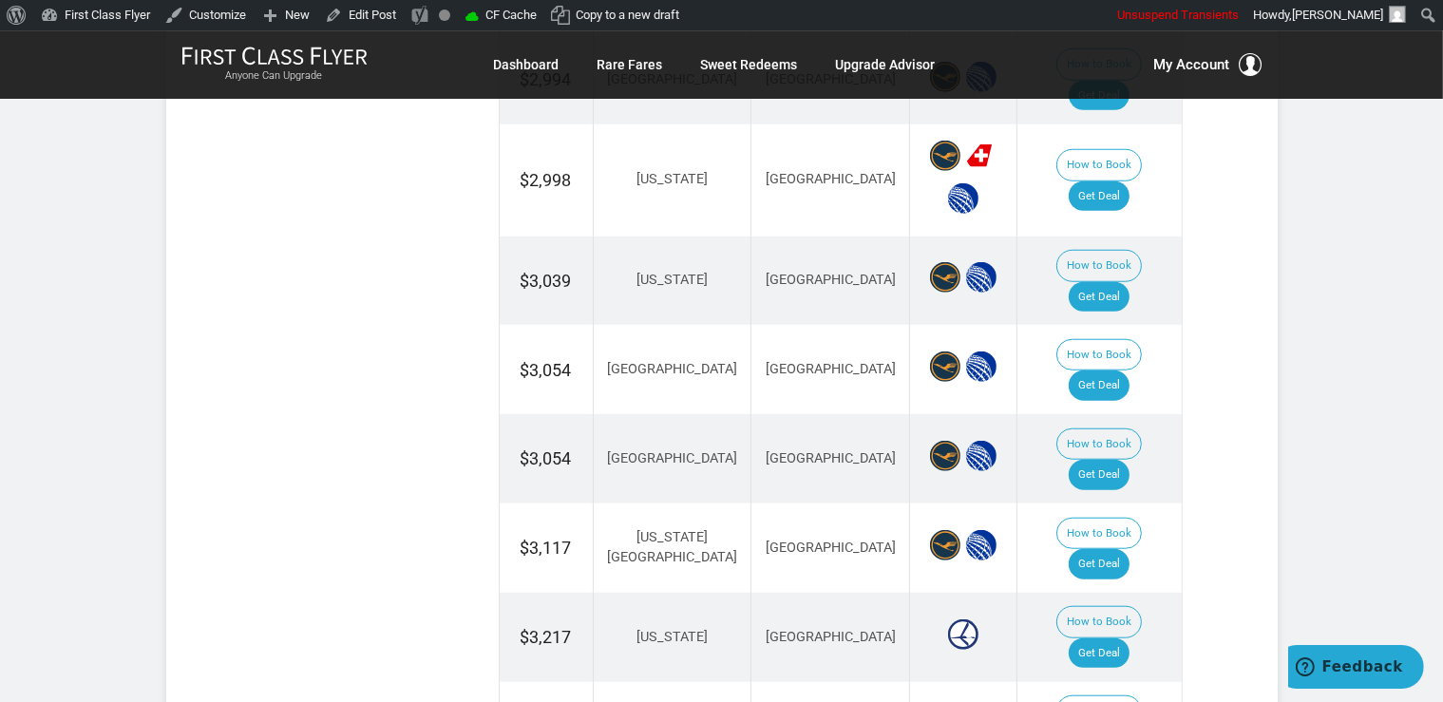
scroll to position [1604, 0]
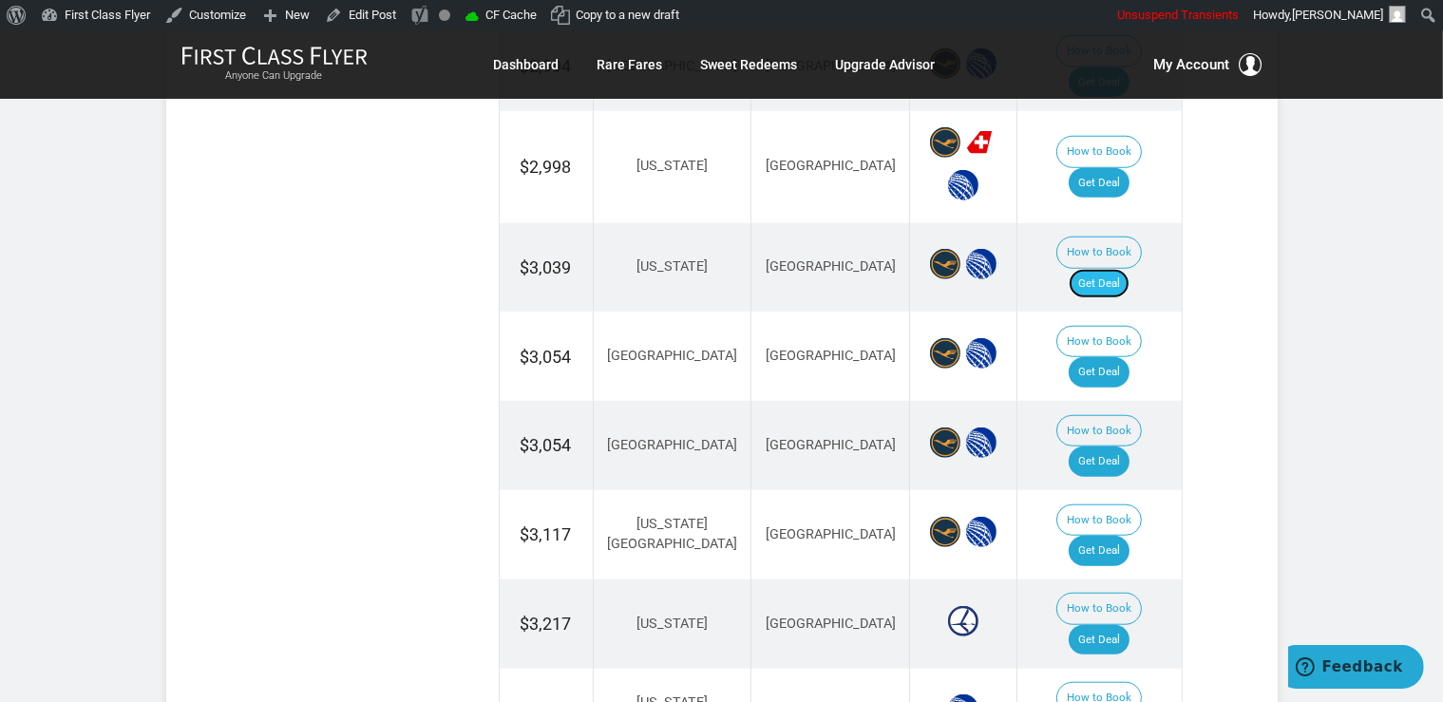
click at [1110, 269] on link "Get Deal" at bounding box center [1099, 284] width 61 height 30
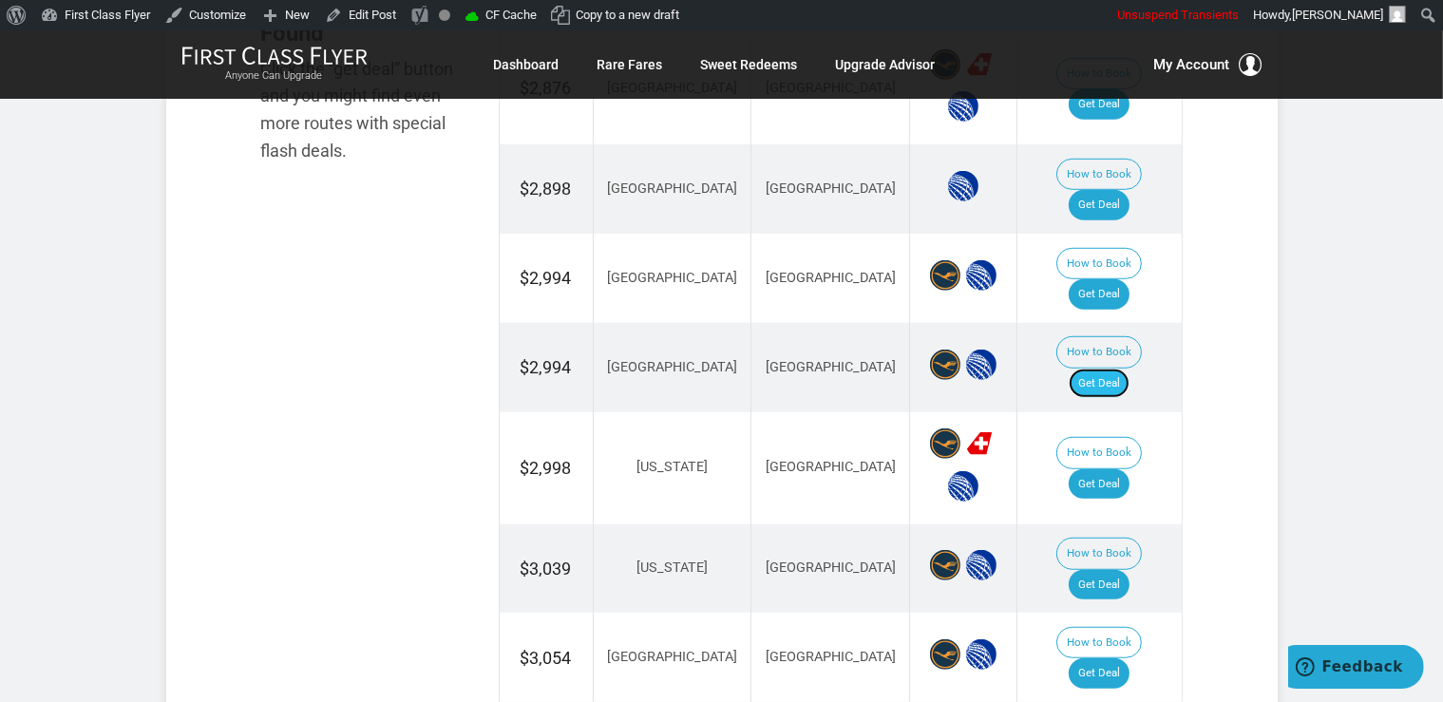
click at [1096, 369] on link "Get Deal" at bounding box center [1099, 384] width 61 height 30
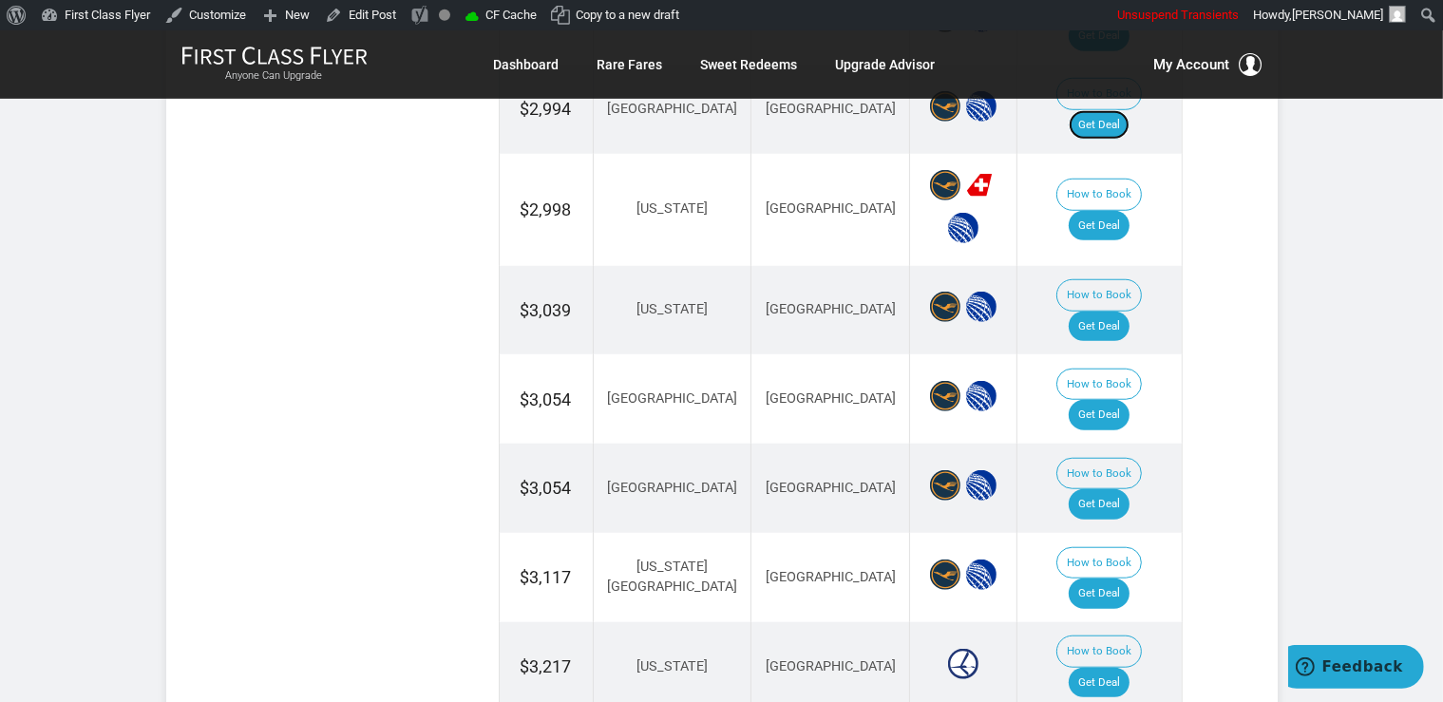
scroll to position [1597, 0]
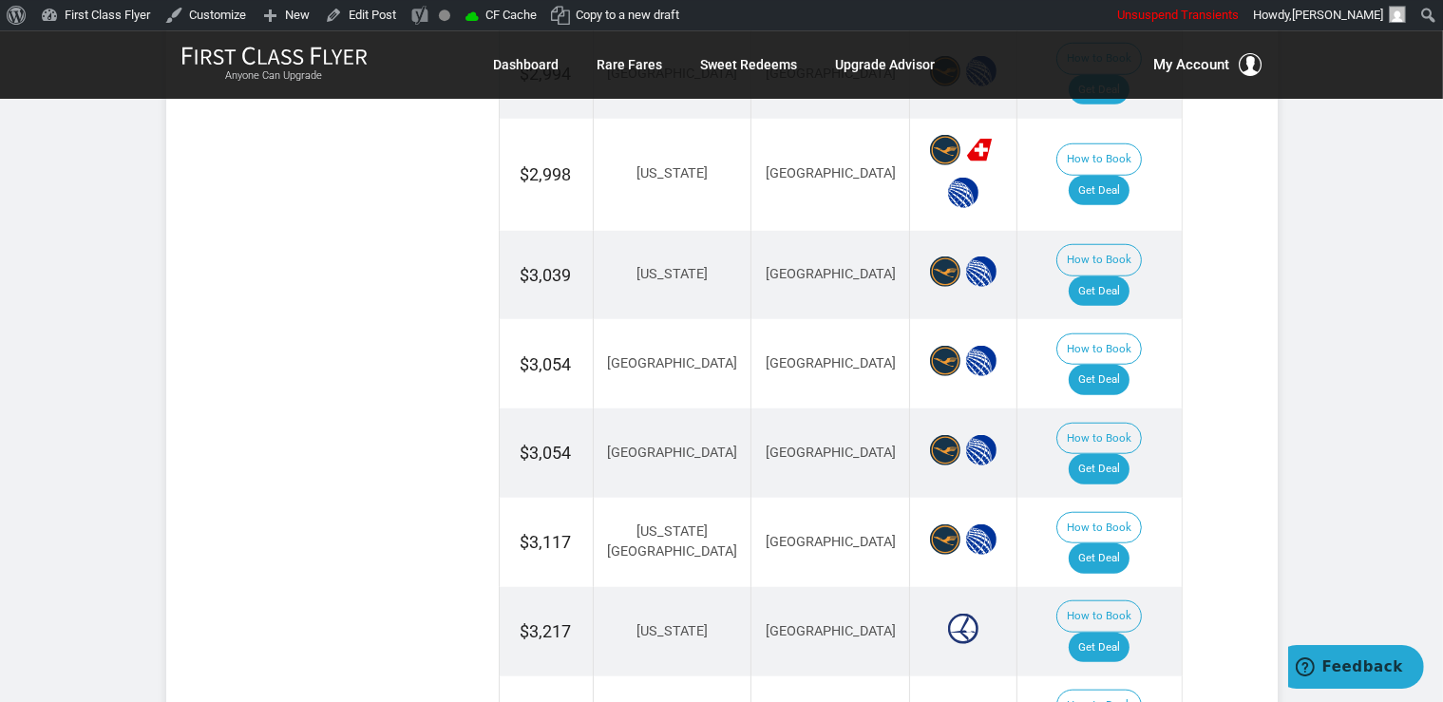
click at [1108, 319] on td "How to Book Get Deal" at bounding box center [1099, 363] width 164 height 89
click at [1109, 365] on link "Get Deal" at bounding box center [1099, 380] width 61 height 30
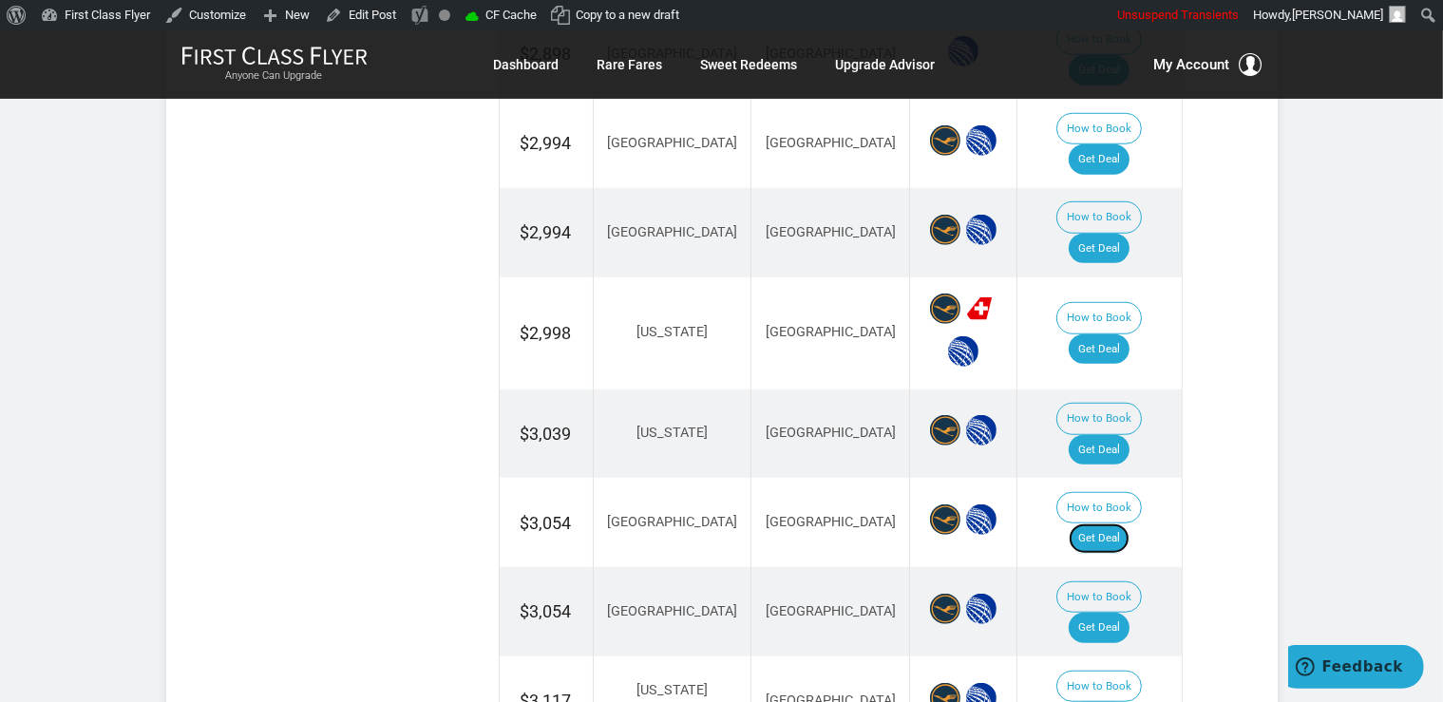
scroll to position [1396, 0]
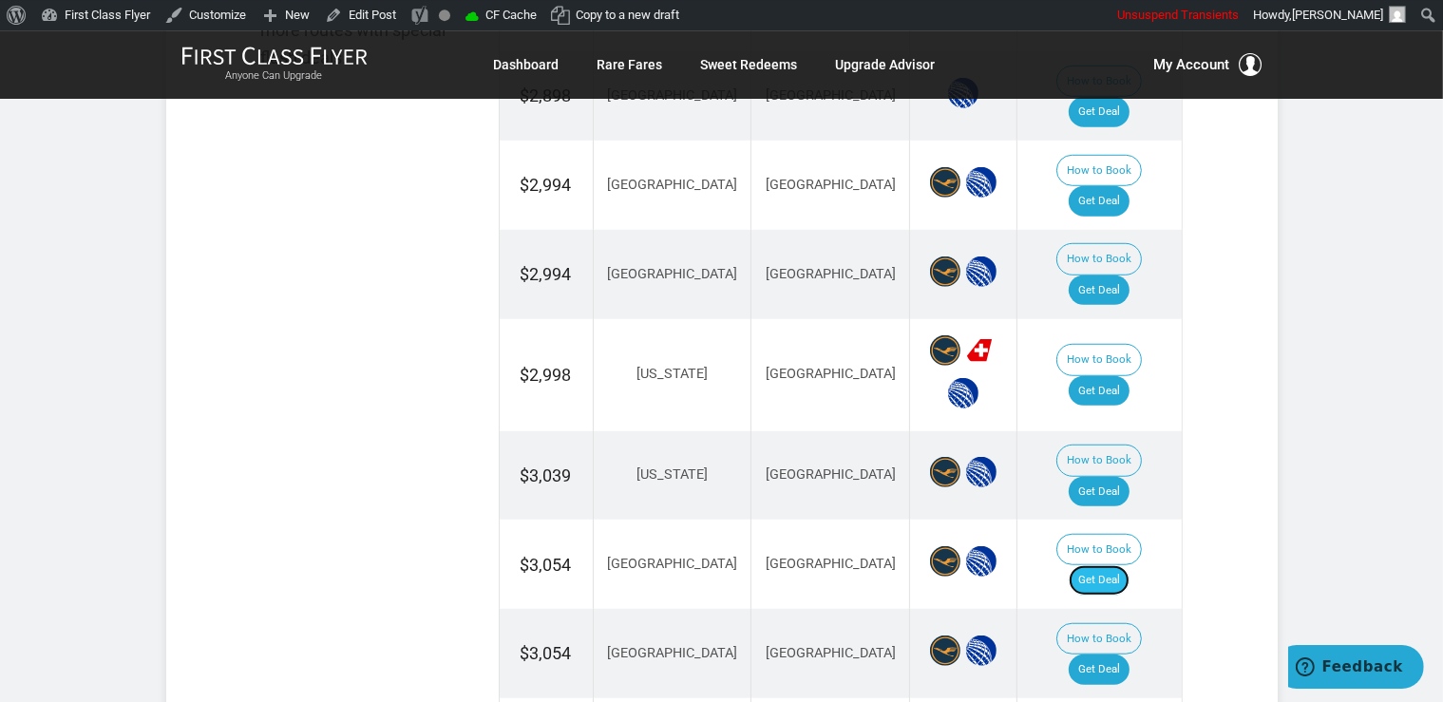
click at [1115, 565] on link "Get Deal" at bounding box center [1099, 580] width 61 height 30
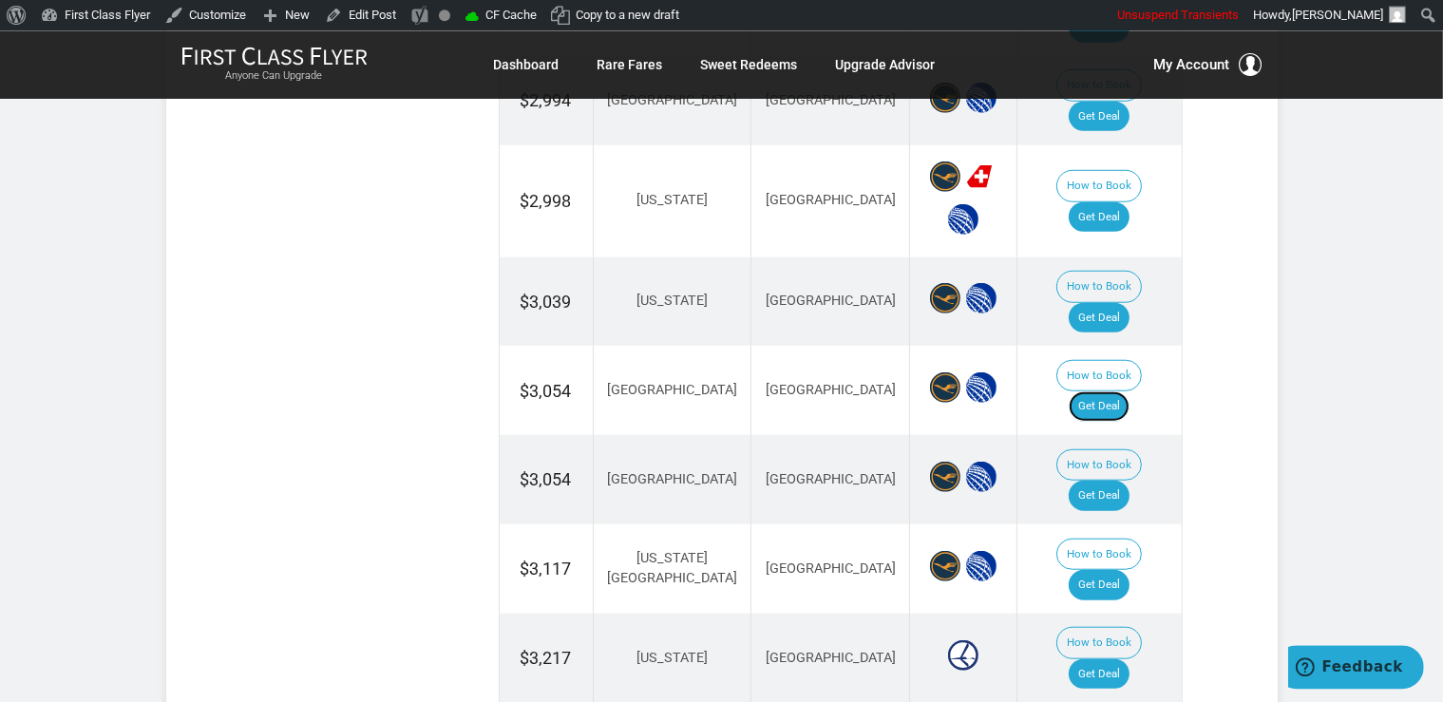
scroll to position [1597, 0]
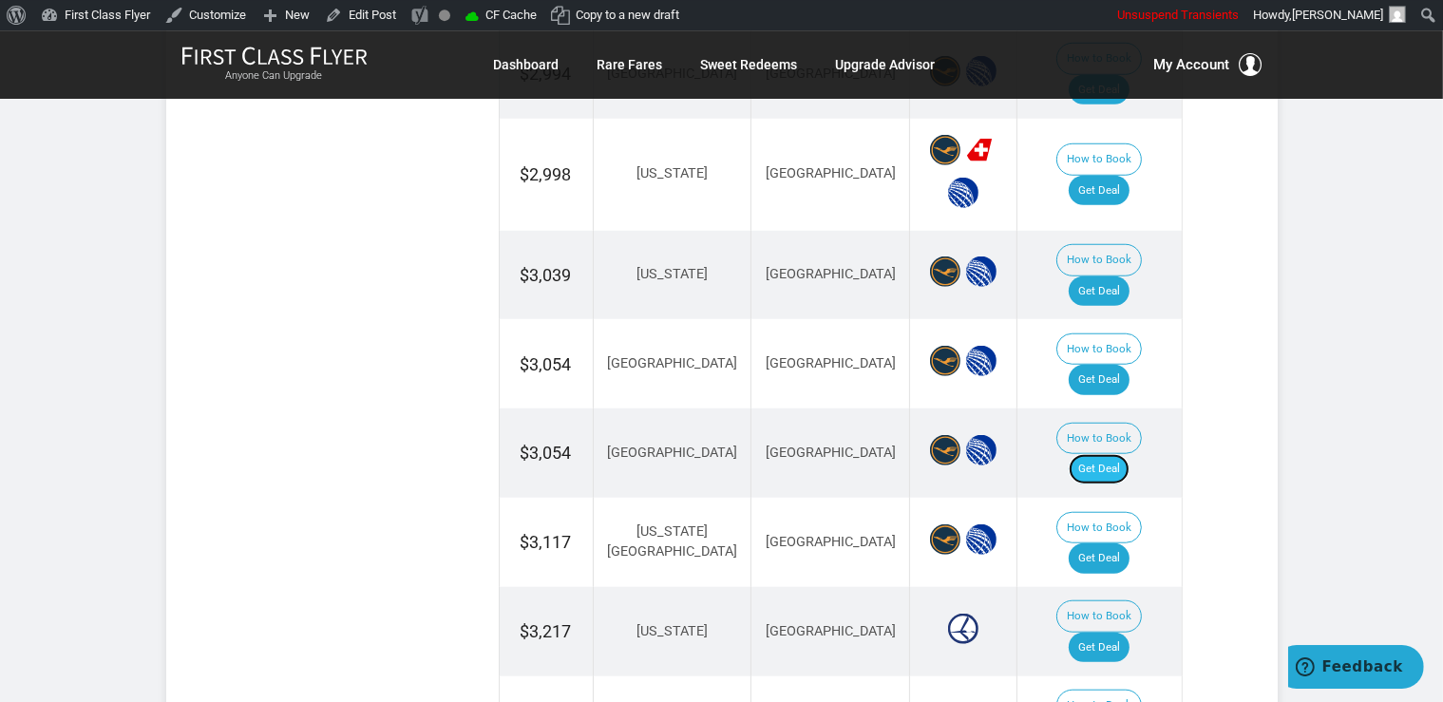
click at [1085, 454] on link "Get Deal" at bounding box center [1099, 469] width 61 height 30
click at [1122, 633] on link "Get Deal" at bounding box center [1099, 648] width 61 height 30
click at [1118, 543] on link "Get Deal" at bounding box center [1099, 558] width 61 height 30
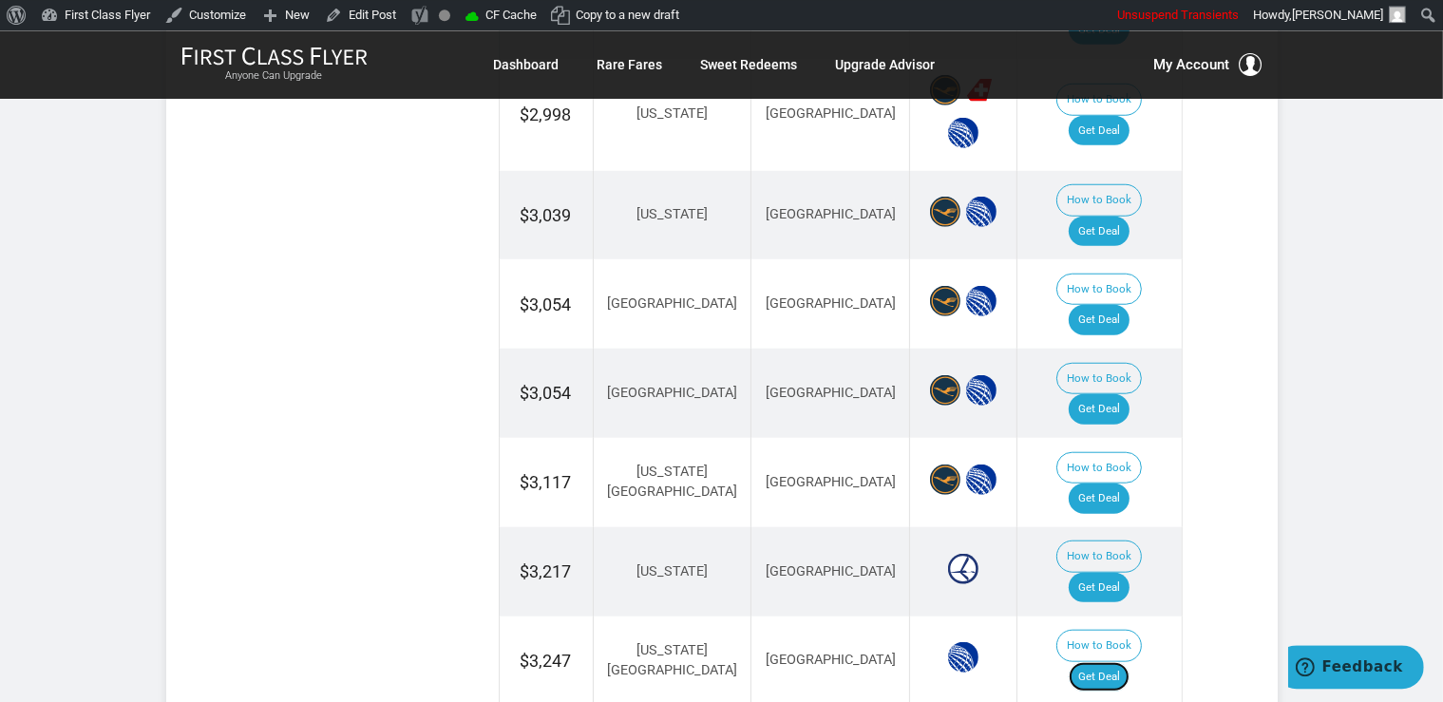
scroll to position [1604, 0]
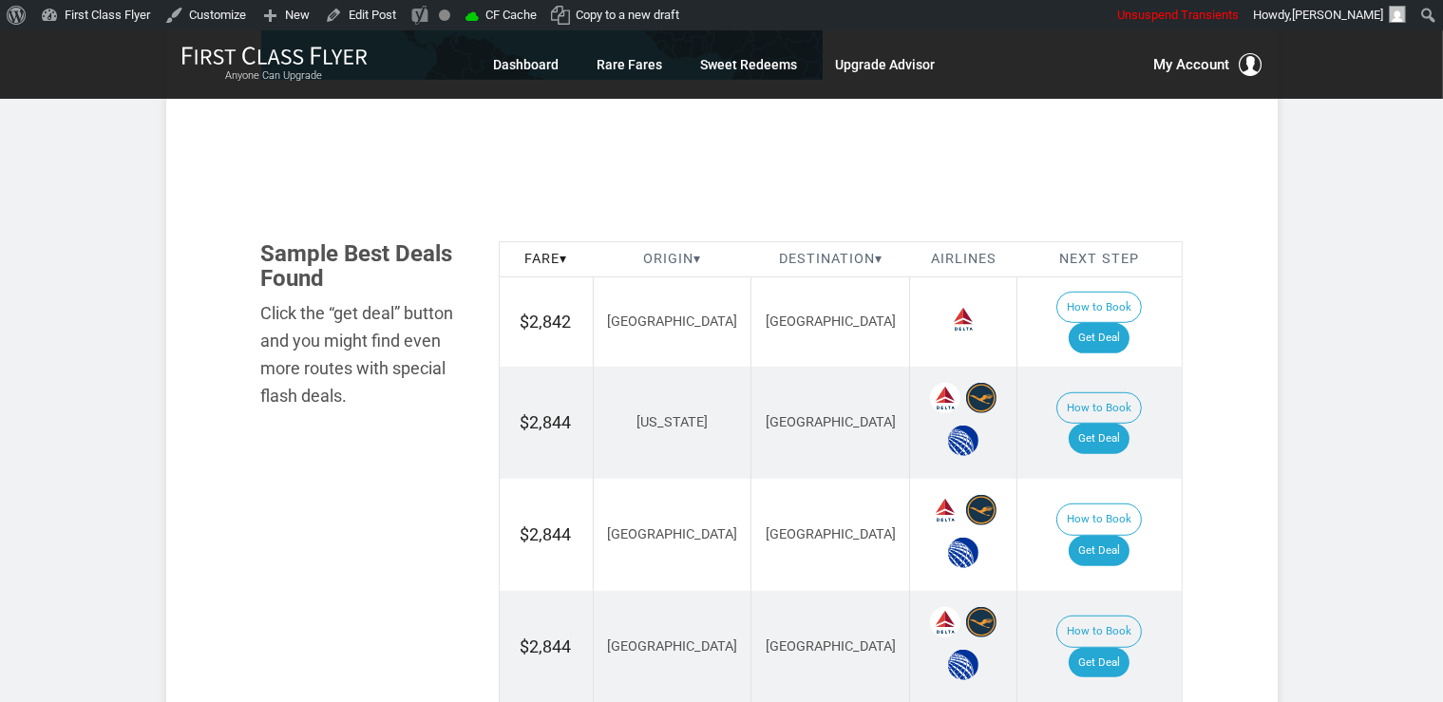
scroll to position [1003, 0]
click at [1129, 323] on link "Get Deal" at bounding box center [1099, 338] width 61 height 30
click at [959, 18] on div "Skip to toolbar About WordPress About WordPress [DOMAIN_NAME] Documentation Sup…" at bounding box center [721, 15] width 1443 height 30
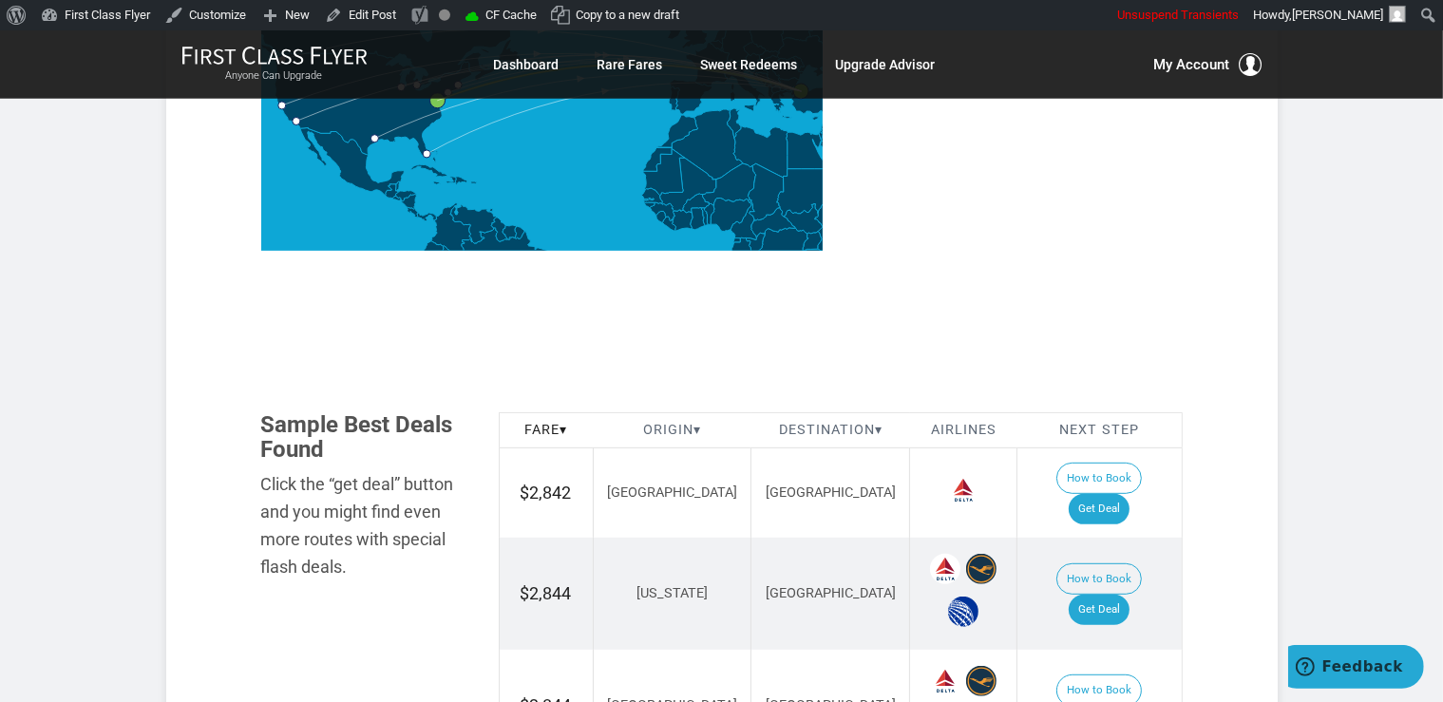
scroll to position [1003, 0]
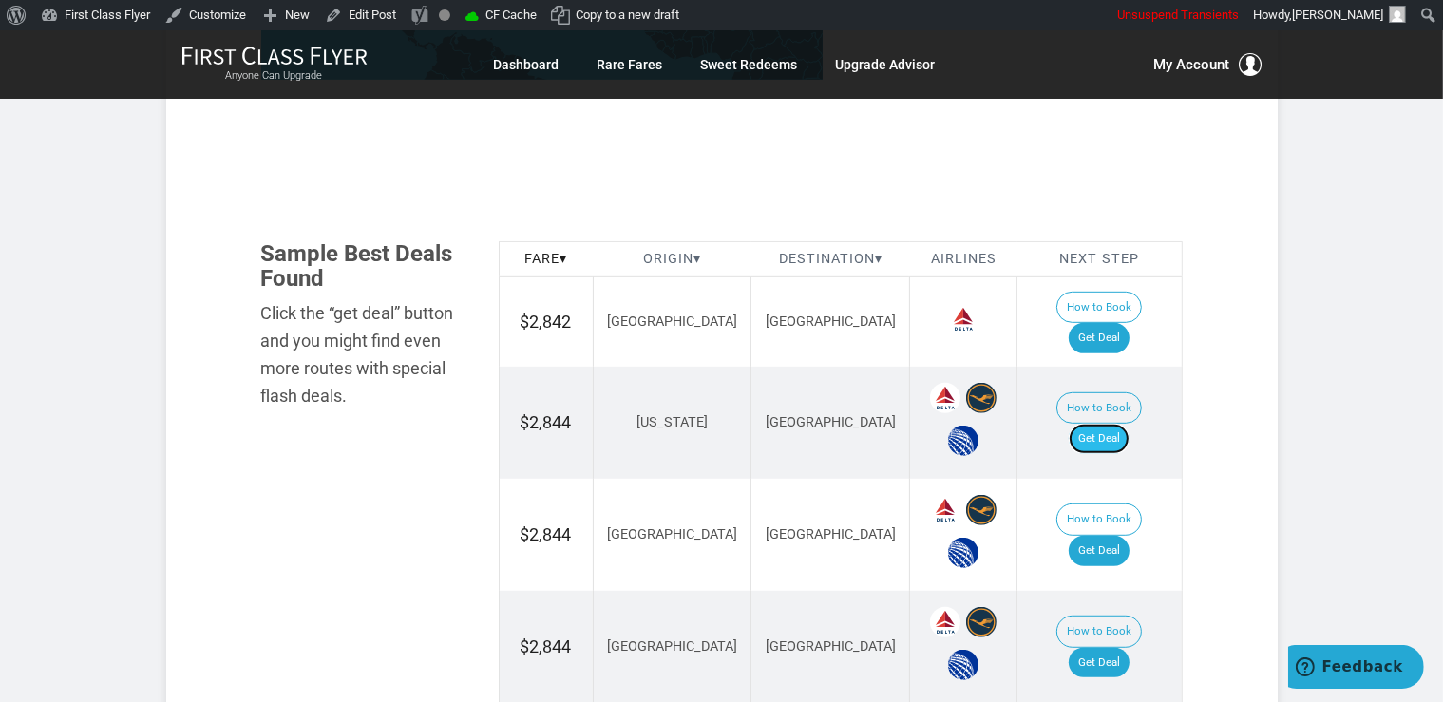
click at [1119, 424] on link "Get Deal" at bounding box center [1099, 439] width 61 height 30
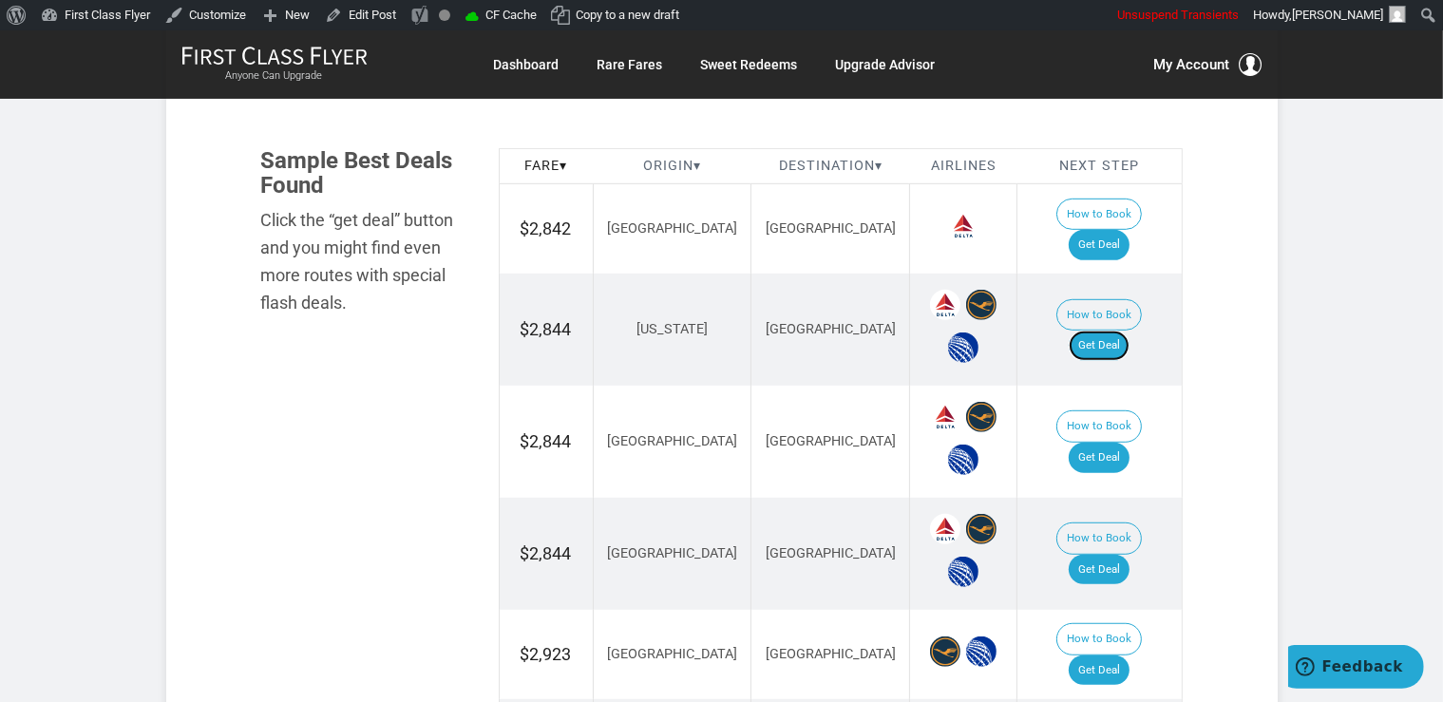
scroll to position [1204, 0]
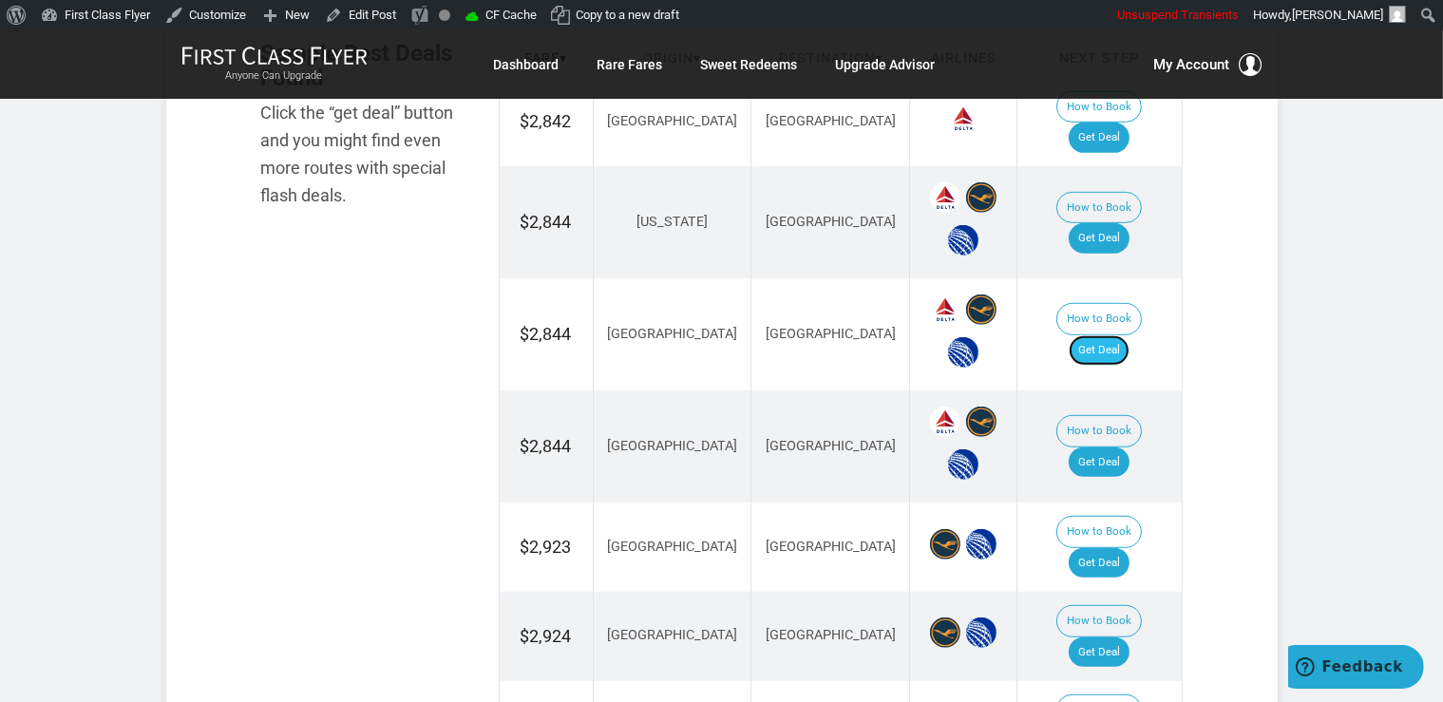
click at [1129, 335] on link "Get Deal" at bounding box center [1099, 350] width 61 height 30
click at [1119, 447] on link "Get Deal" at bounding box center [1099, 462] width 61 height 30
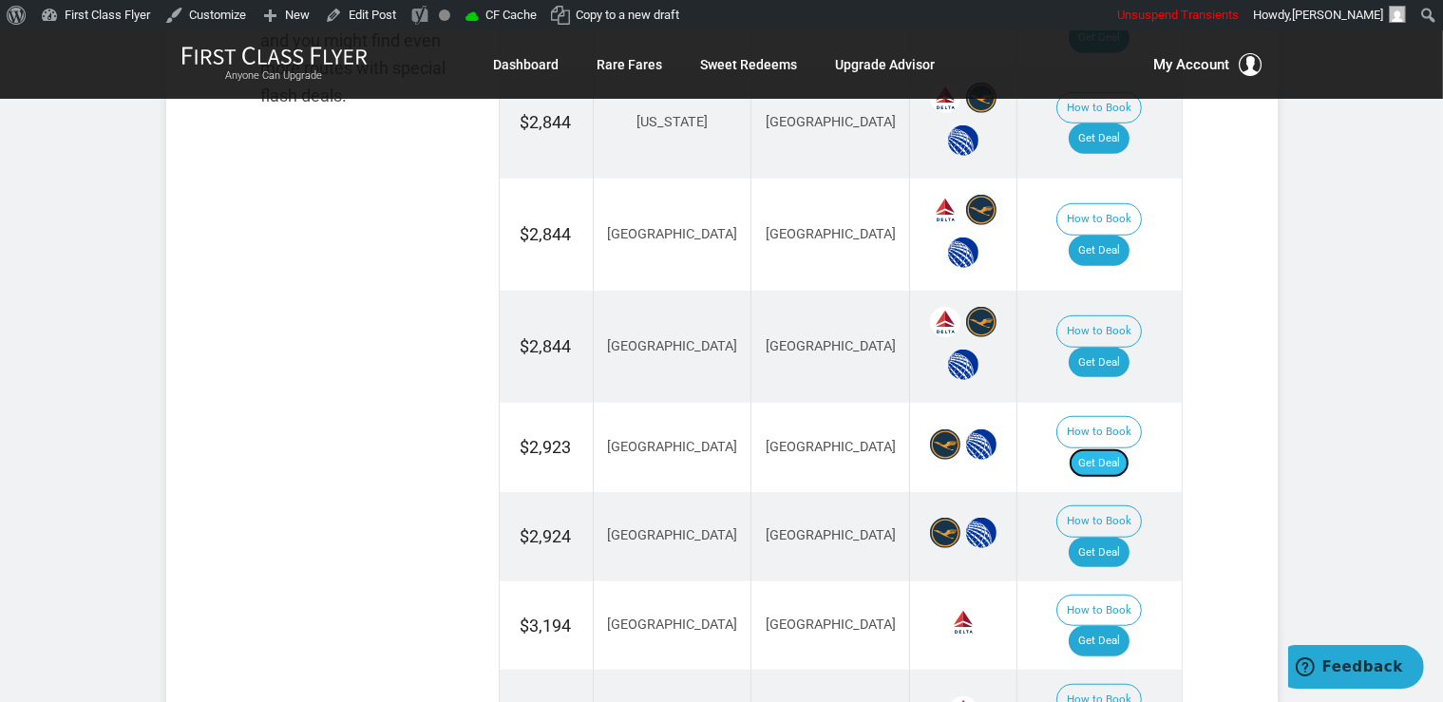
click at [1124, 448] on link "Get Deal" at bounding box center [1099, 463] width 61 height 30
click at [1120, 538] on link "Get Deal" at bounding box center [1099, 553] width 61 height 30
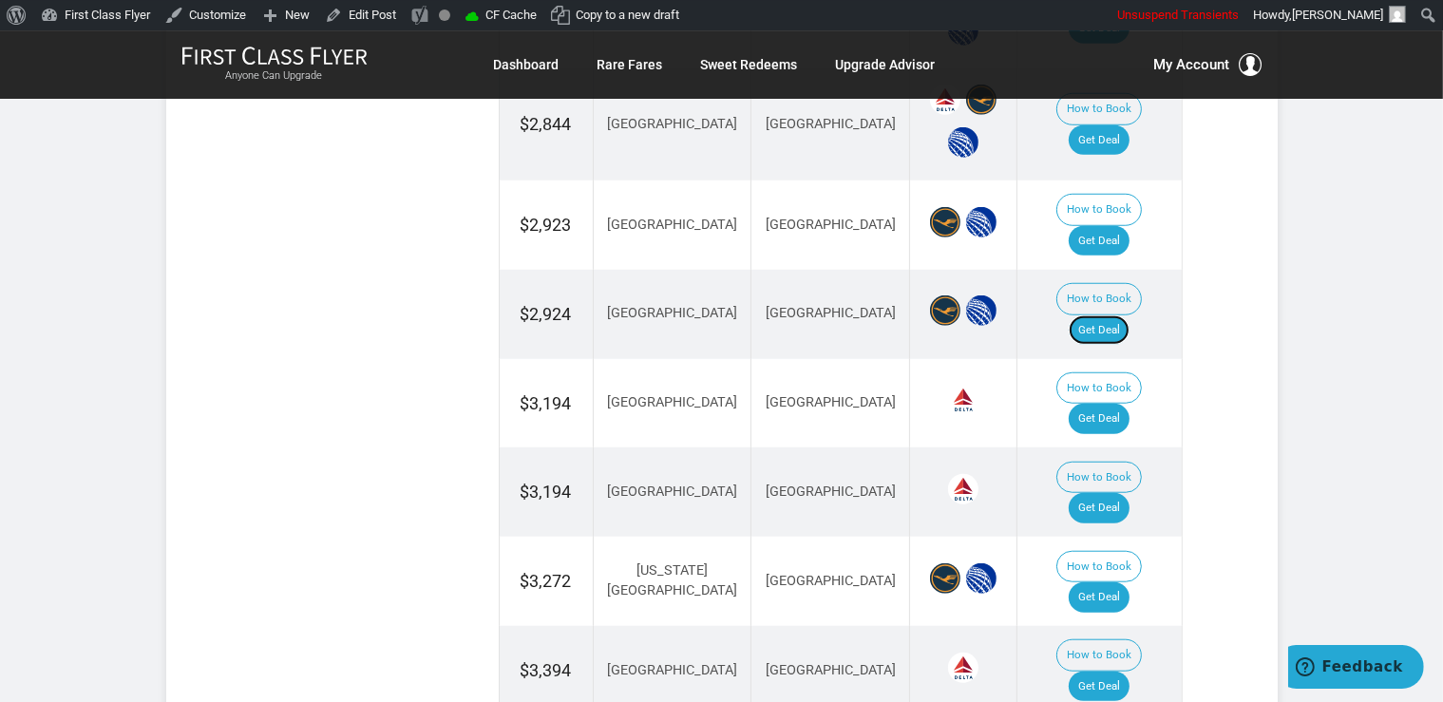
scroll to position [1560, 0]
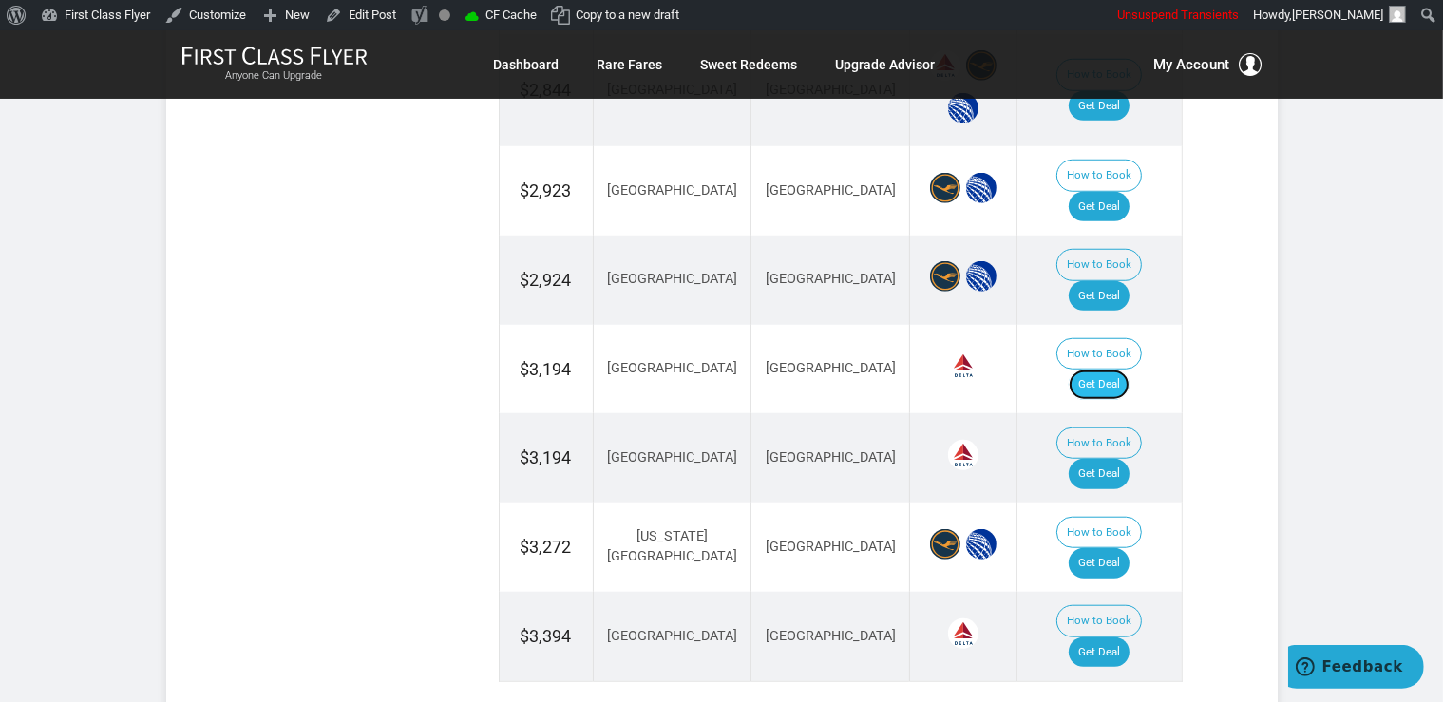
click at [1105, 370] on link "Get Deal" at bounding box center [1099, 385] width 61 height 30
click at [1119, 459] on link "Get Deal" at bounding box center [1099, 474] width 61 height 30
click at [1127, 548] on link "Get Deal" at bounding box center [1099, 563] width 61 height 30
click at [1117, 637] on link "Get Deal" at bounding box center [1099, 652] width 61 height 30
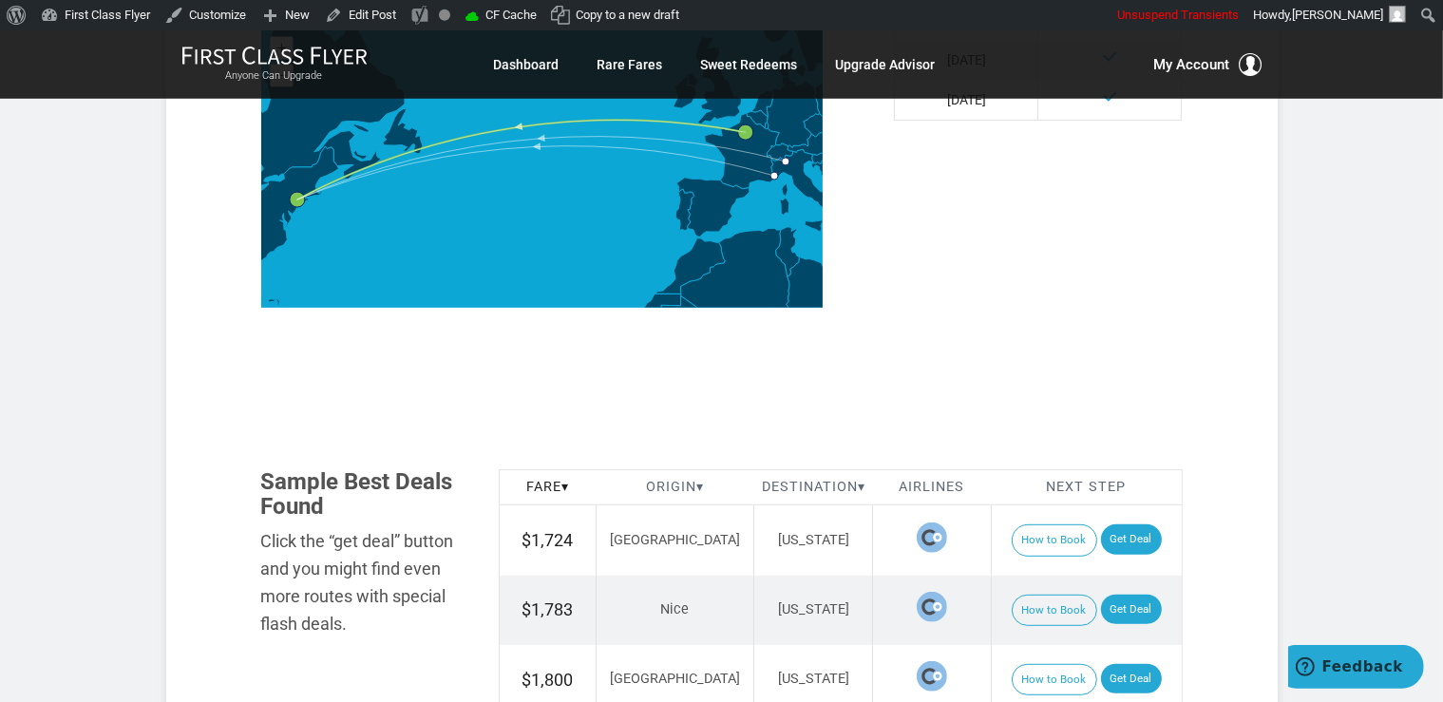
scroll to position [902, 0]
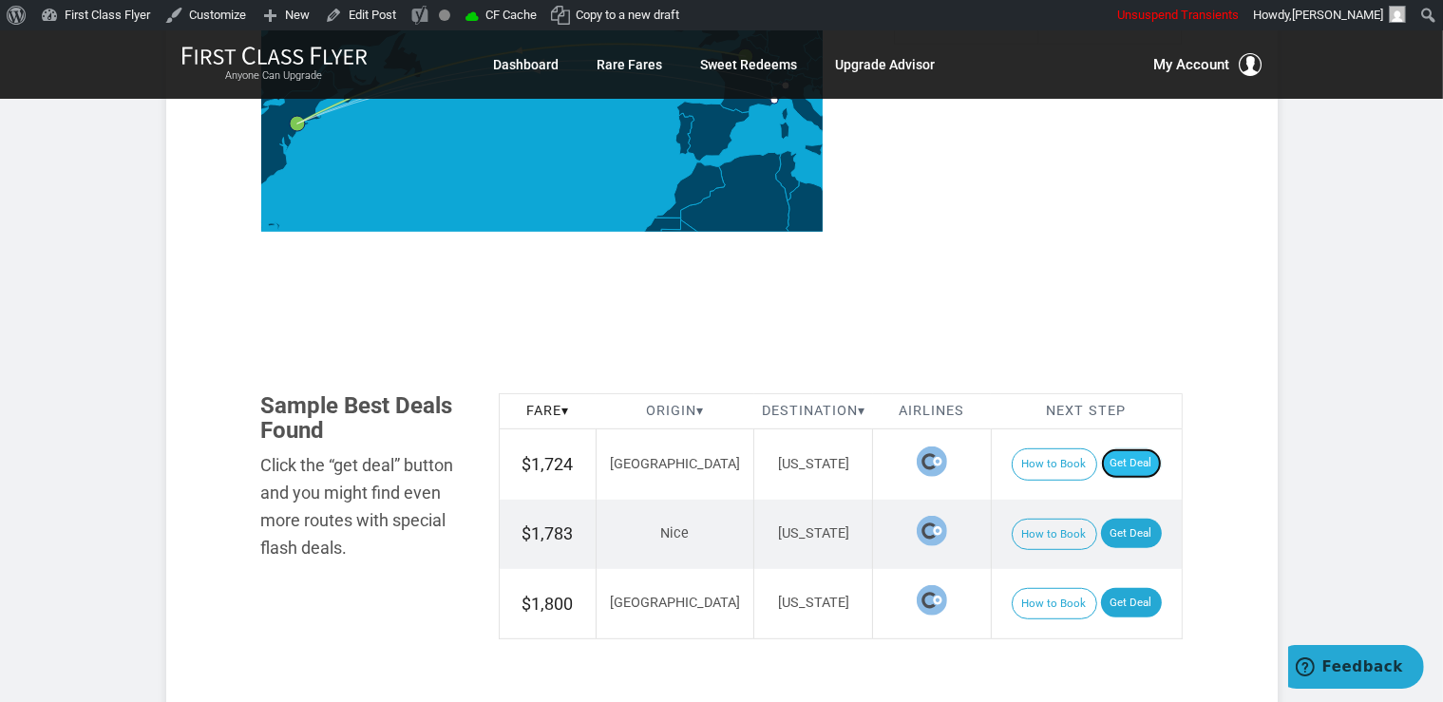
click at [1117, 468] on link "Get Deal" at bounding box center [1131, 463] width 61 height 30
click at [1119, 529] on link "Get Deal" at bounding box center [1131, 534] width 61 height 30
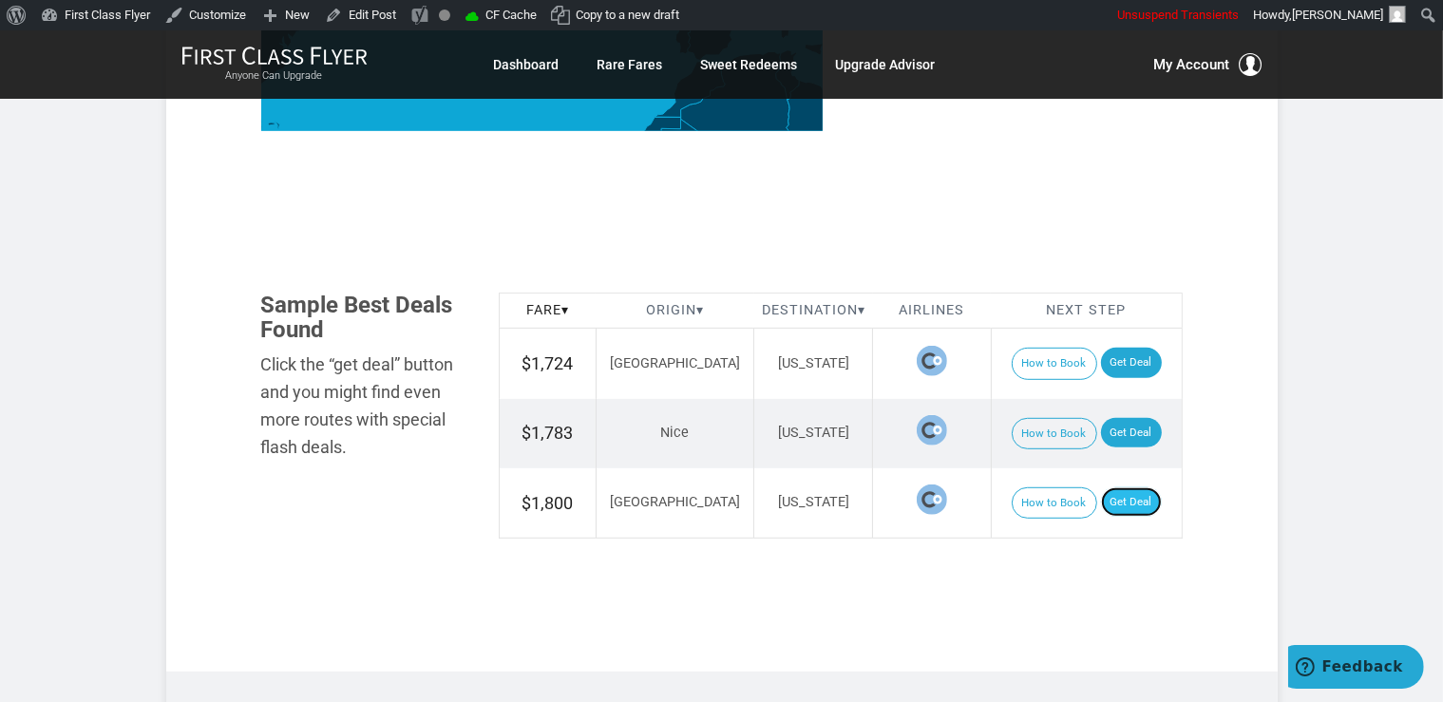
click at [1126, 494] on link "Get Deal" at bounding box center [1131, 502] width 61 height 30
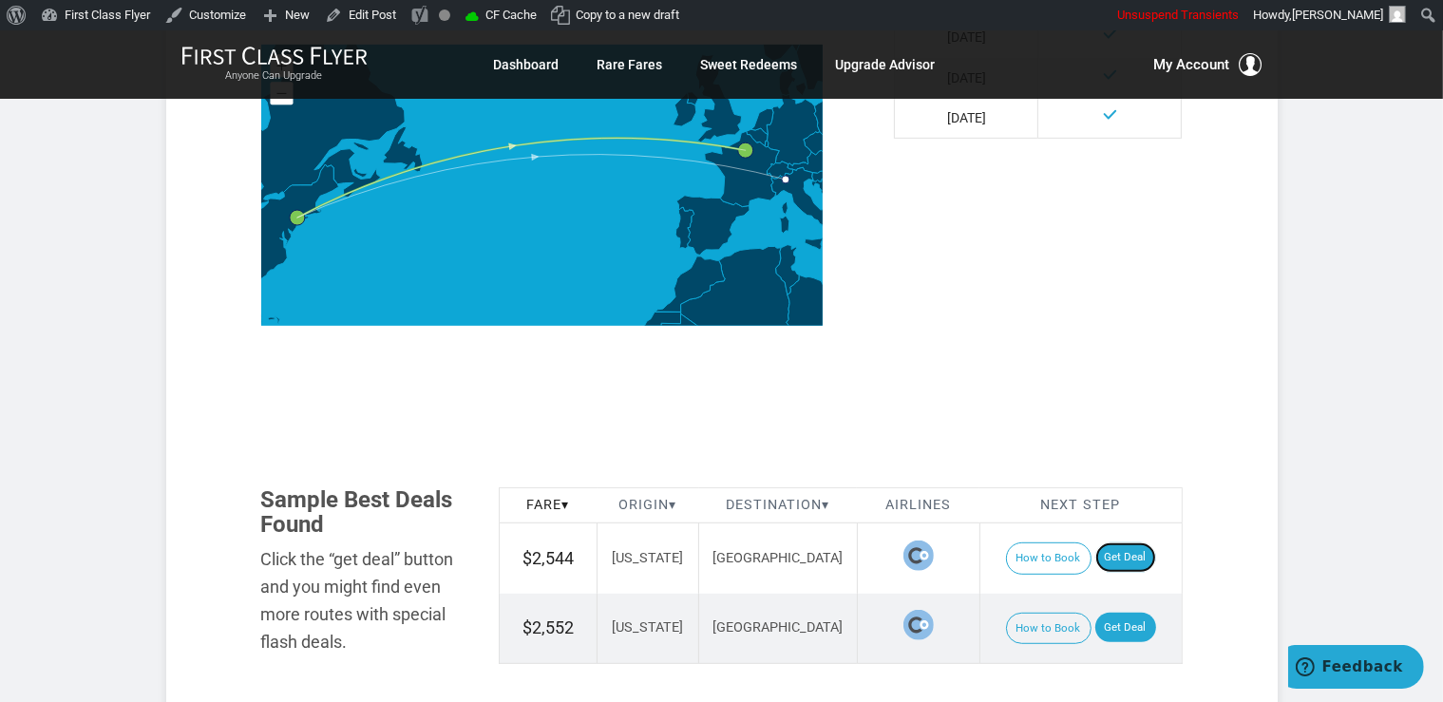
drag, startPoint x: 1123, startPoint y: 495, endPoint x: 1140, endPoint y: 481, distance: 22.3
click at [1122, 542] on link "Get Deal" at bounding box center [1125, 557] width 61 height 30
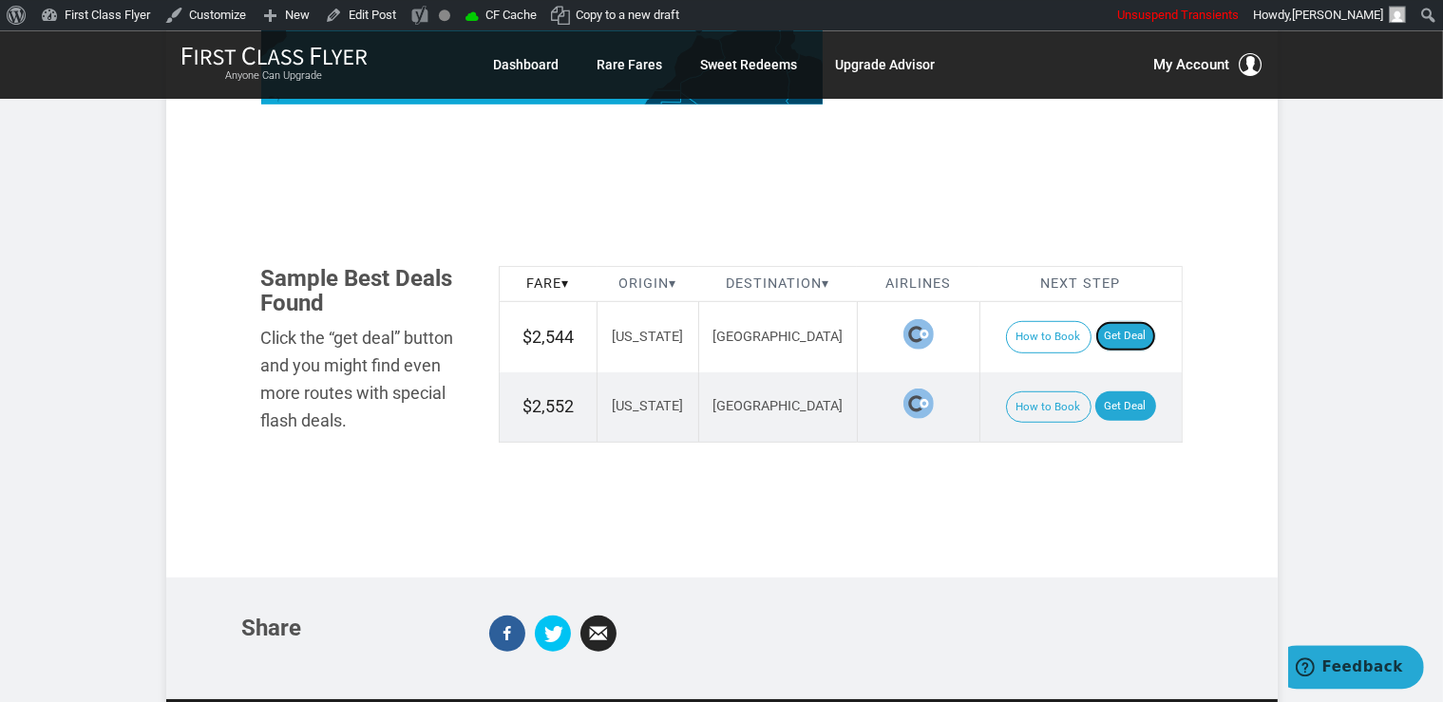
scroll to position [1161, 0]
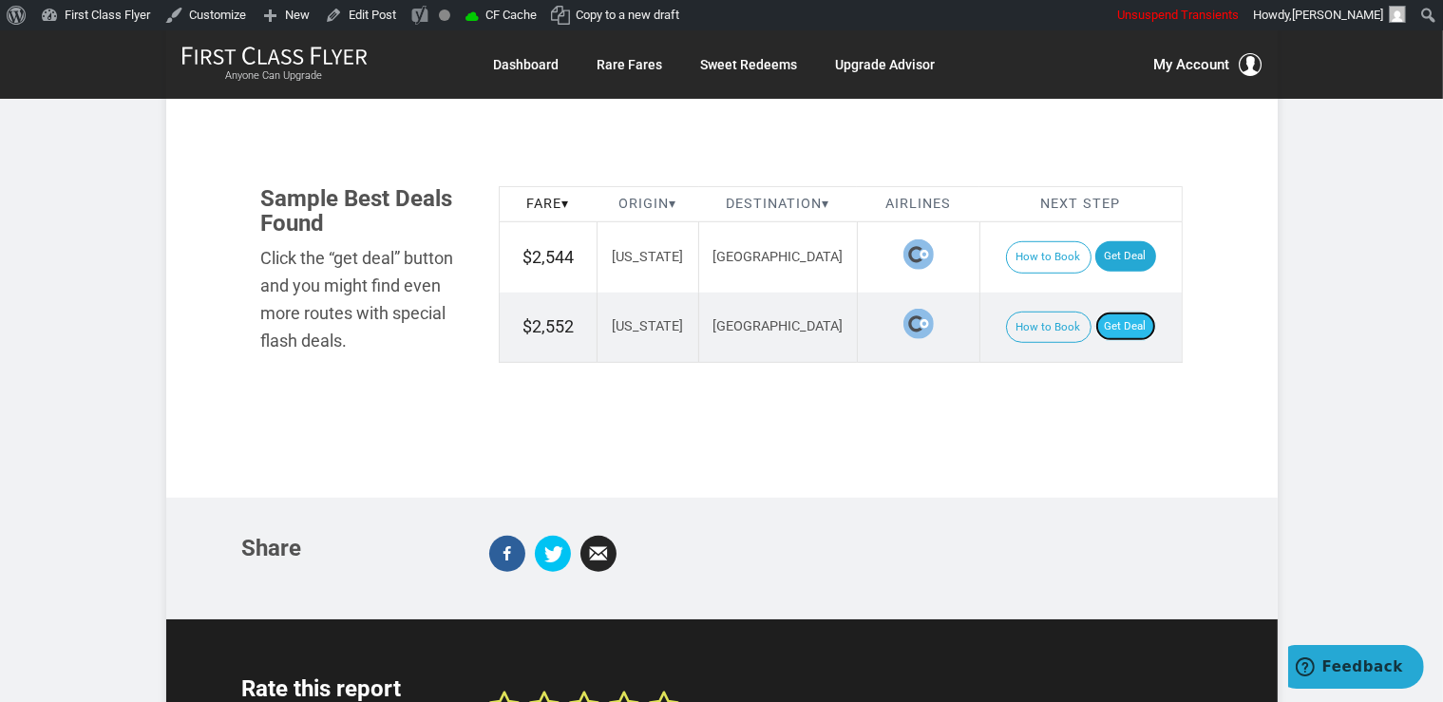
drag, startPoint x: 1134, startPoint y: 281, endPoint x: 1128, endPoint y: 272, distance: 11.1
click at [1133, 312] on link "Get Deal" at bounding box center [1125, 327] width 61 height 30
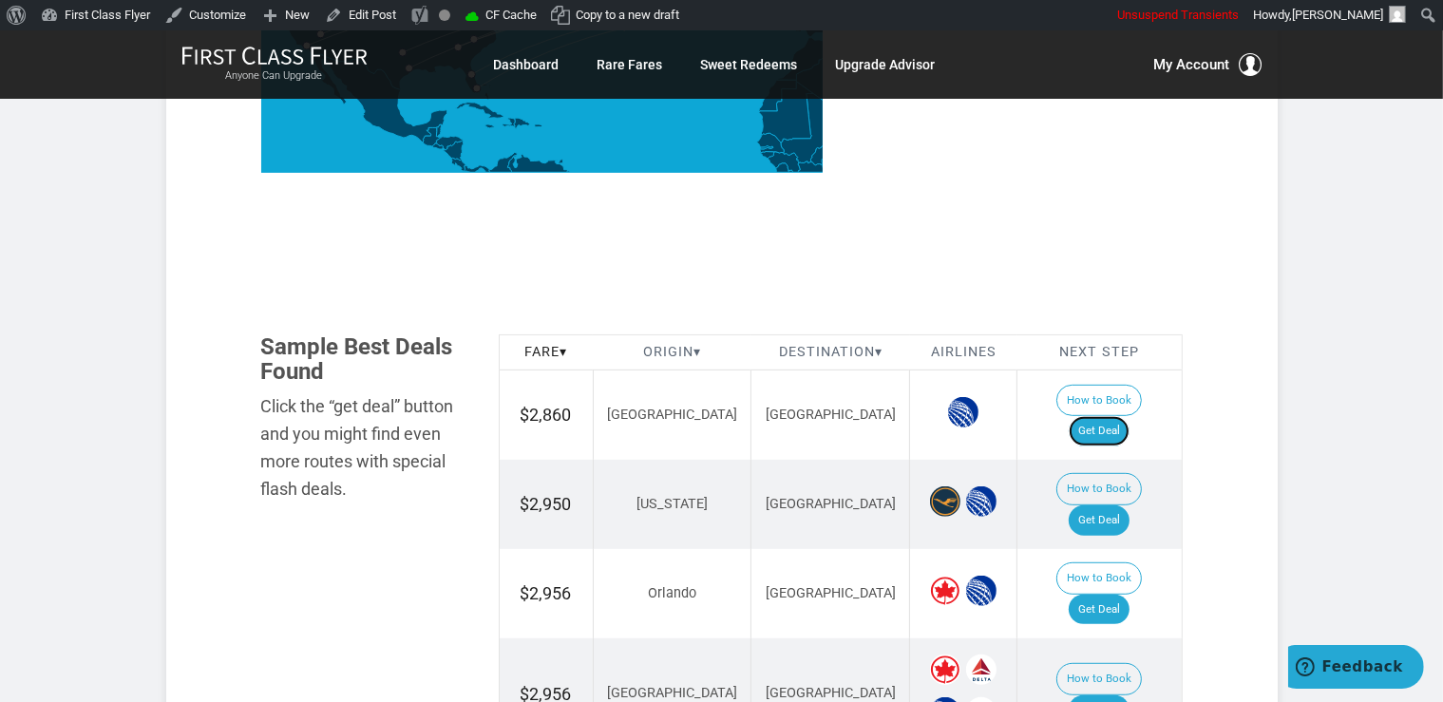
click at [1129, 416] on link "Get Deal" at bounding box center [1099, 431] width 61 height 30
click at [1111, 416] on link "Get Deal" at bounding box center [1099, 431] width 61 height 30
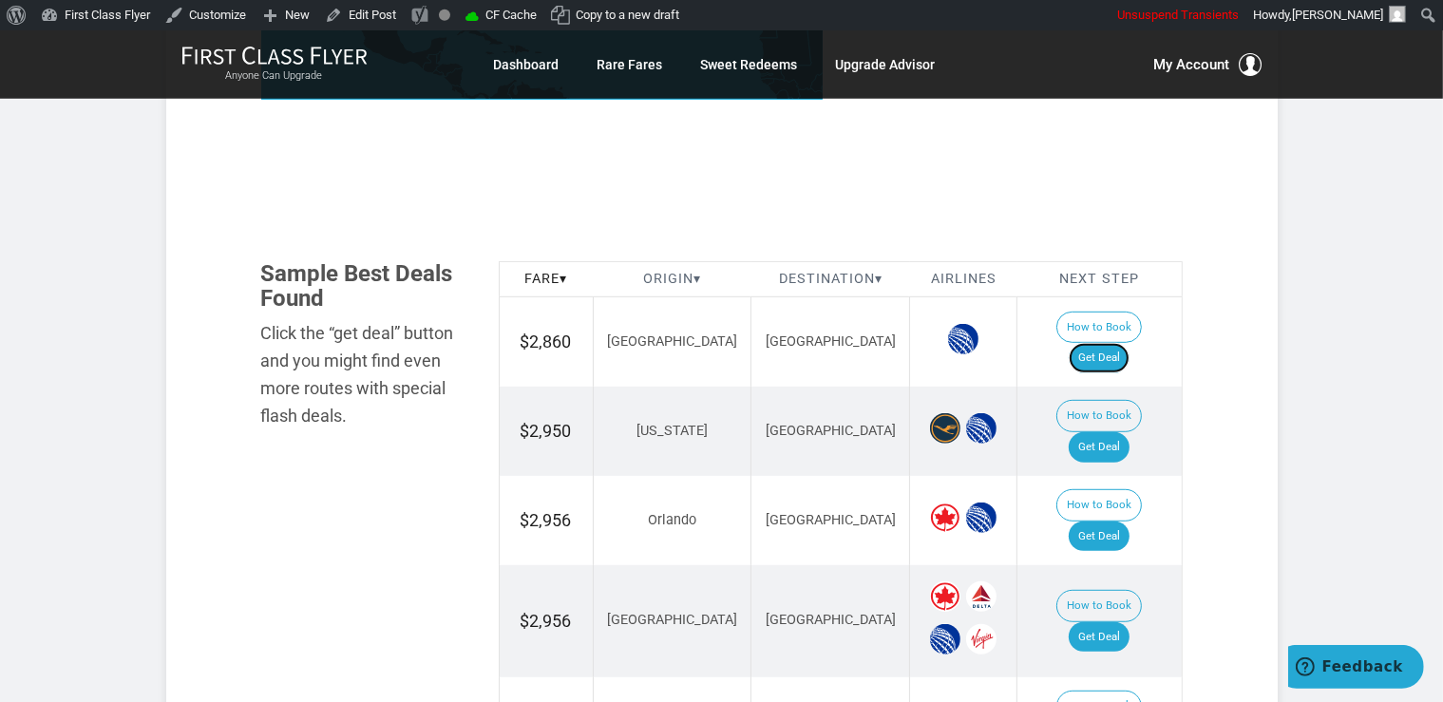
scroll to position [1110, 0]
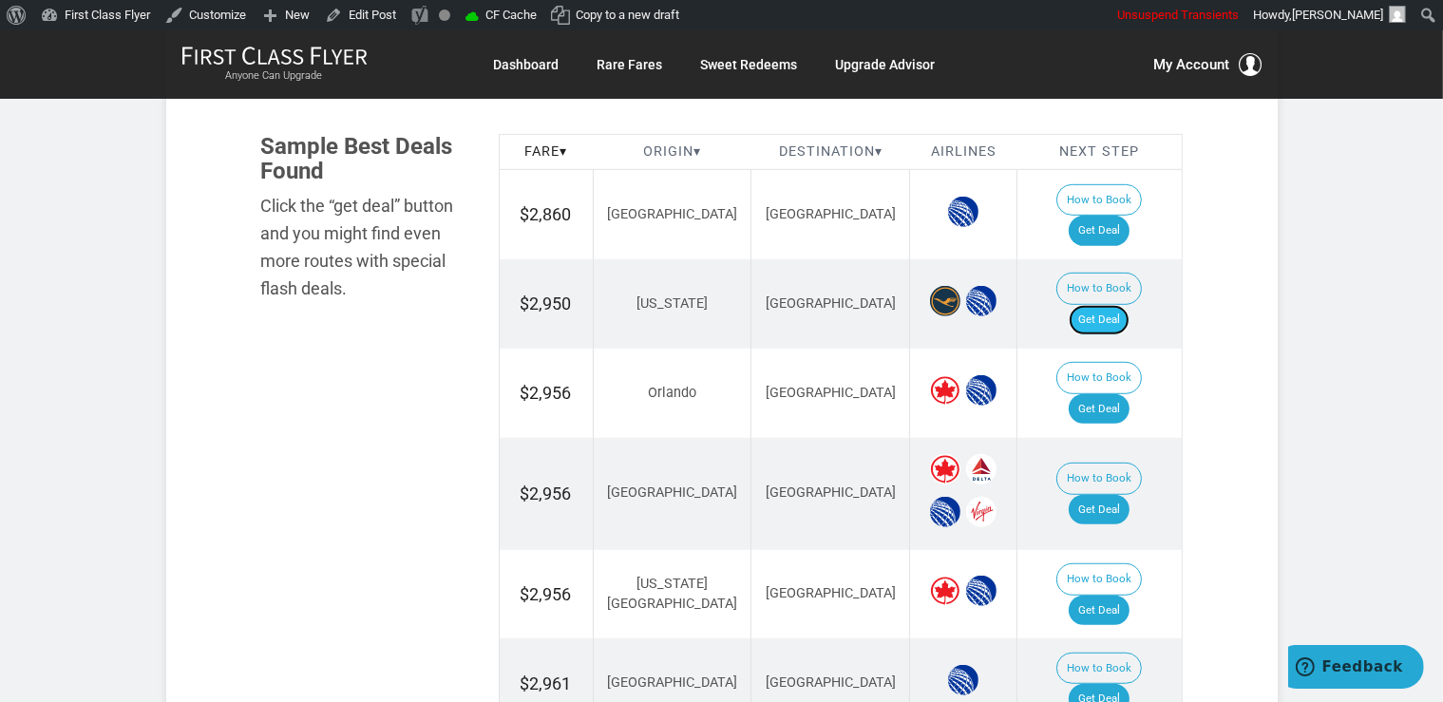
click at [1114, 305] on link "Get Deal" at bounding box center [1099, 320] width 61 height 30
click at [1110, 394] on link "Get Deal" at bounding box center [1099, 409] width 61 height 30
click at [1115, 495] on link "Get Deal" at bounding box center [1099, 510] width 61 height 30
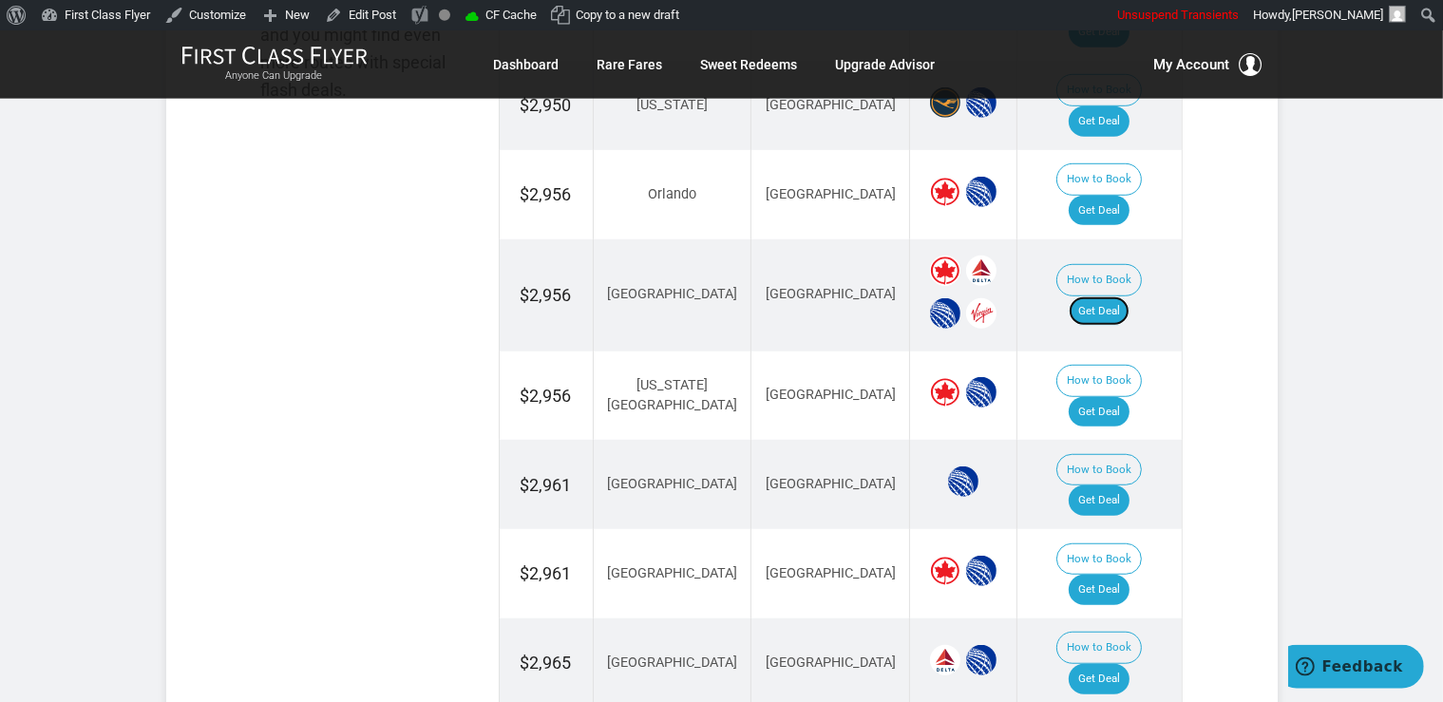
scroll to position [1311, 0]
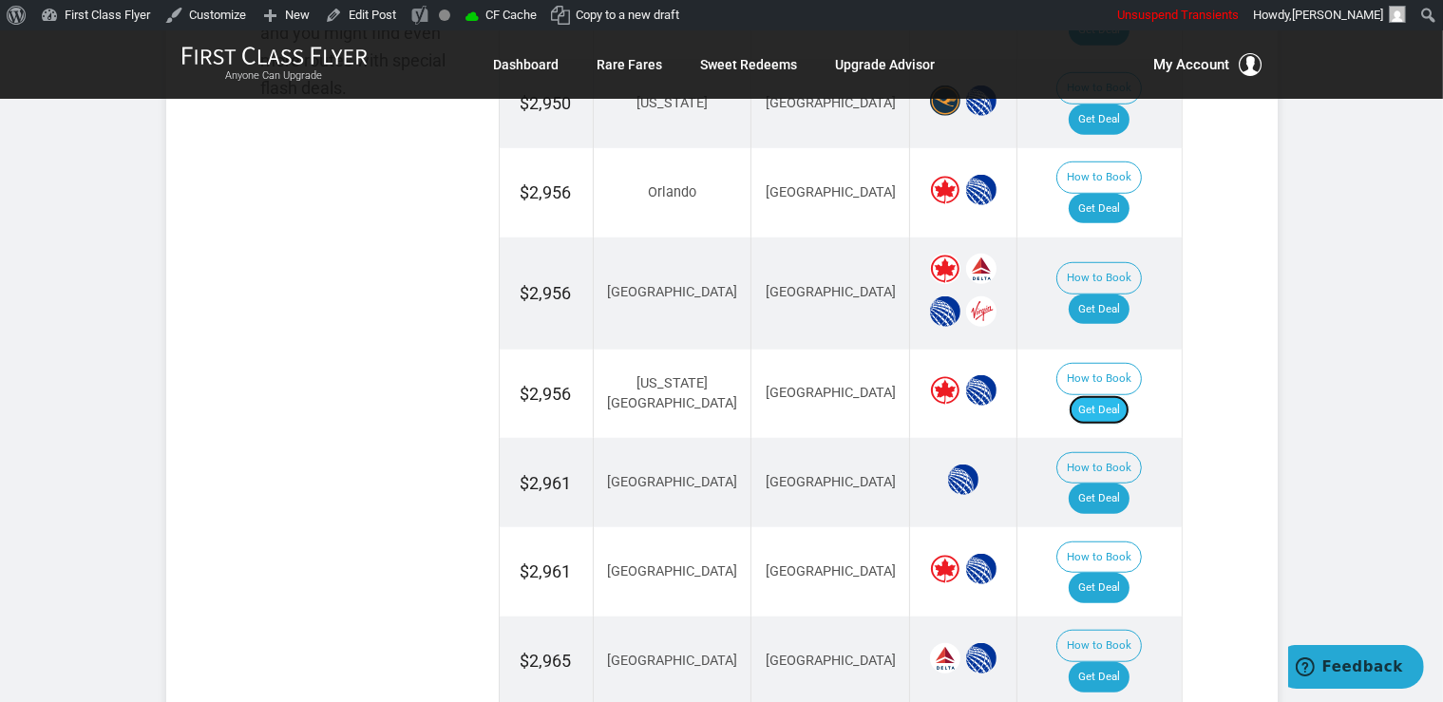
click at [1128, 395] on link "Get Deal" at bounding box center [1099, 410] width 61 height 30
click at [1129, 484] on link "Get Deal" at bounding box center [1099, 499] width 61 height 30
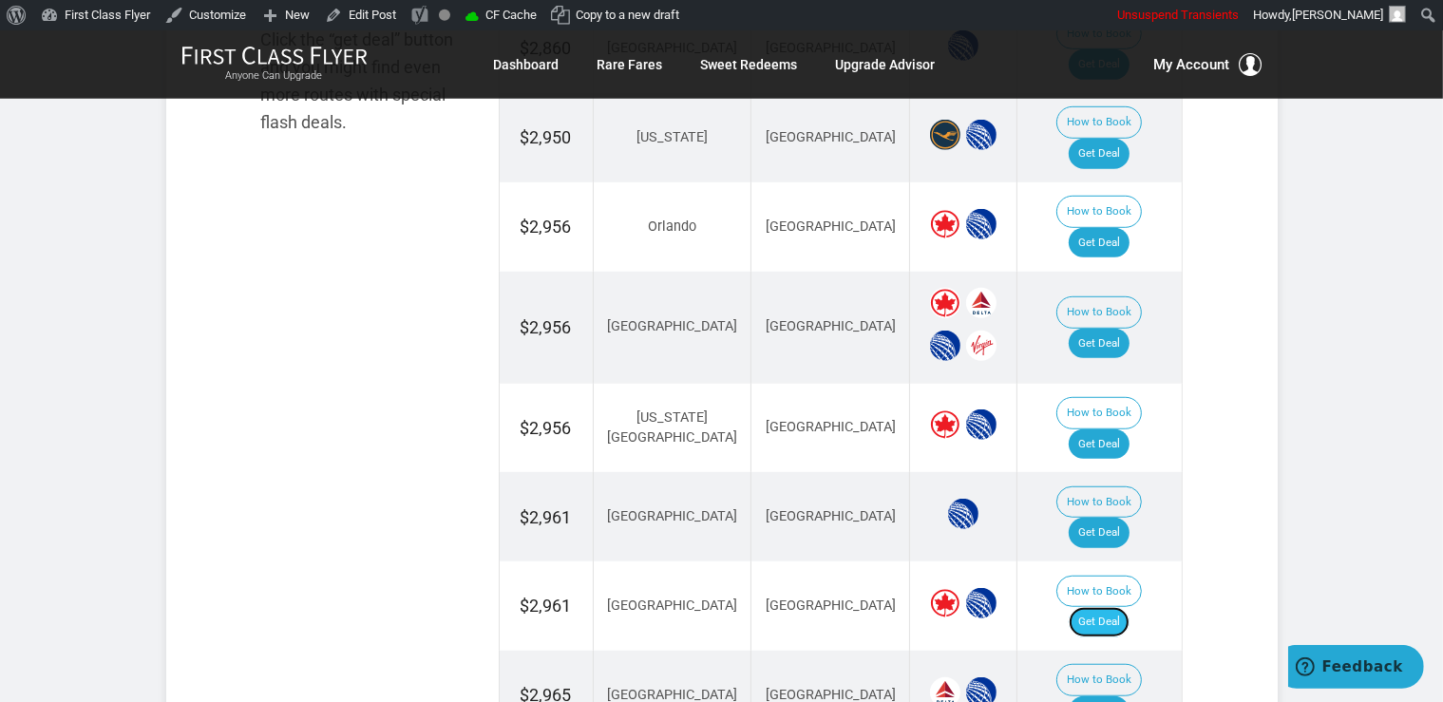
click at [1114, 607] on link "Get Deal" at bounding box center [1099, 622] width 61 height 30
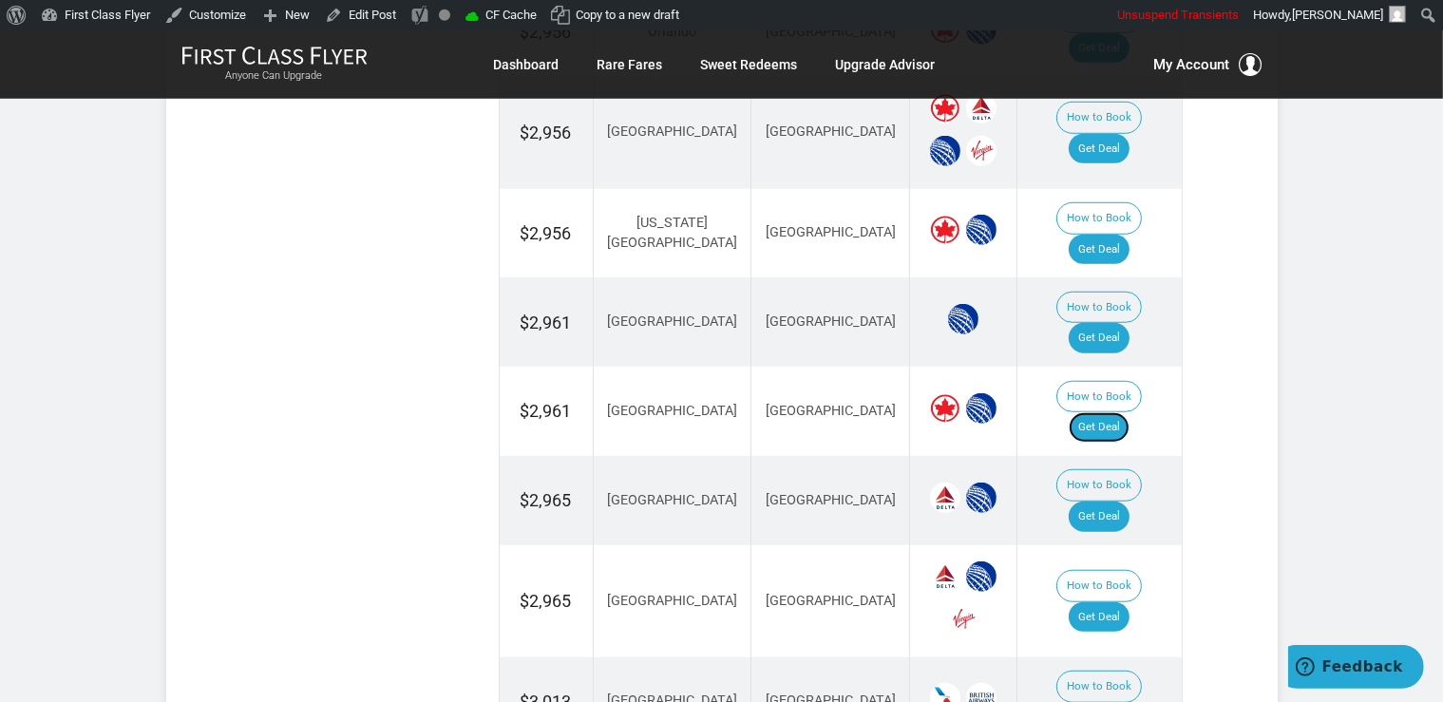
scroll to position [1477, 0]
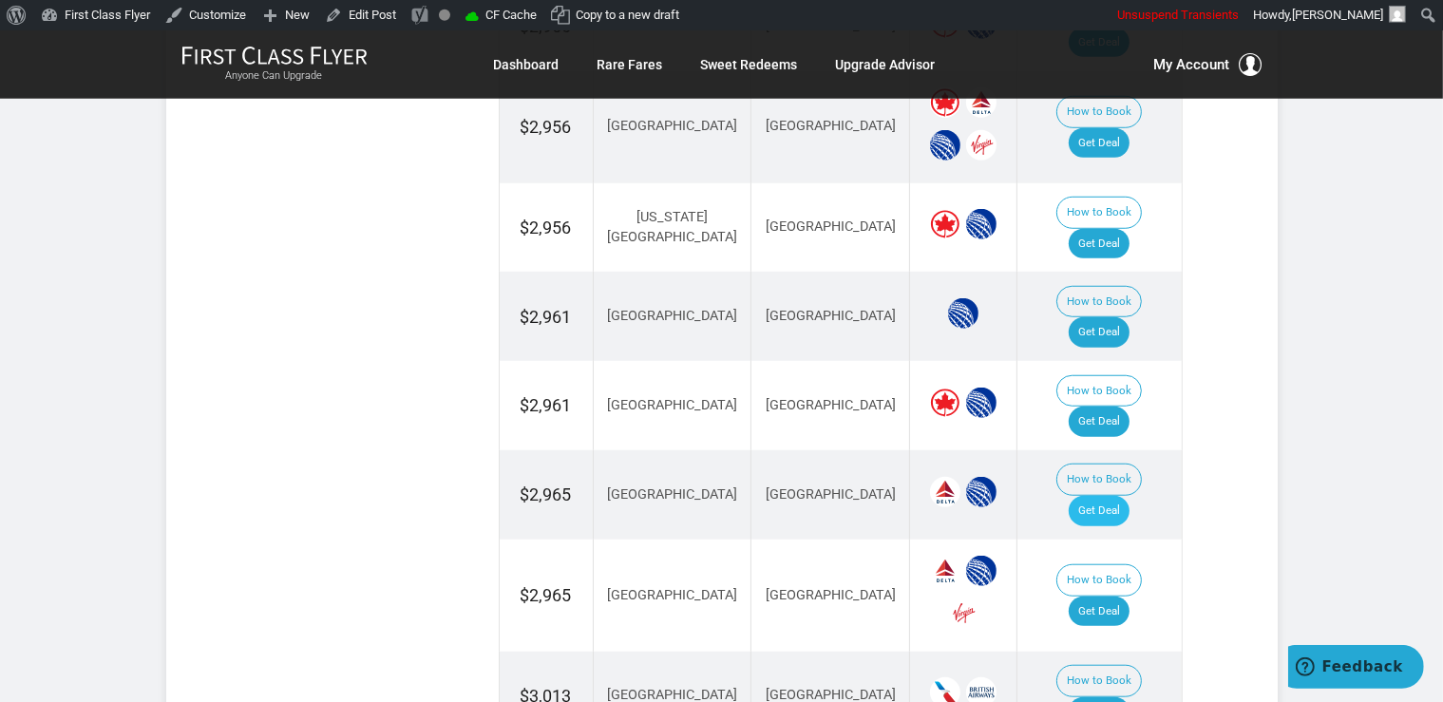
click at [1140, 450] on td "How to Book Get Deal" at bounding box center [1099, 494] width 164 height 89
drag, startPoint x: 1115, startPoint y: 368, endPoint x: 1117, endPoint y: 355, distance: 12.5
click at [1114, 496] on link "Get Deal" at bounding box center [1099, 511] width 61 height 30
click at [1115, 597] on link "Get Deal" at bounding box center [1099, 612] width 61 height 30
click at [1117, 697] on link "Get Deal" at bounding box center [1099, 712] width 61 height 30
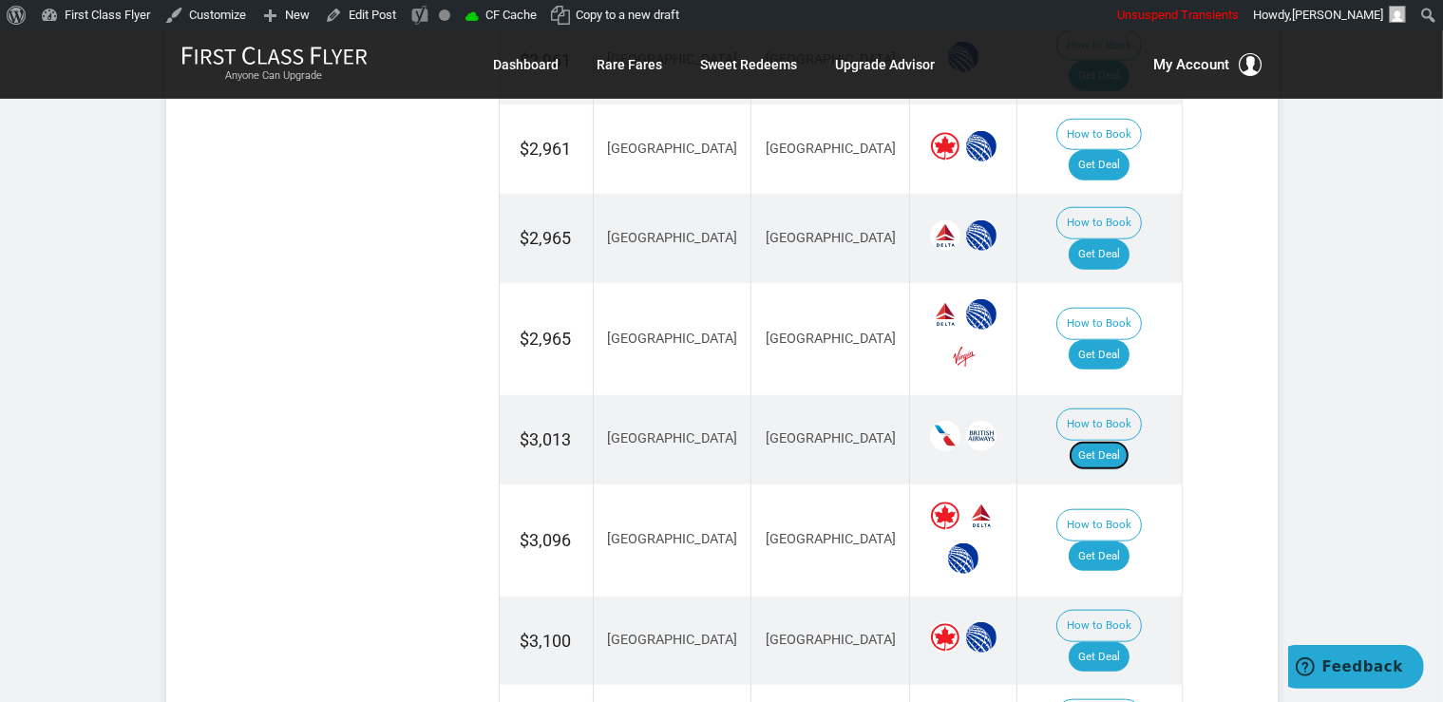
scroll to position [1778, 0]
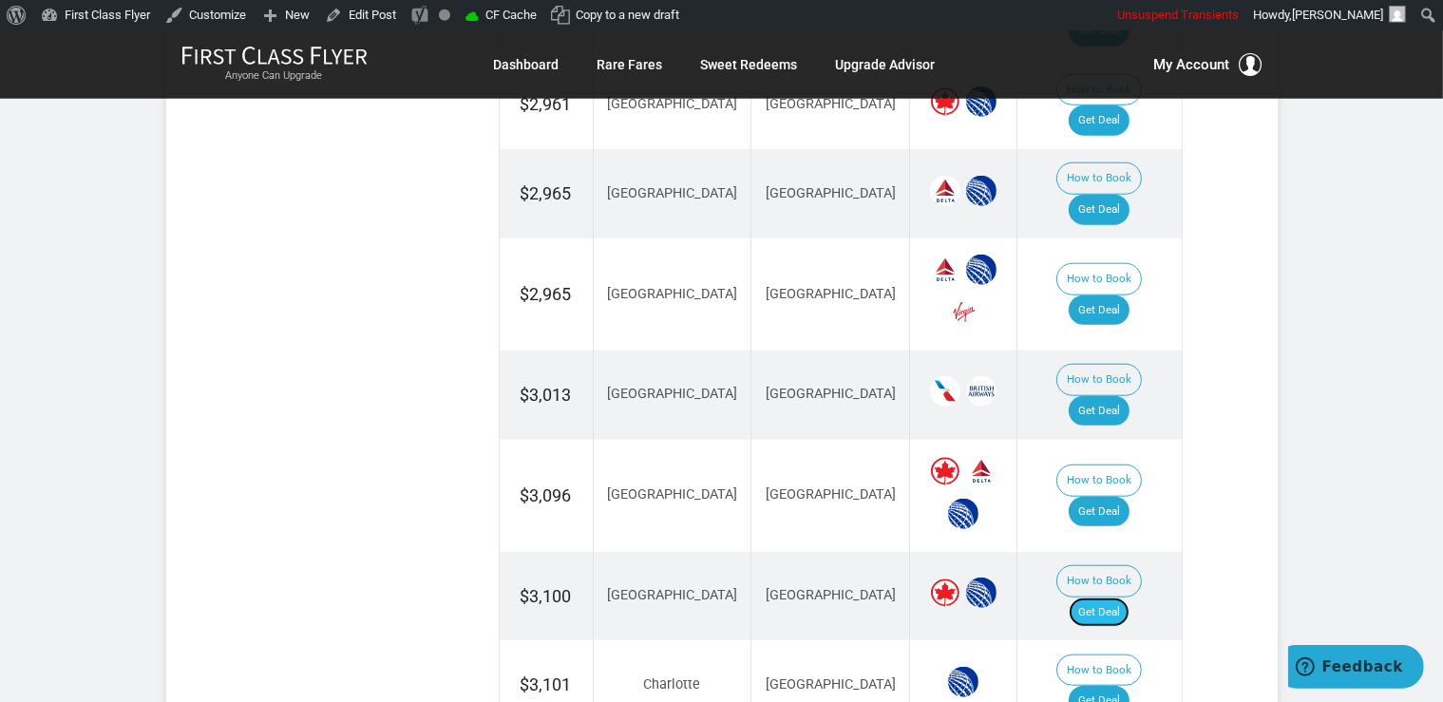
click at [1116, 597] on link "Get Deal" at bounding box center [1099, 612] width 61 height 30
click at [1115, 497] on link "Get Deal" at bounding box center [1099, 512] width 61 height 30
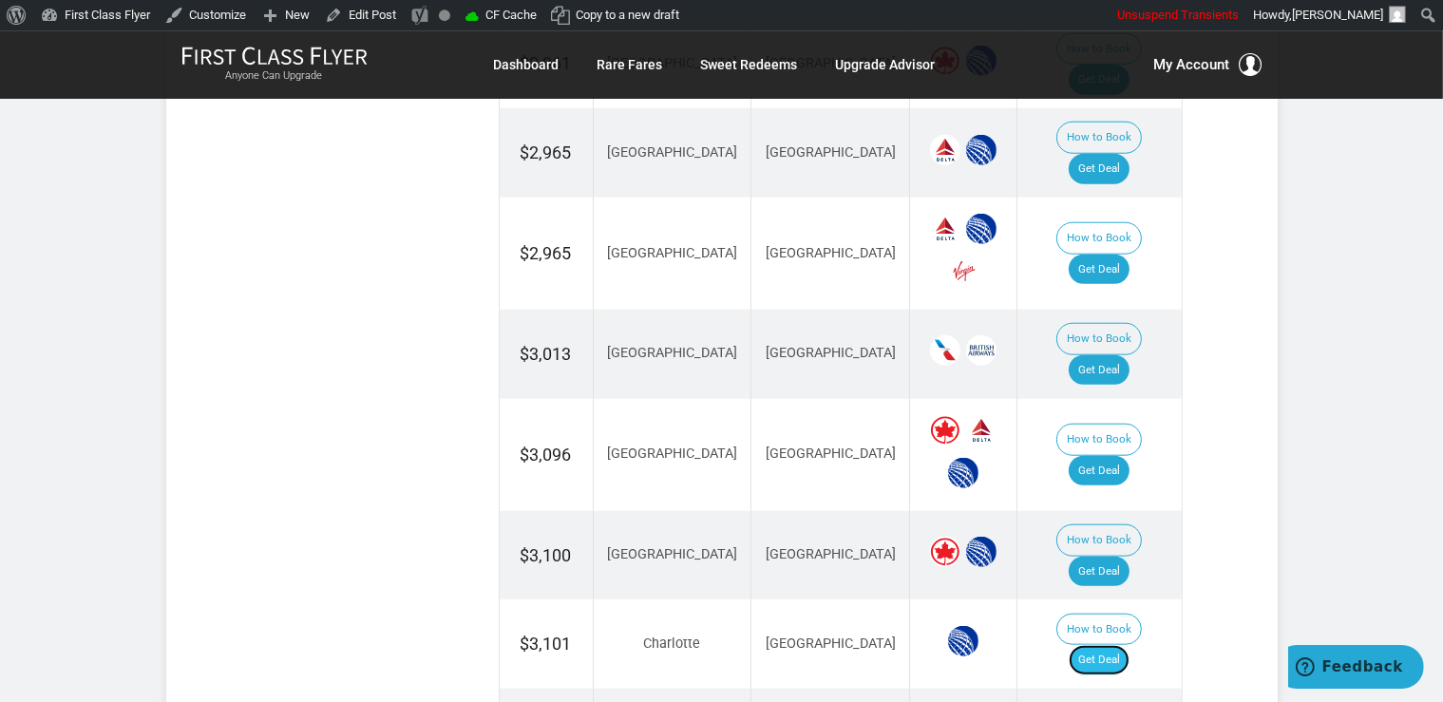
click at [1105, 645] on link "Get Deal" at bounding box center [1099, 660] width 61 height 30
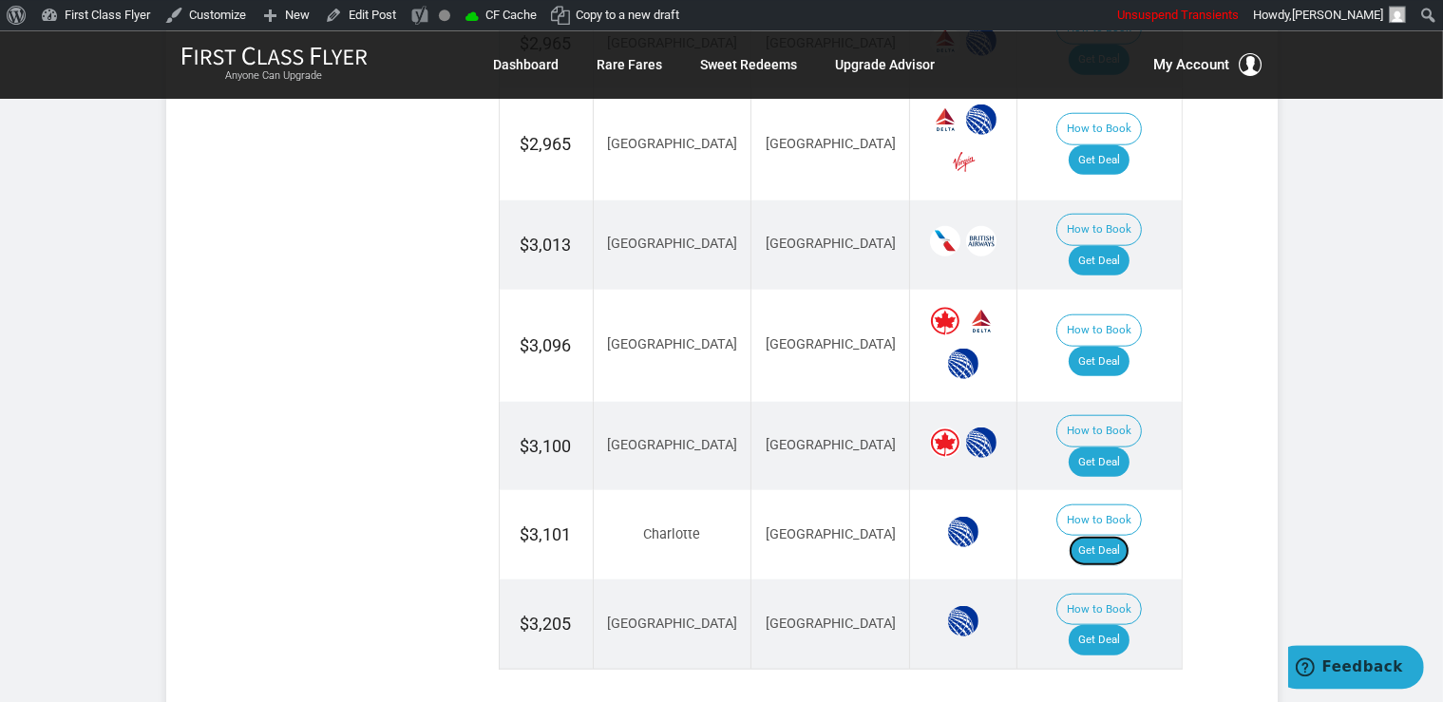
scroll to position [2019, 0]
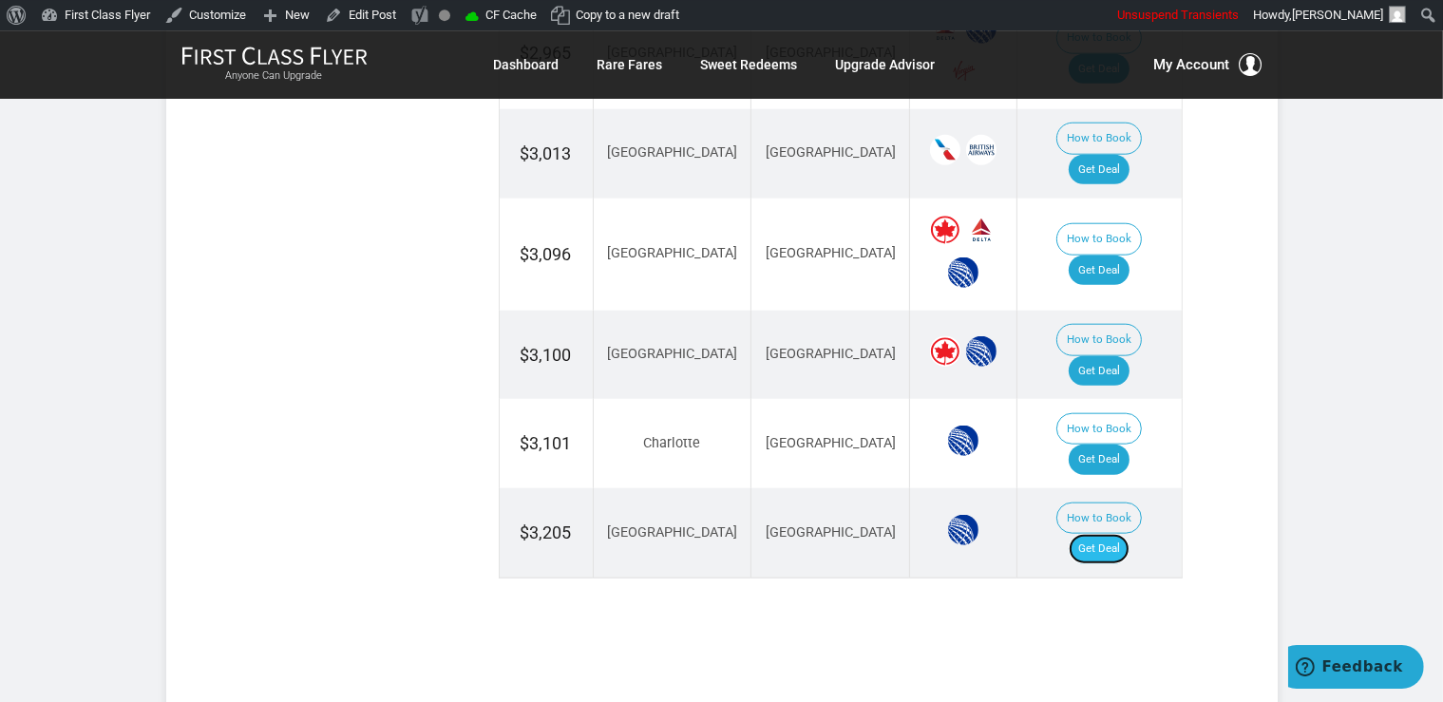
click at [1090, 534] on link "Get Deal" at bounding box center [1099, 549] width 61 height 30
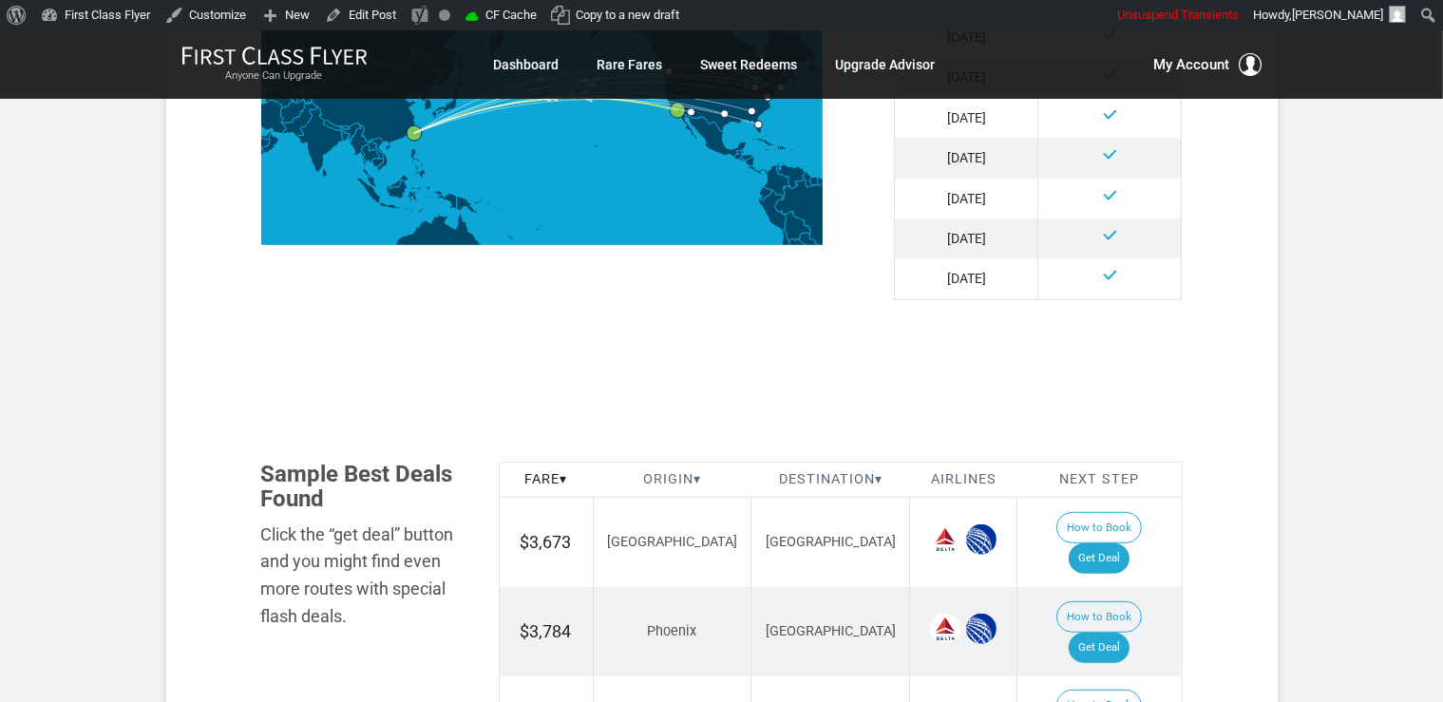
scroll to position [1135, 0]
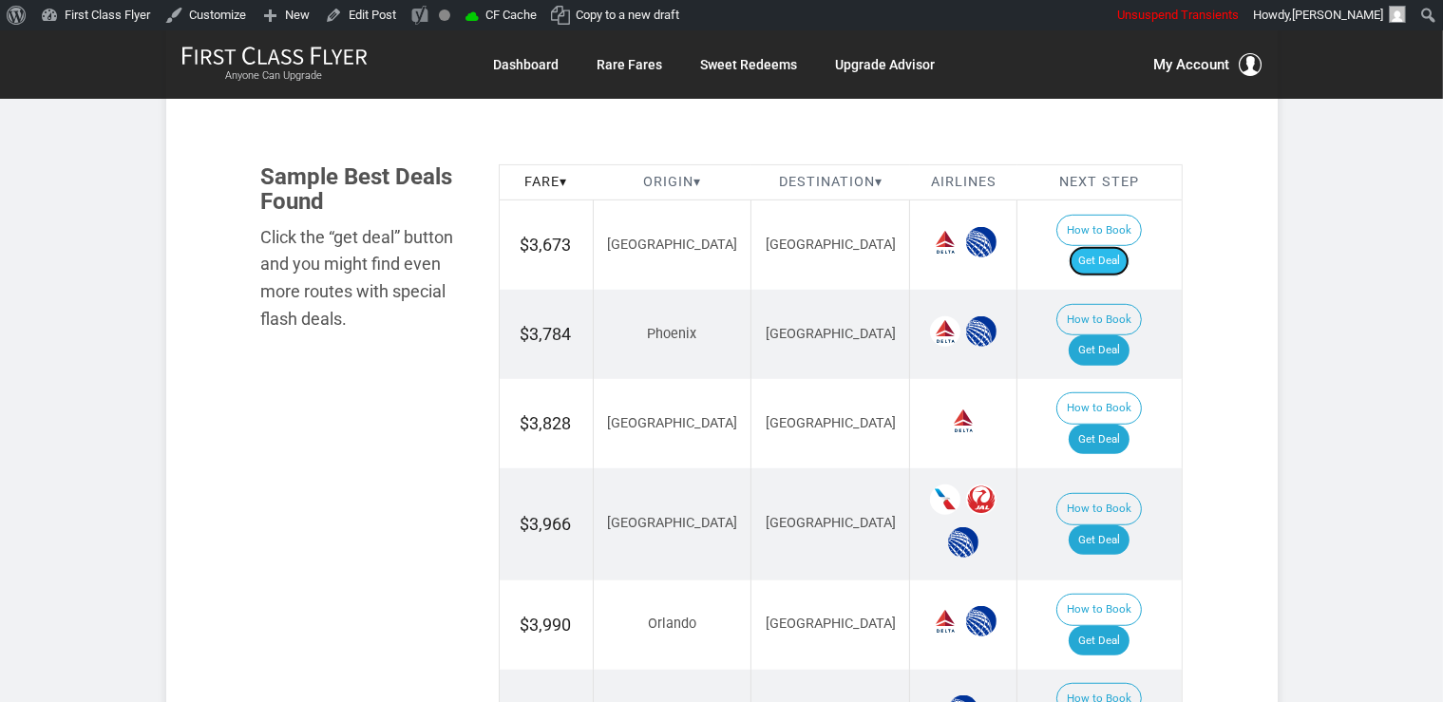
click at [1121, 246] on link "Get Deal" at bounding box center [1099, 261] width 61 height 30
click at [1114, 335] on link "Get Deal" at bounding box center [1099, 350] width 61 height 30
click at [1104, 425] on link "Get Deal" at bounding box center [1099, 440] width 61 height 30
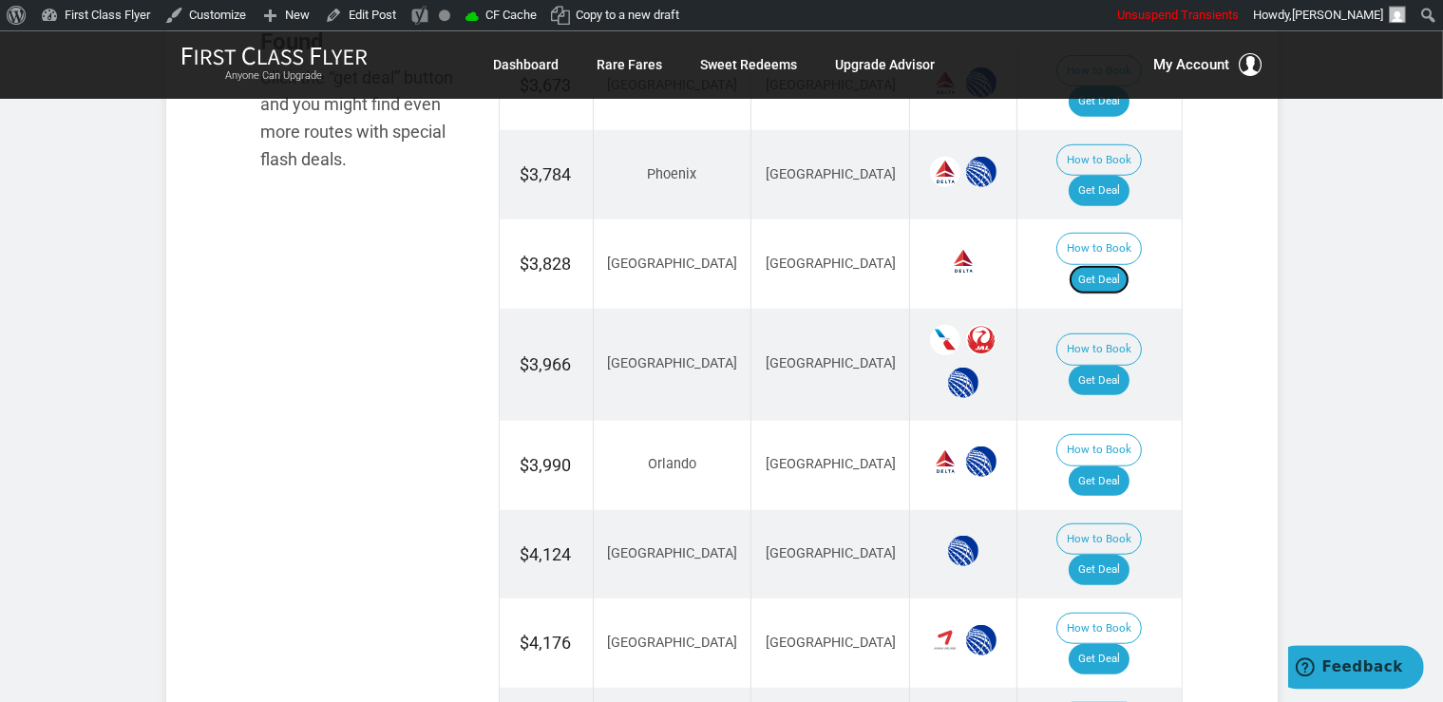
scroll to position [1336, 0]
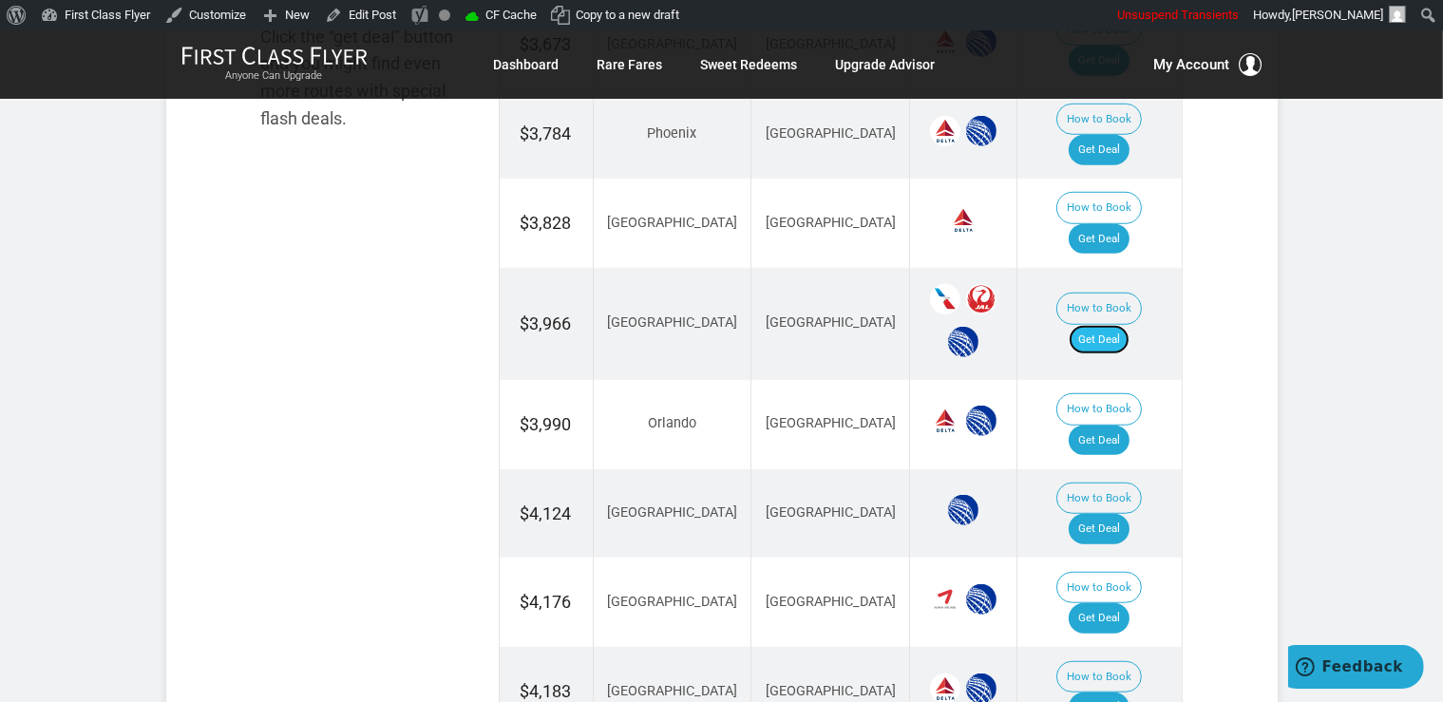
drag, startPoint x: 1105, startPoint y: 268, endPoint x: 1123, endPoint y: 288, distance: 26.9
click at [1106, 325] on link "Get Deal" at bounding box center [1099, 340] width 61 height 30
click at [1107, 426] on link "Get Deal" at bounding box center [1099, 441] width 61 height 30
click at [1122, 514] on link "Get Deal" at bounding box center [1099, 529] width 61 height 30
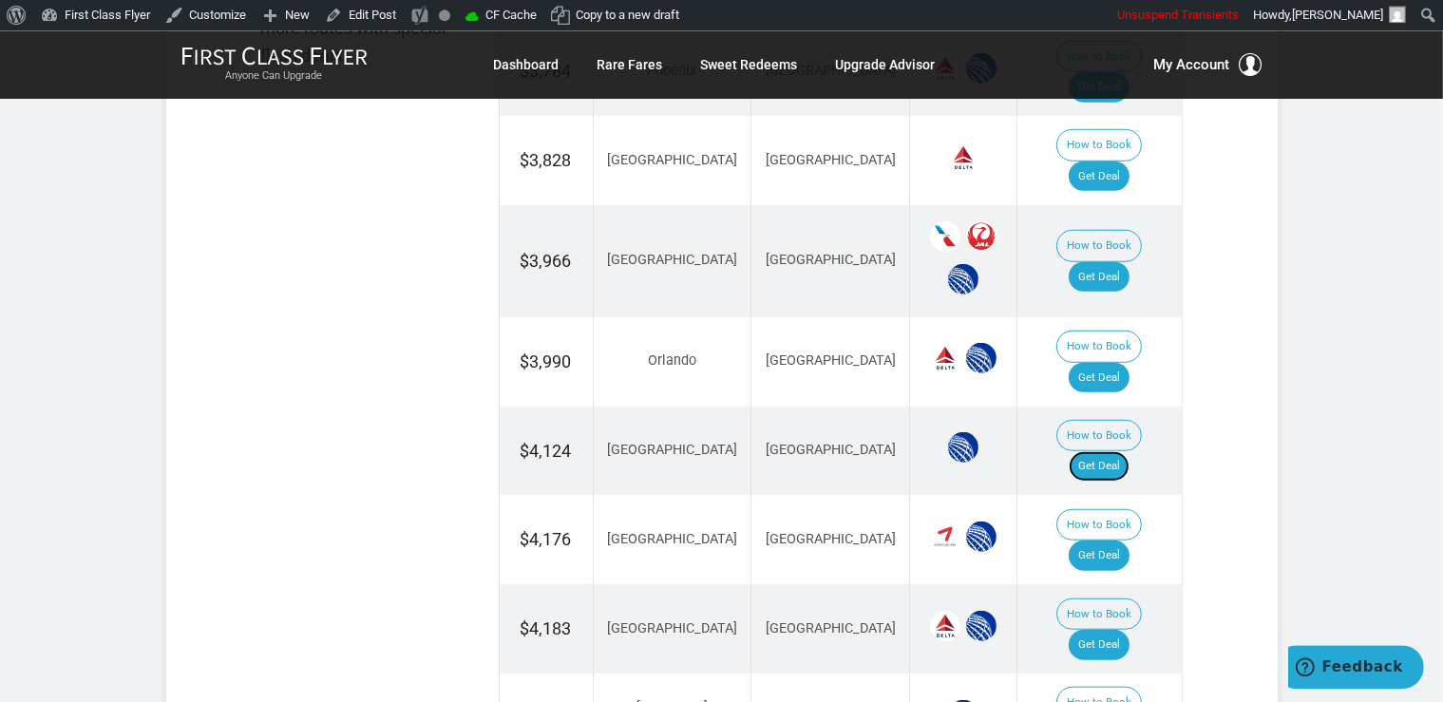
scroll to position [1436, 0]
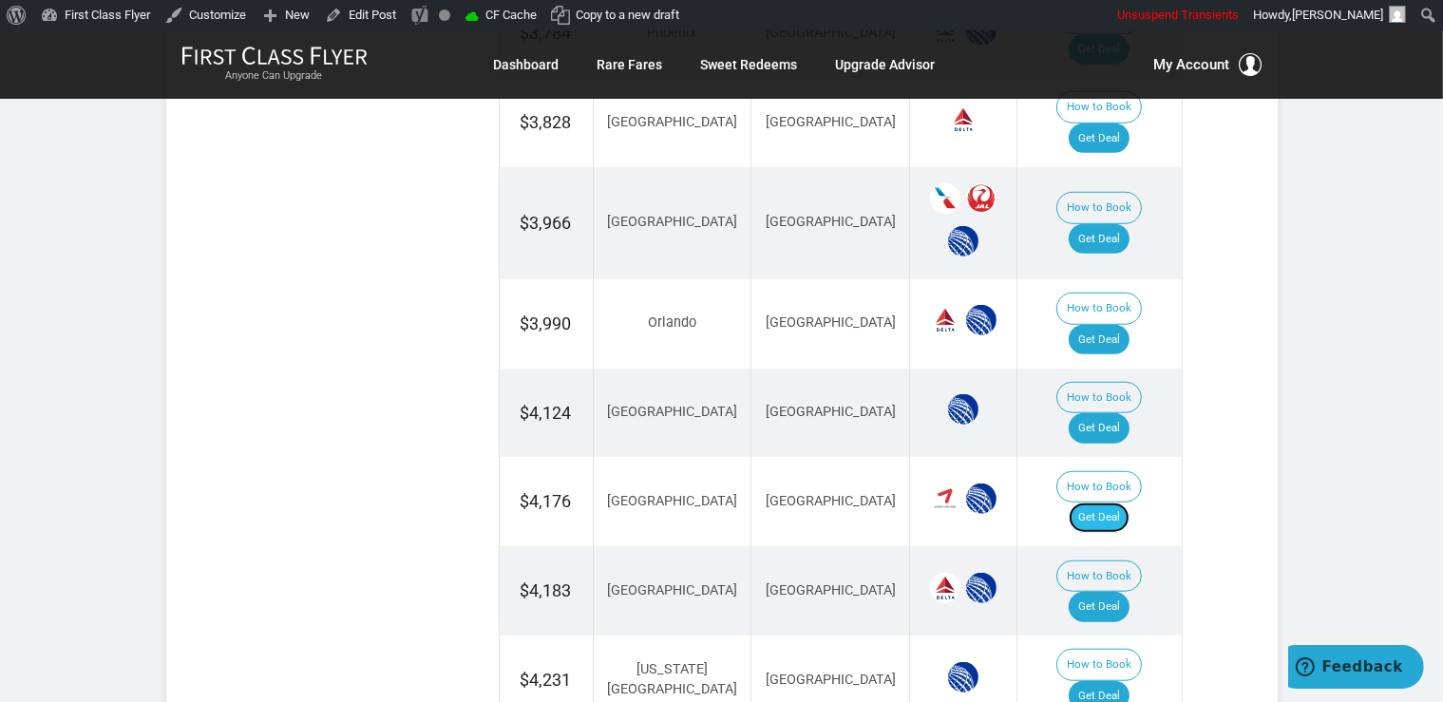
click at [1125, 502] on link "Get Deal" at bounding box center [1099, 517] width 61 height 30
click at [1109, 592] on link "Get Deal" at bounding box center [1099, 607] width 61 height 30
click at [1117, 681] on link "Get Deal" at bounding box center [1099, 696] width 61 height 30
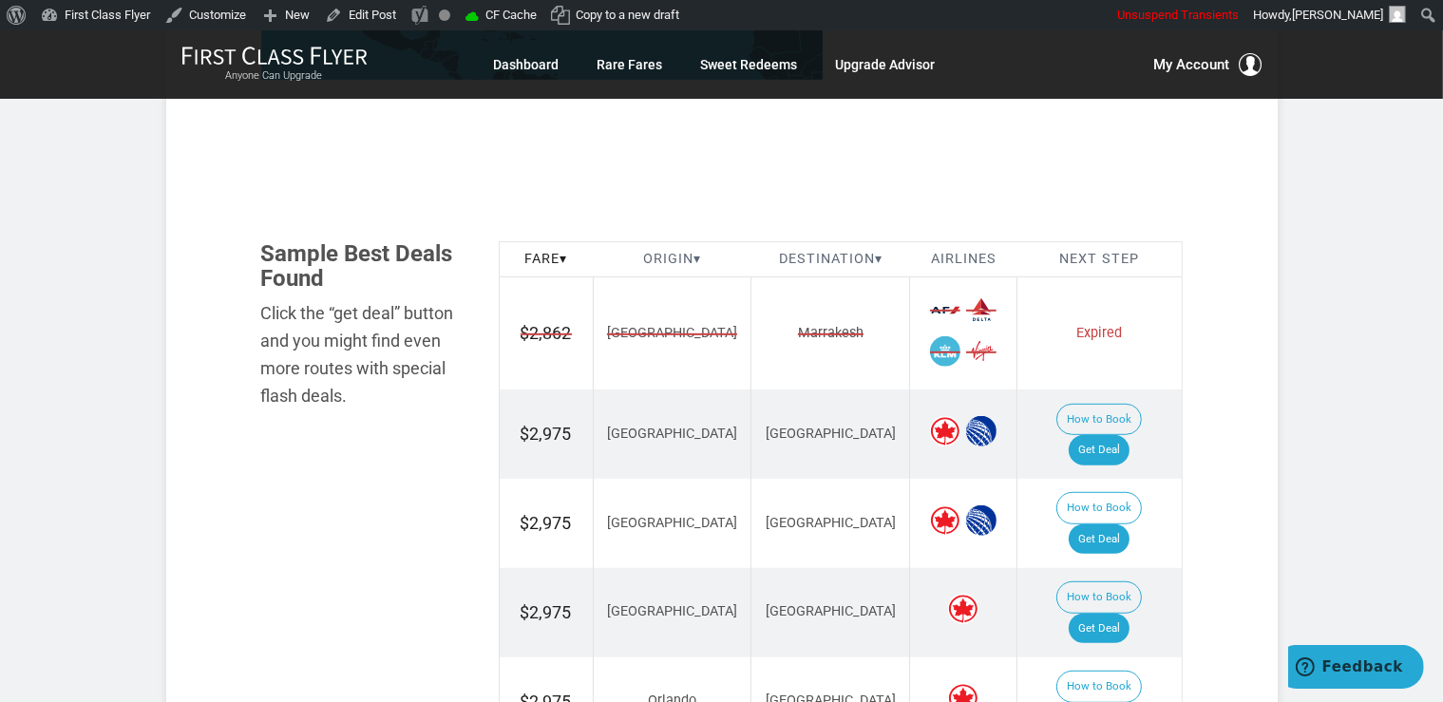
scroll to position [1204, 0]
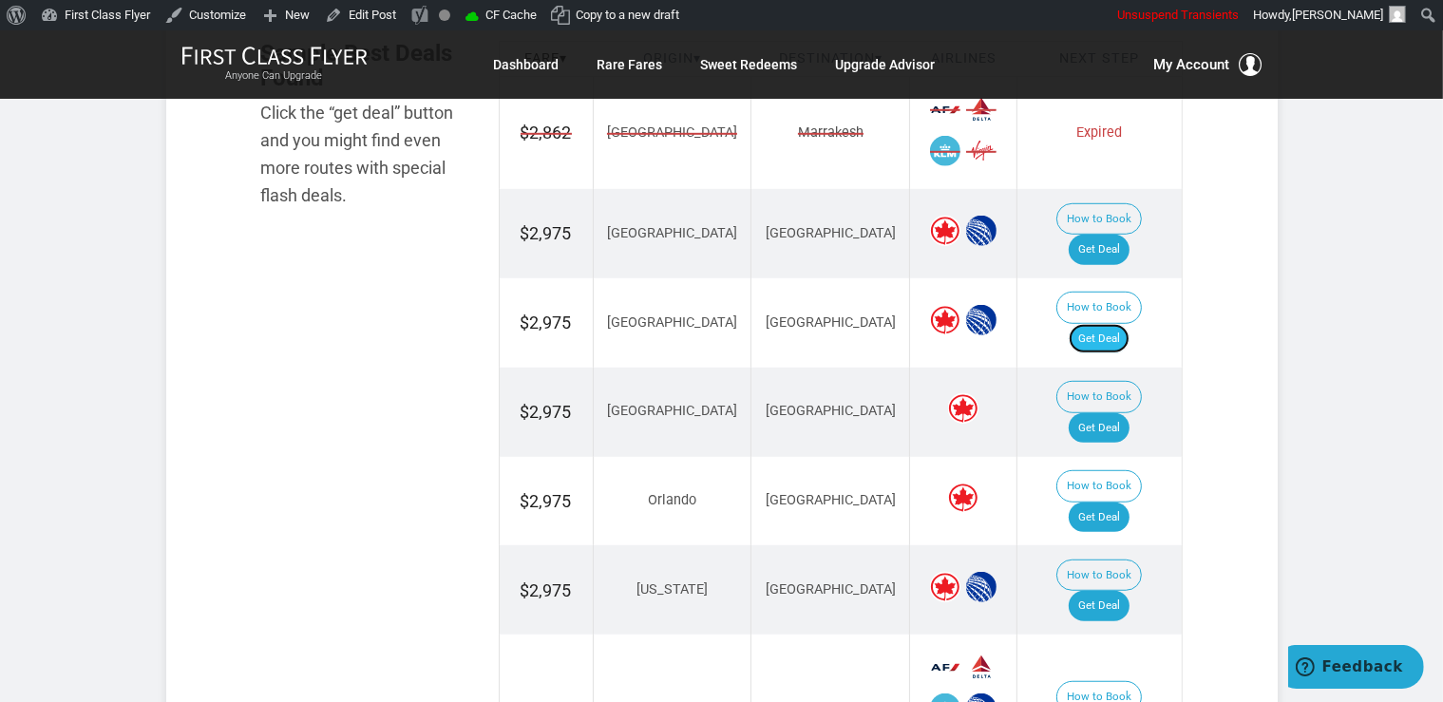
click at [1123, 324] on link "Get Deal" at bounding box center [1099, 339] width 61 height 30
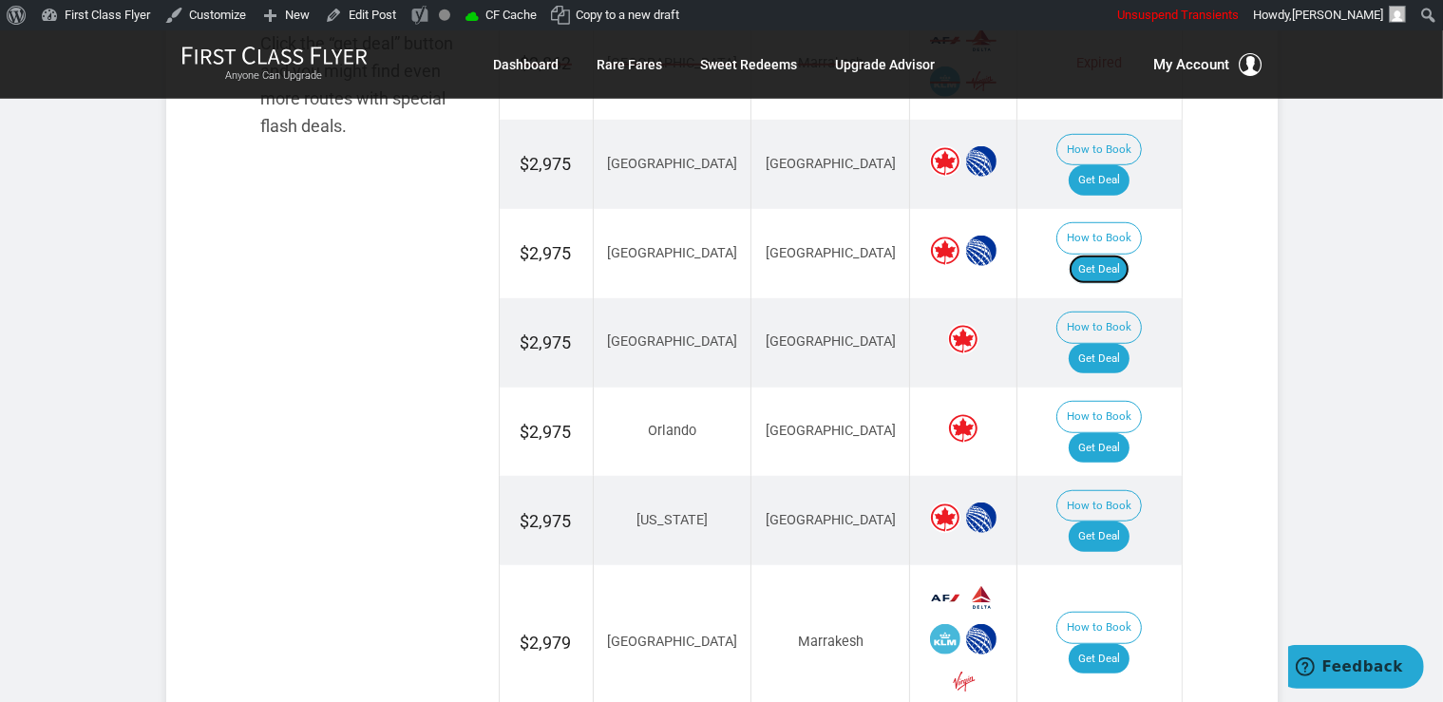
scroll to position [1404, 0]
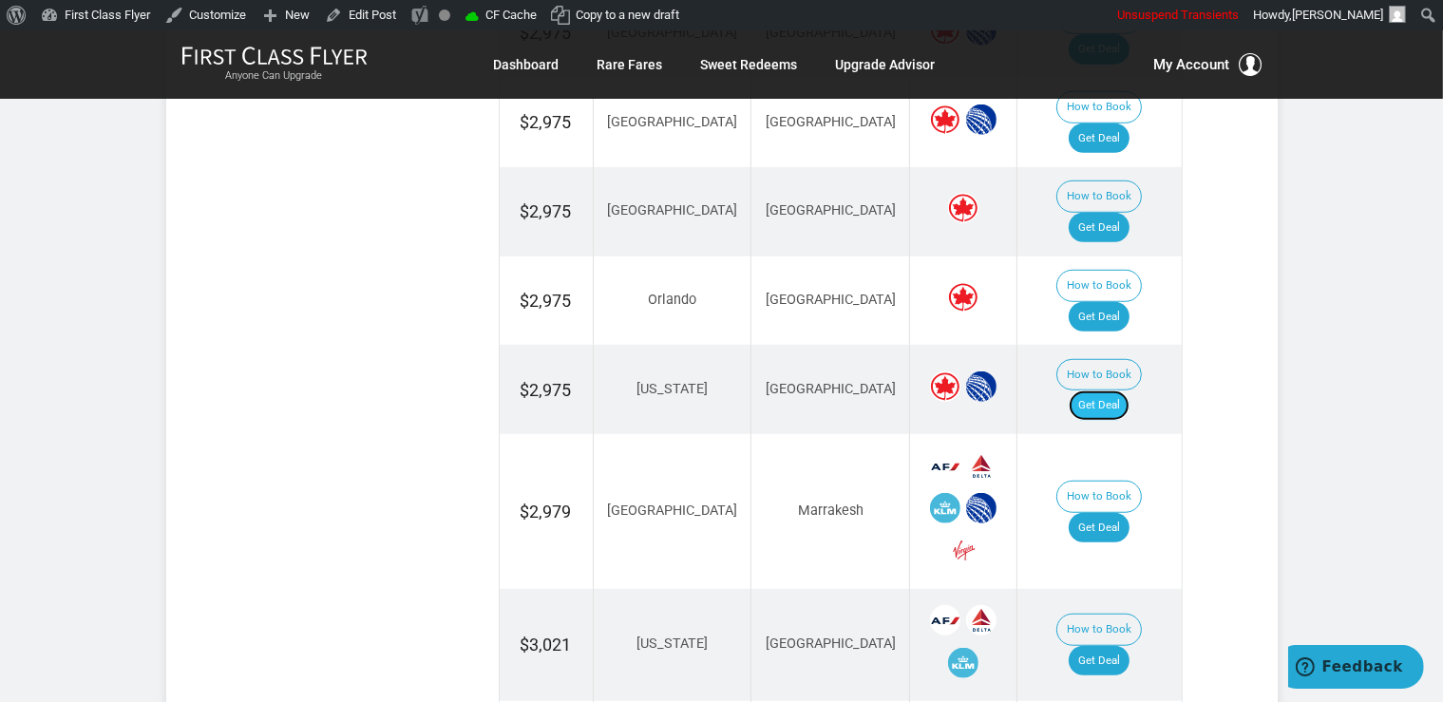
click at [1118, 390] on link "Get Deal" at bounding box center [1099, 405] width 61 height 30
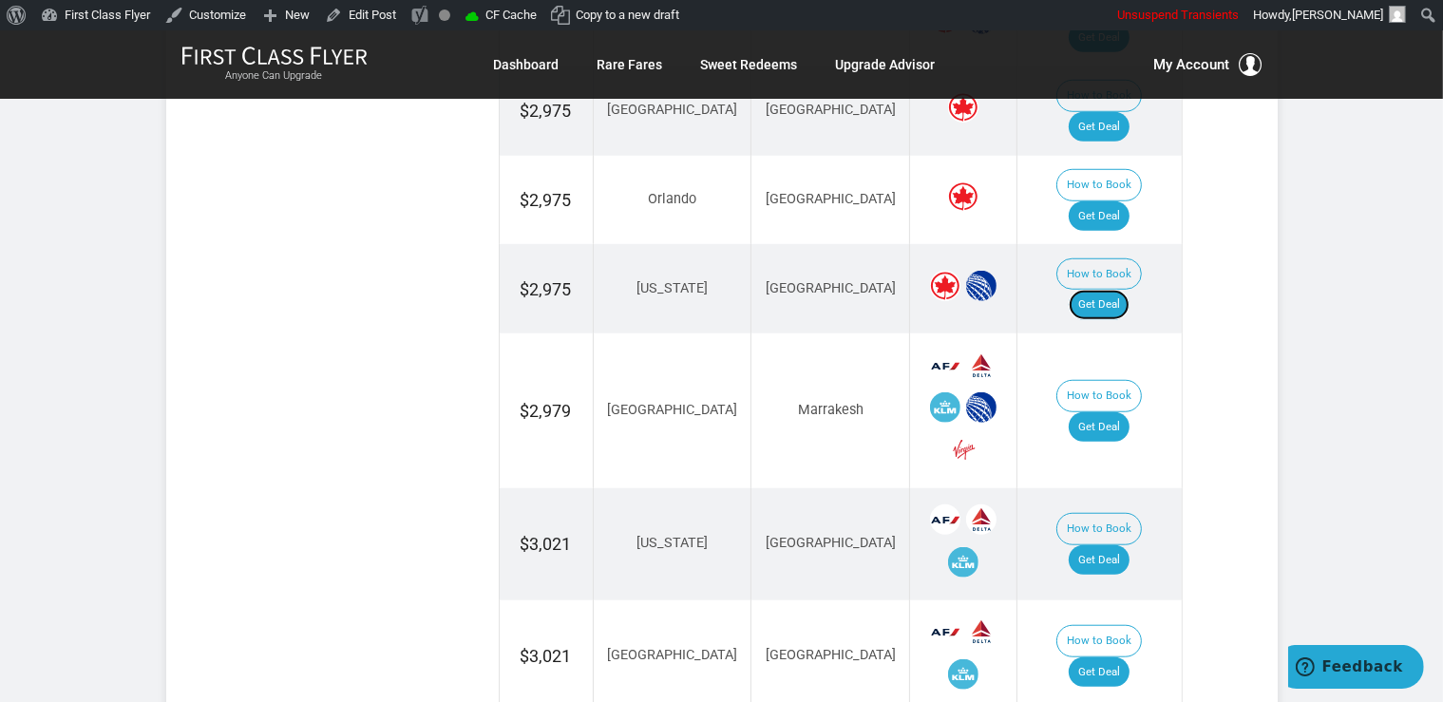
scroll to position [1103, 0]
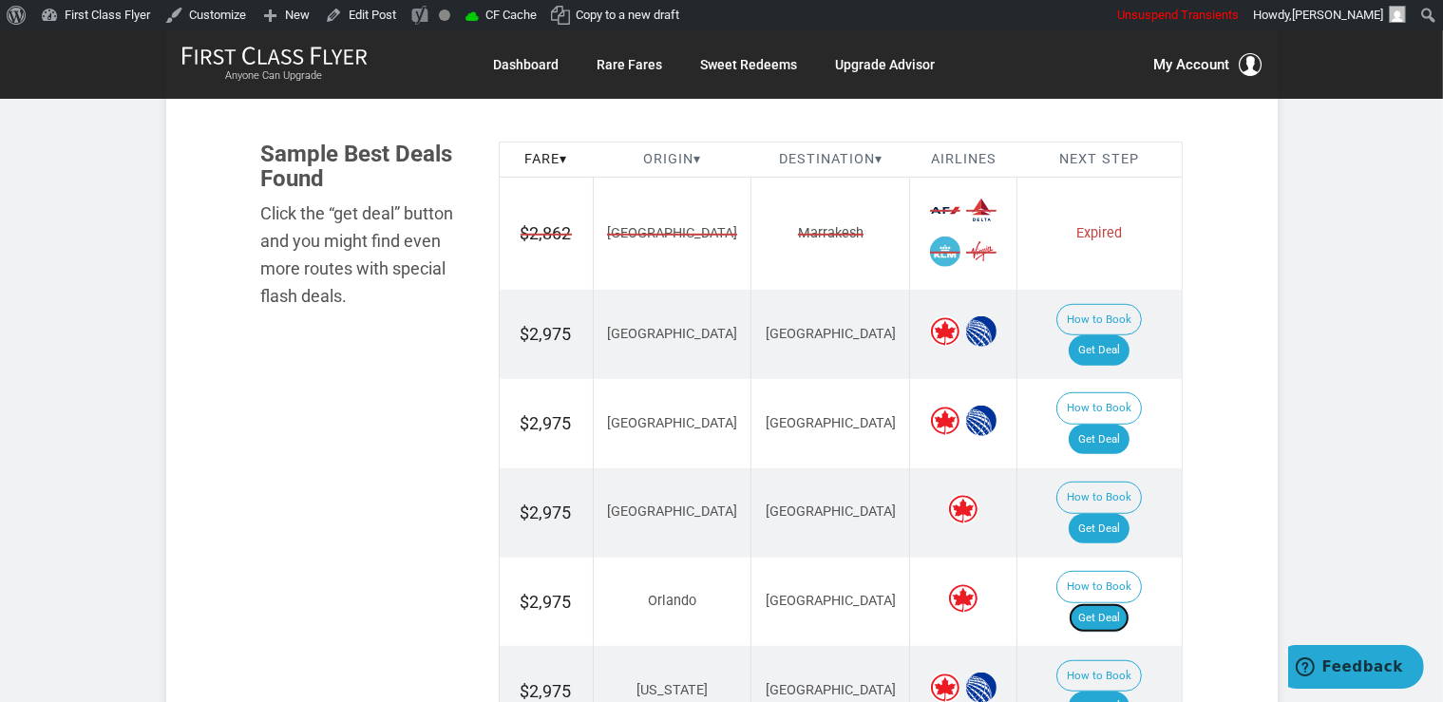
click at [1113, 603] on link "Get Deal" at bounding box center [1099, 618] width 61 height 30
drag, startPoint x: 1108, startPoint y: 332, endPoint x: 1134, endPoint y: 312, distance: 33.2
click at [1108, 335] on link "Get Deal" at bounding box center [1099, 350] width 61 height 30
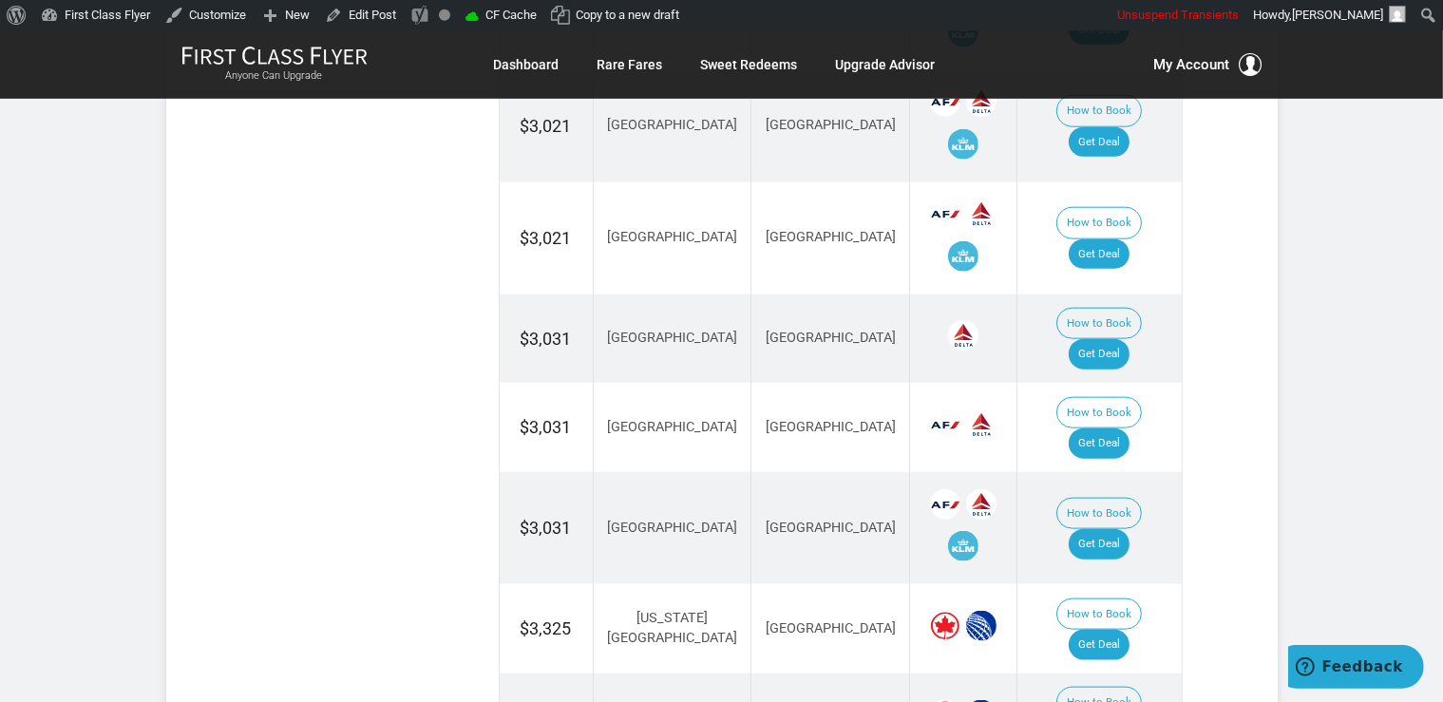
scroll to position [2207, 0]
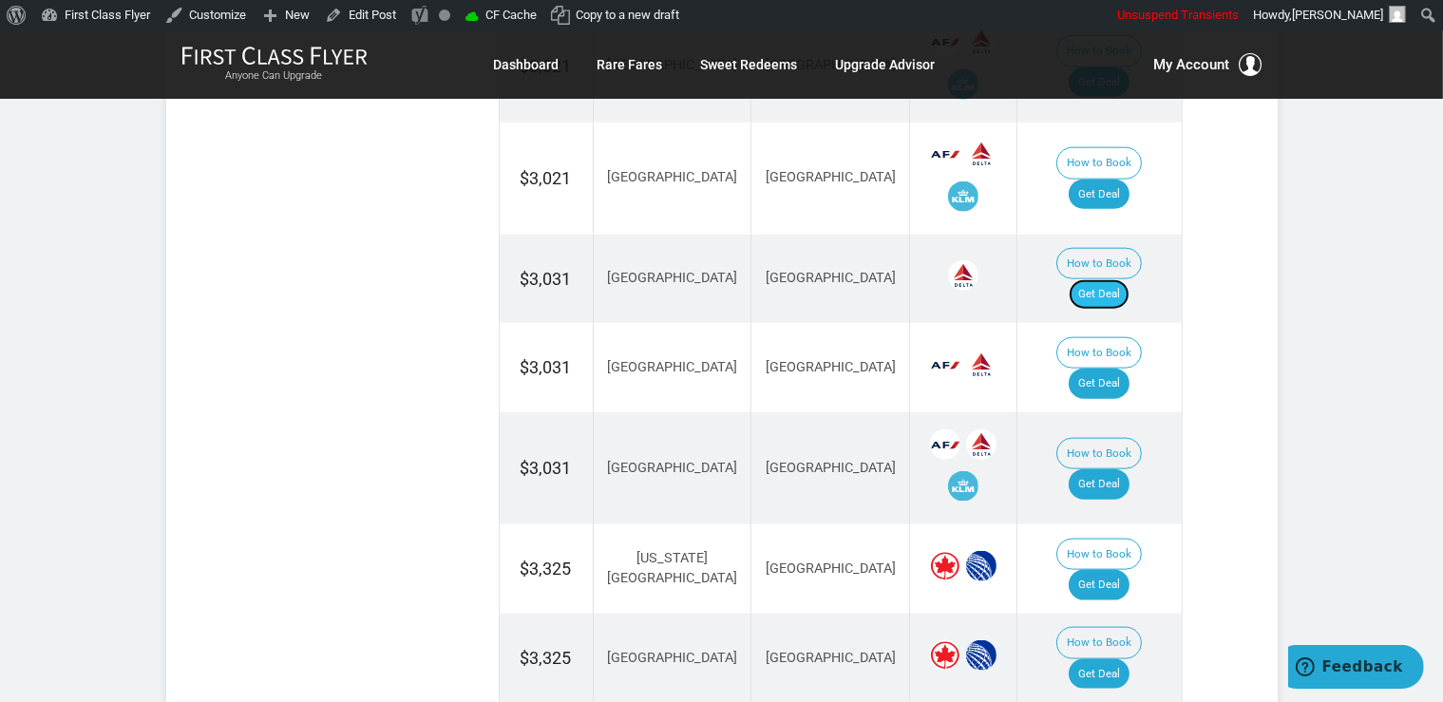
click at [1119, 279] on link "Get Deal" at bounding box center [1099, 294] width 61 height 30
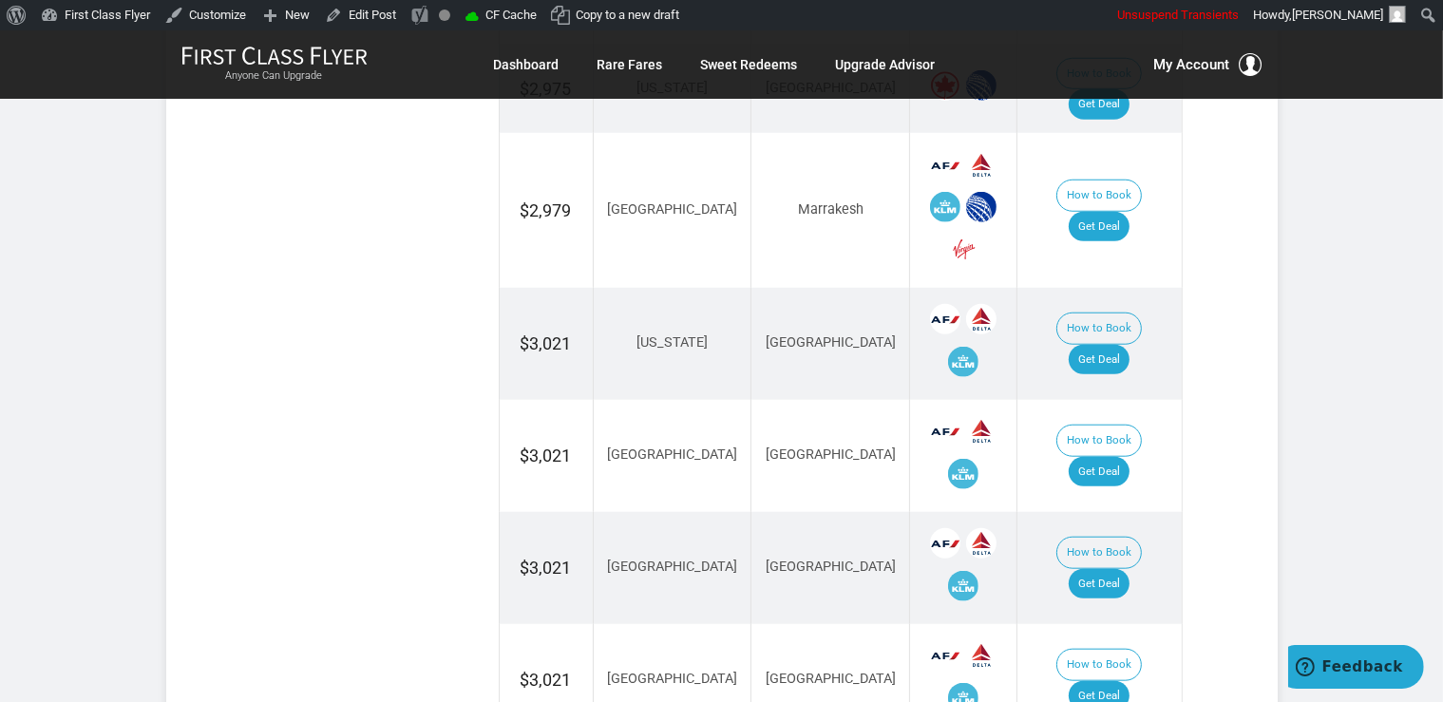
scroll to position [1505, 0]
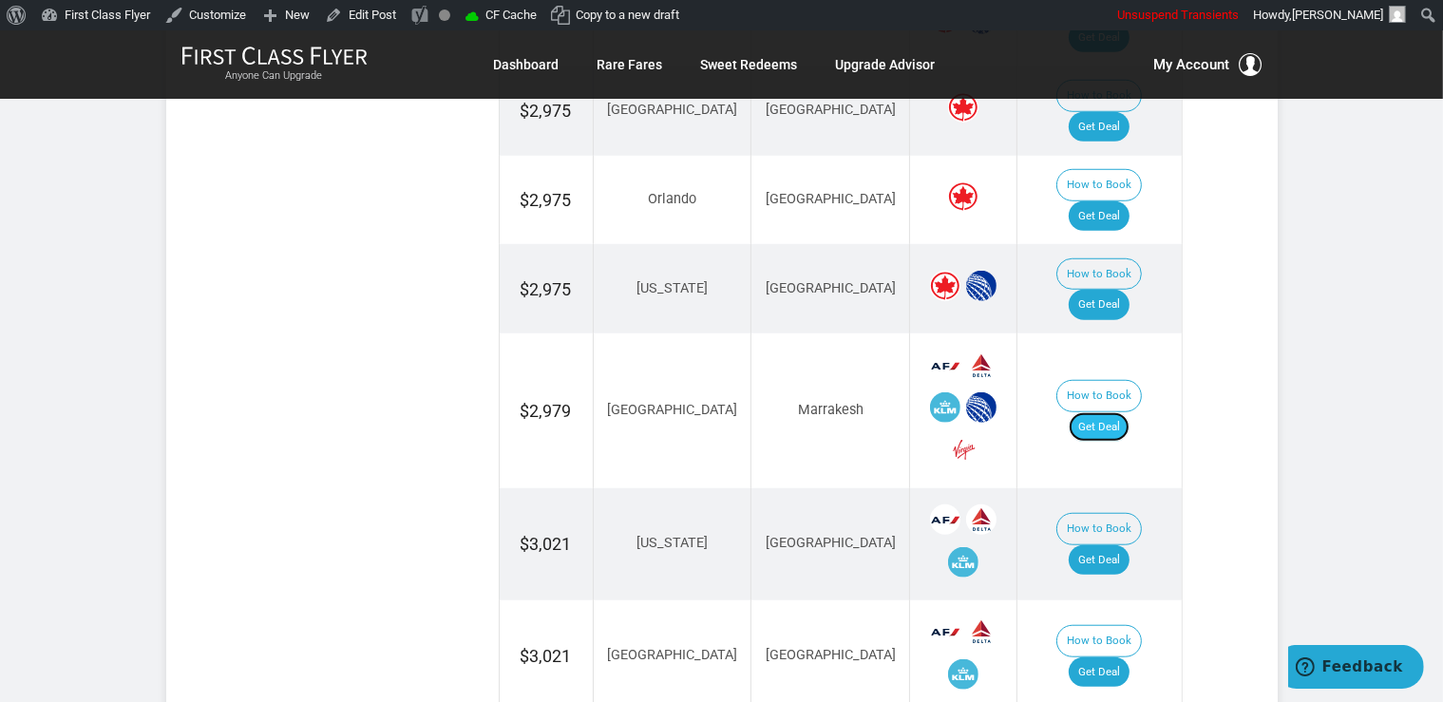
click at [1110, 412] on link "Get Deal" at bounding box center [1099, 427] width 61 height 30
click at [1129, 545] on link "Get Deal" at bounding box center [1099, 560] width 61 height 30
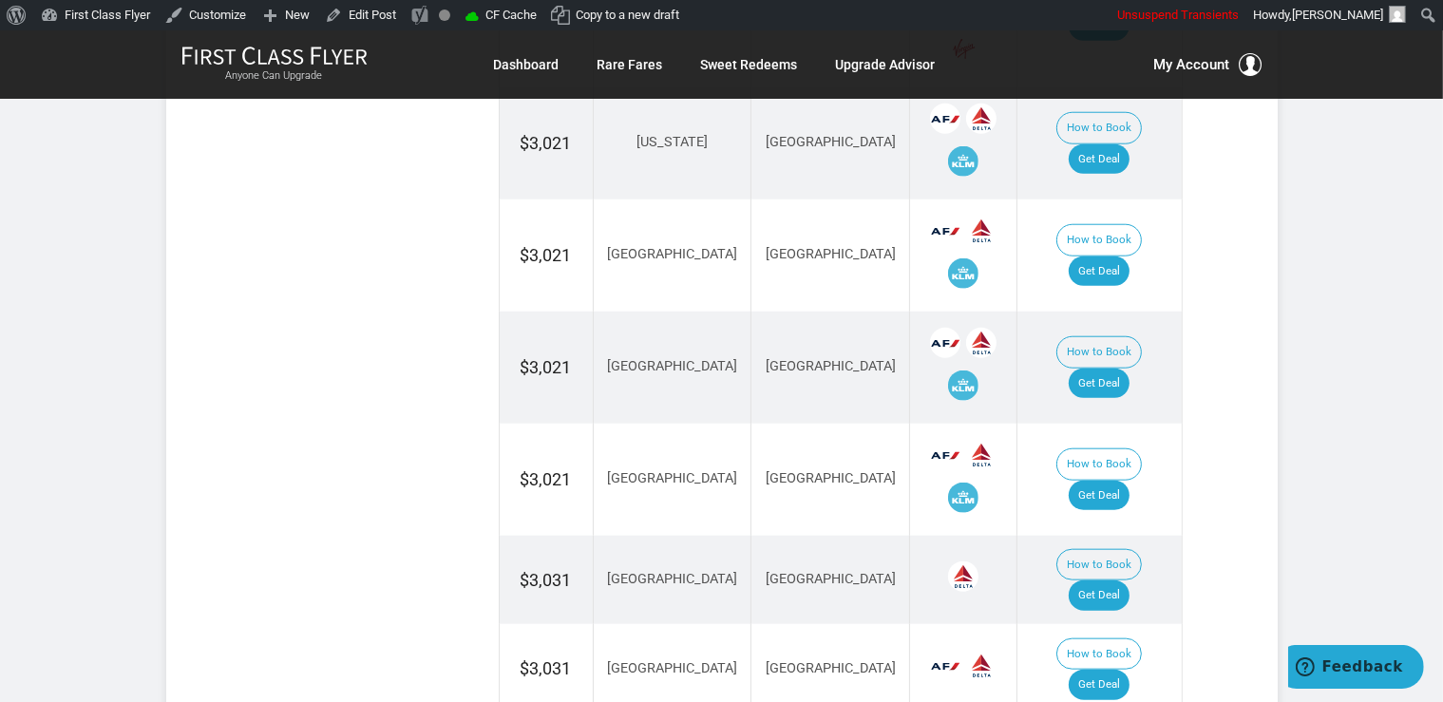
click at [1147, 312] on td "How to Book Get Deal" at bounding box center [1099, 368] width 164 height 112
click at [1123, 369] on link "Get Deal" at bounding box center [1099, 384] width 61 height 30
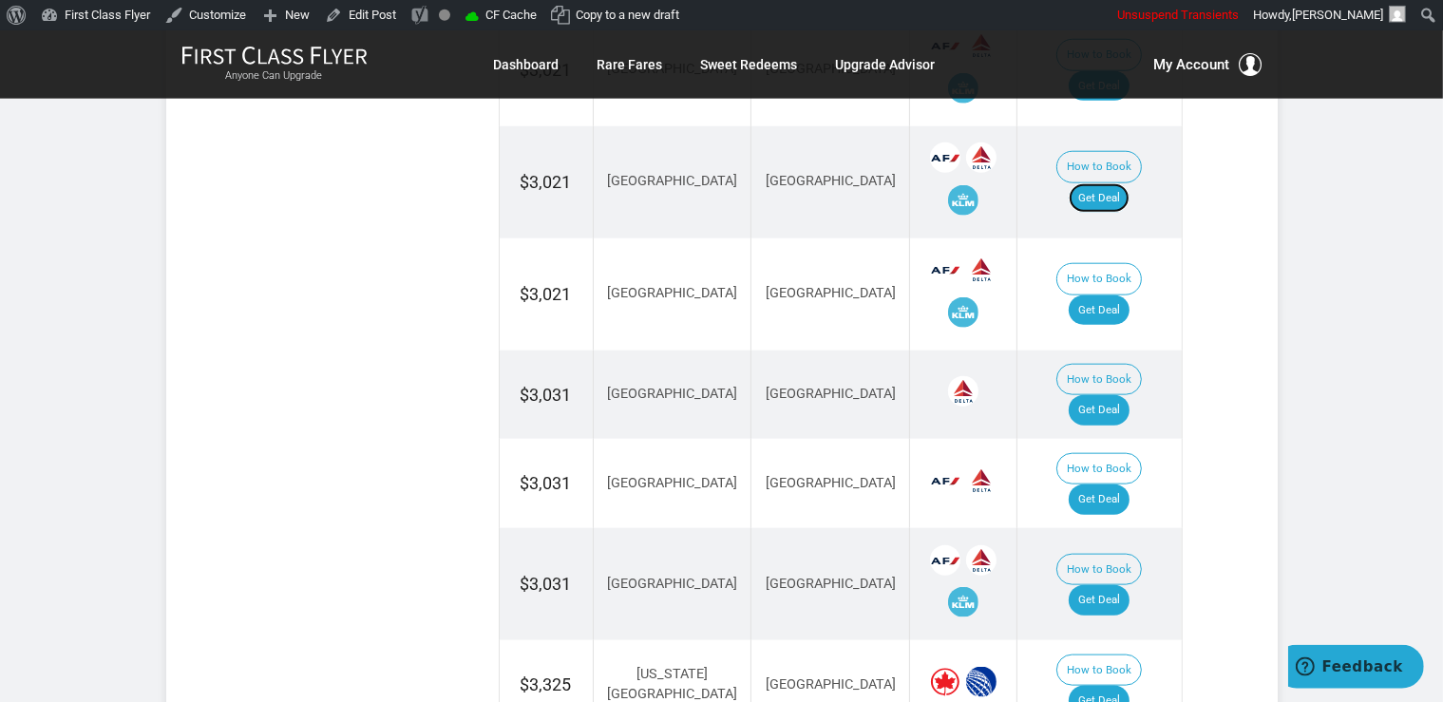
scroll to position [2106, 0]
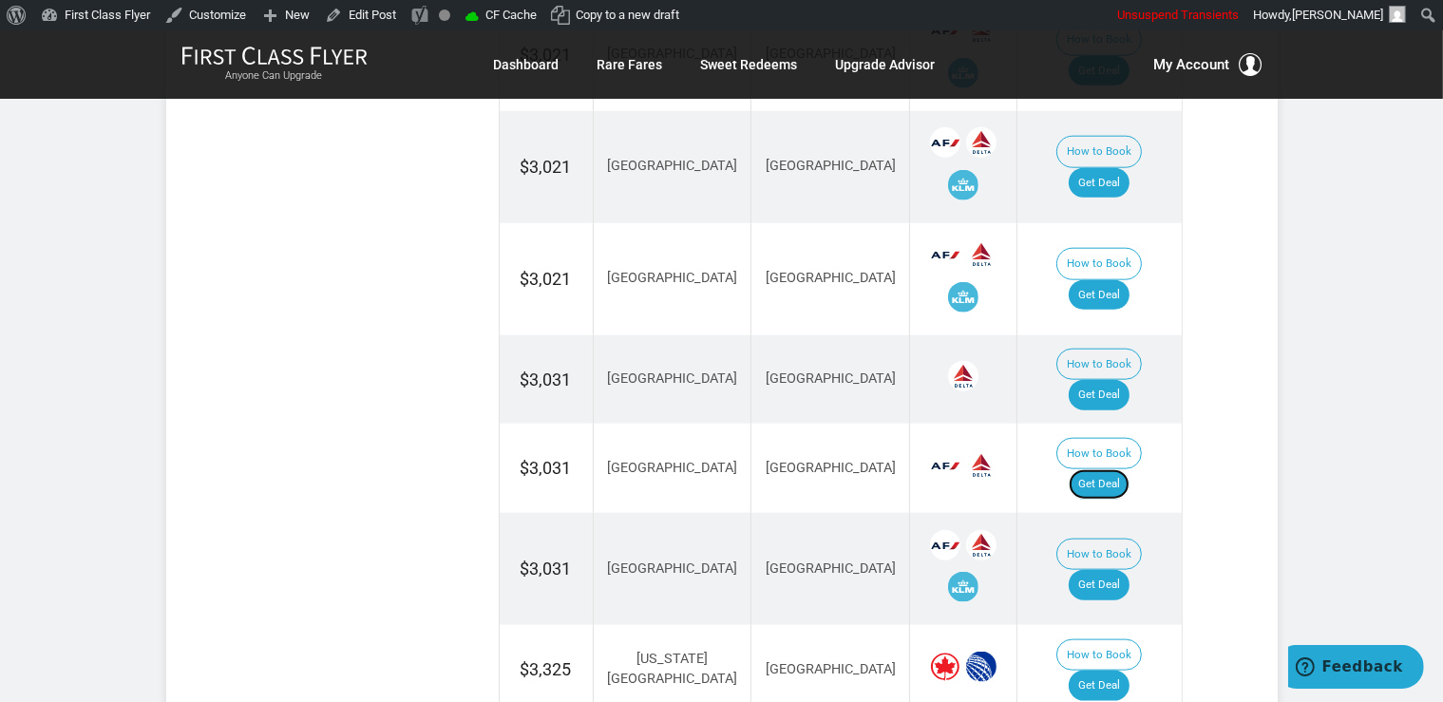
drag, startPoint x: 1108, startPoint y: 321, endPoint x: 1206, endPoint y: 366, distance: 108.4
click at [1108, 469] on link "Get Deal" at bounding box center [1099, 484] width 61 height 30
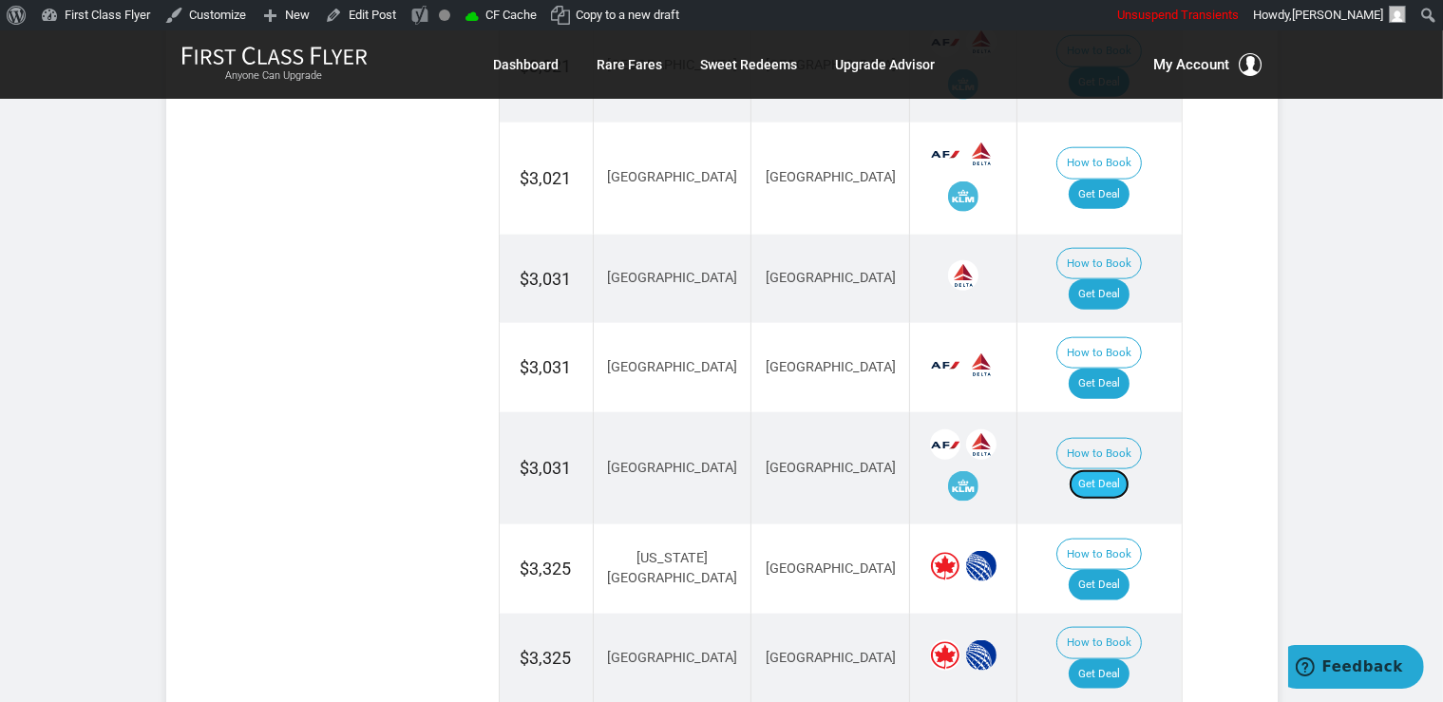
click at [1098, 469] on link "Get Deal" at bounding box center [1099, 484] width 61 height 30
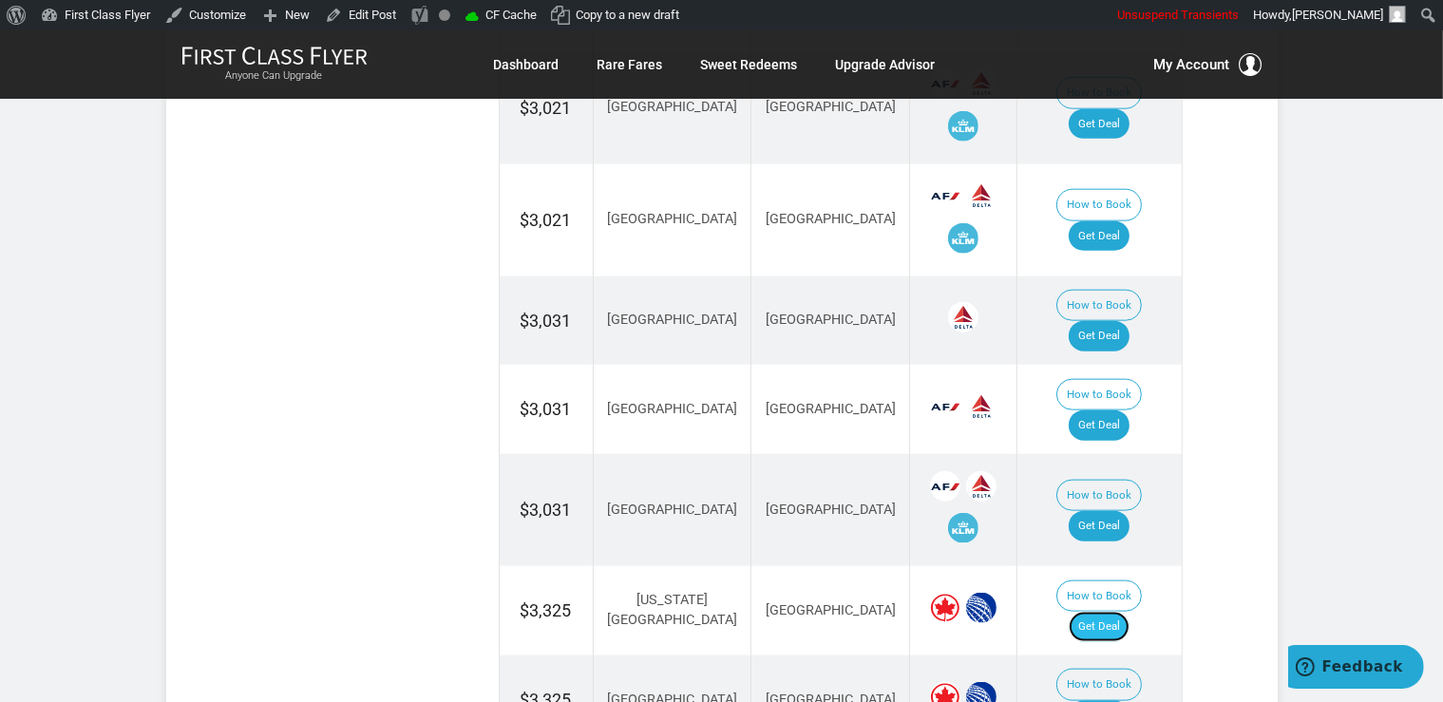
click at [1115, 612] on link "Get Deal" at bounding box center [1099, 627] width 61 height 30
drag, startPoint x: 1114, startPoint y: 513, endPoint x: 1126, endPoint y: 508, distance: 12.3
click at [1115, 701] on link "Get Deal" at bounding box center [1099, 716] width 61 height 30
click at [1129, 701] on link "Get Deal" at bounding box center [1099, 716] width 61 height 30
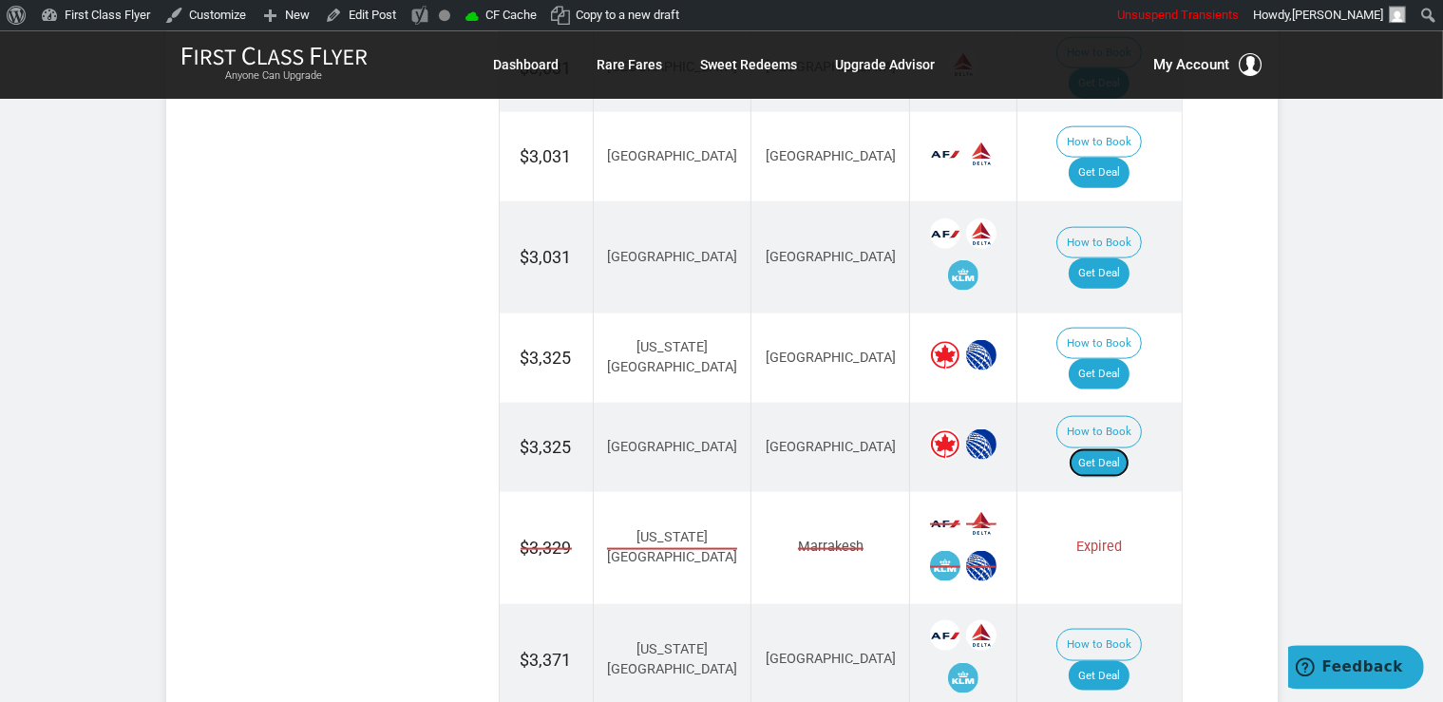
scroll to position [2466, 0]
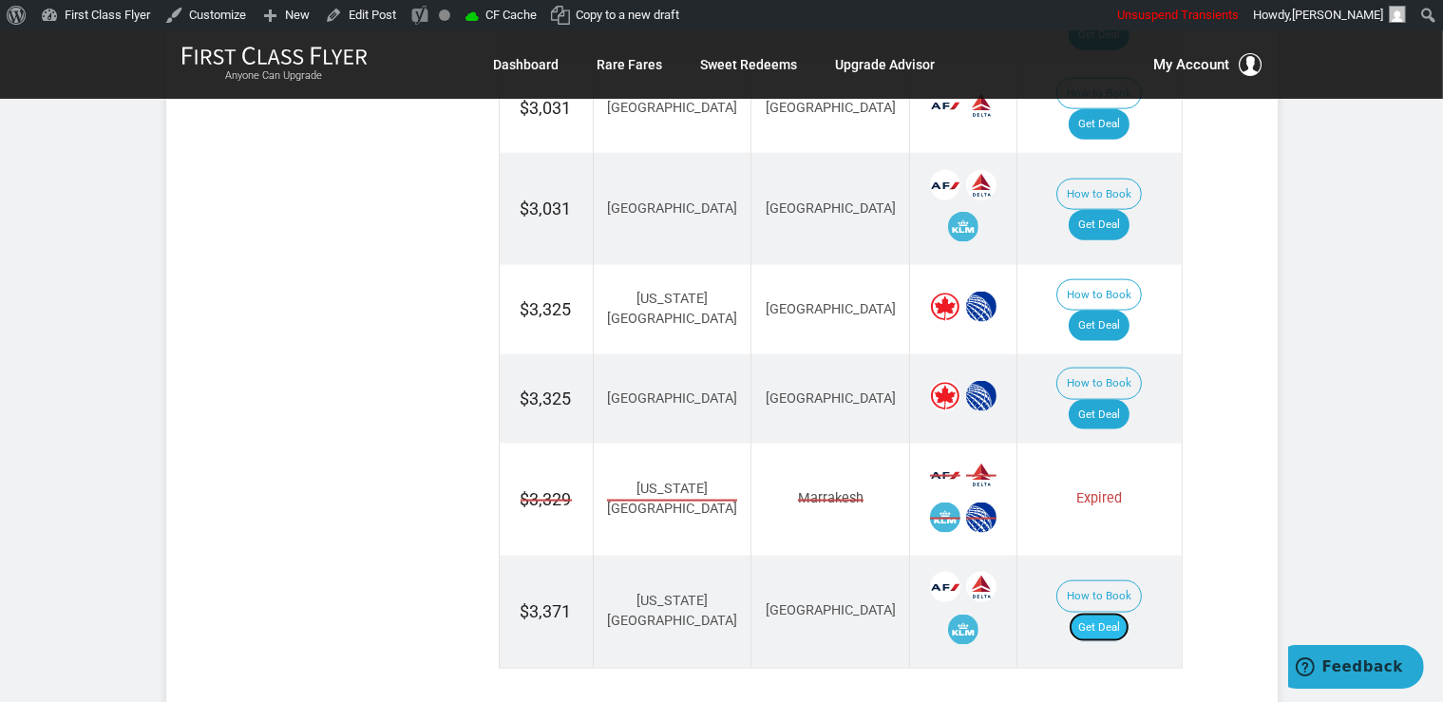
click at [1113, 613] on link "Get Deal" at bounding box center [1099, 628] width 61 height 30
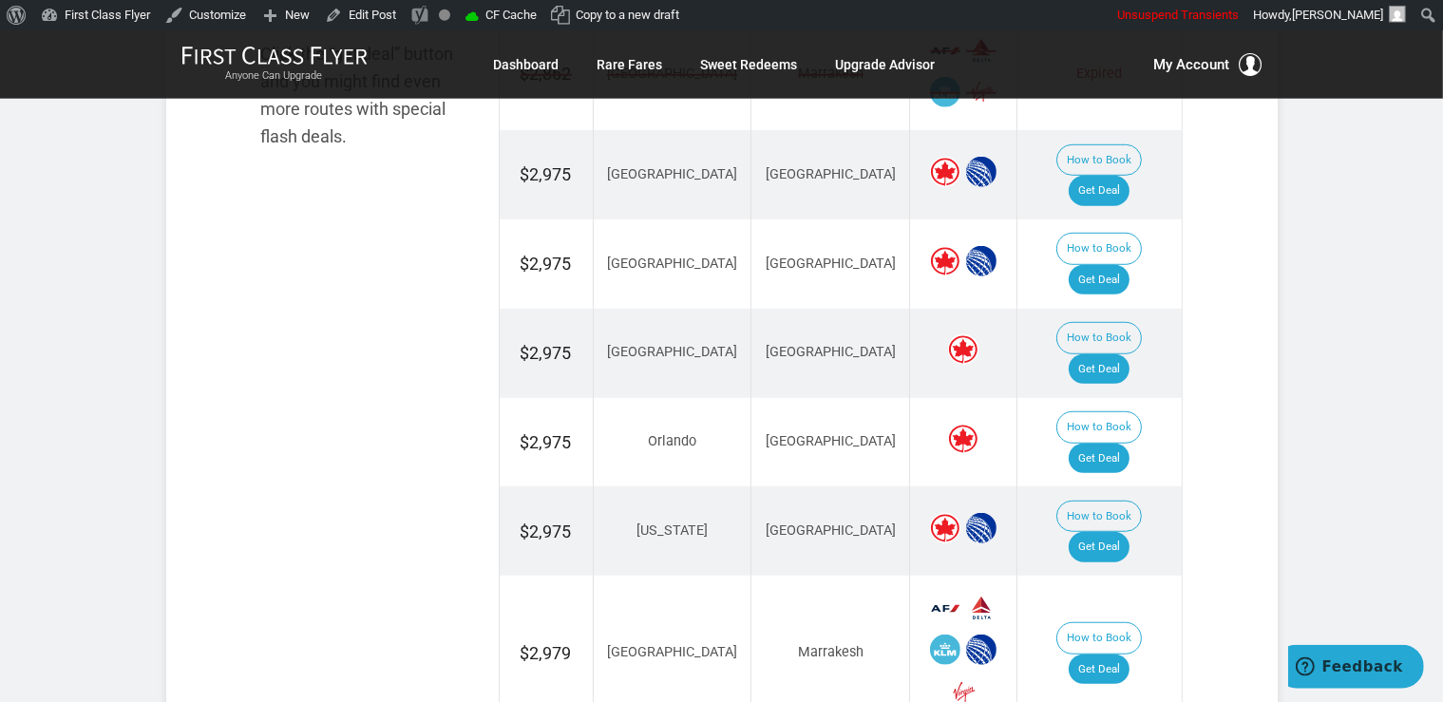
scroll to position [1261, 0]
drag, startPoint x: 1124, startPoint y: 308, endPoint x: 1187, endPoint y: 342, distance: 72.2
click at [1123, 355] on link "Get Deal" at bounding box center [1099, 370] width 61 height 30
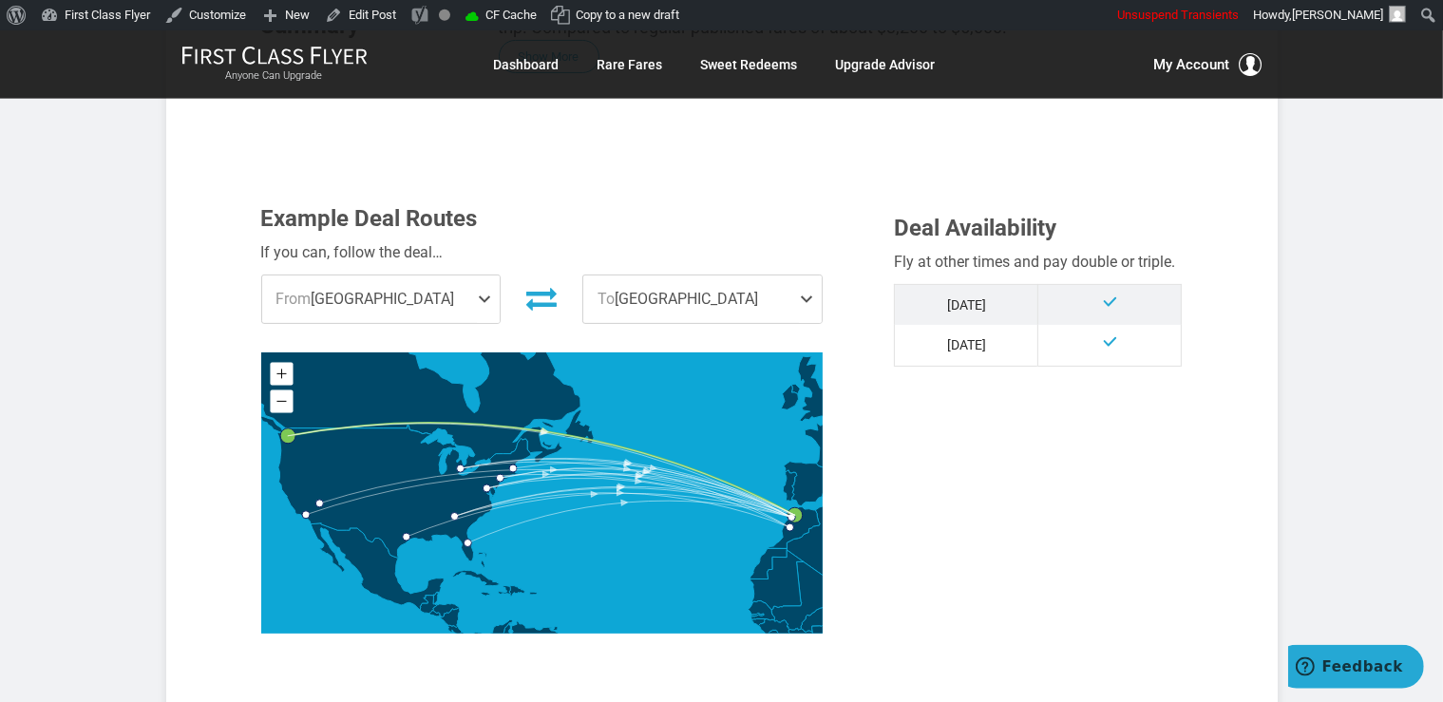
scroll to position [0, 0]
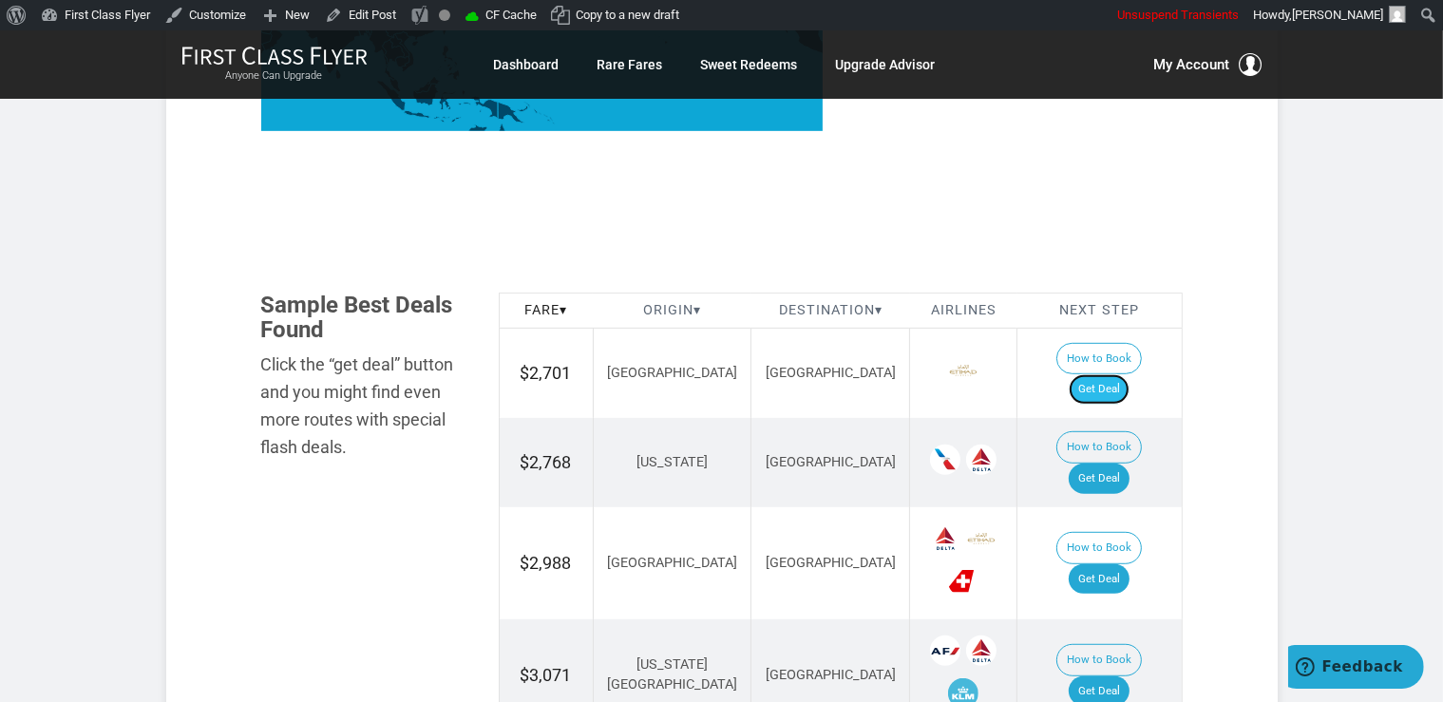
click at [1129, 374] on link "Get Deal" at bounding box center [1099, 389] width 61 height 30
click at [1108, 464] on link "Get Deal" at bounding box center [1099, 479] width 61 height 30
click at [1127, 464] on link "Get Deal" at bounding box center [1099, 479] width 61 height 30
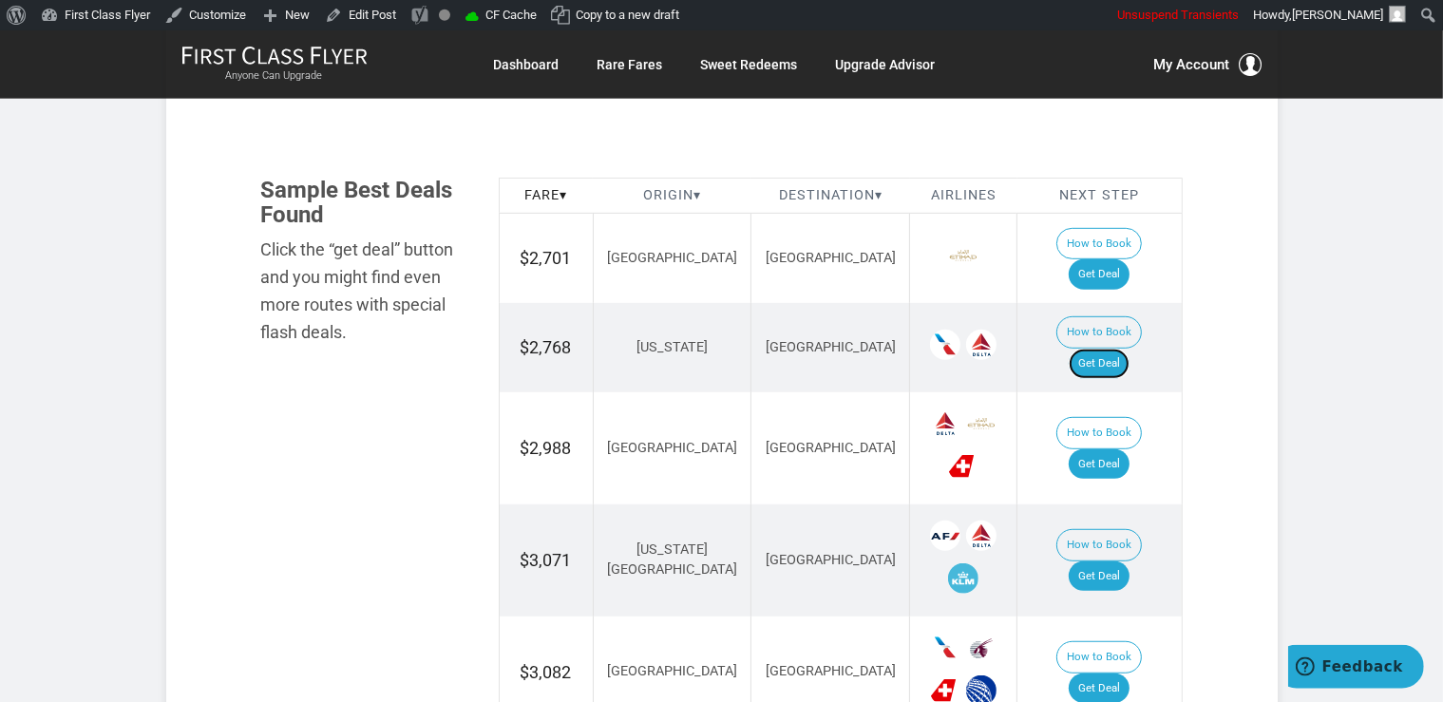
scroll to position [1303, 0]
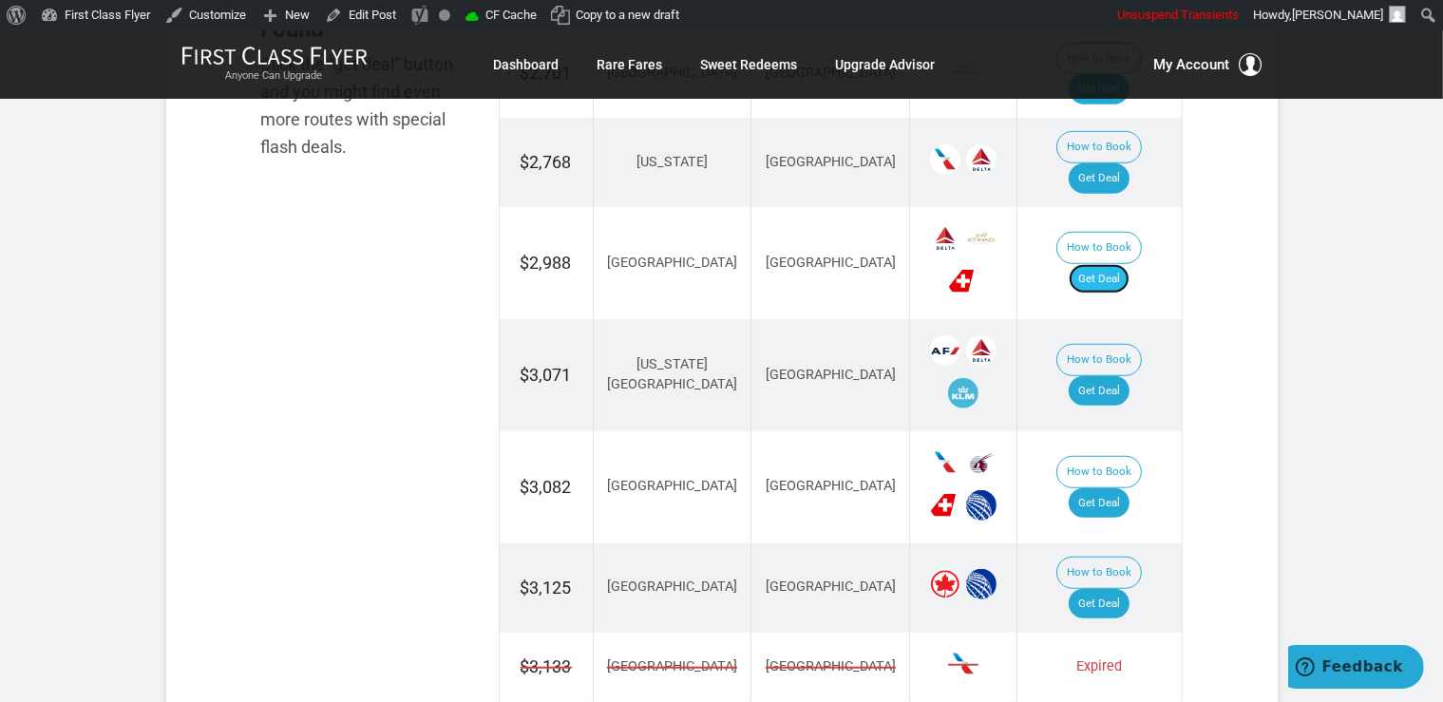
click at [1120, 264] on link "Get Deal" at bounding box center [1099, 279] width 61 height 30
click at [1129, 488] on link "Get Deal" at bounding box center [1099, 503] width 61 height 30
click at [1113, 488] on link "Get Deal" at bounding box center [1099, 503] width 61 height 30
click at [1129, 488] on link "Get Deal" at bounding box center [1099, 503] width 61 height 30
click at [1115, 376] on link "Get Deal" at bounding box center [1099, 391] width 61 height 30
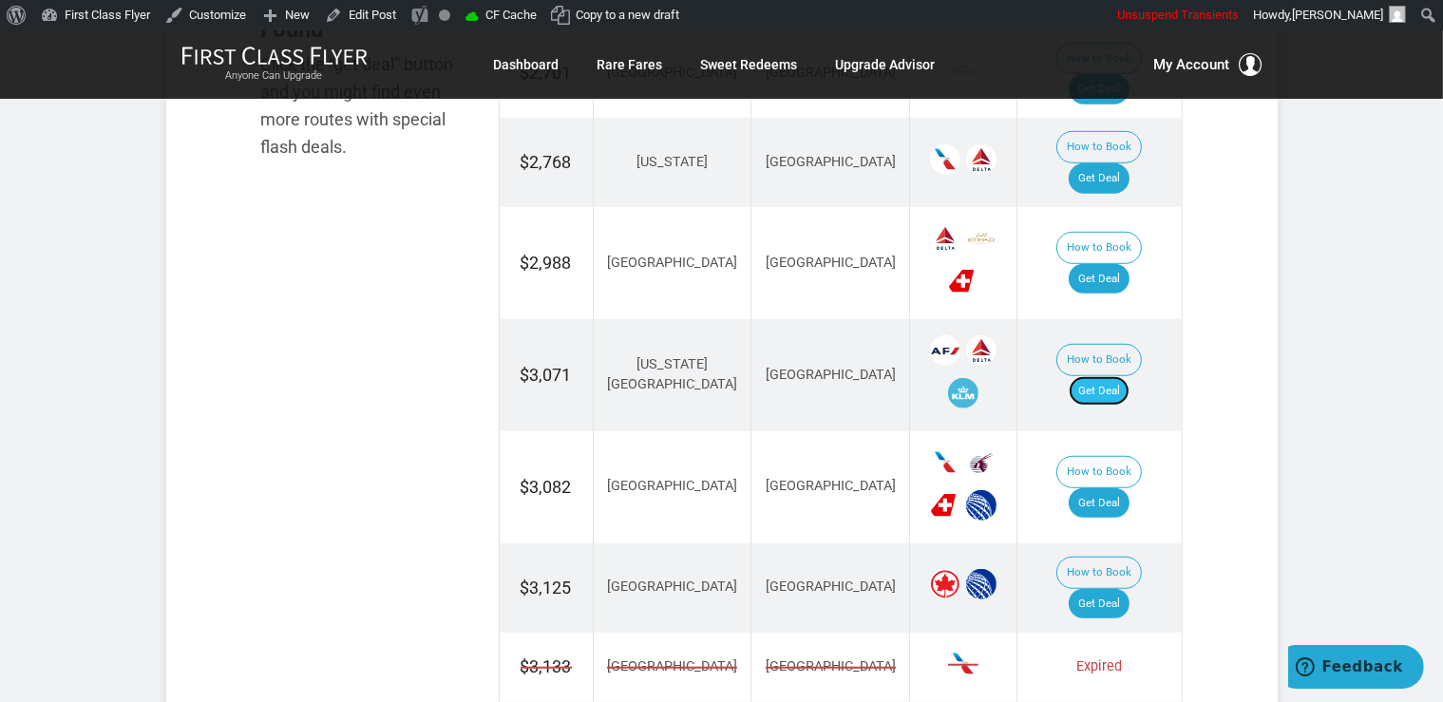
click at [1111, 376] on link "Get Deal" at bounding box center [1099, 391] width 61 height 30
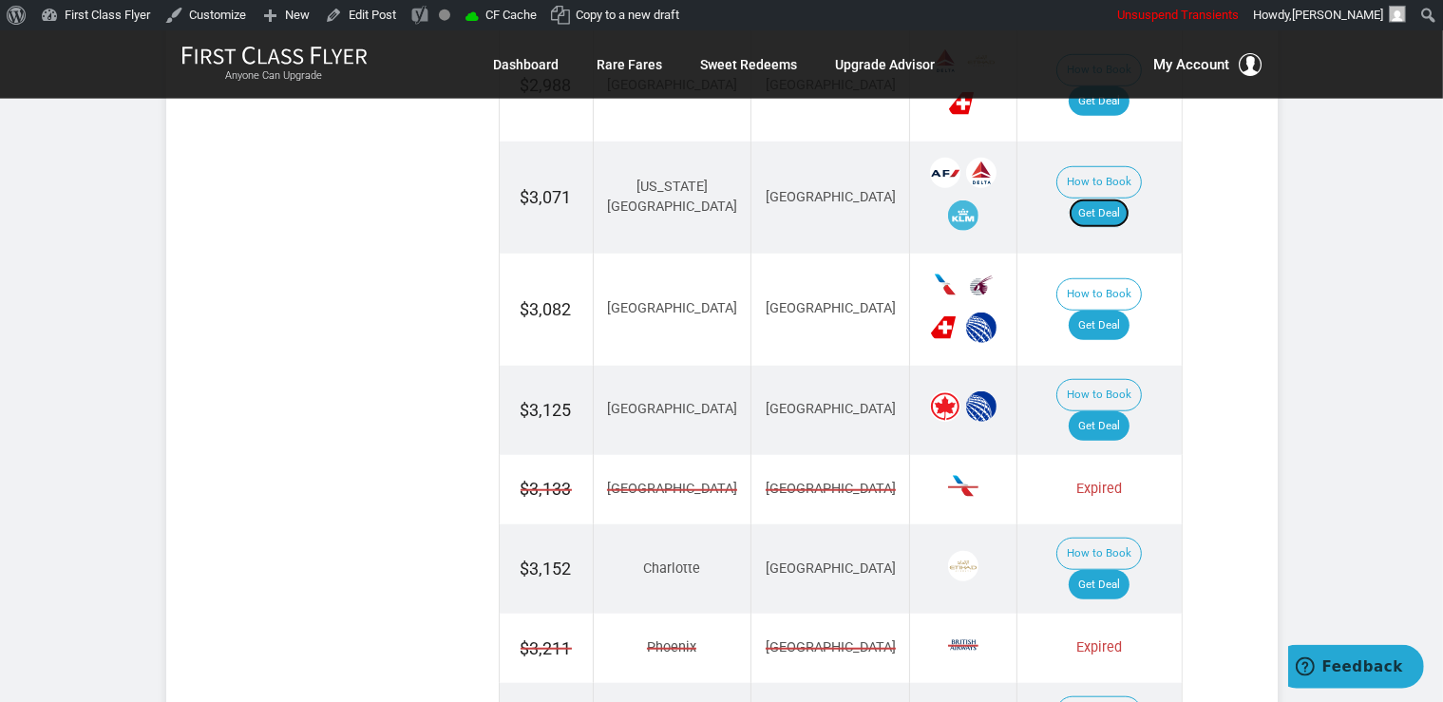
scroll to position [1505, 0]
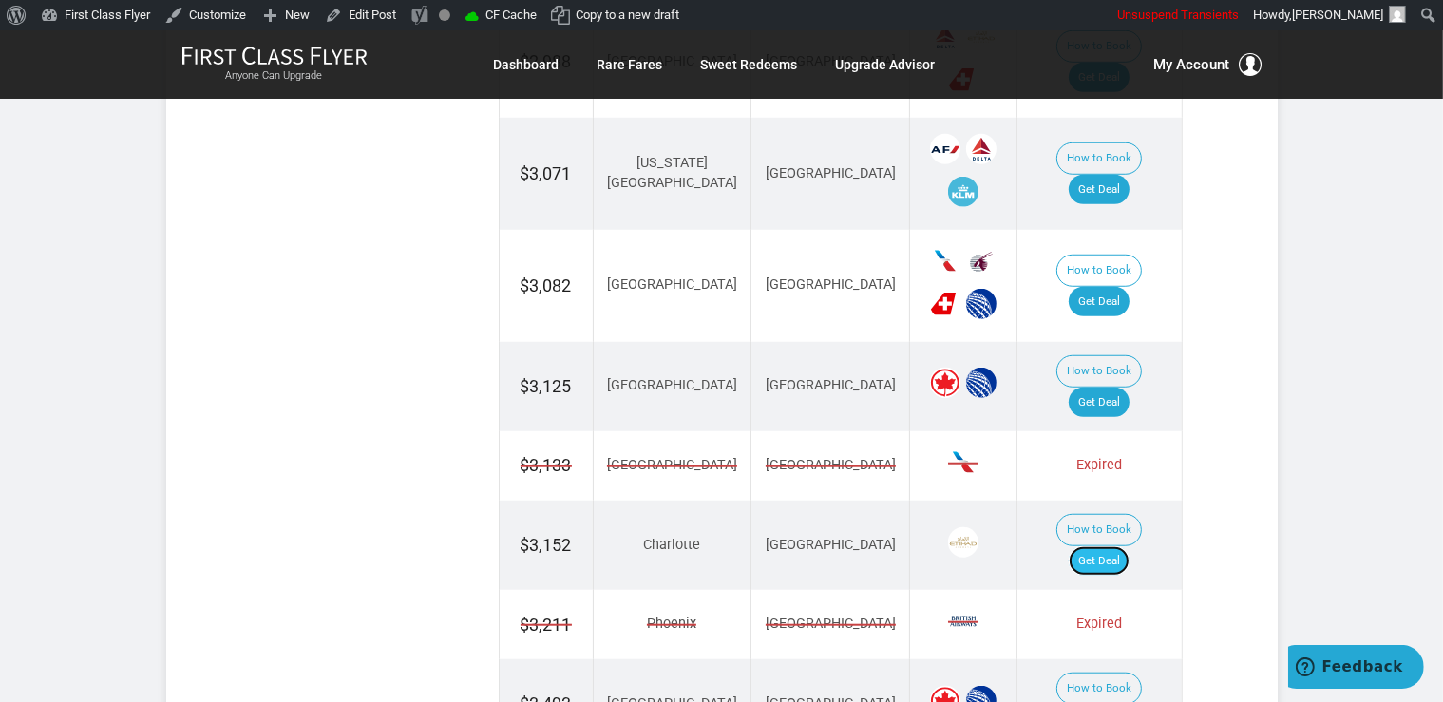
click at [1129, 546] on link "Get Deal" at bounding box center [1099, 561] width 61 height 30
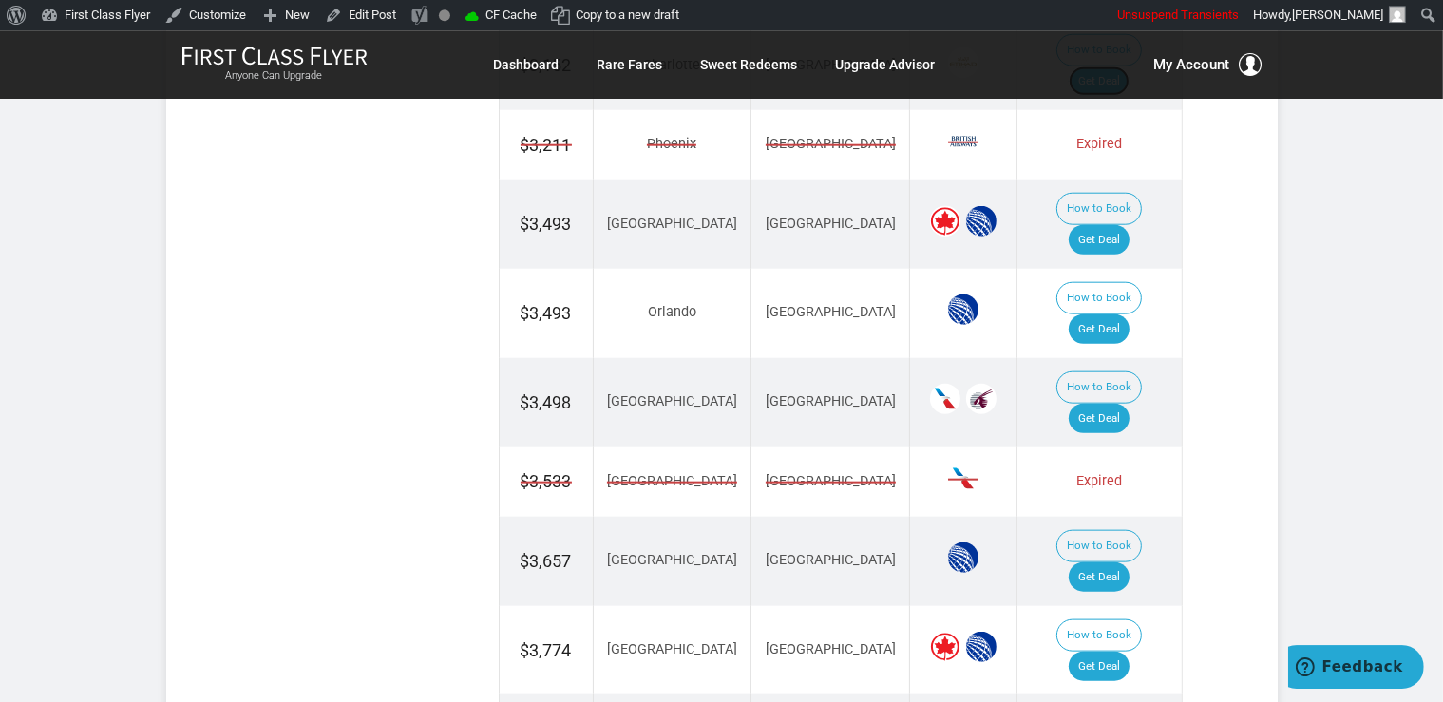
scroll to position [2006, 0]
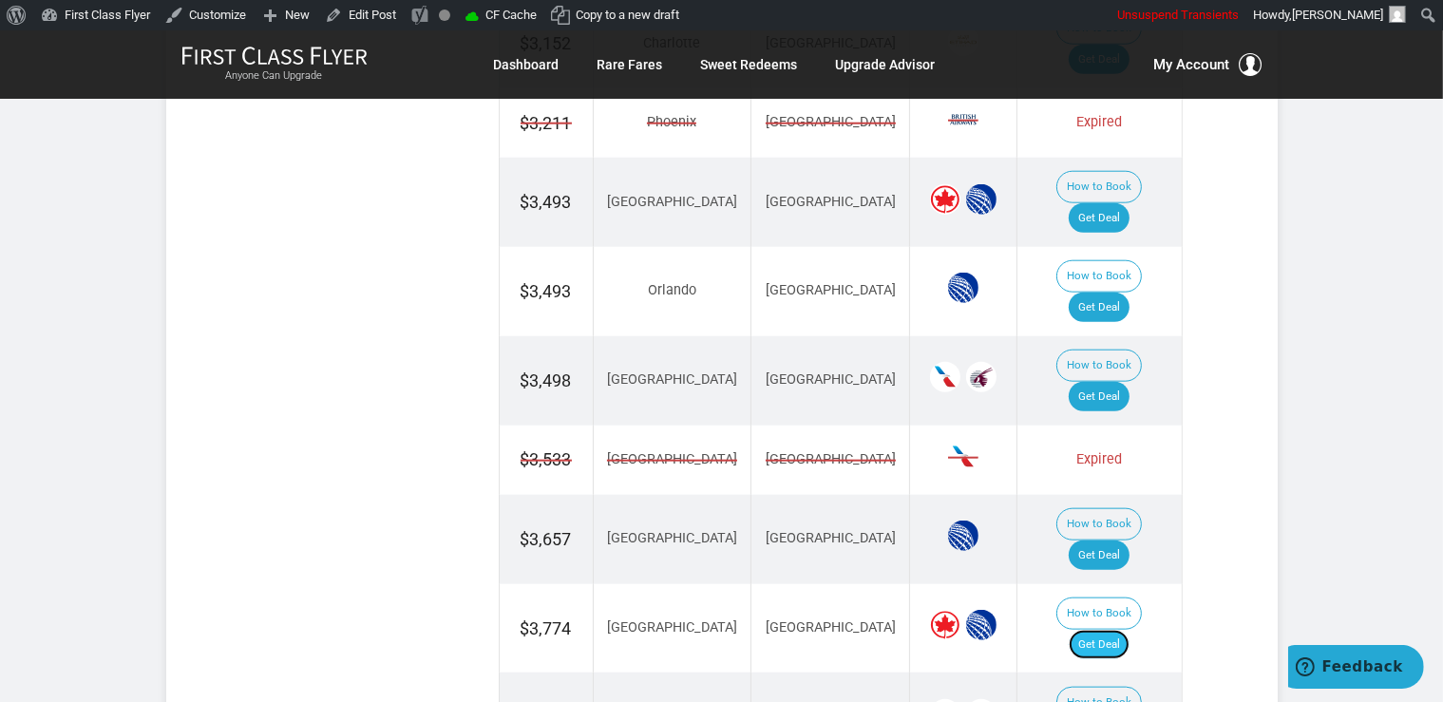
click at [1129, 630] on link "Get Deal" at bounding box center [1099, 645] width 61 height 30
click at [1115, 540] on link "Get Deal" at bounding box center [1099, 555] width 61 height 30
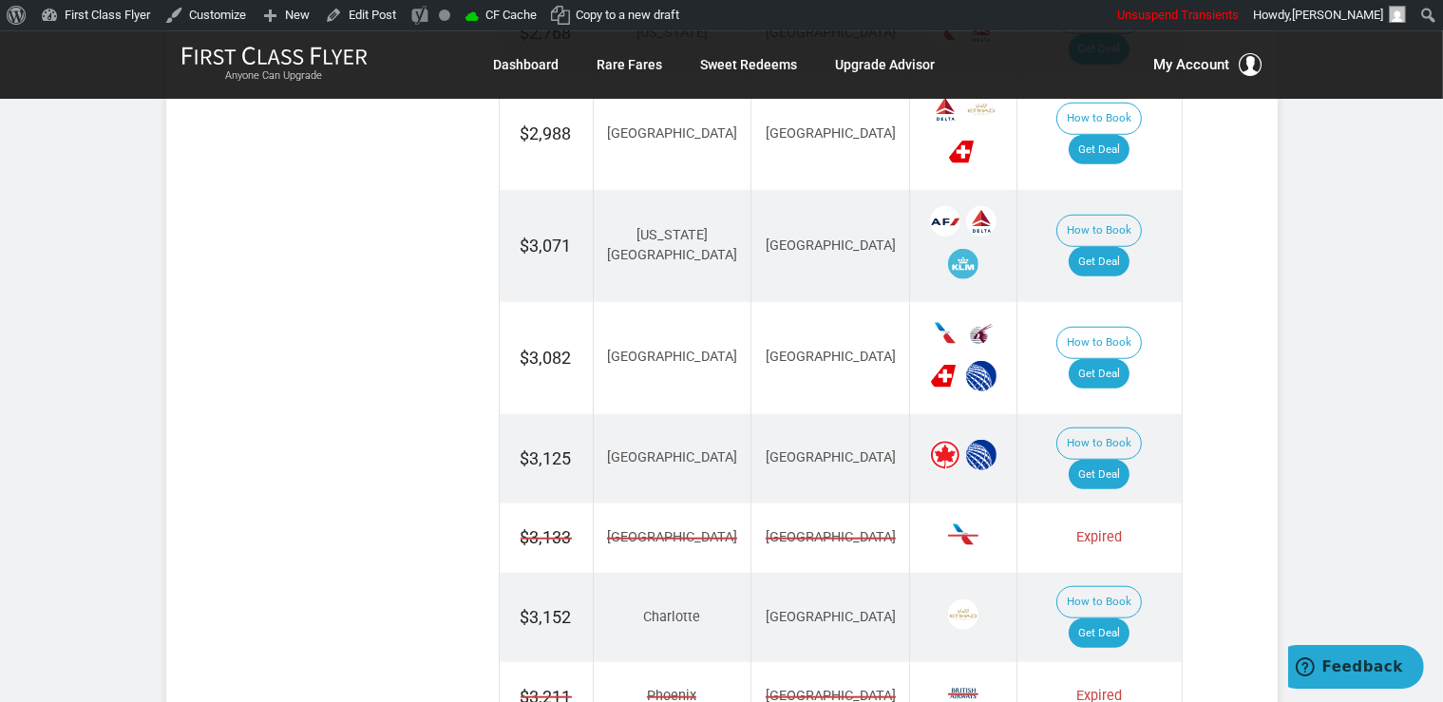
scroll to position [1404, 0]
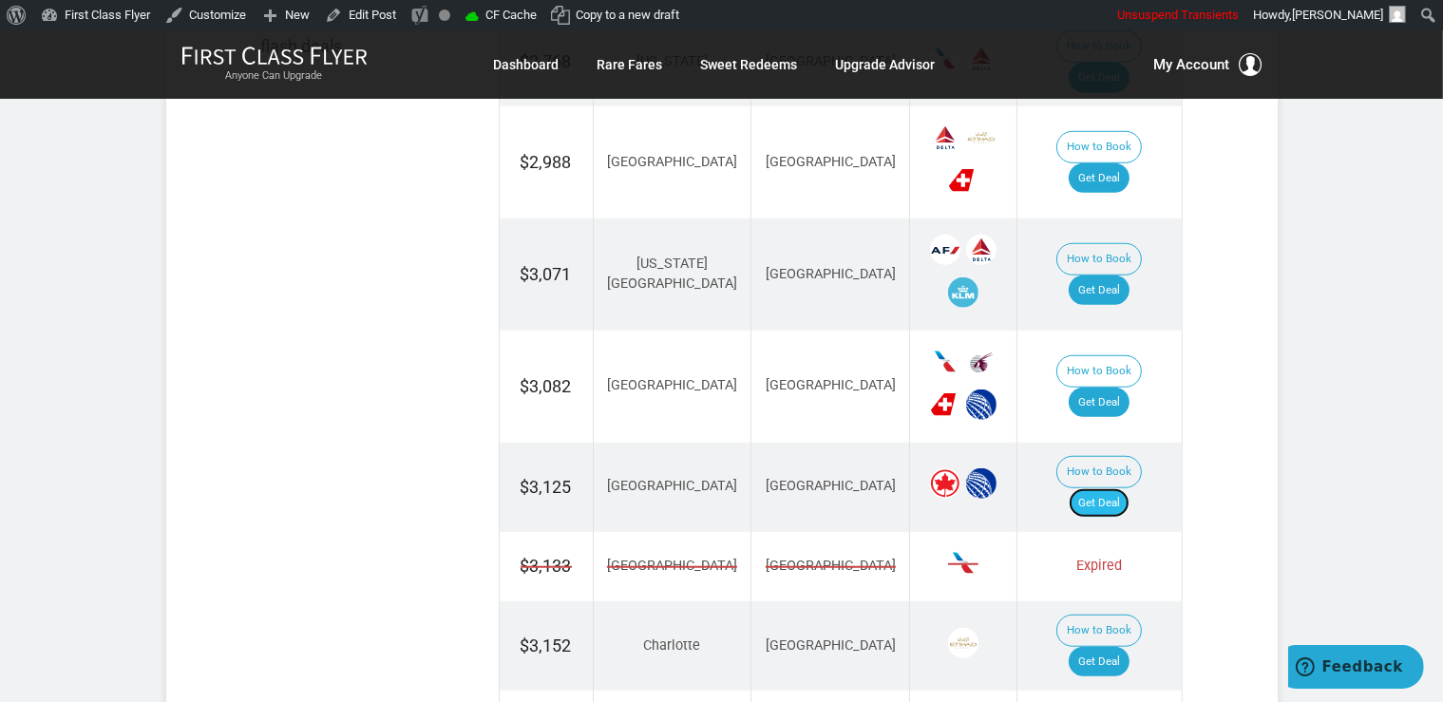
click at [1119, 488] on link "Get Deal" at bounding box center [1099, 503] width 61 height 30
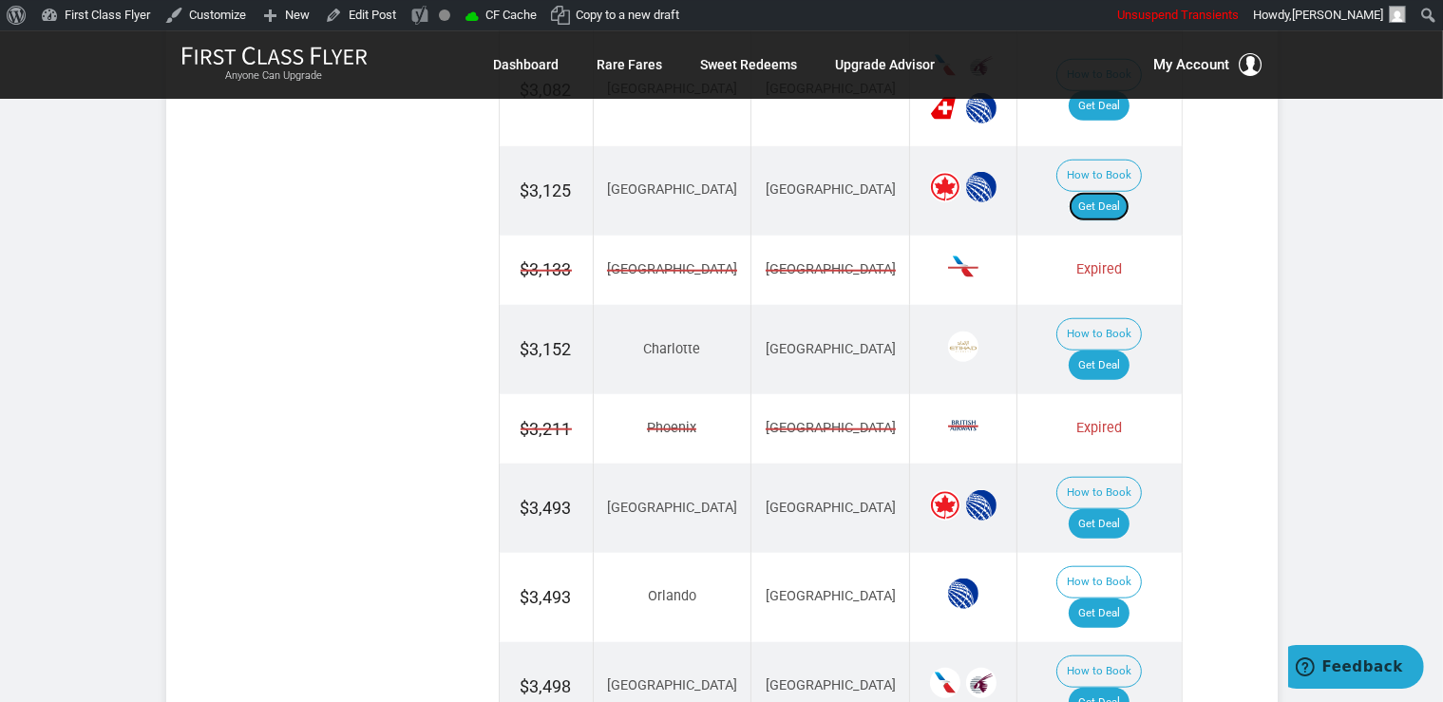
scroll to position [1705, 0]
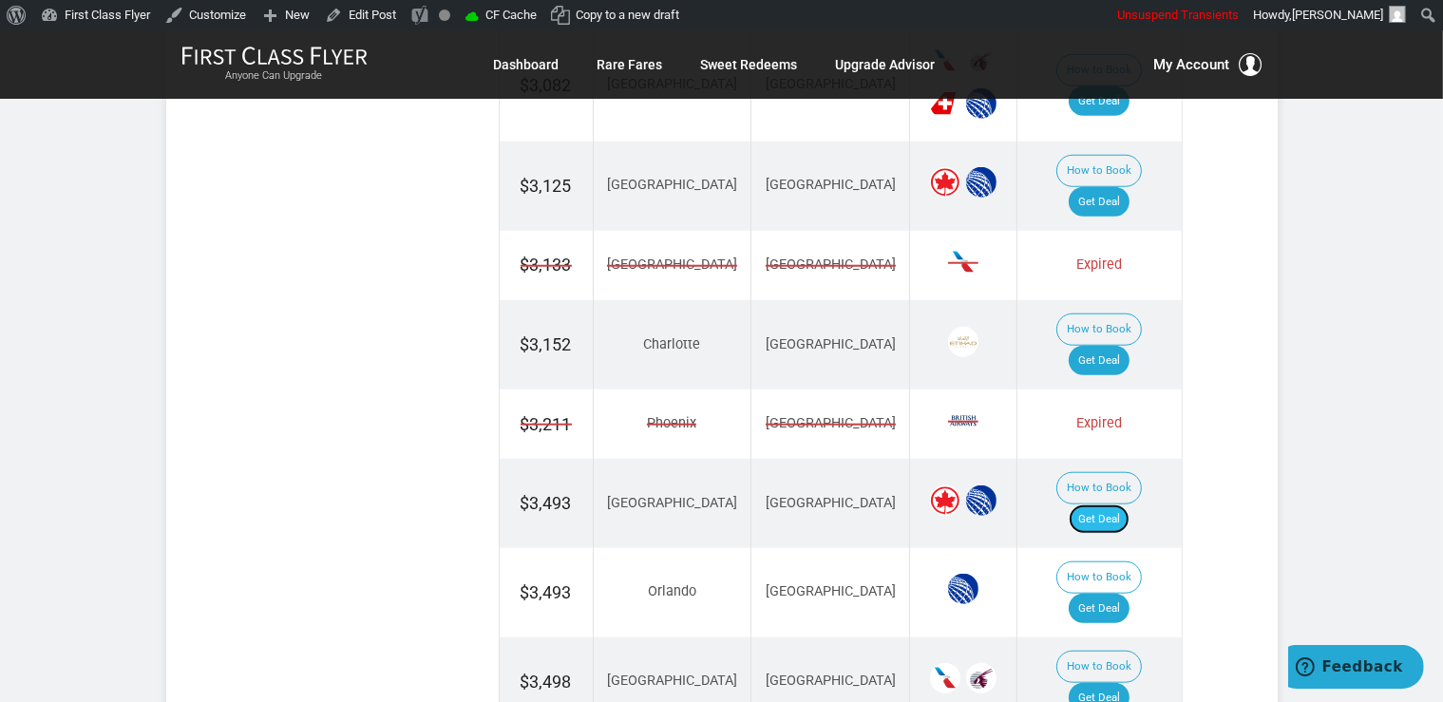
click at [1129, 504] on link "Get Deal" at bounding box center [1099, 519] width 61 height 30
click at [1129, 594] on link "Get Deal" at bounding box center [1099, 609] width 61 height 30
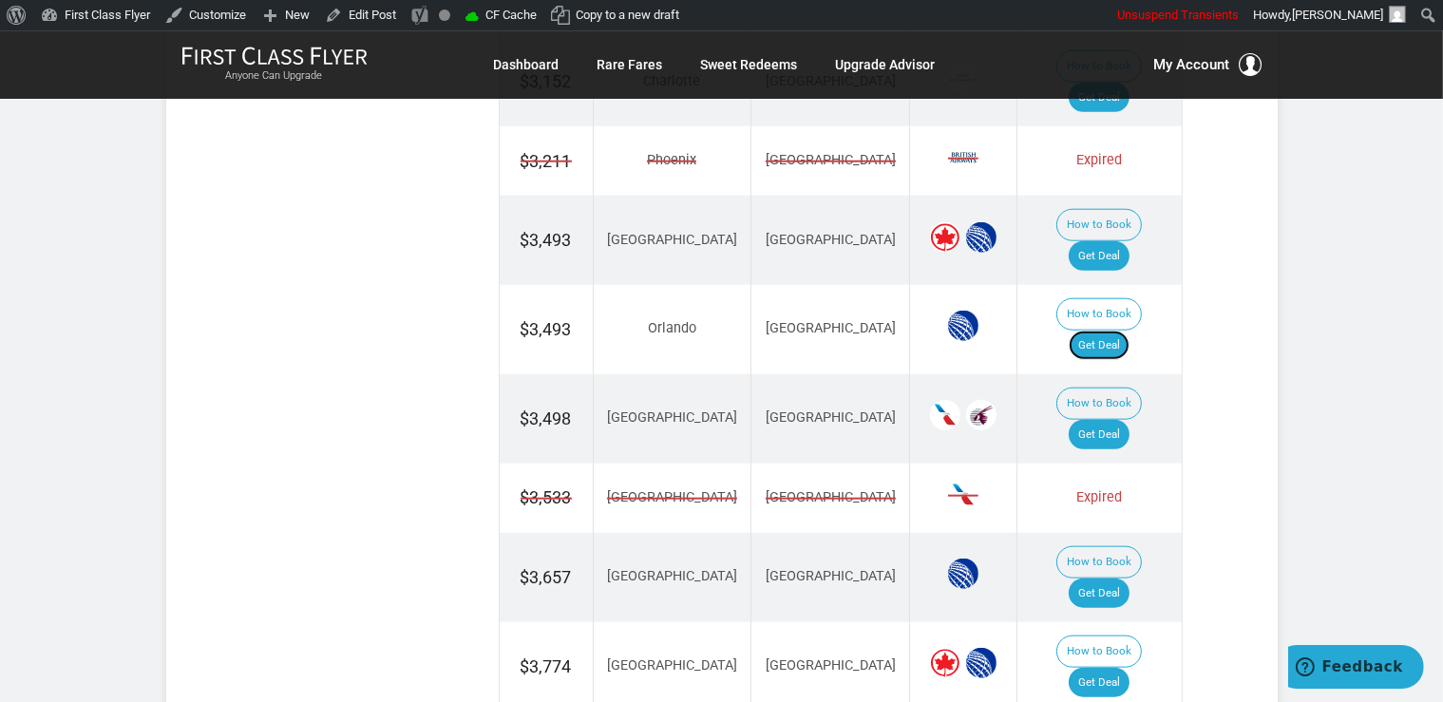
scroll to position [2006, 0]
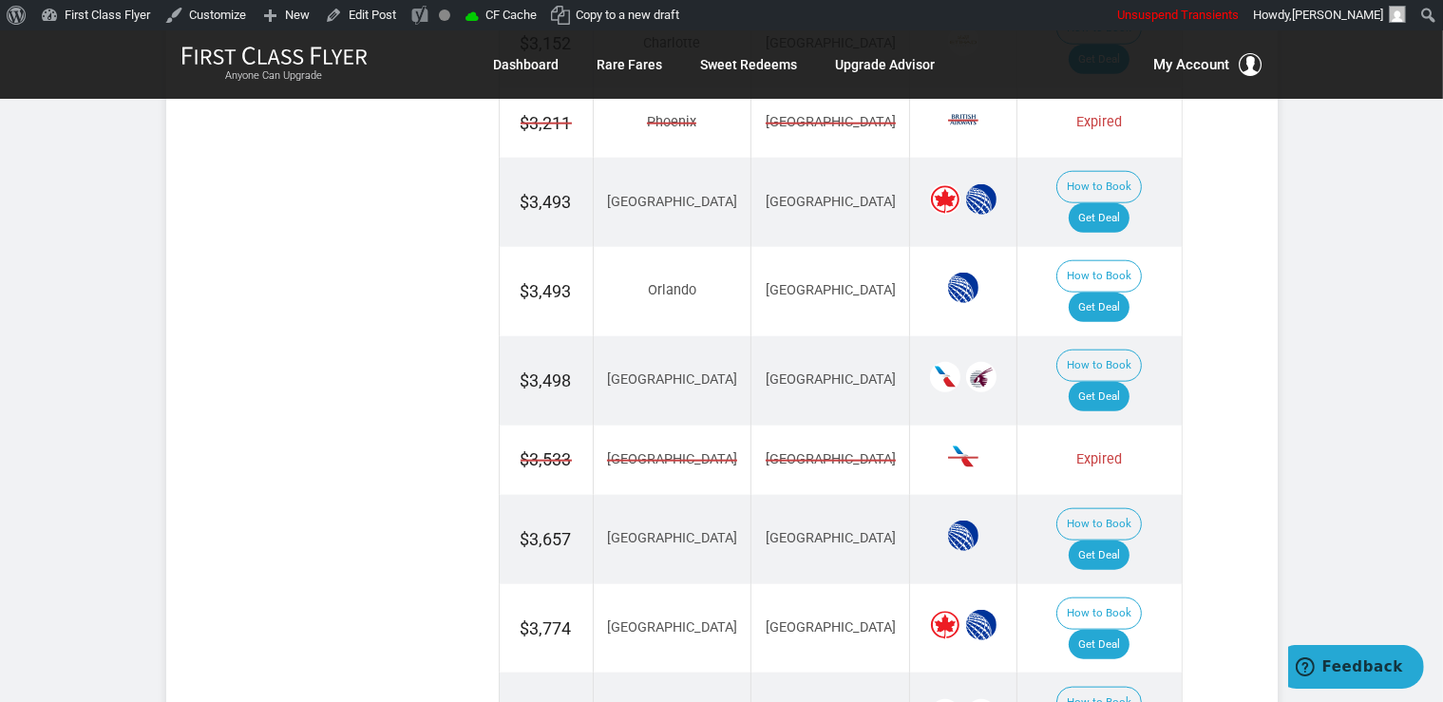
drag, startPoint x: 1104, startPoint y: 457, endPoint x: 1118, endPoint y: 454, distance: 14.5
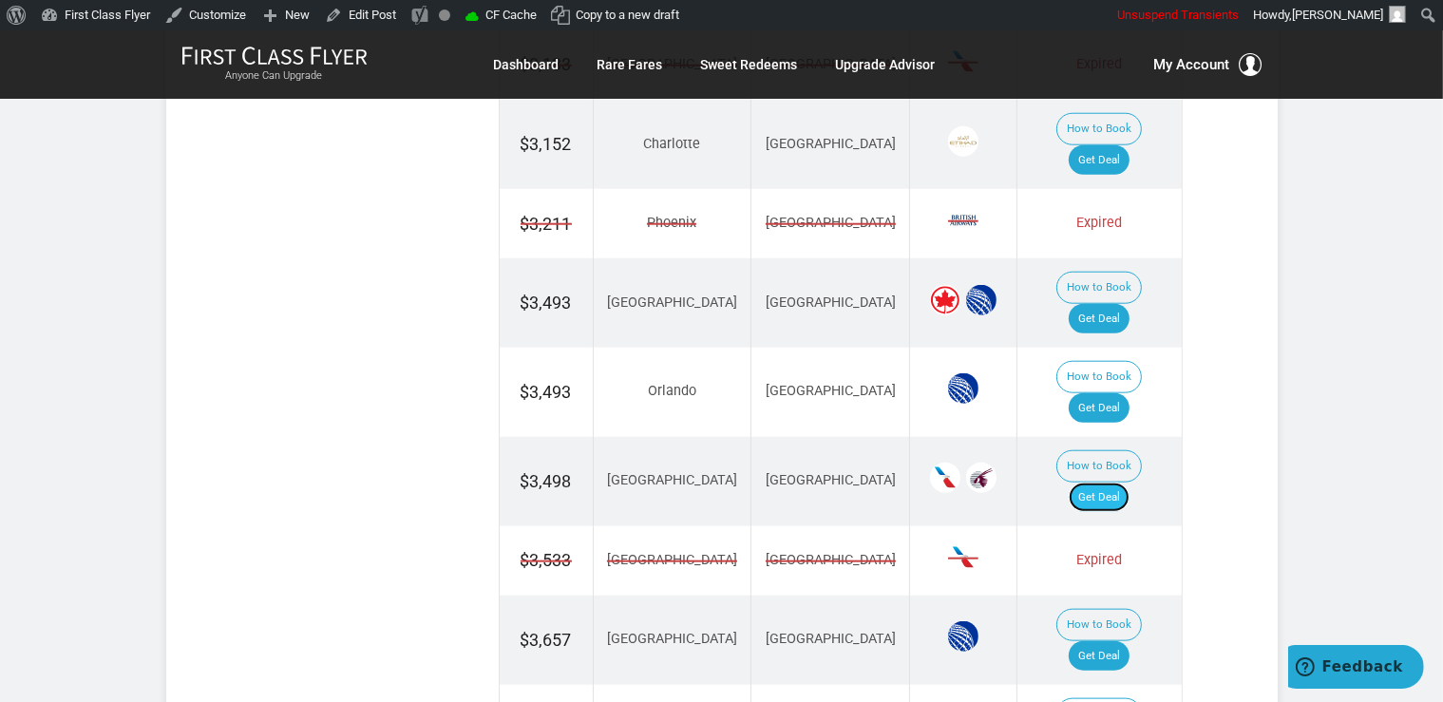
click at [1104, 483] on link "Get Deal" at bounding box center [1099, 498] width 61 height 30
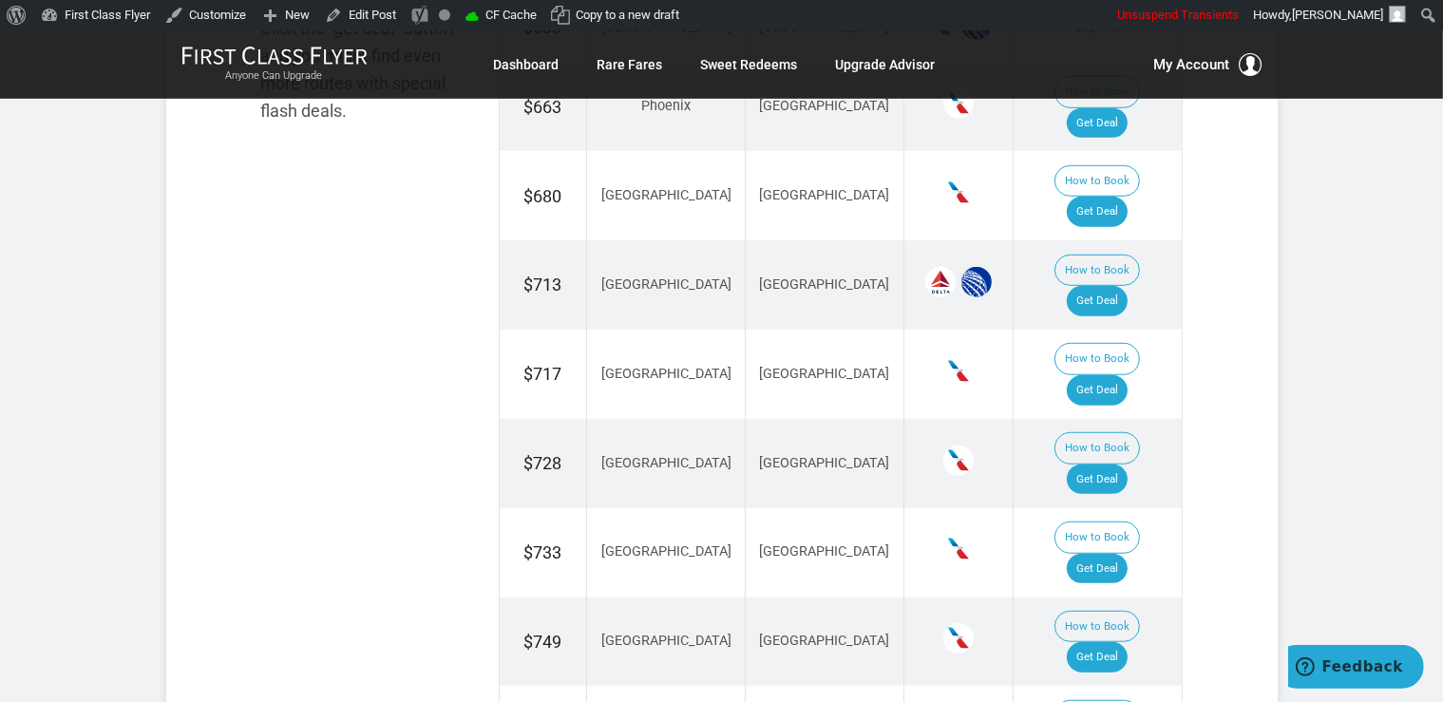
scroll to position [1303, 0]
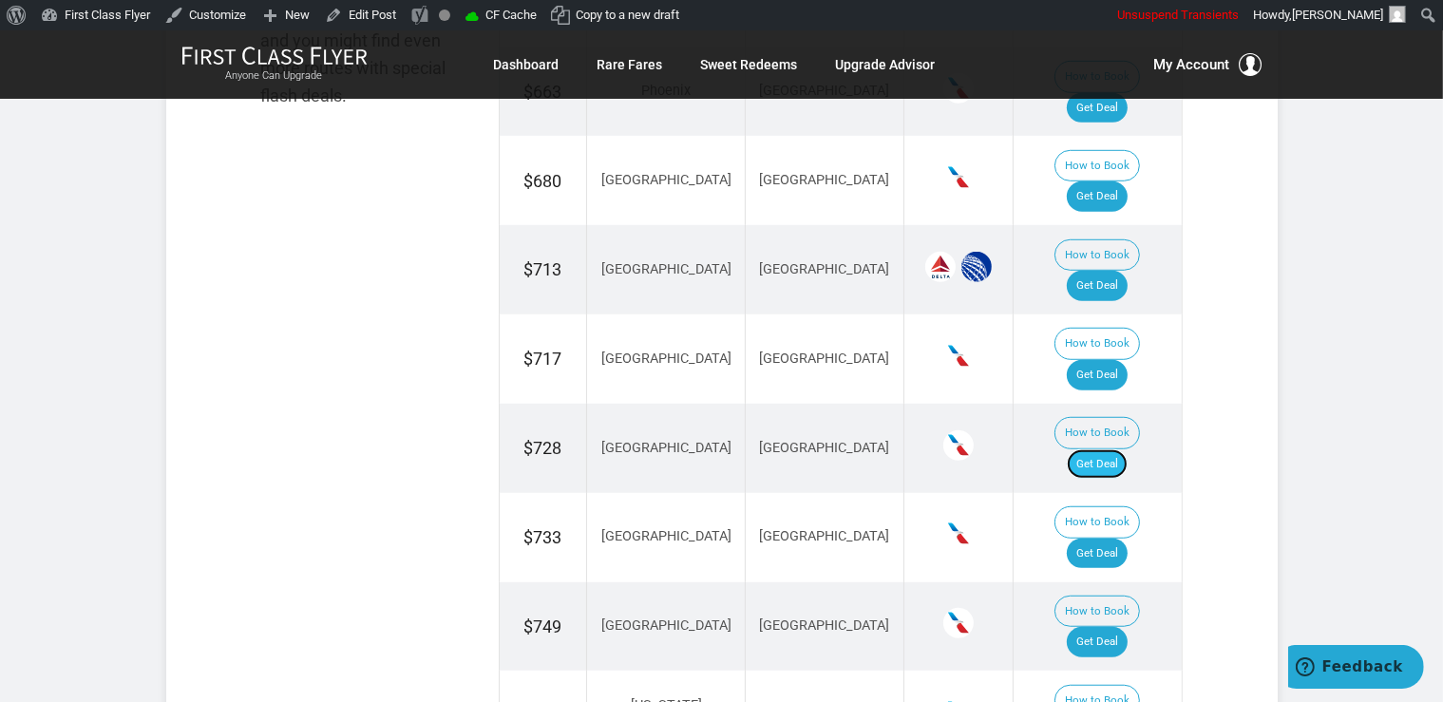
click at [1128, 449] on link "Get Deal" at bounding box center [1097, 464] width 61 height 30
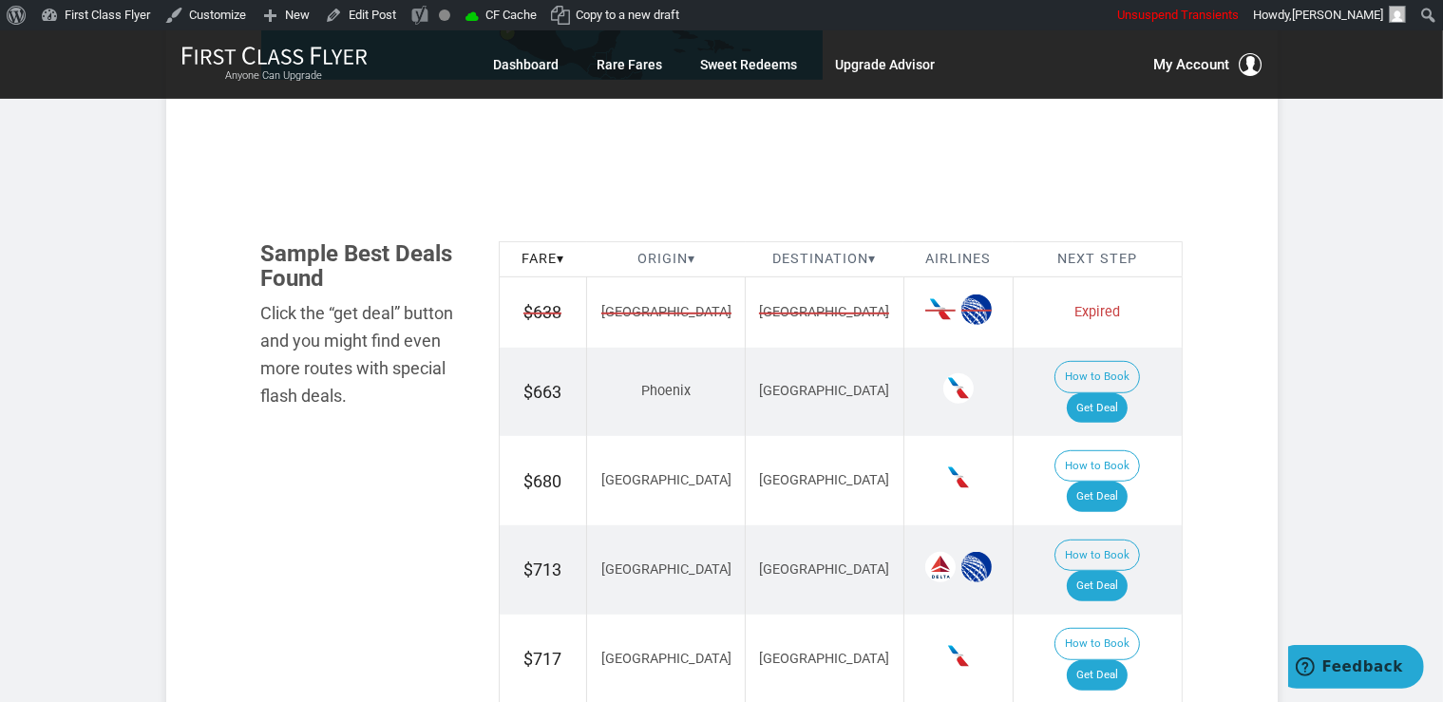
scroll to position [1003, 0]
click at [1106, 393] on link "Get Deal" at bounding box center [1097, 408] width 61 height 30
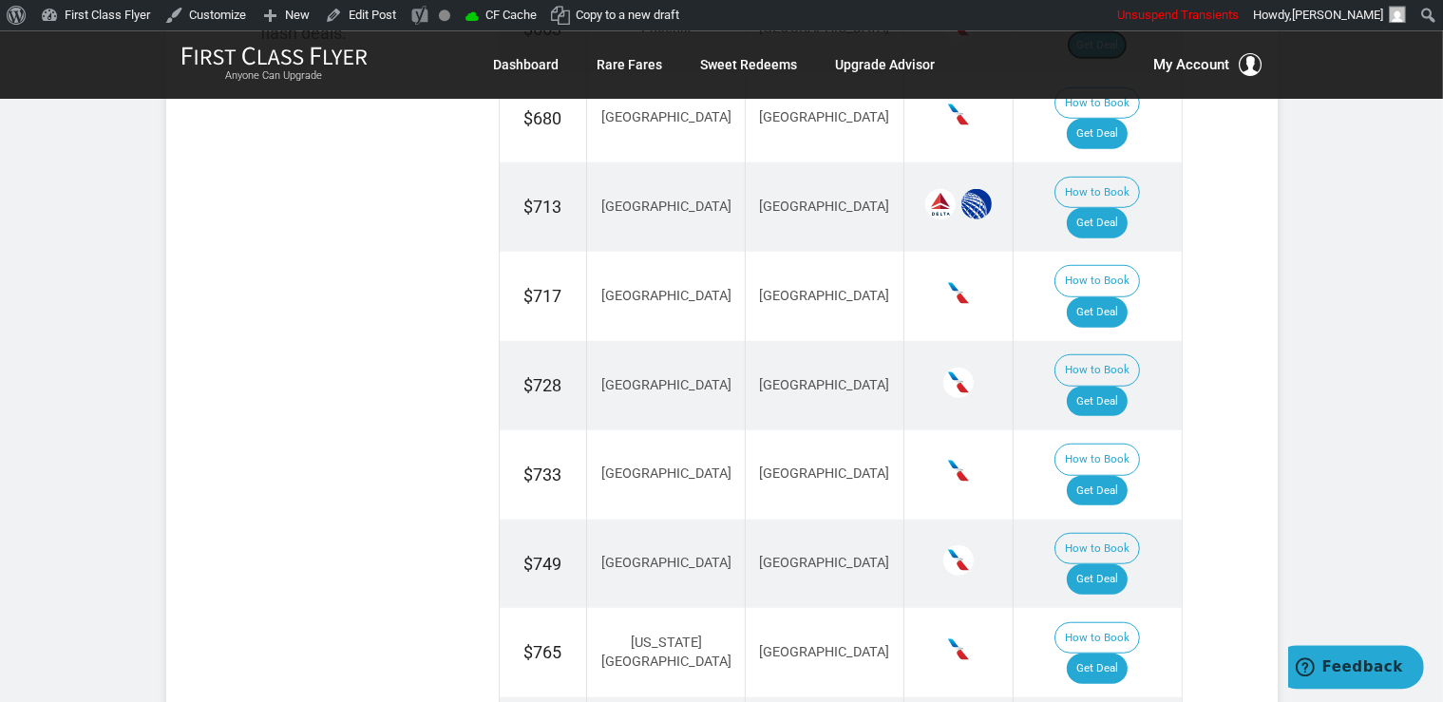
scroll to position [1404, 0]
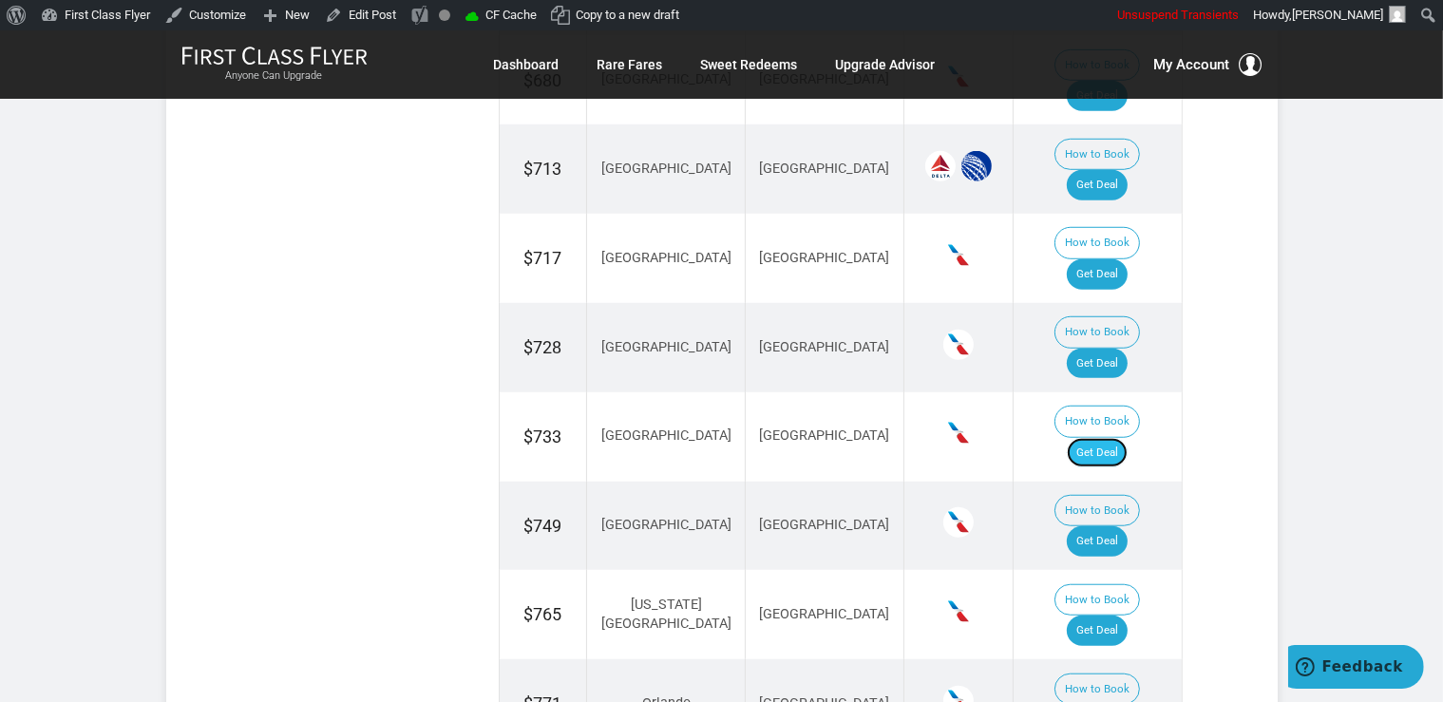
click at [1094, 438] on link "Get Deal" at bounding box center [1097, 453] width 61 height 30
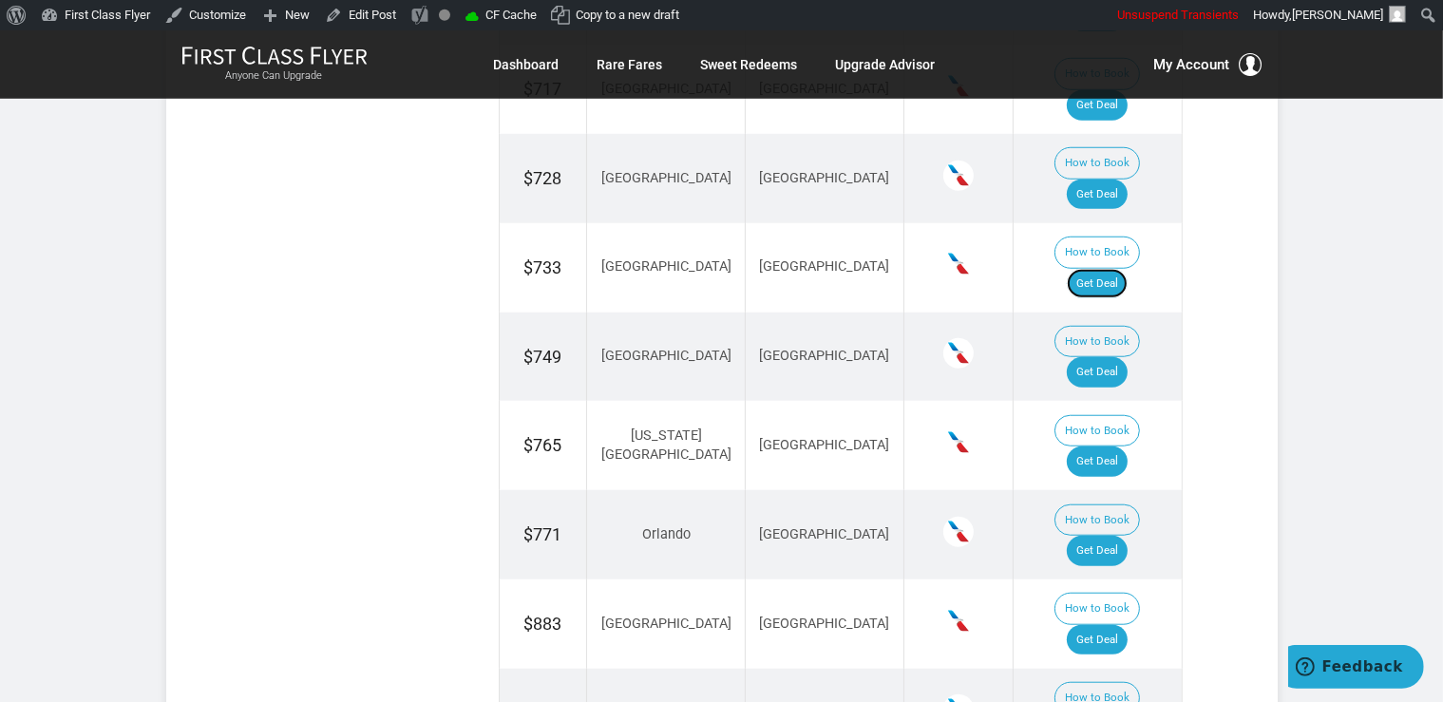
scroll to position [1604, 0]
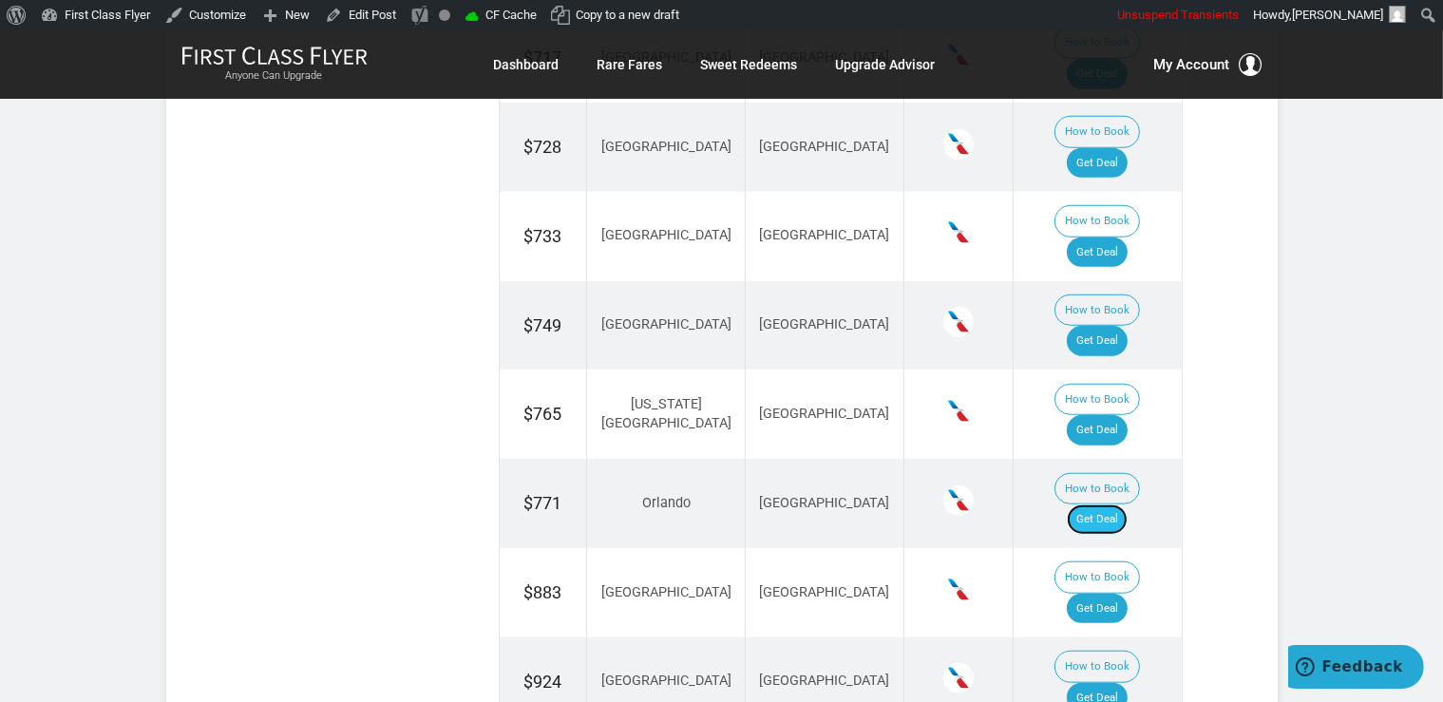
click at [1096, 504] on link "Get Deal" at bounding box center [1097, 519] width 61 height 30
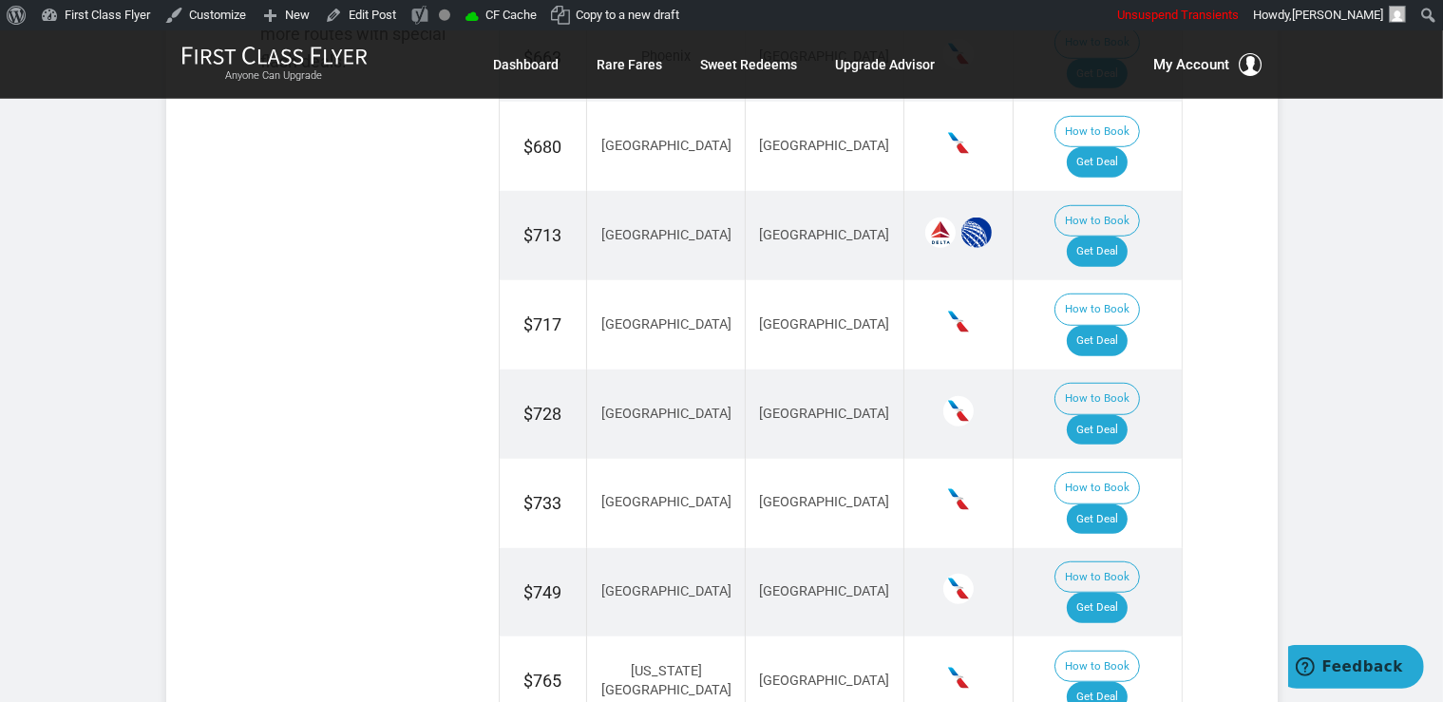
scroll to position [1303, 0]
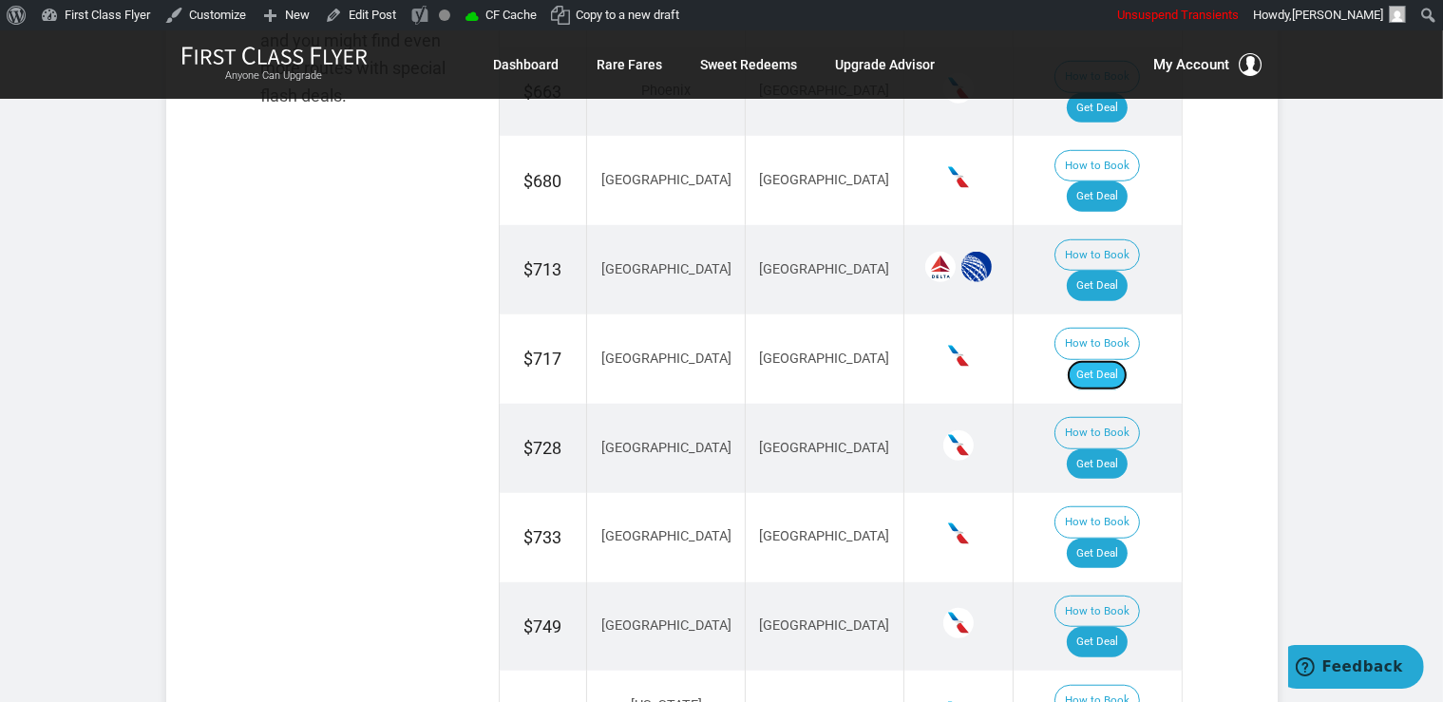
drag, startPoint x: 1111, startPoint y: 278, endPoint x: 1138, endPoint y: 294, distance: 30.6
click at [1111, 360] on link "Get Deal" at bounding box center [1097, 375] width 61 height 30
click at [1096, 360] on link "Get Deal" at bounding box center [1097, 375] width 61 height 30
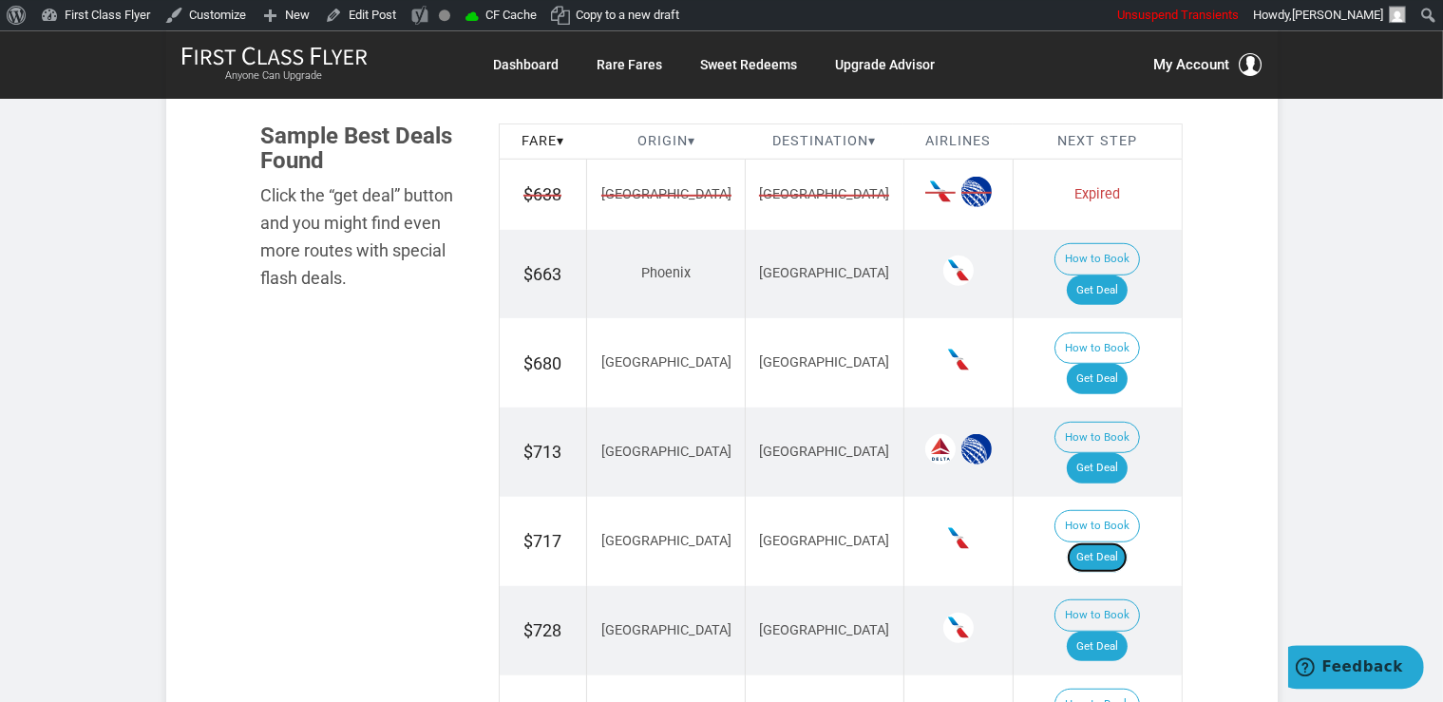
scroll to position [1103, 0]
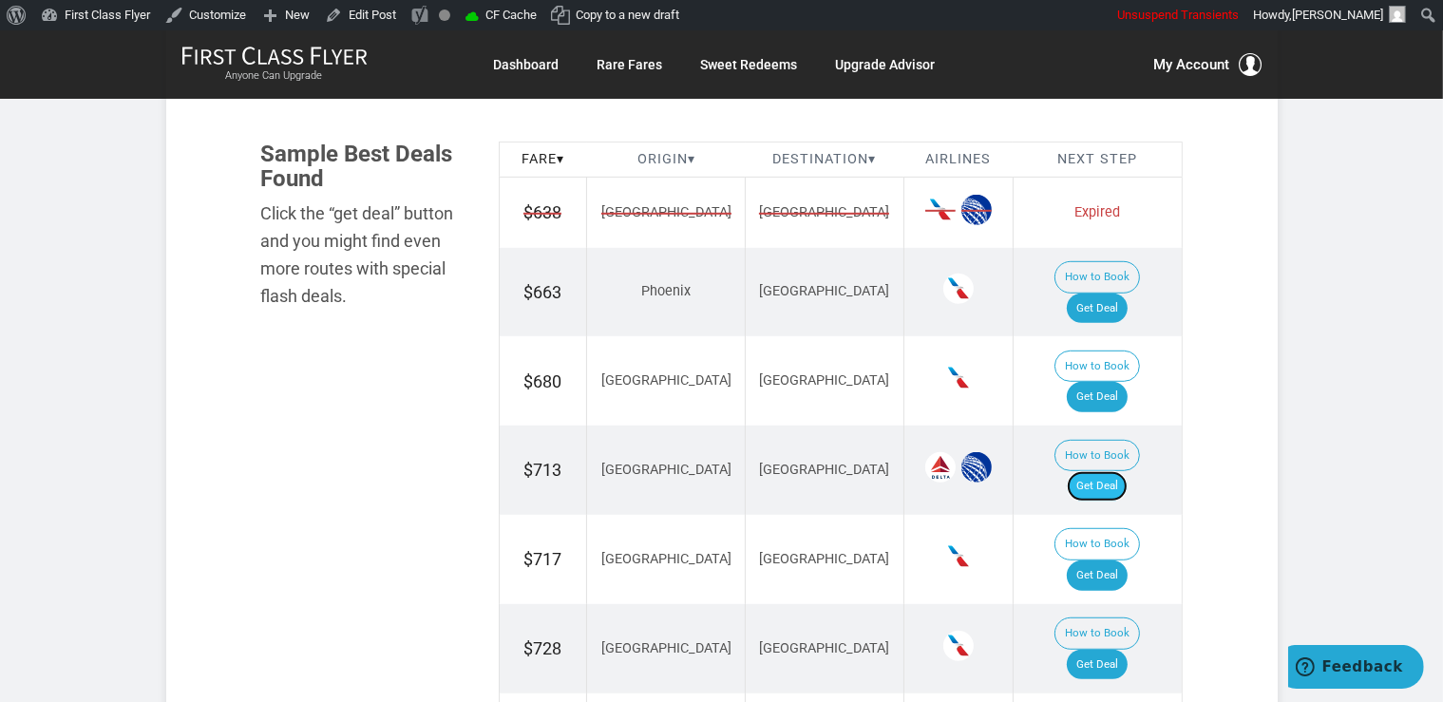
click at [1118, 471] on link "Get Deal" at bounding box center [1097, 486] width 61 height 30
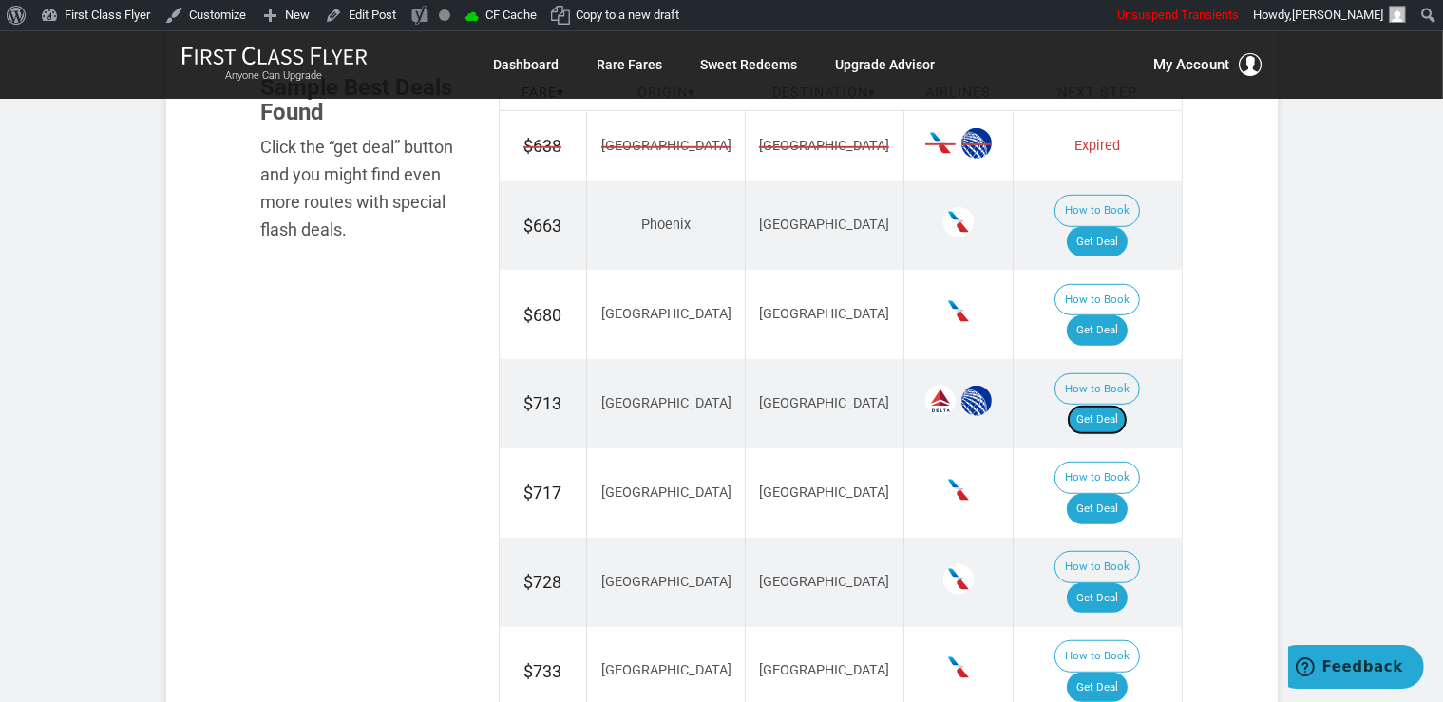
scroll to position [1204, 0]
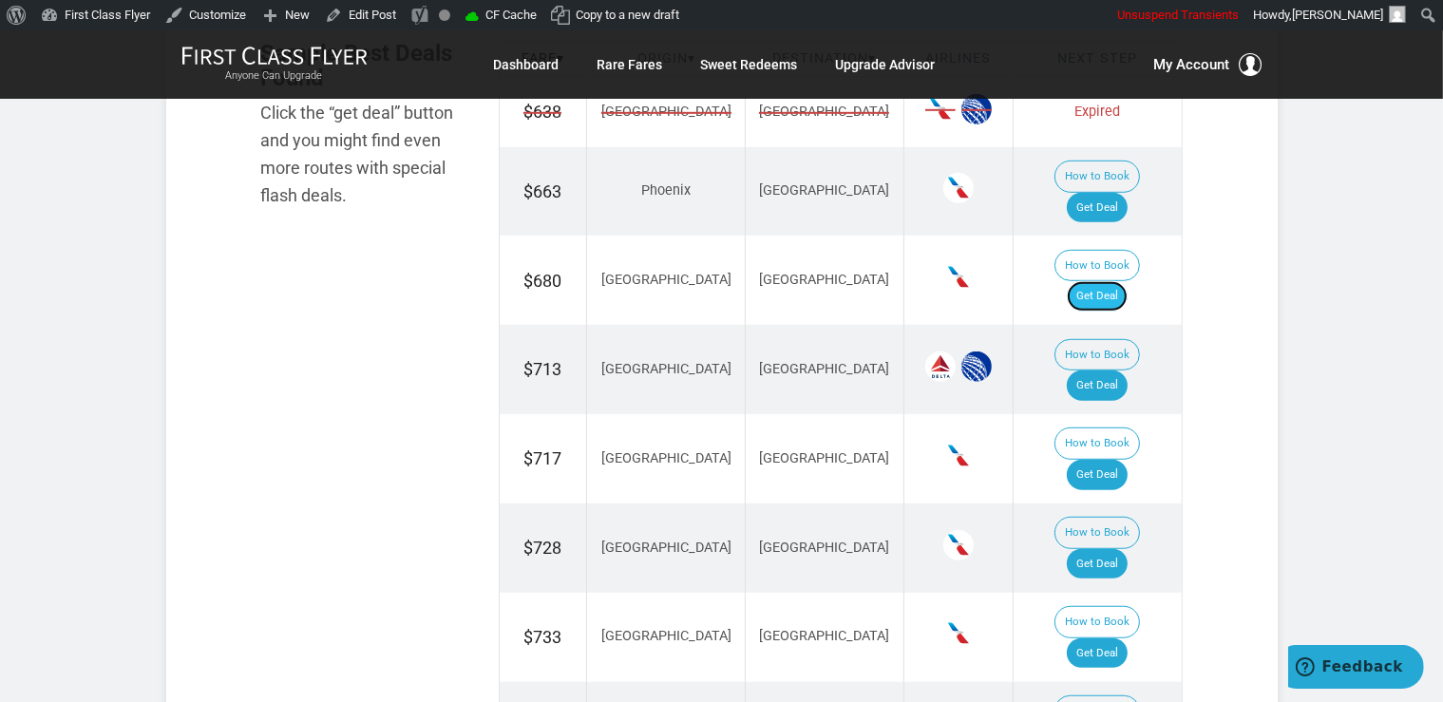
drag, startPoint x: 1102, startPoint y: 243, endPoint x: 1114, endPoint y: 258, distance: 19.6
click at [1102, 281] on link "Get Deal" at bounding box center [1097, 296] width 61 height 30
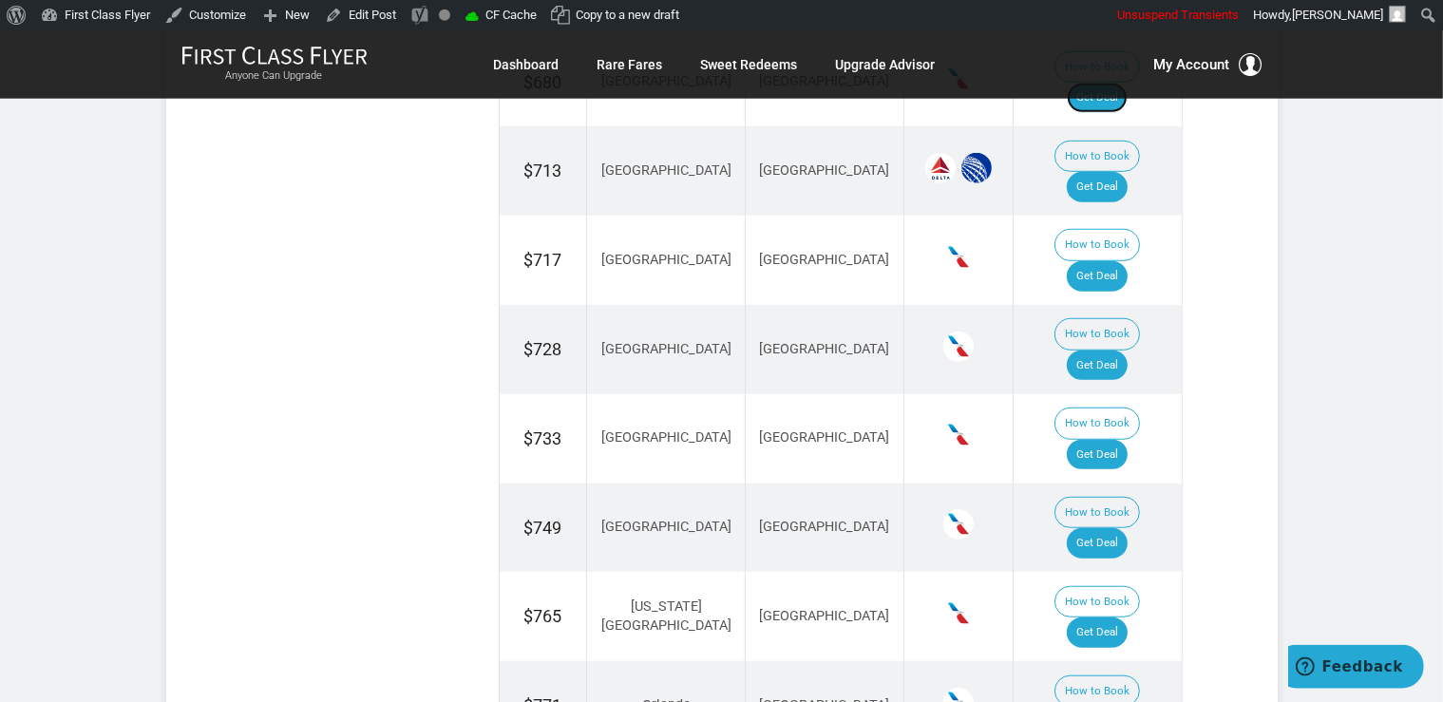
scroll to position [1404, 0]
click at [1111, 526] on link "Get Deal" at bounding box center [1097, 541] width 61 height 30
click at [1114, 526] on link "Get Deal" at bounding box center [1097, 541] width 61 height 30
click at [1123, 616] on link "Get Deal" at bounding box center [1097, 631] width 61 height 30
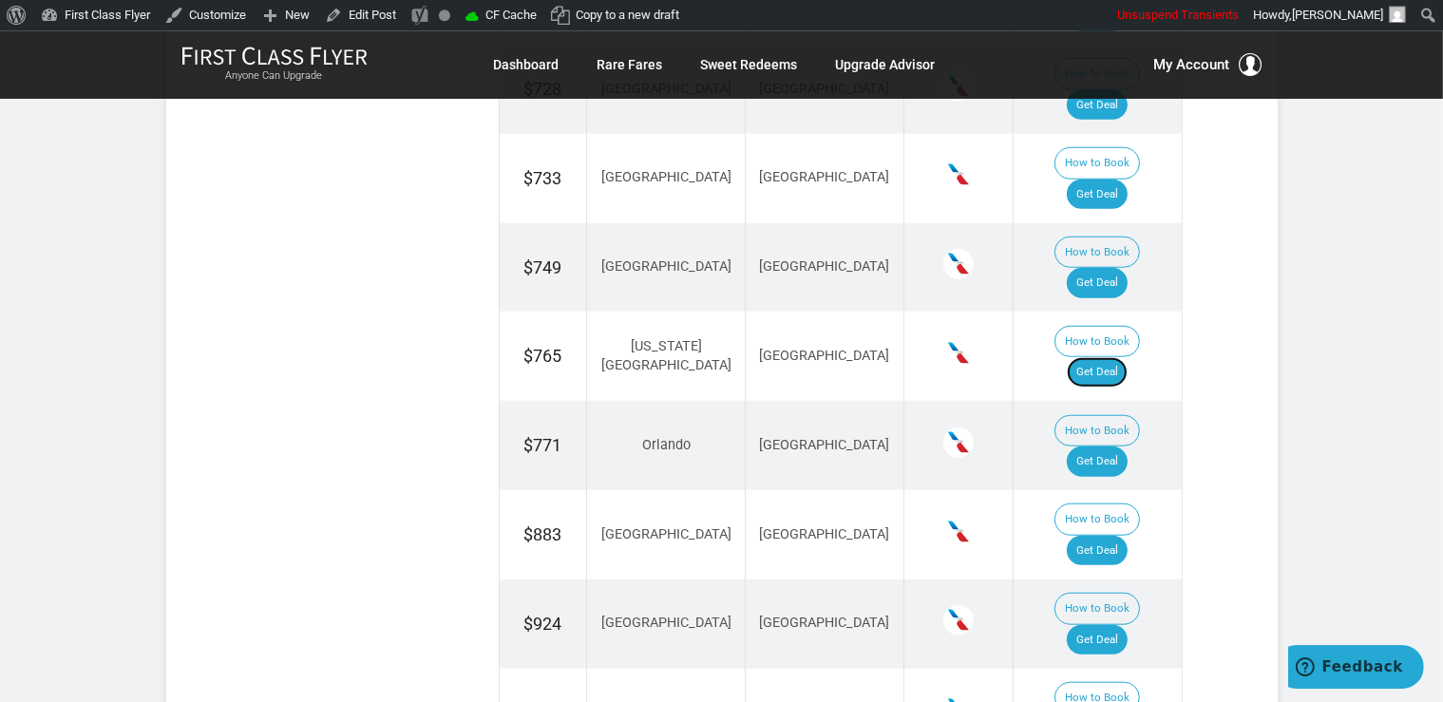
scroll to position [1705, 0]
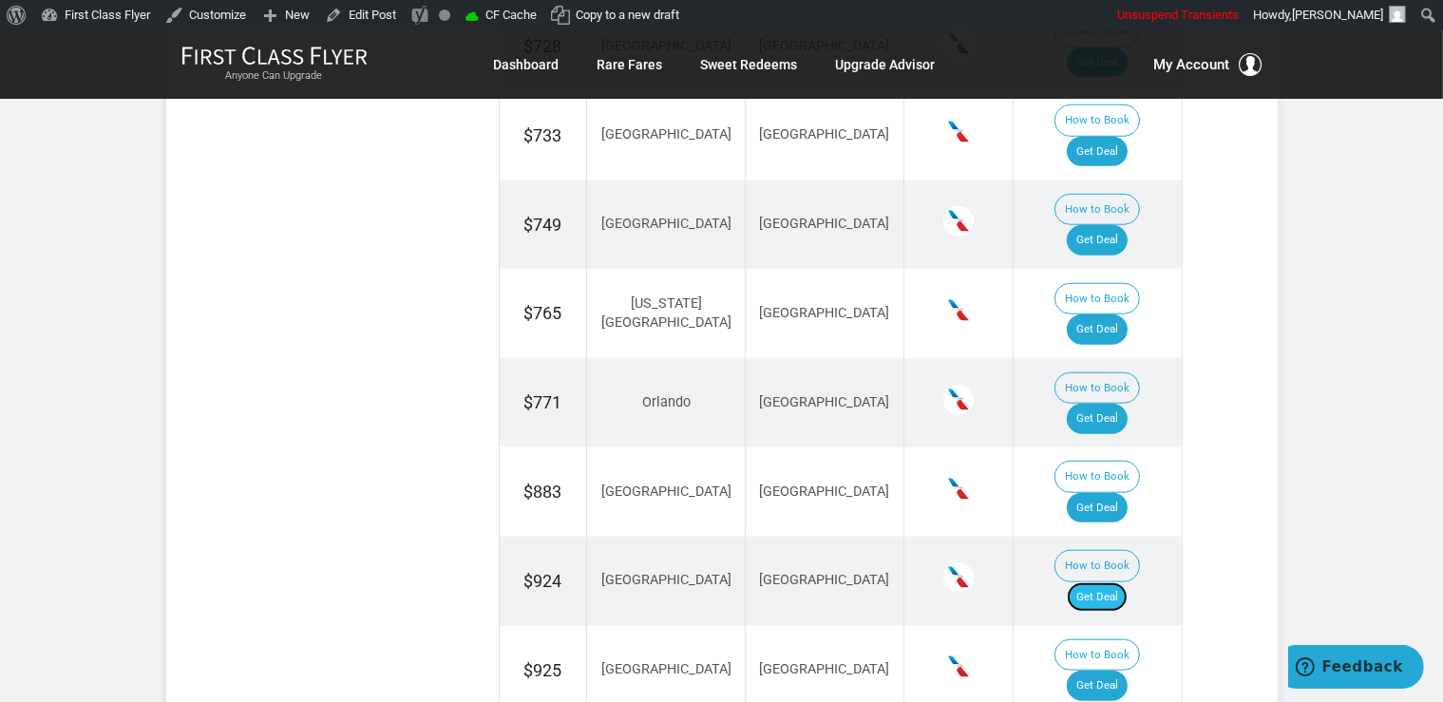
click at [1123, 582] on link "Get Deal" at bounding box center [1097, 597] width 61 height 30
click at [1123, 671] on link "Get Deal" at bounding box center [1097, 686] width 61 height 30
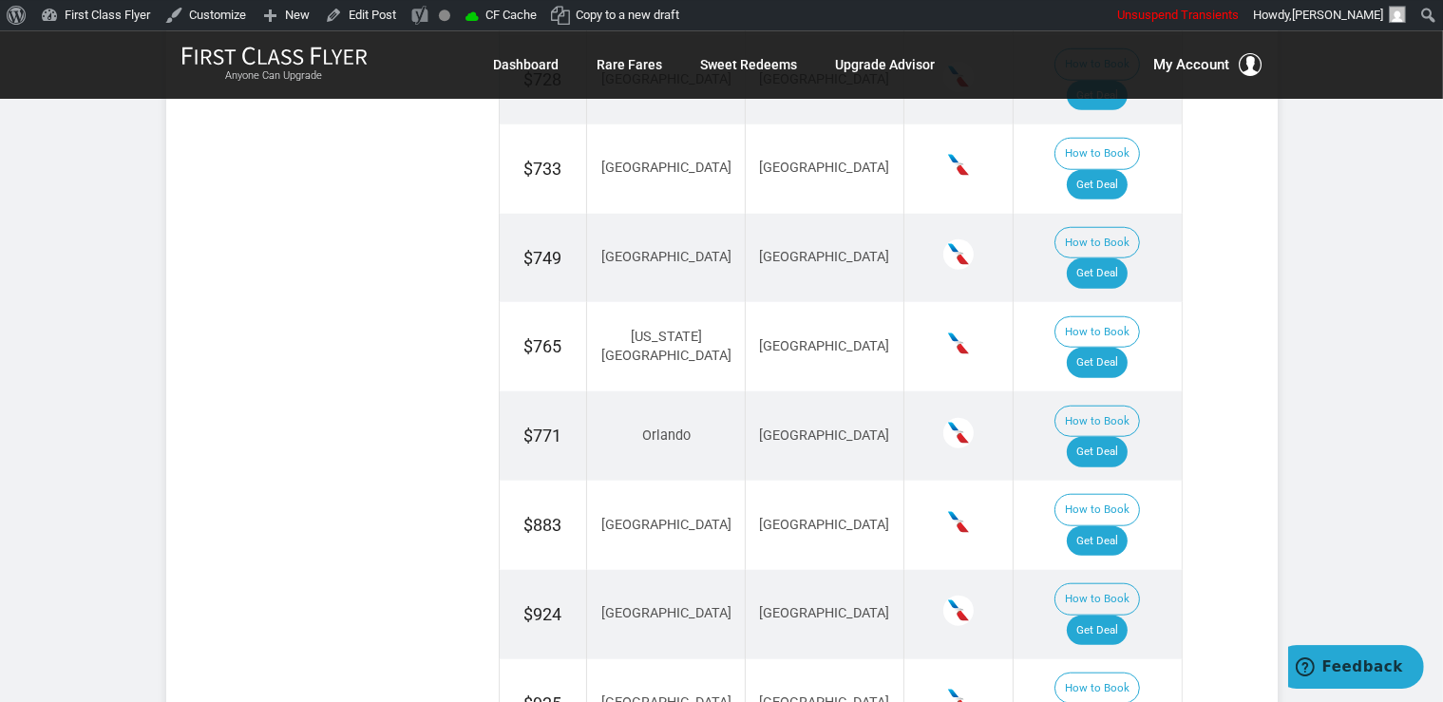
drag, startPoint x: 1122, startPoint y: 529, endPoint x: 1138, endPoint y: 540, distance: 19.8
click at [1101, 526] on link "Get Deal" at bounding box center [1097, 541] width 61 height 30
click at [1128, 526] on link "Get Deal" at bounding box center [1097, 541] width 61 height 30
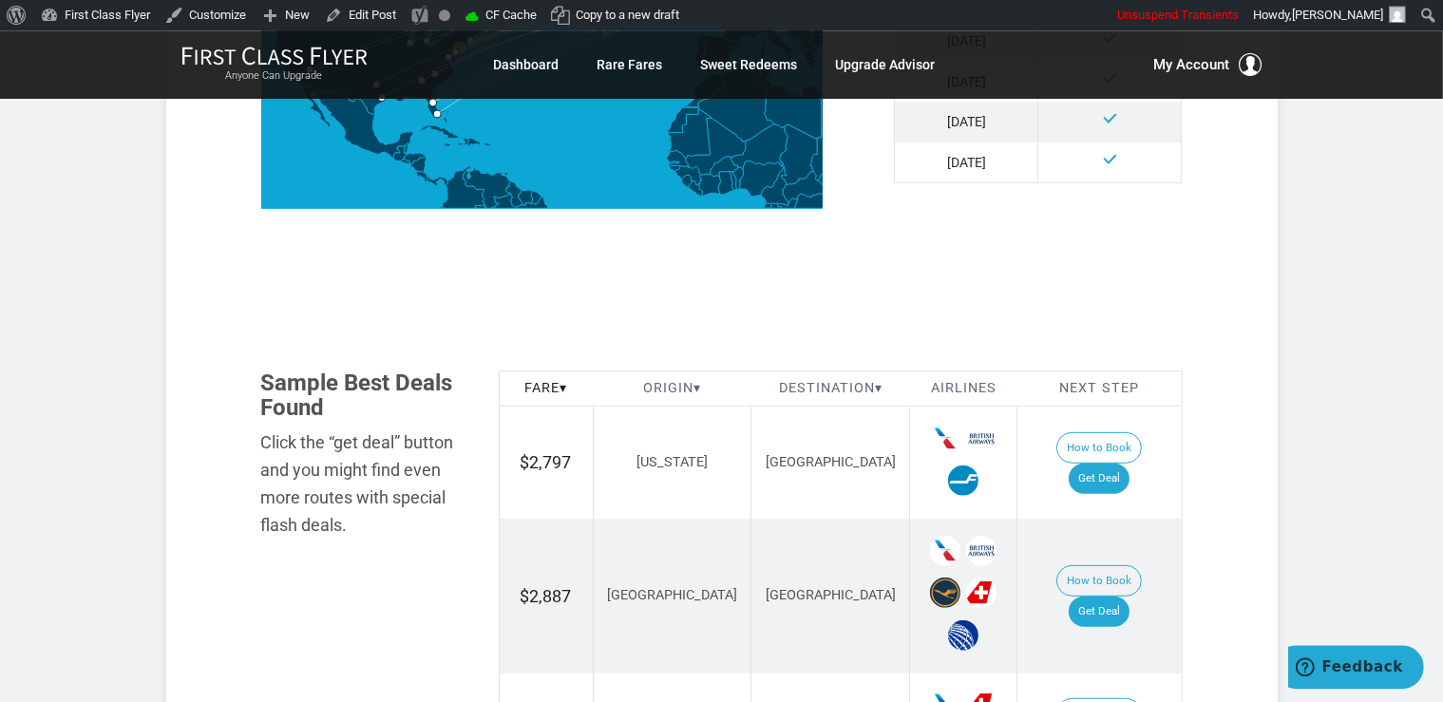
scroll to position [759, 0]
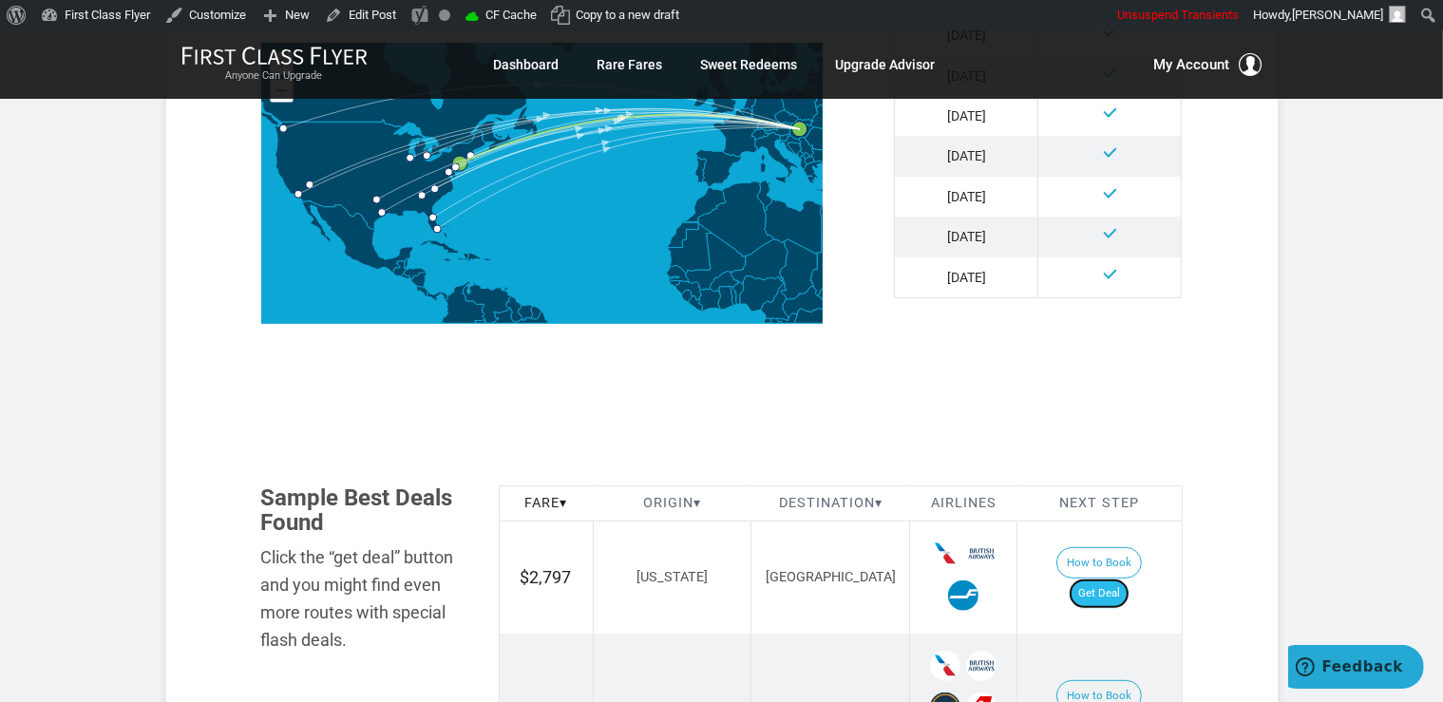
click at [1129, 579] on link "Get Deal" at bounding box center [1099, 593] width 61 height 30
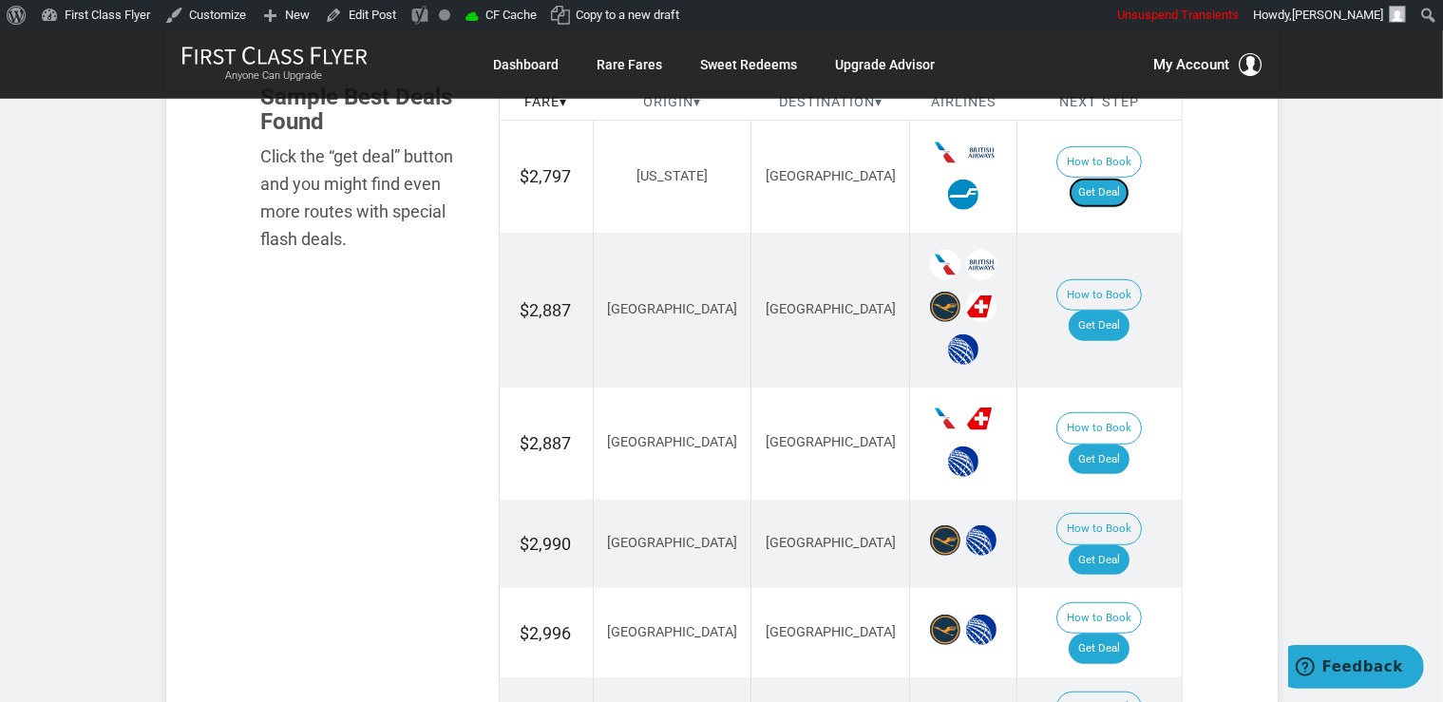
scroll to position [1161, 0]
click at [1127, 310] on link "Get Deal" at bounding box center [1099, 325] width 61 height 30
click at [1117, 444] on link "Get Deal" at bounding box center [1099, 459] width 61 height 30
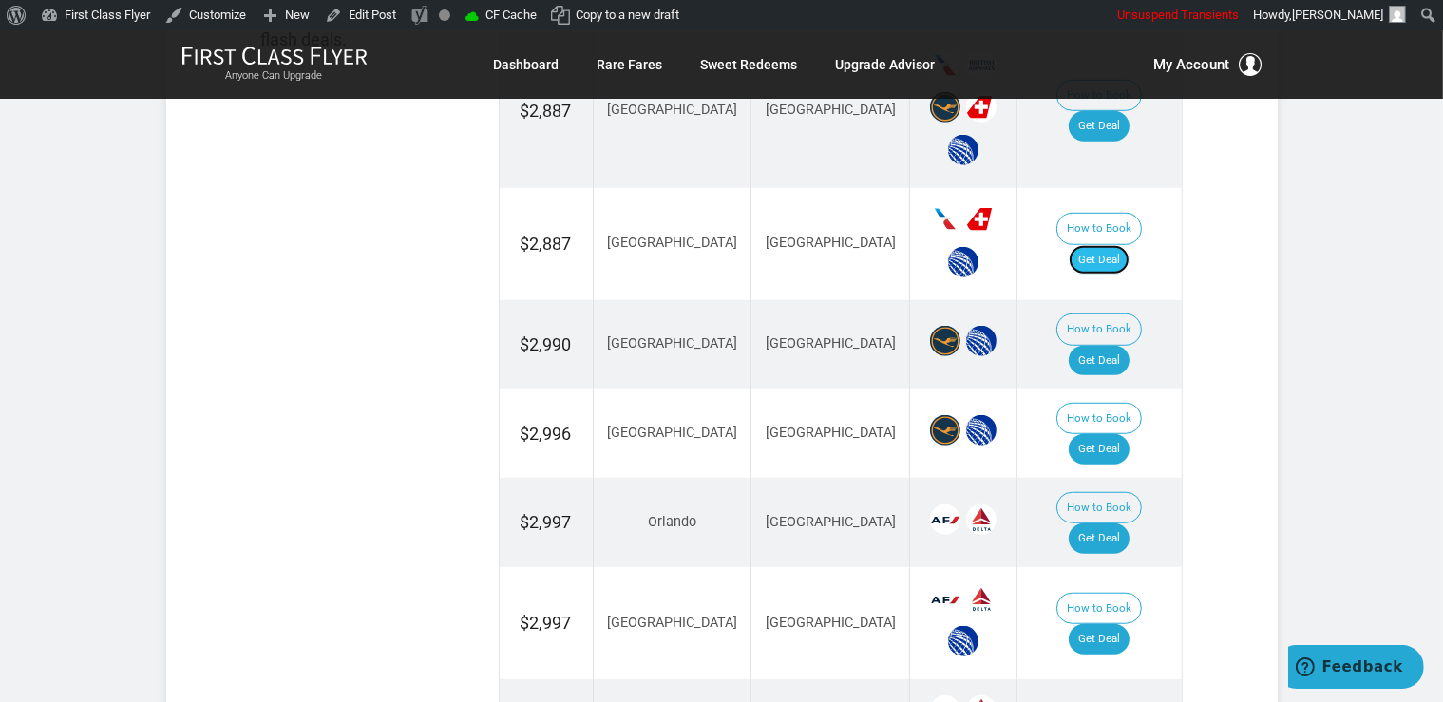
scroll to position [1361, 0]
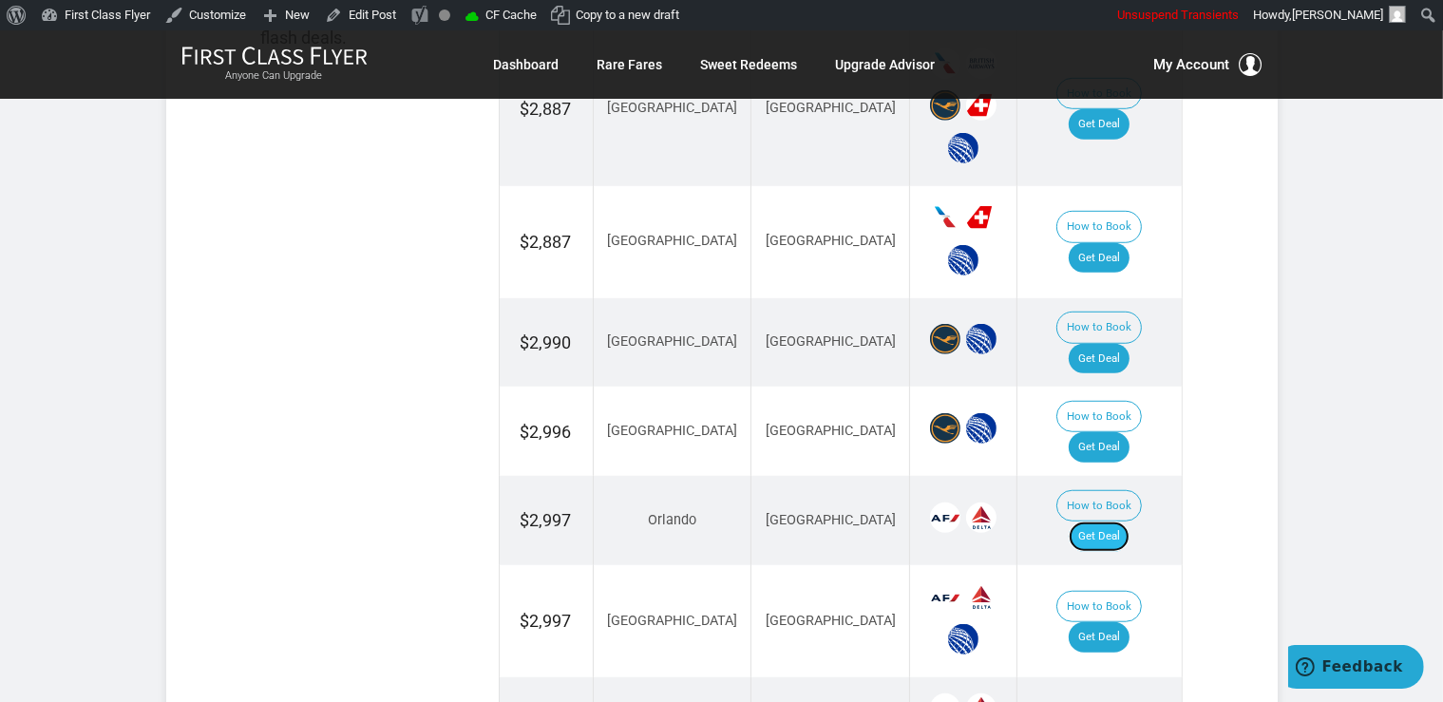
click at [1111, 521] on link "Get Deal" at bounding box center [1099, 536] width 61 height 30
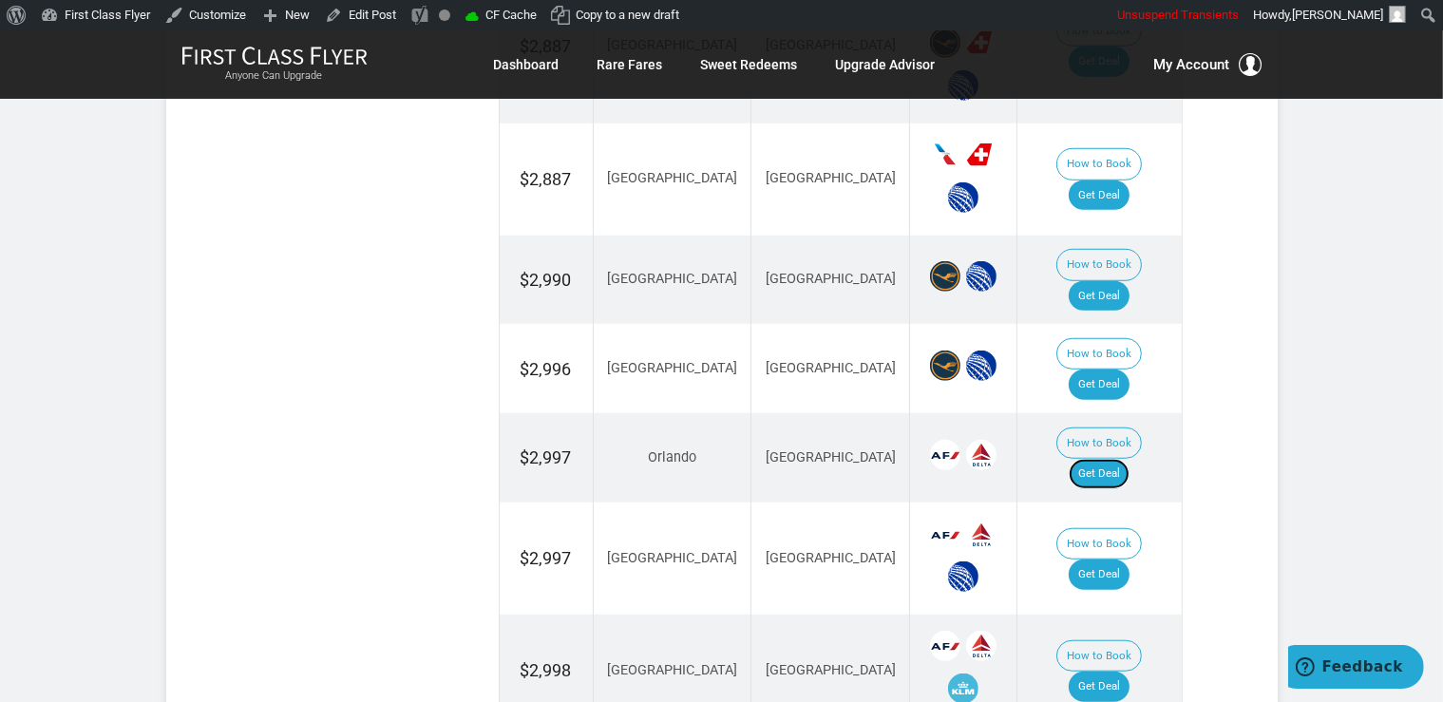
scroll to position [1562, 0]
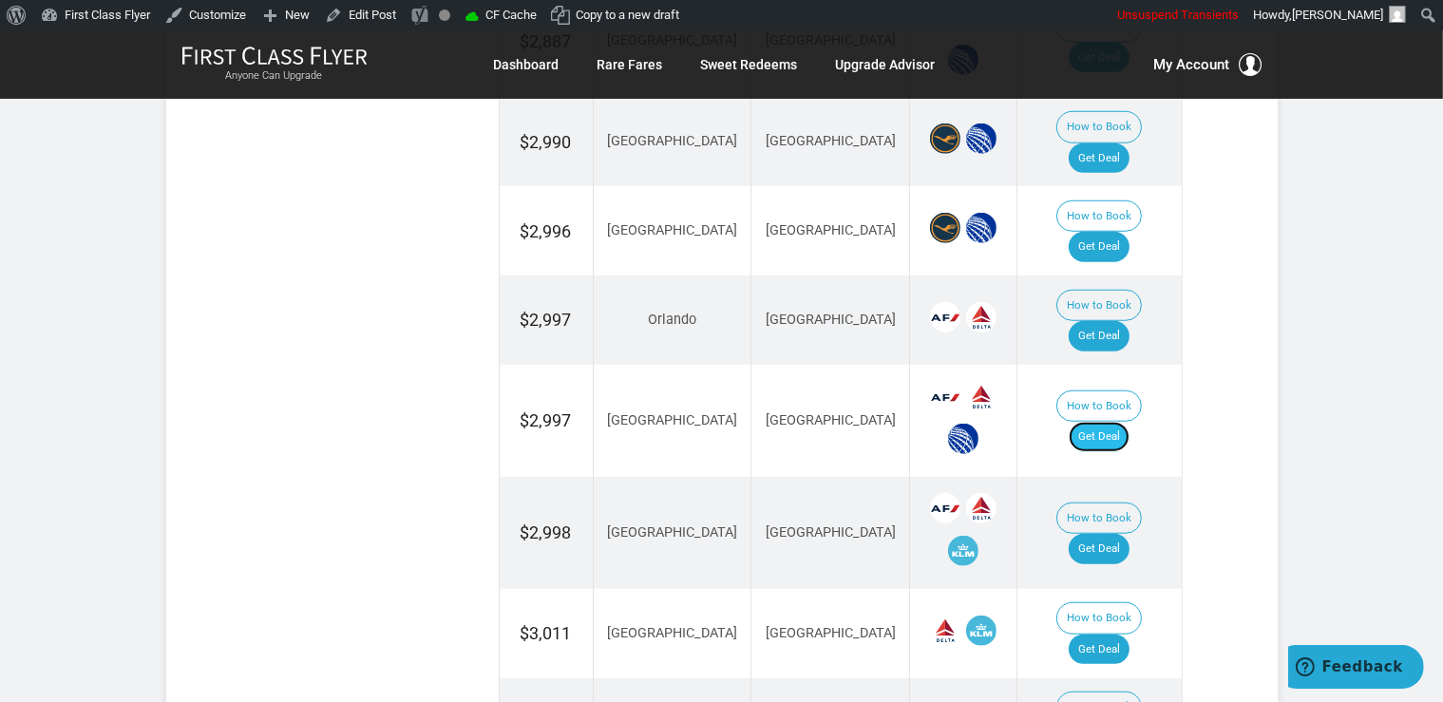
click at [1126, 422] on link "Get Deal" at bounding box center [1099, 437] width 61 height 30
click at [1142, 477] on td "How to Book Get Deal" at bounding box center [1099, 533] width 164 height 112
click at [1118, 534] on link "Get Deal" at bounding box center [1099, 549] width 61 height 30
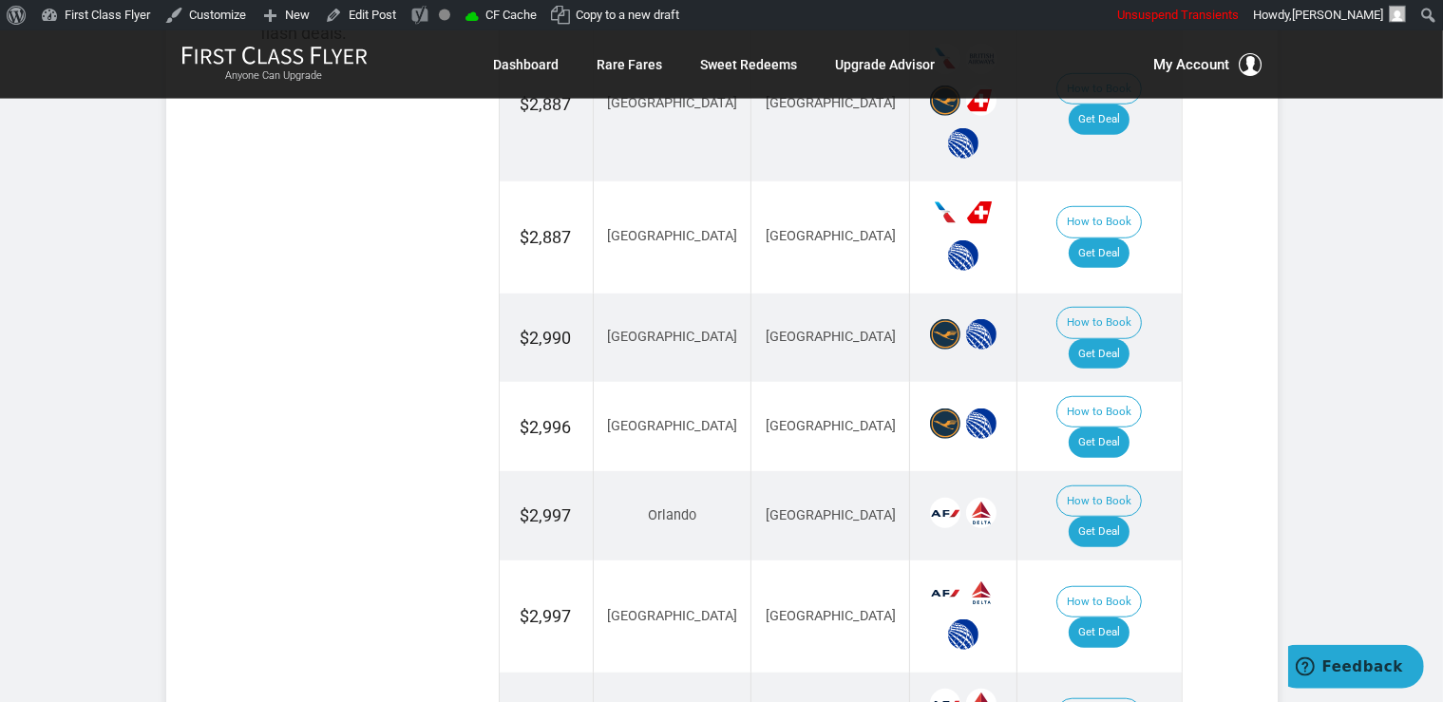
scroll to position [1361, 0]
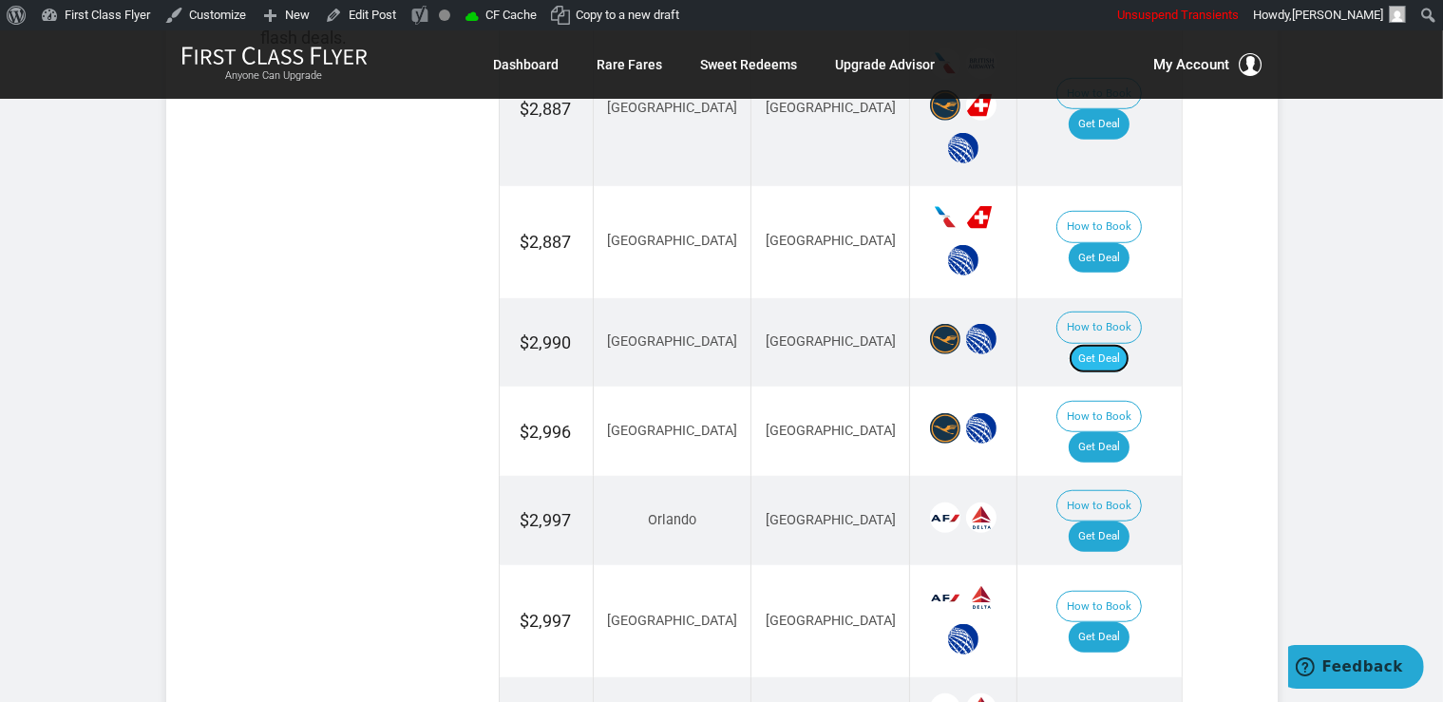
click at [1129, 344] on link "Get Deal" at bounding box center [1099, 359] width 61 height 30
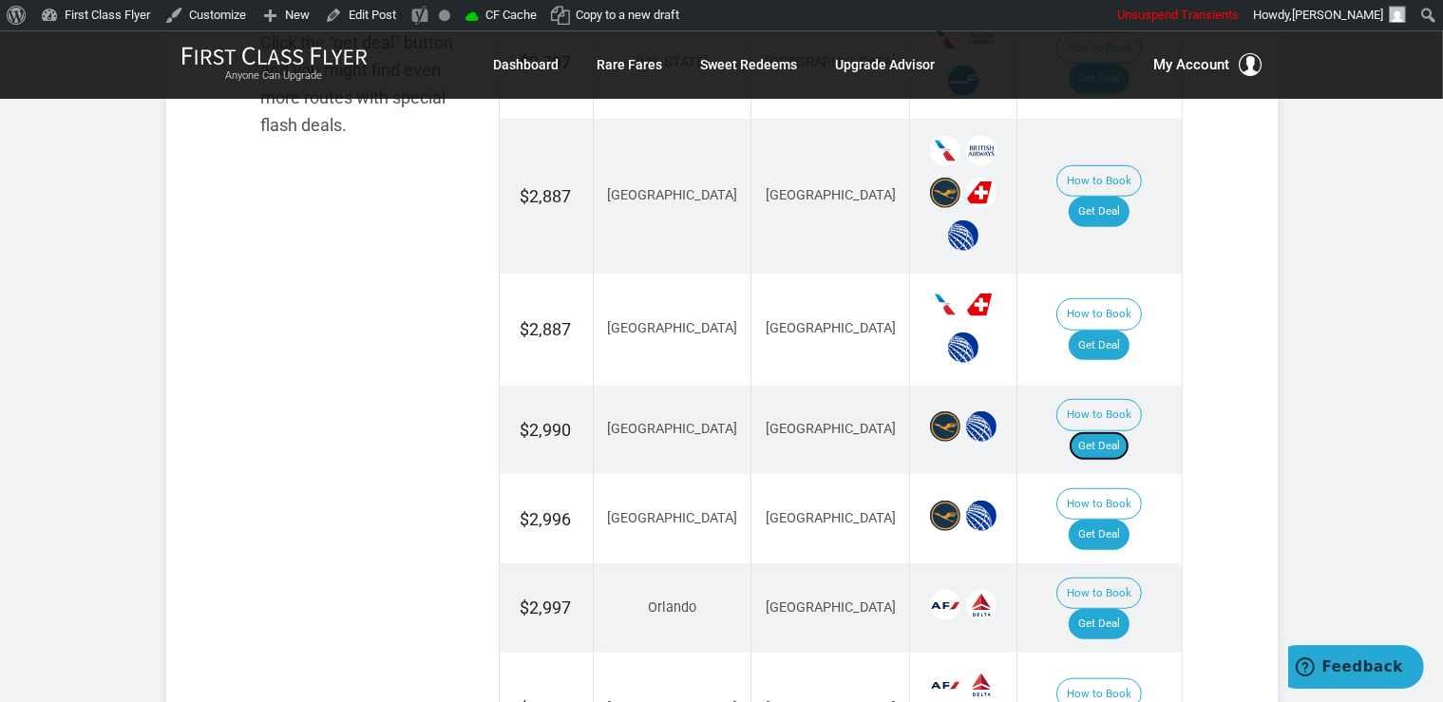
scroll to position [1261, 0]
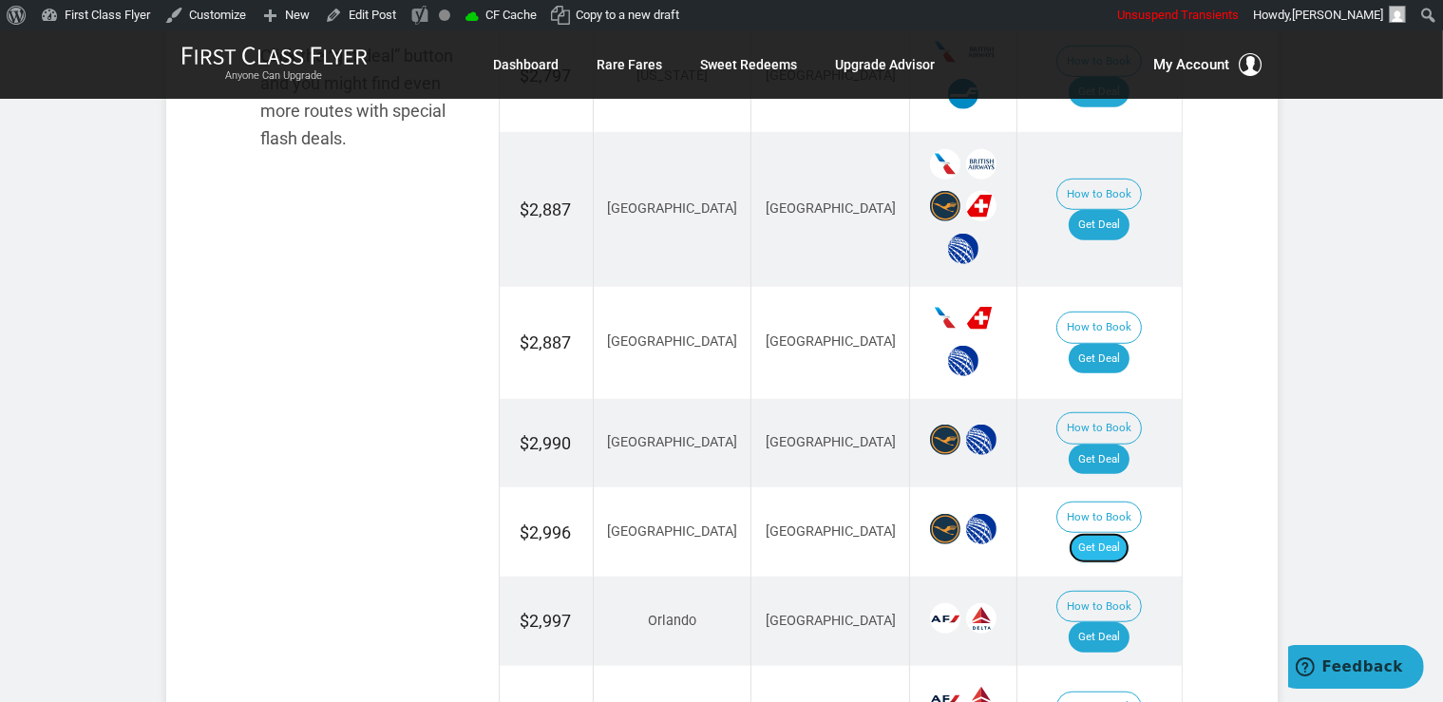
click at [1119, 533] on link "Get Deal" at bounding box center [1099, 548] width 61 height 30
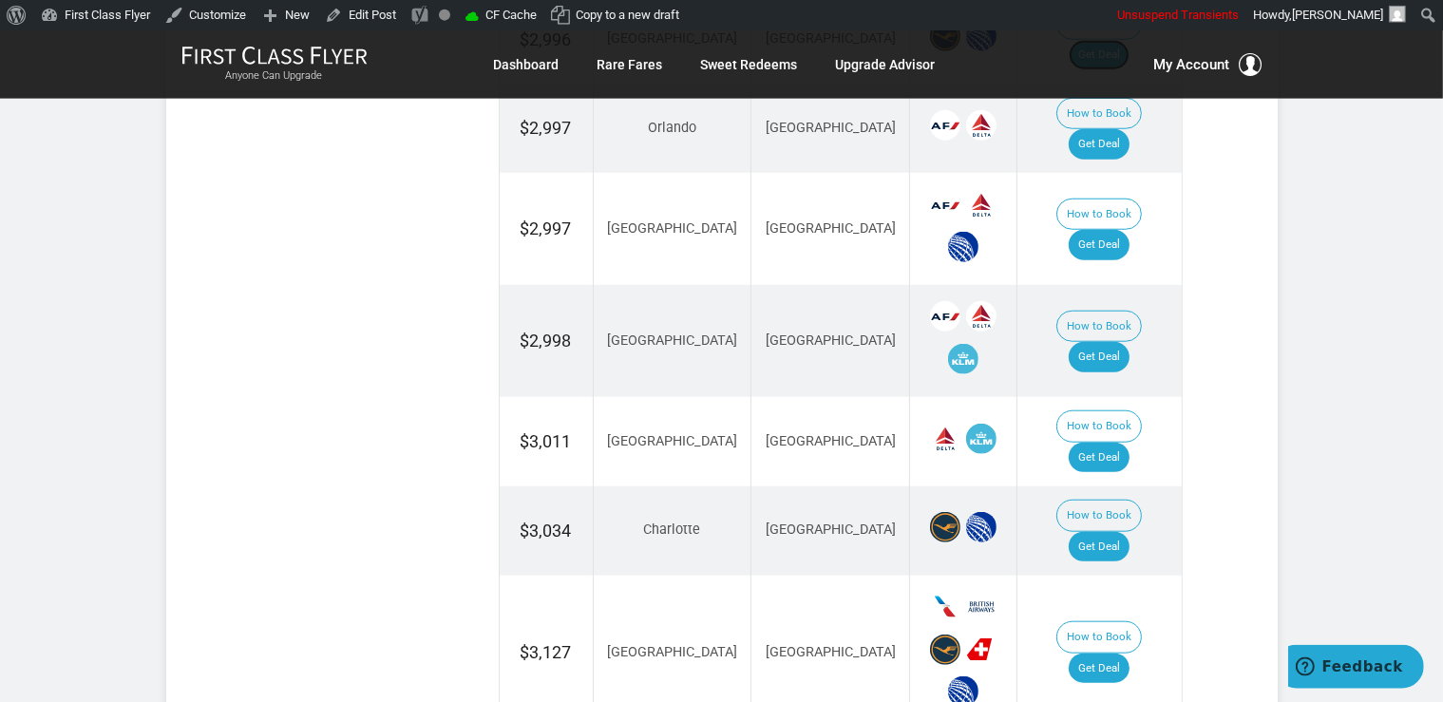
scroll to position [1762, 0]
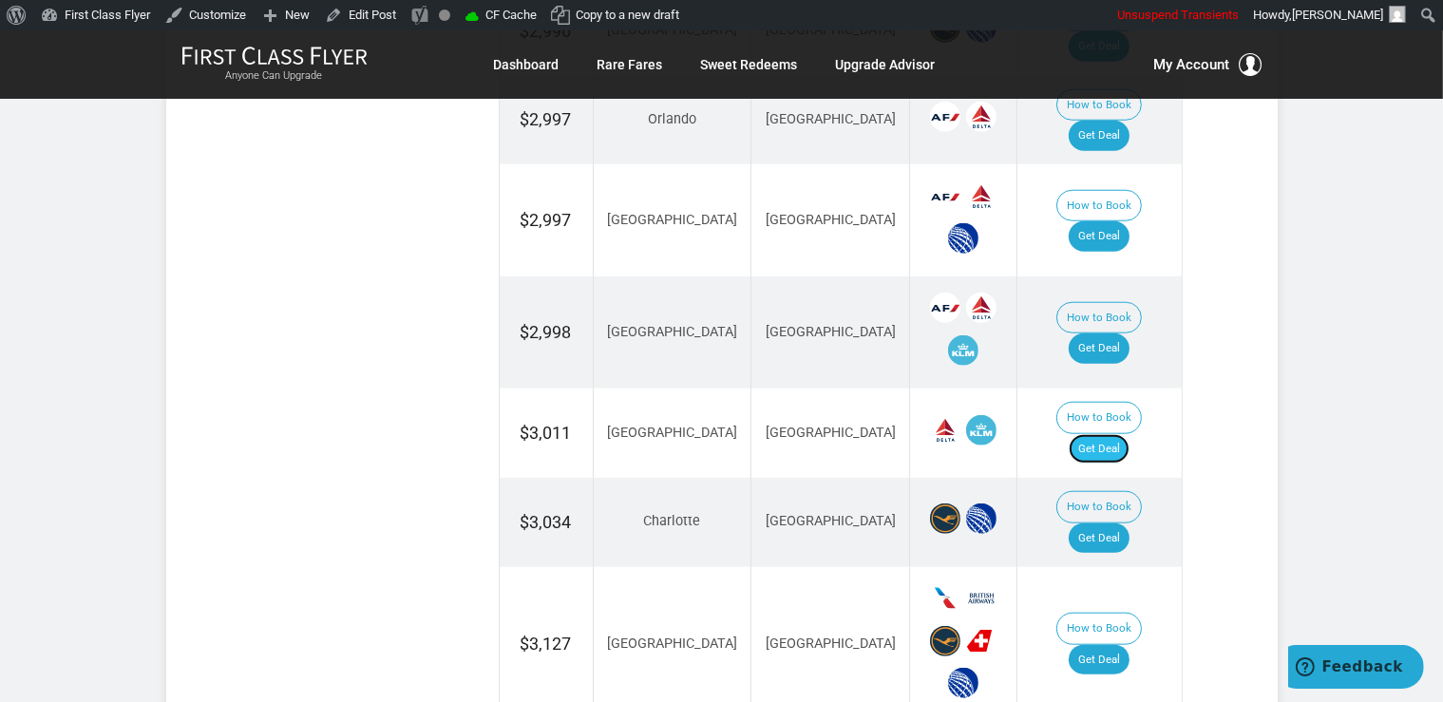
click at [1120, 434] on link "Get Deal" at bounding box center [1099, 449] width 61 height 30
click at [1122, 645] on link "Get Deal" at bounding box center [1099, 660] width 61 height 30
click at [1100, 523] on link "Get Deal" at bounding box center [1099, 538] width 61 height 30
click at [1114, 523] on link "Get Deal" at bounding box center [1099, 538] width 61 height 30
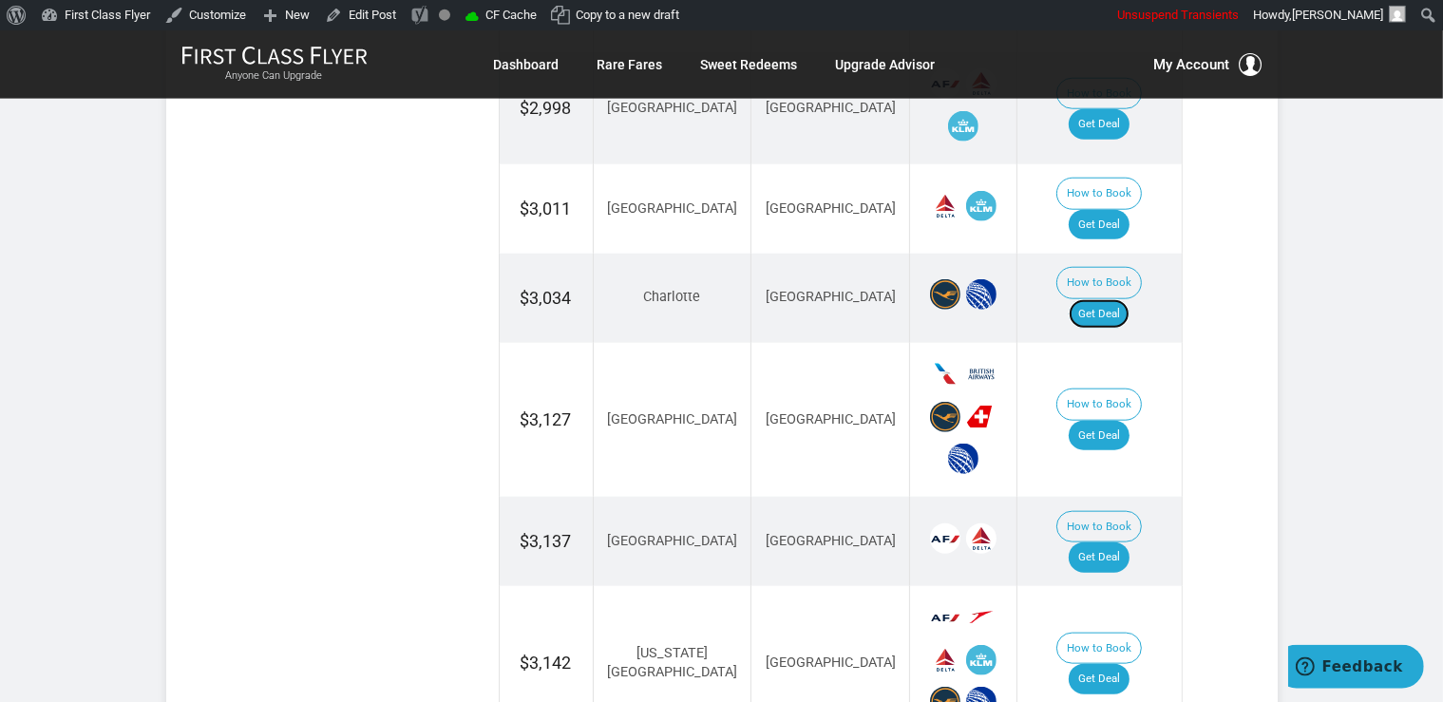
scroll to position [2063, 0]
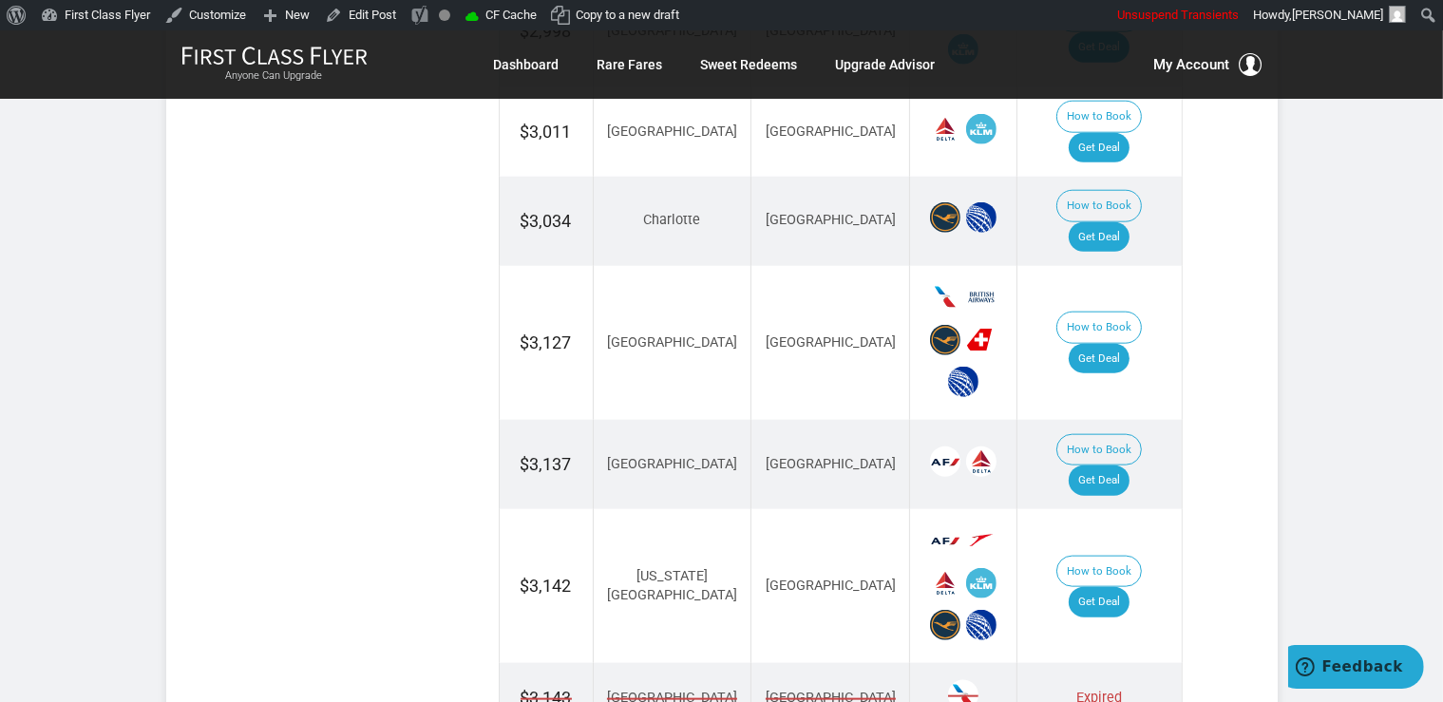
click at [1104, 420] on td "How to Book Get Deal" at bounding box center [1099, 464] width 164 height 89
click at [1117, 465] on link "Get Deal" at bounding box center [1099, 480] width 61 height 30
click at [1129, 587] on link "Get Deal" at bounding box center [1099, 602] width 61 height 30
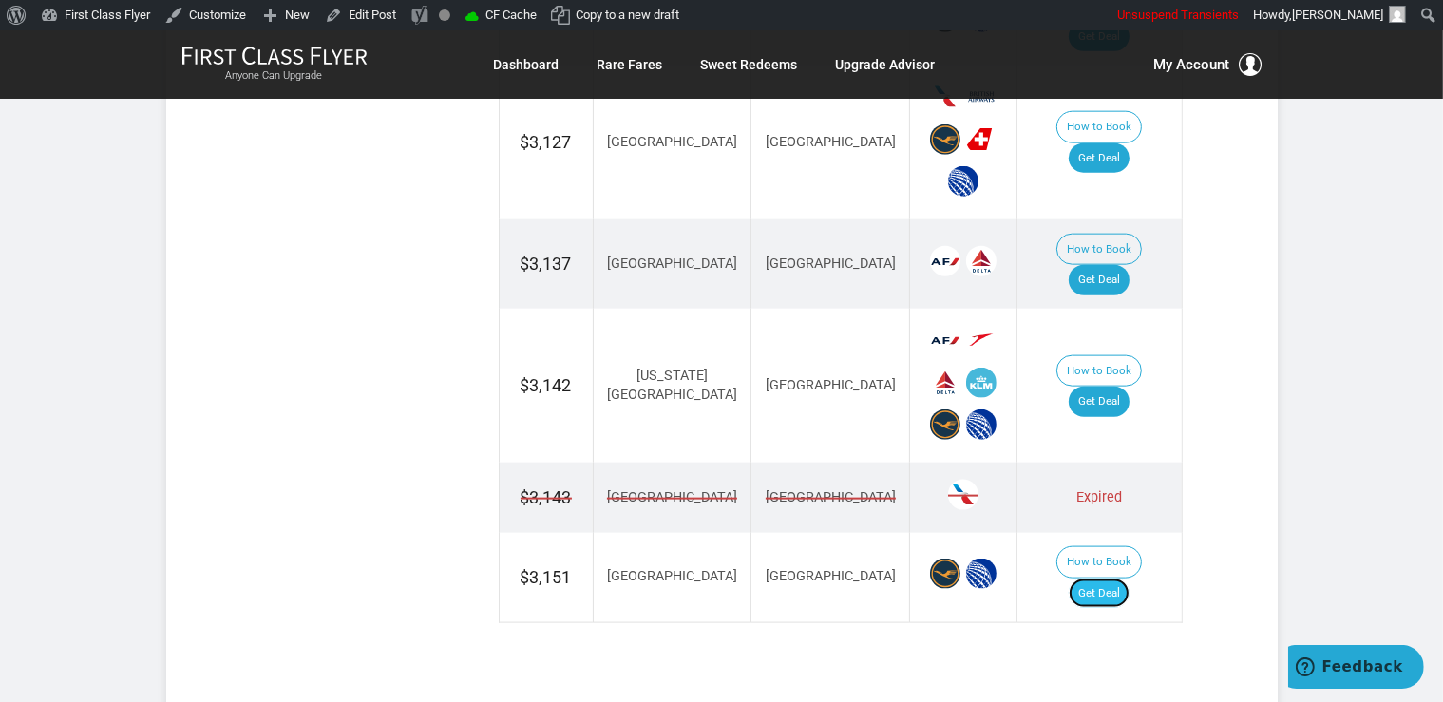
click at [1123, 578] on link "Get Deal" at bounding box center [1099, 593] width 61 height 30
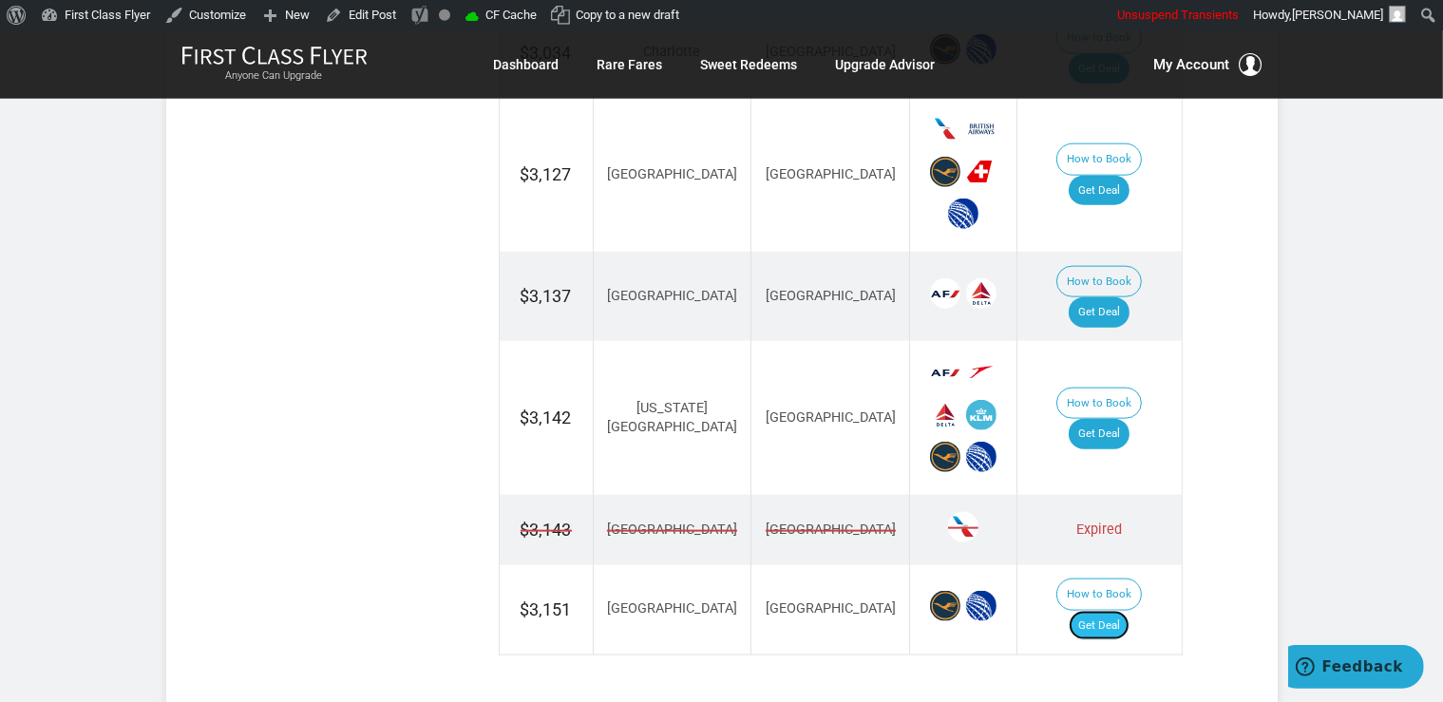
click at [1106, 611] on link "Get Deal" at bounding box center [1099, 626] width 61 height 30
click at [1125, 611] on link "Get Deal" at bounding box center [1099, 626] width 61 height 30
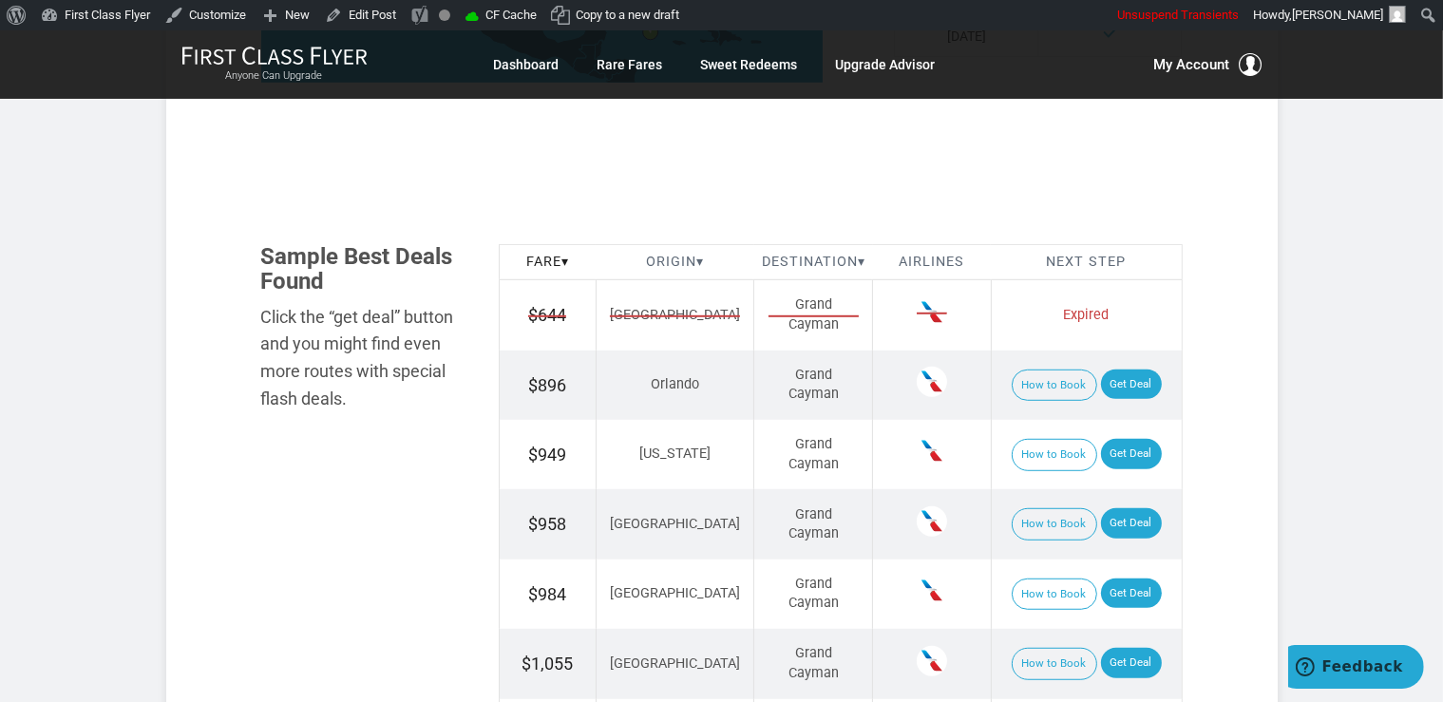
scroll to position [1204, 0]
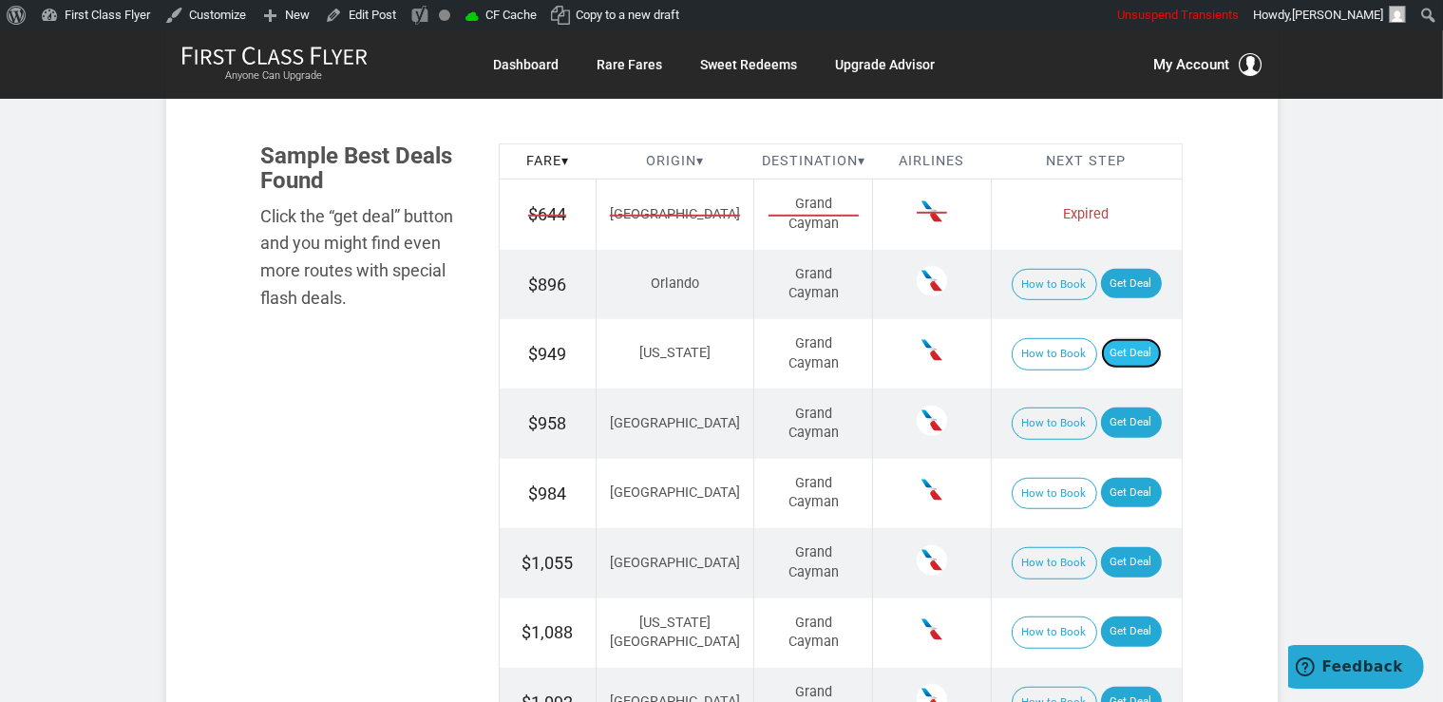
click at [1141, 348] on link "Get Deal" at bounding box center [1131, 353] width 61 height 30
click at [1107, 420] on link "Get Deal" at bounding box center [1131, 423] width 61 height 30
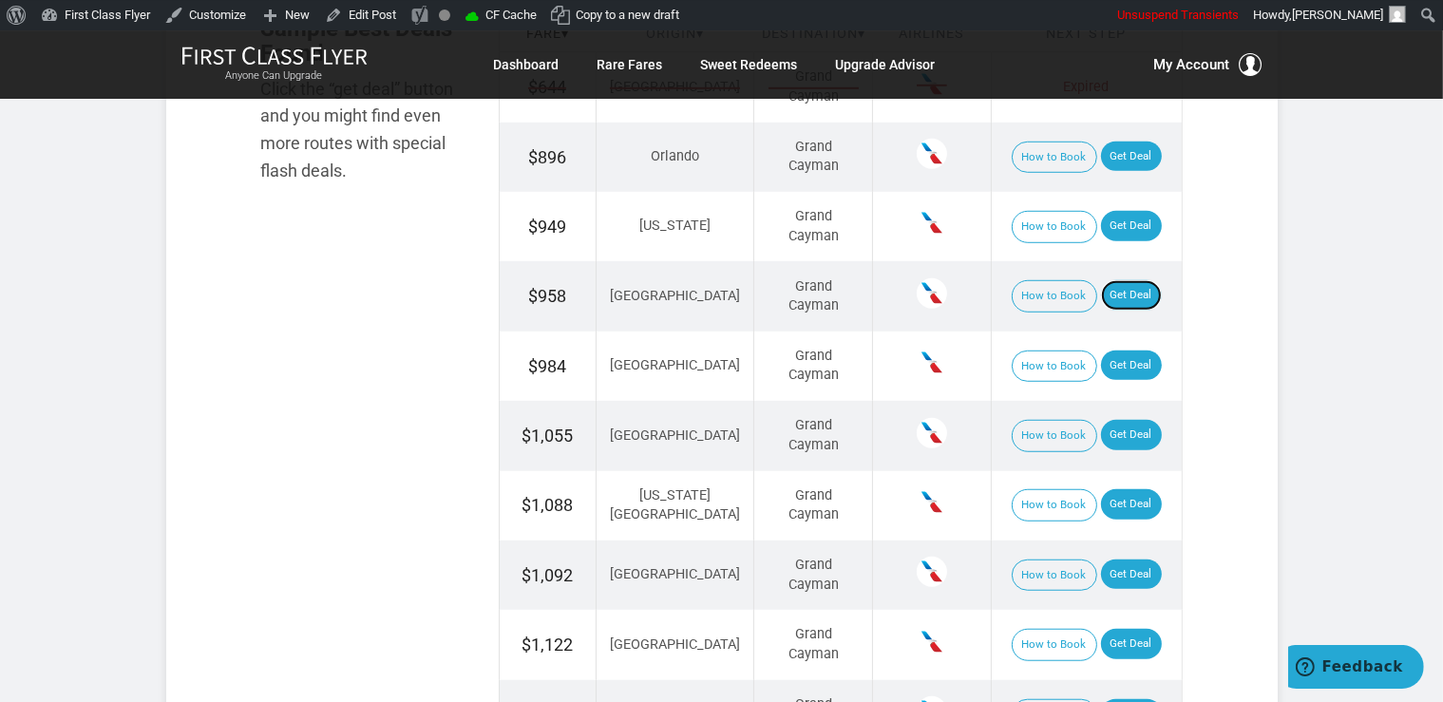
scroll to position [1404, 0]
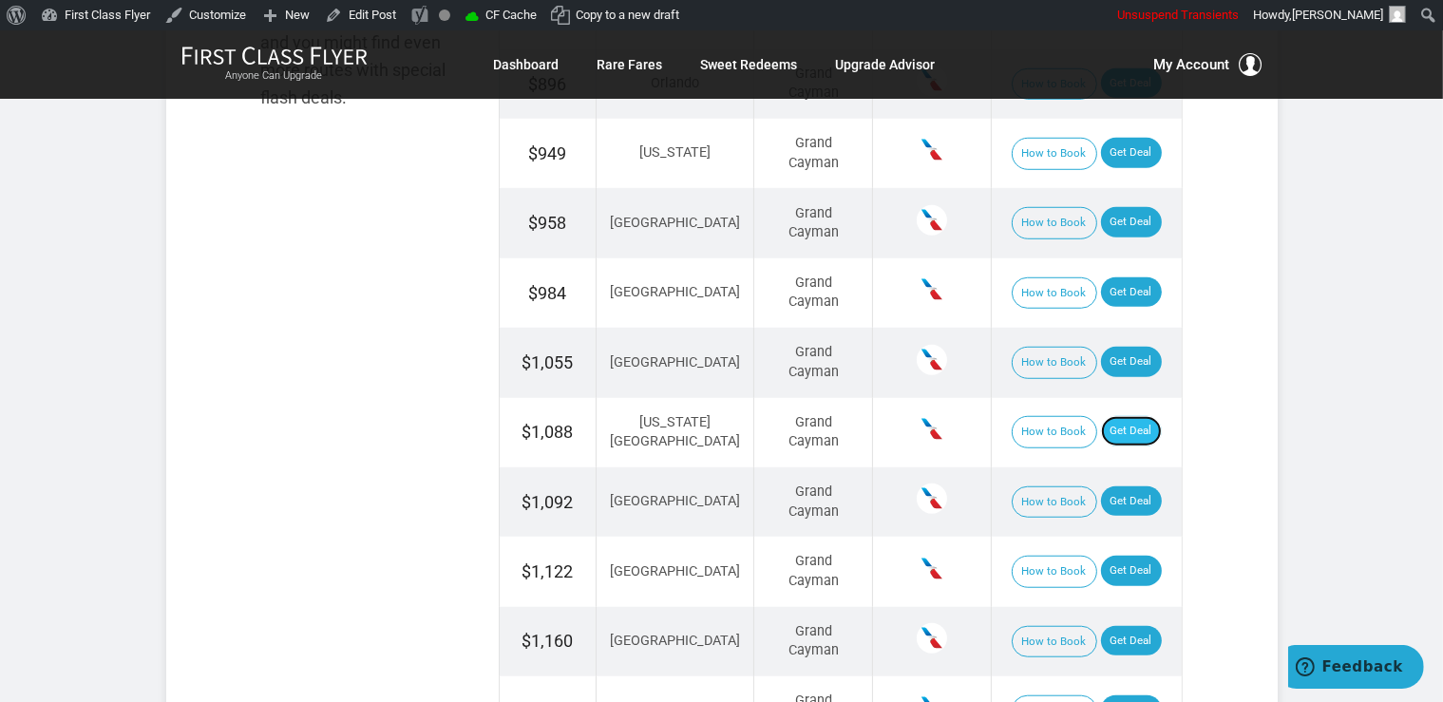
click at [1116, 419] on link "Get Deal" at bounding box center [1131, 431] width 61 height 30
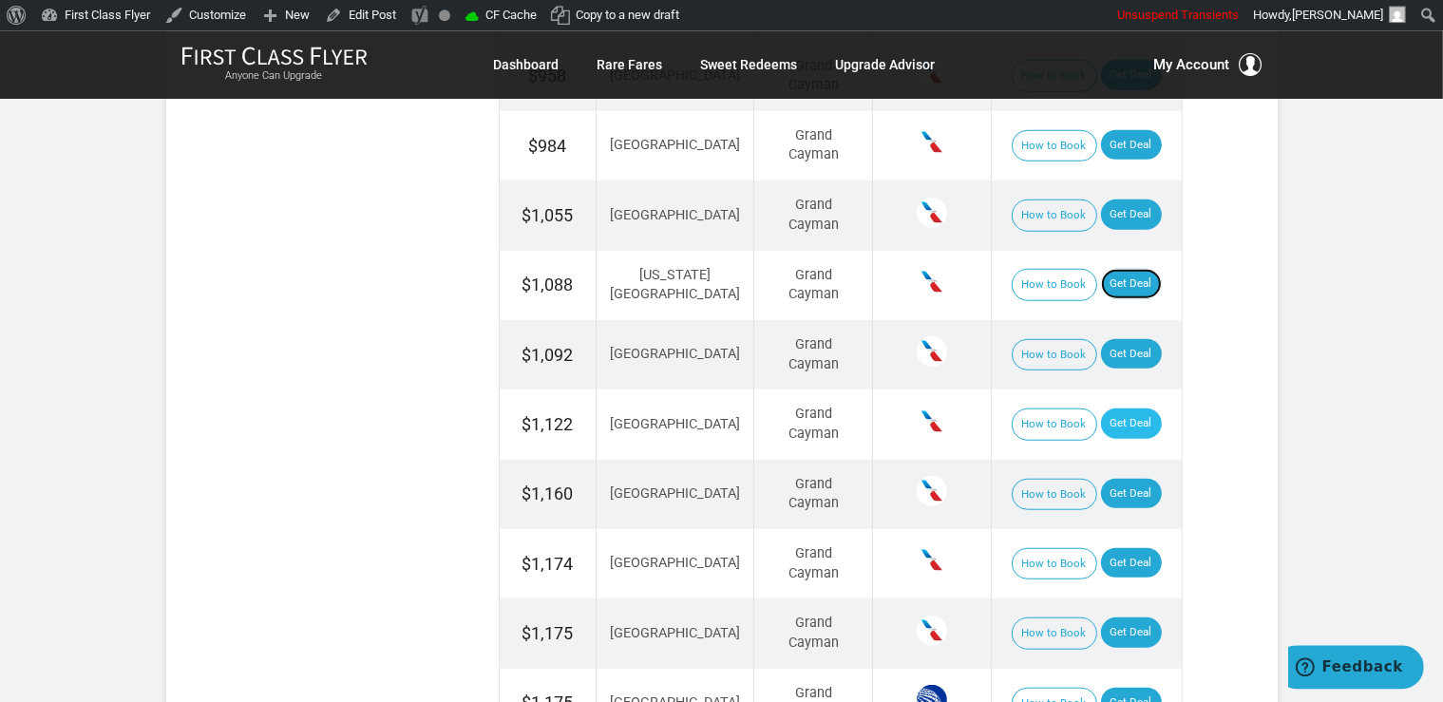
scroll to position [1604, 0]
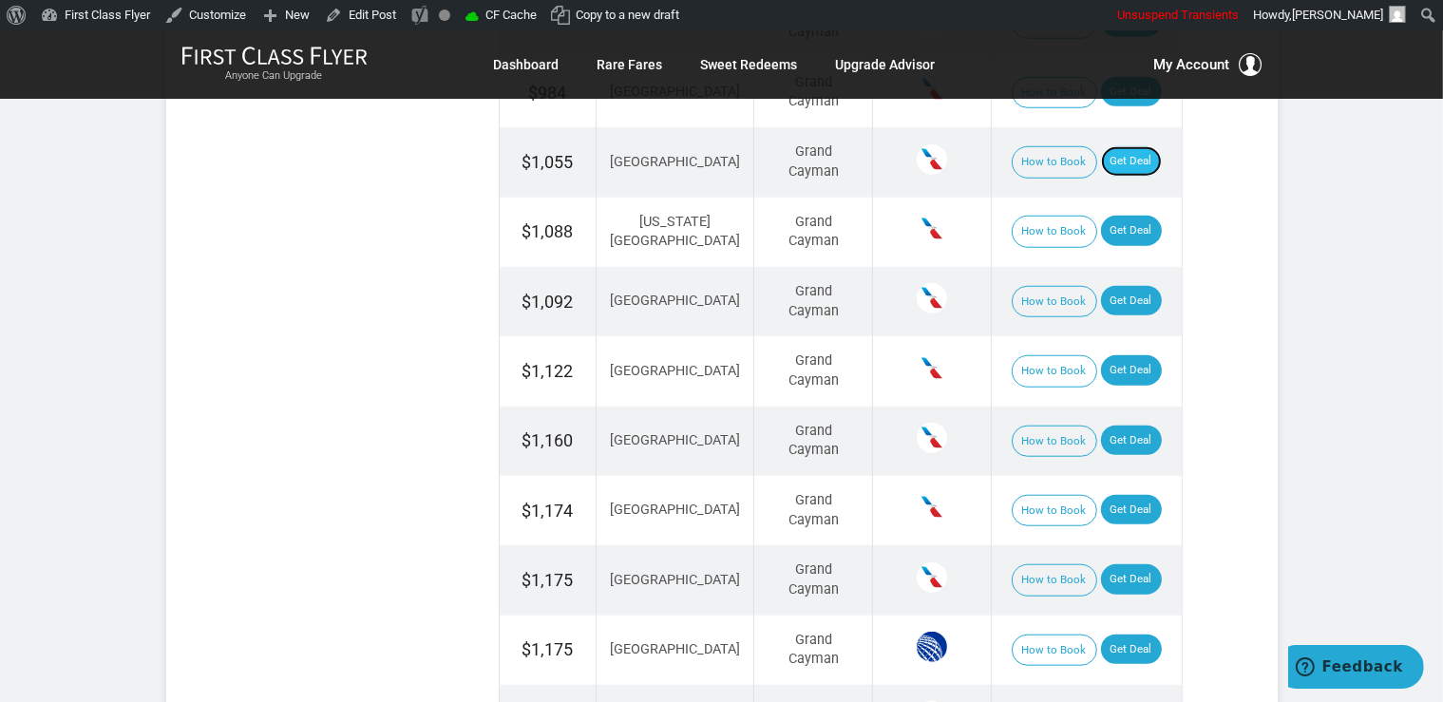
click at [1115, 151] on link "Get Deal" at bounding box center [1131, 161] width 61 height 30
click at [1139, 295] on link "Get Deal" at bounding box center [1131, 301] width 61 height 30
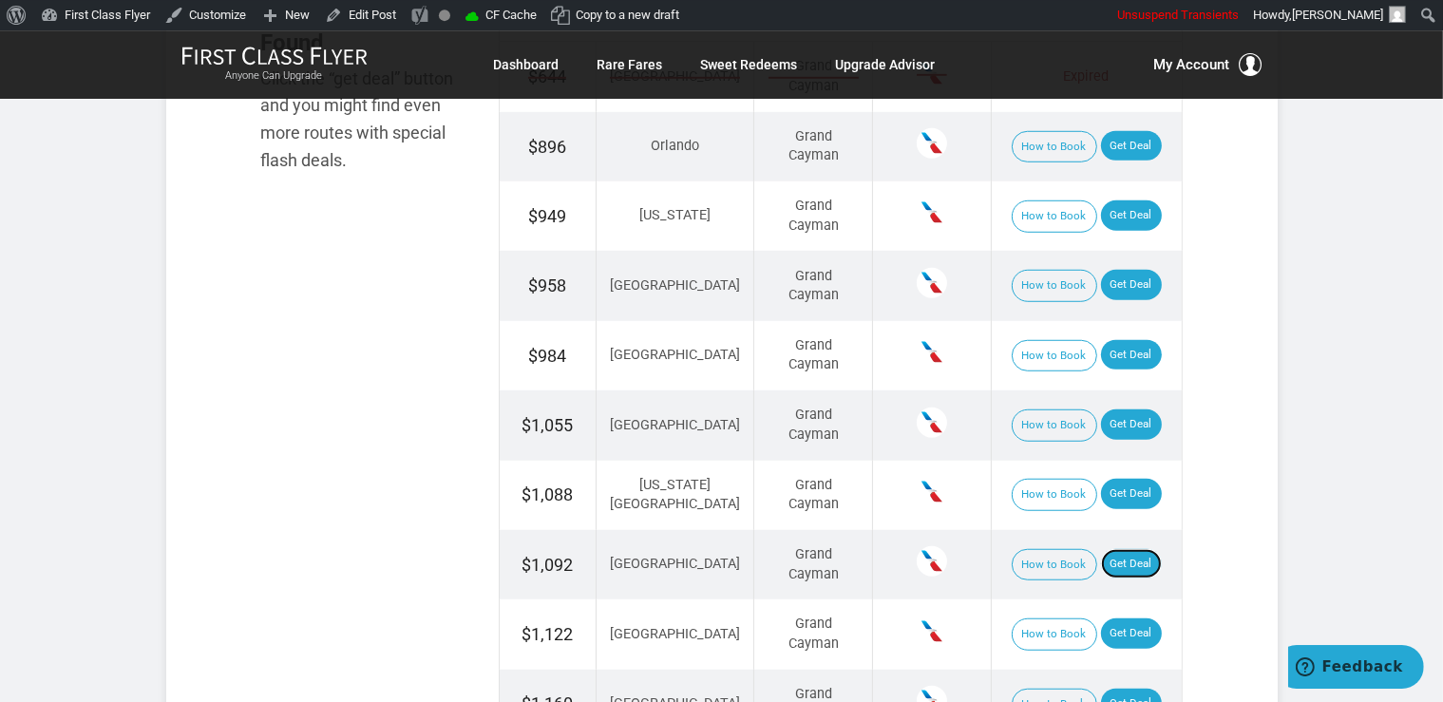
scroll to position [1303, 0]
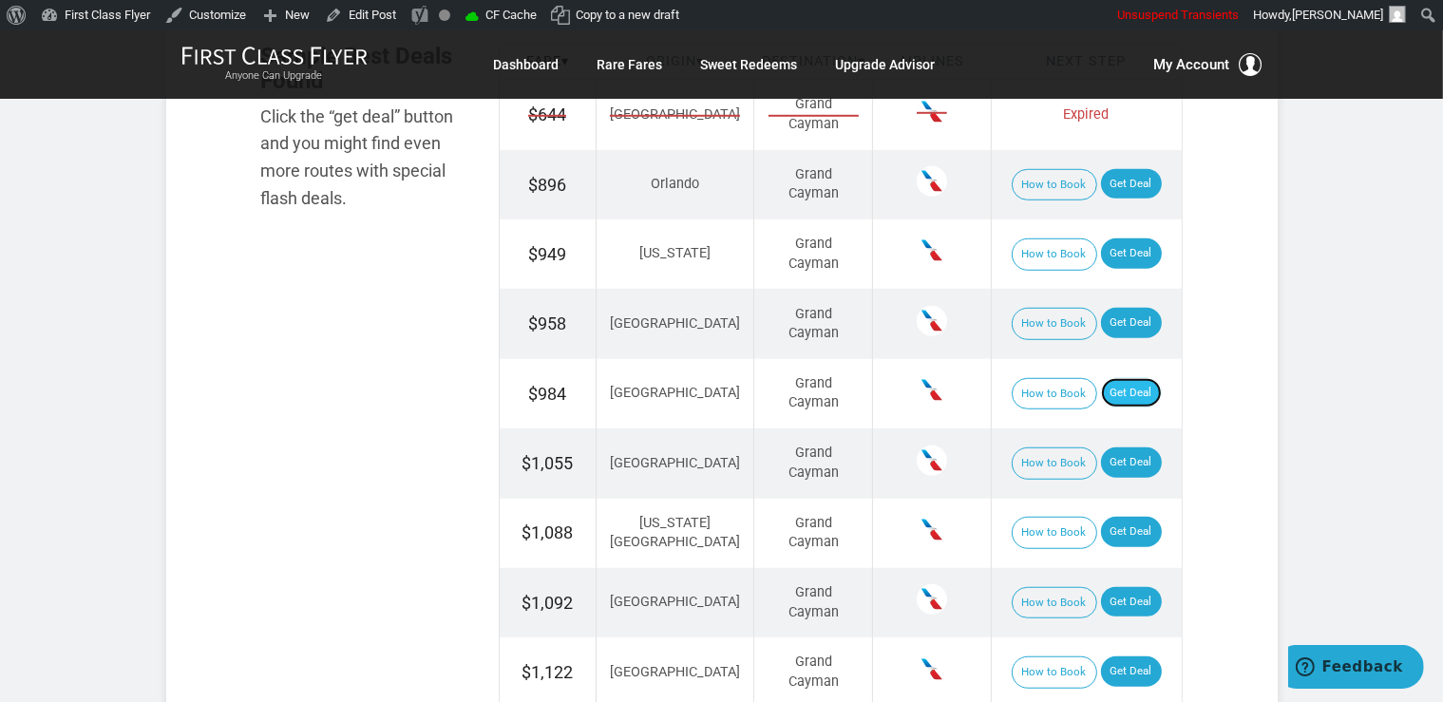
click at [1111, 389] on link "Get Deal" at bounding box center [1131, 393] width 61 height 30
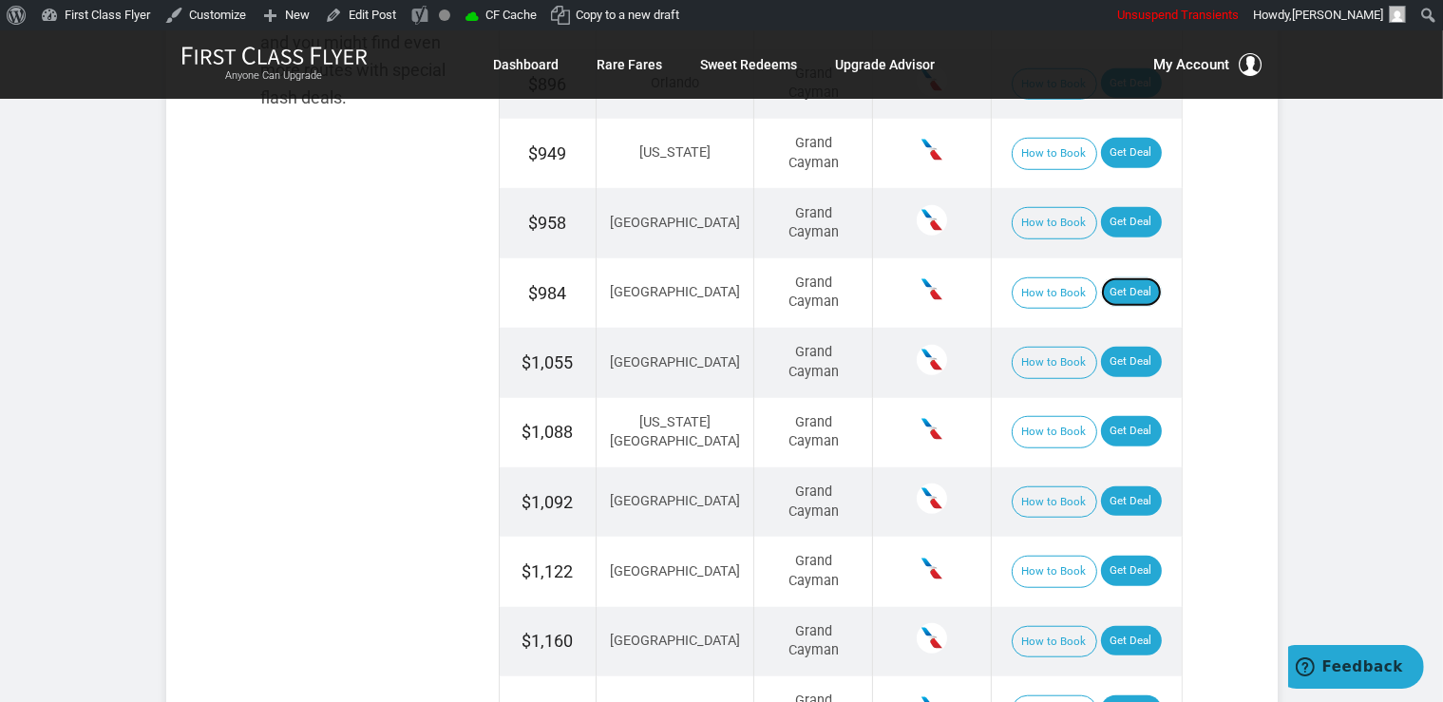
scroll to position [1204, 0]
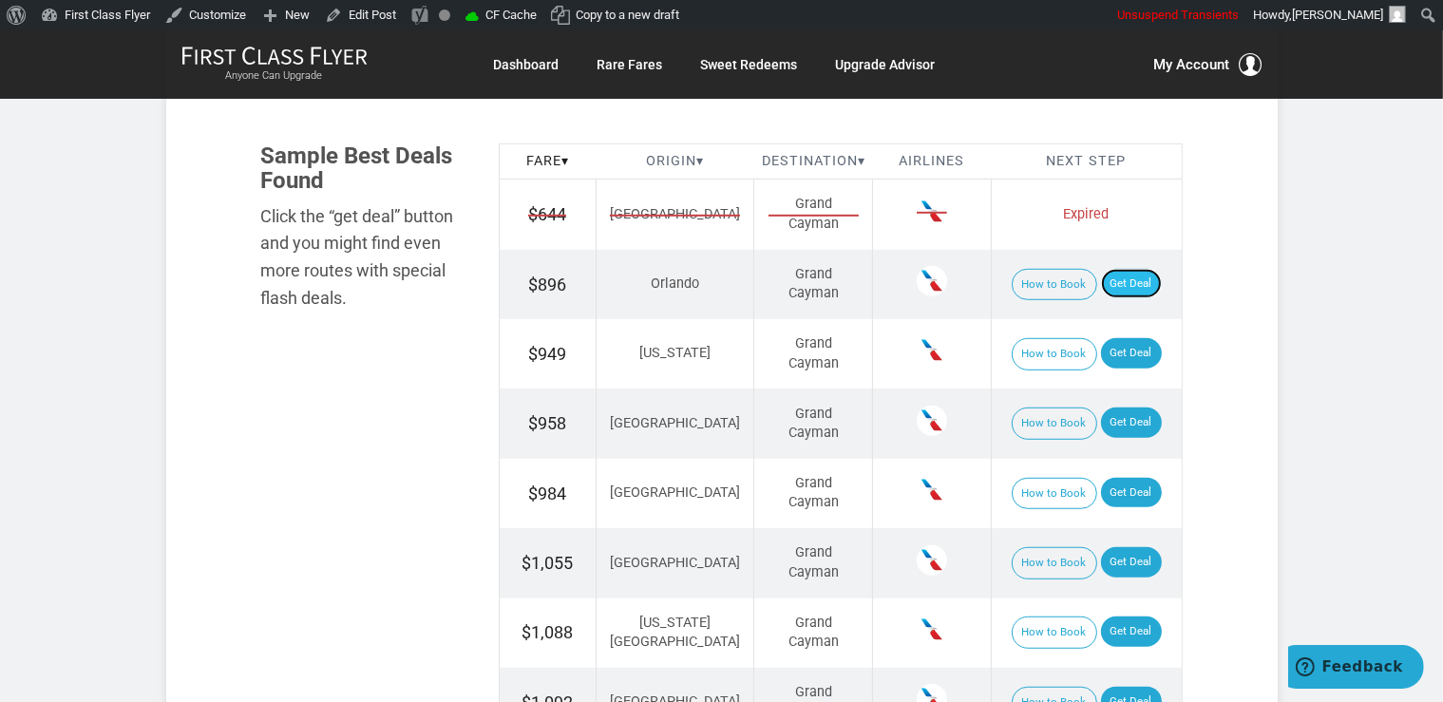
click at [1107, 282] on link "Get Deal" at bounding box center [1131, 284] width 61 height 30
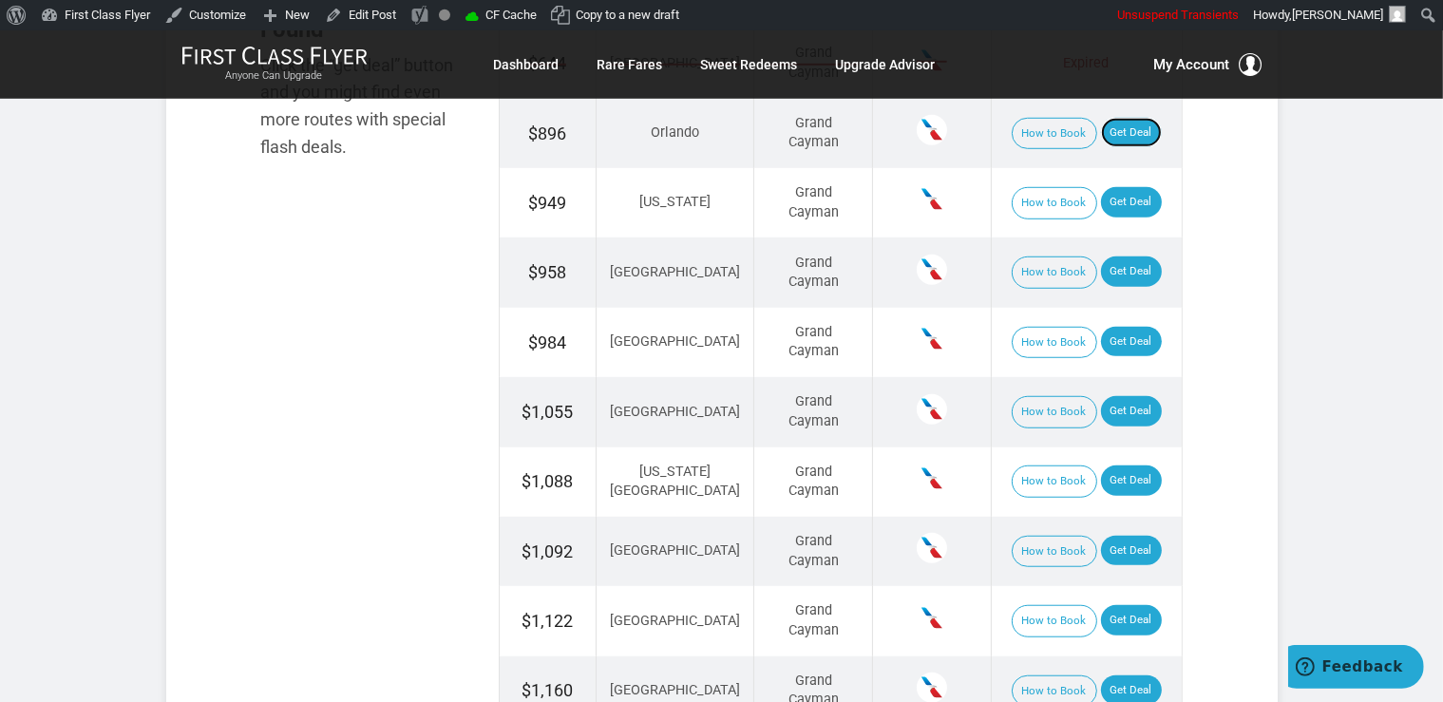
scroll to position [1570, 0]
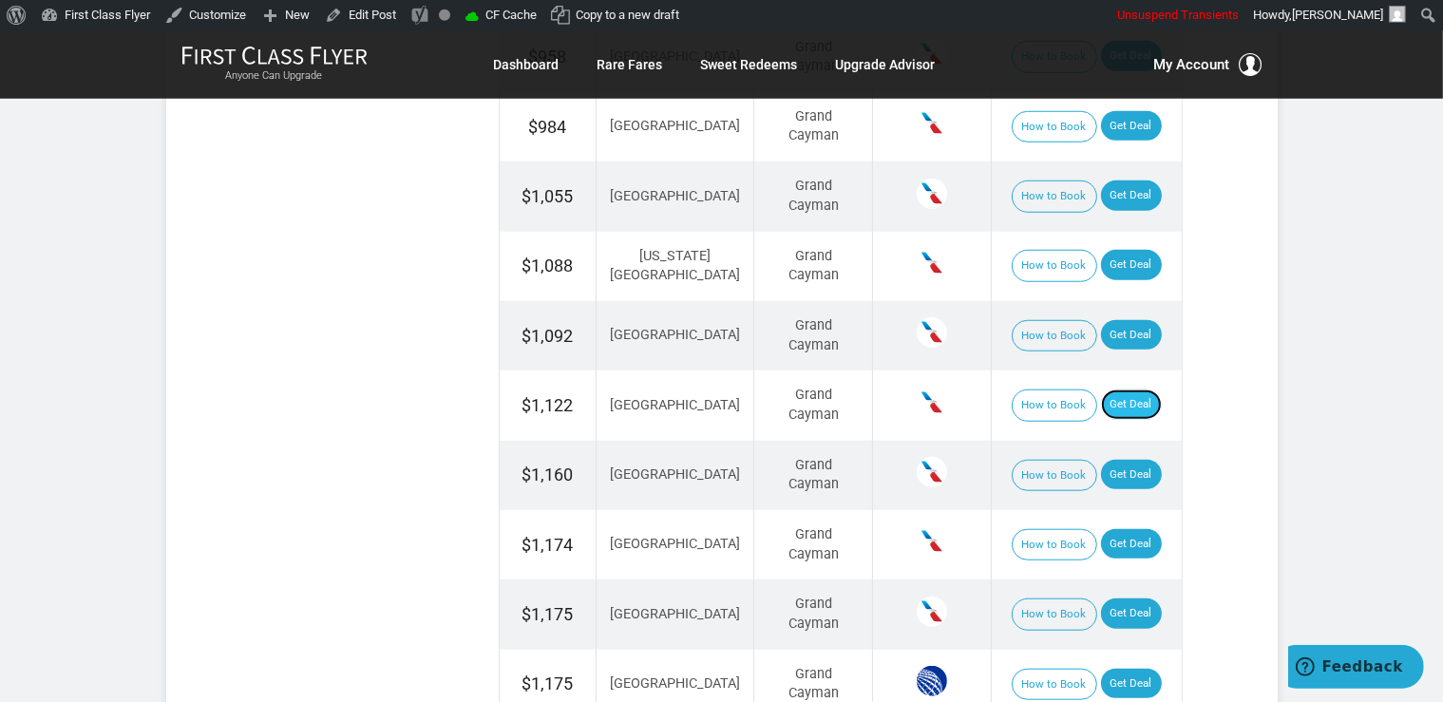
click at [1107, 394] on link "Get Deal" at bounding box center [1131, 404] width 61 height 30
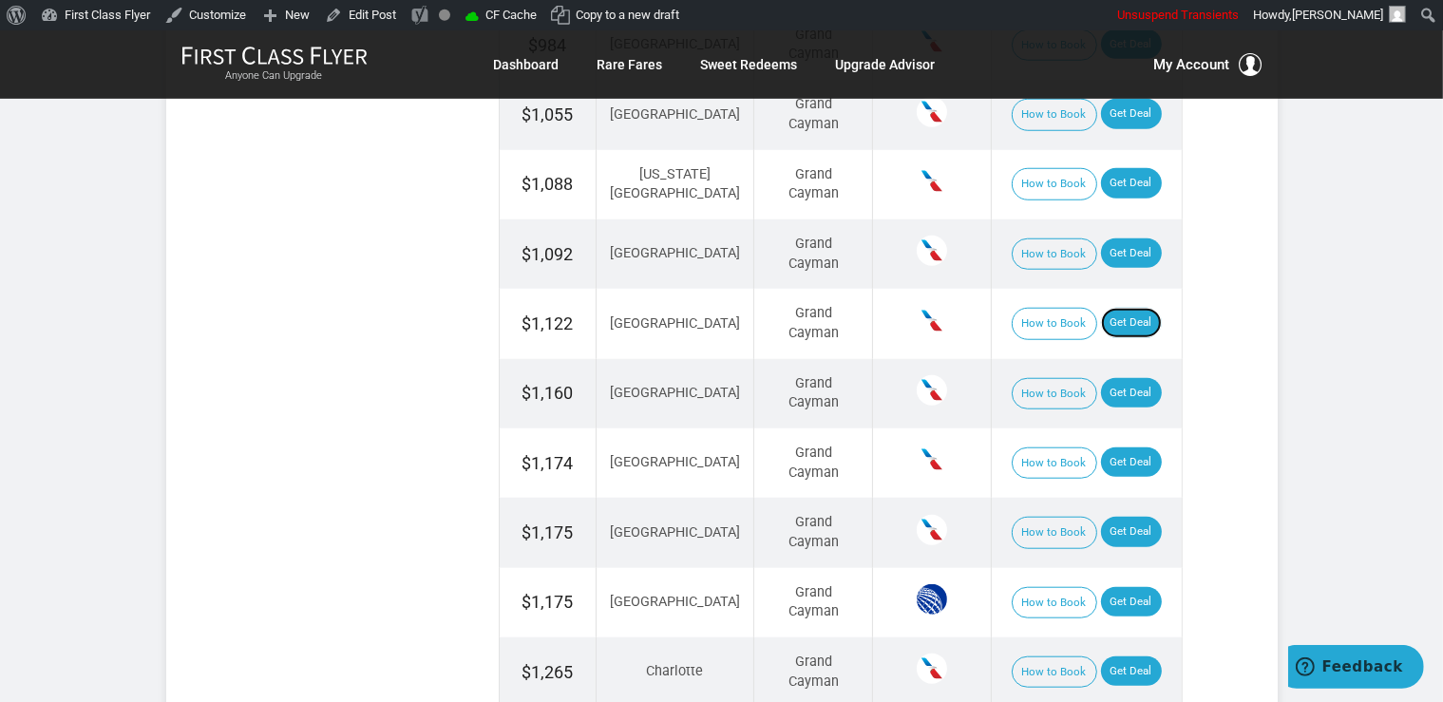
scroll to position [1771, 0]
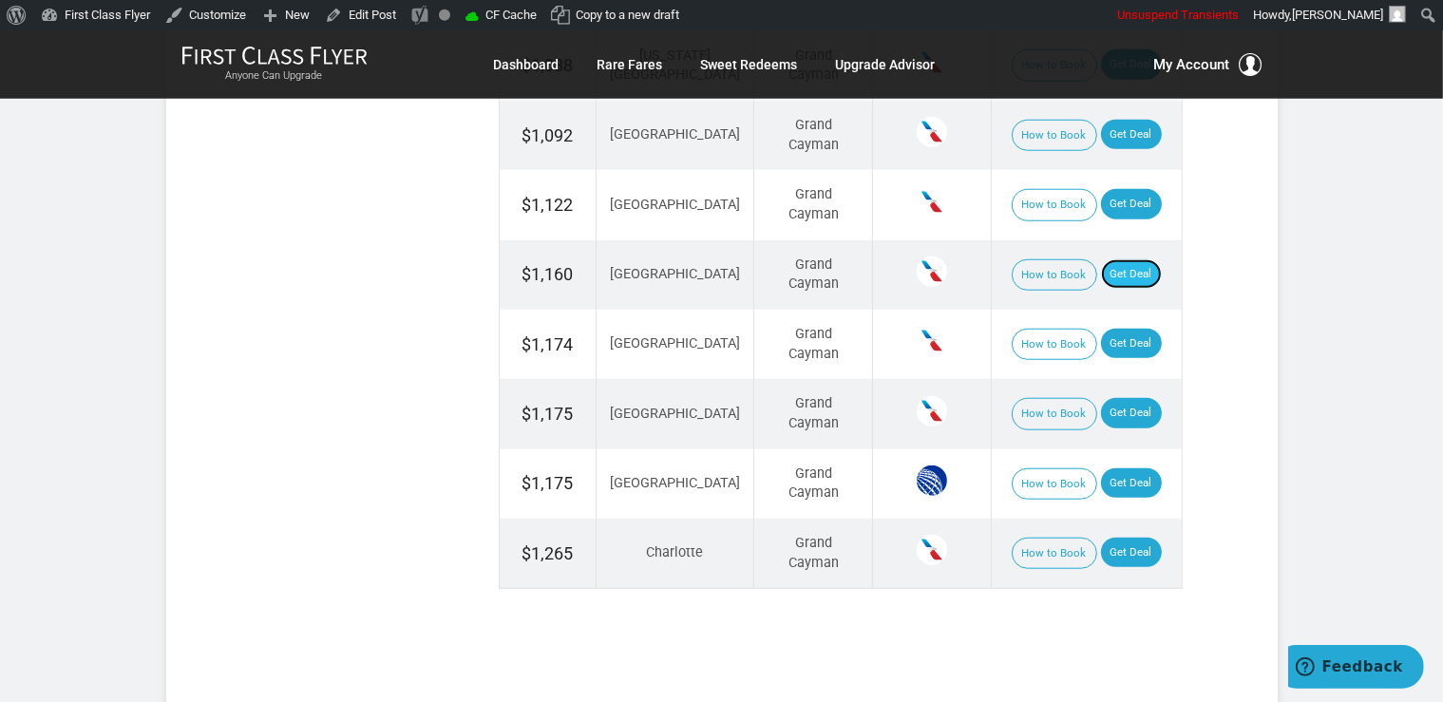
click at [1121, 259] on link "Get Deal" at bounding box center [1131, 274] width 61 height 30
click at [1101, 398] on link "Get Deal" at bounding box center [1131, 413] width 61 height 30
click at [1124, 481] on link "Get Deal" at bounding box center [1131, 483] width 61 height 30
click at [1104, 329] on link "Get Deal" at bounding box center [1131, 344] width 61 height 30
drag, startPoint x: 1140, startPoint y: 542, endPoint x: 1100, endPoint y: 426, distance: 123.5
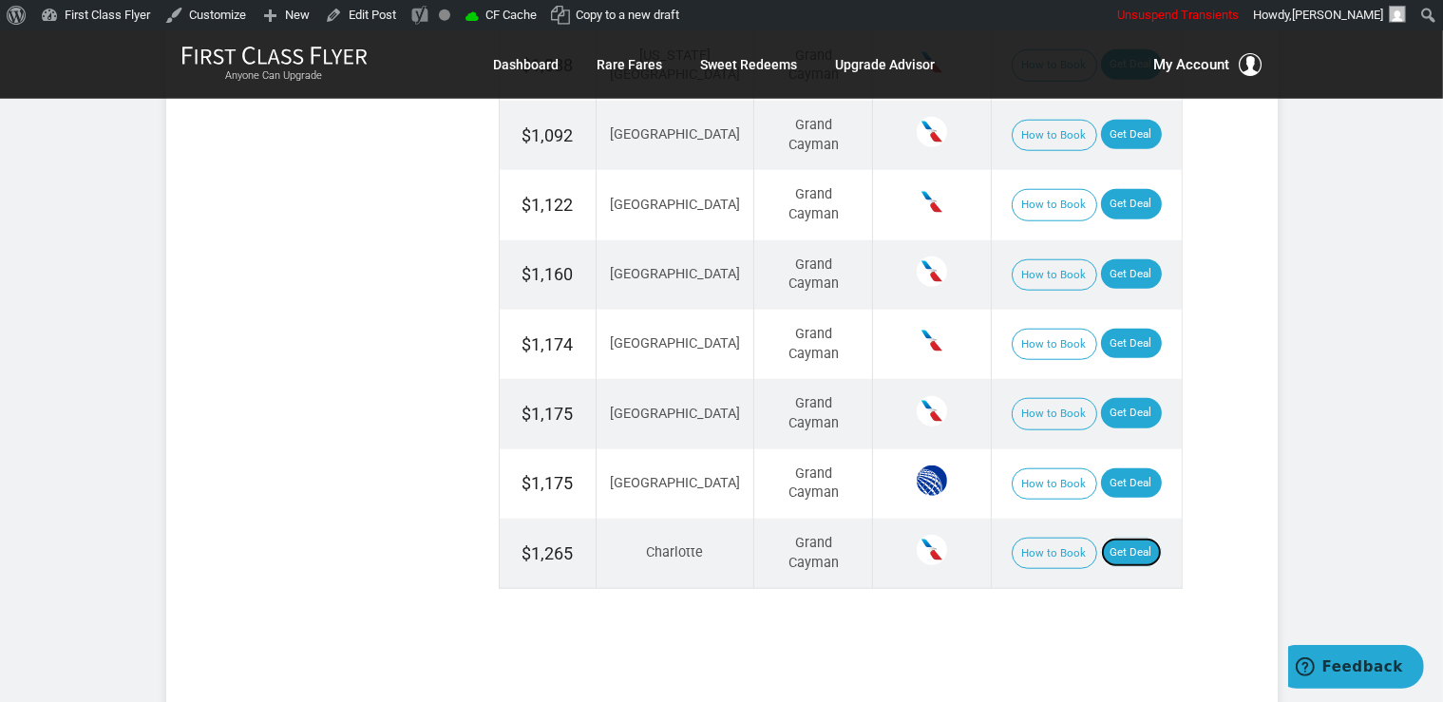
click at [1140, 541] on link "Get Deal" at bounding box center [1131, 553] width 61 height 30
click at [1111, 538] on link "Get Deal" at bounding box center [1131, 553] width 61 height 30
